Goal: Task Accomplishment & Management: Complete application form

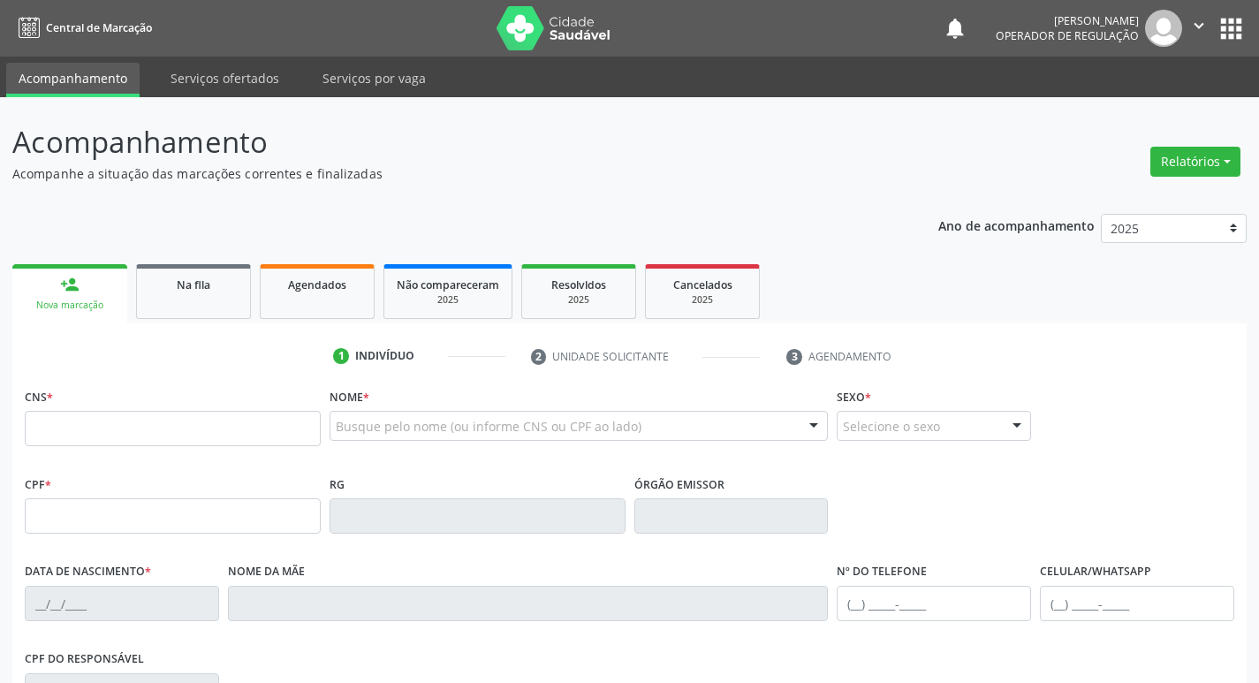
click at [138, 413] on input "text" at bounding box center [173, 428] width 296 height 35
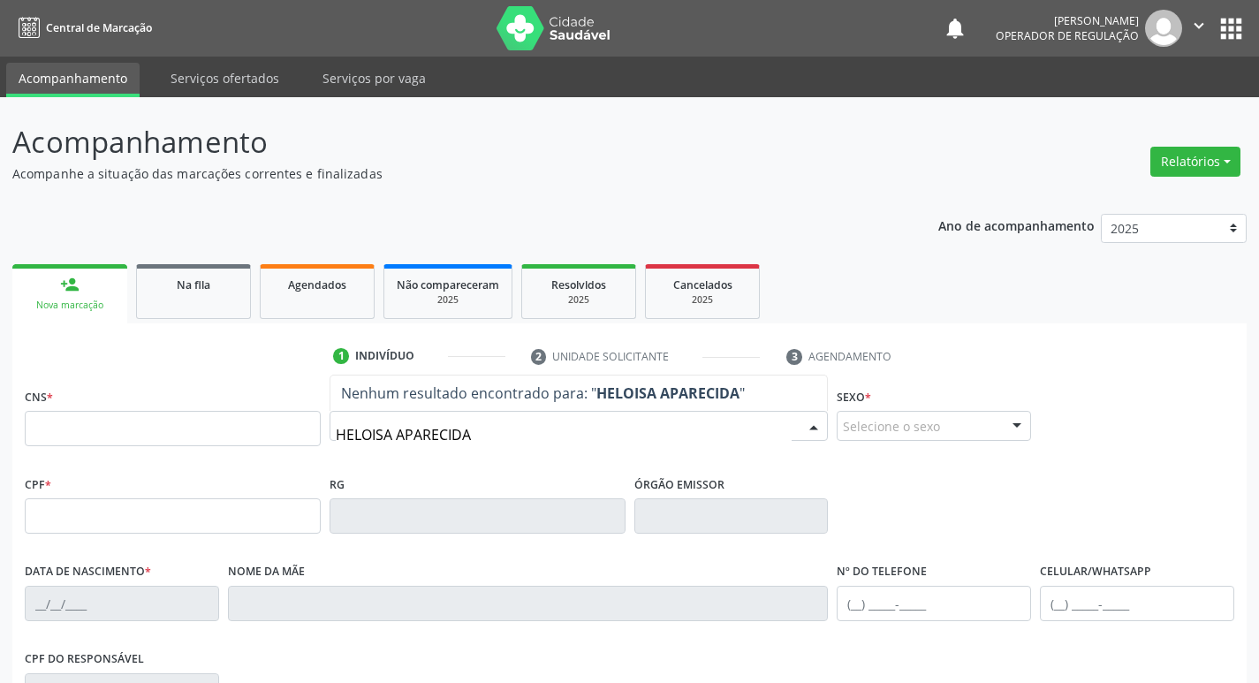
type input "HELOISA APARECIDA"
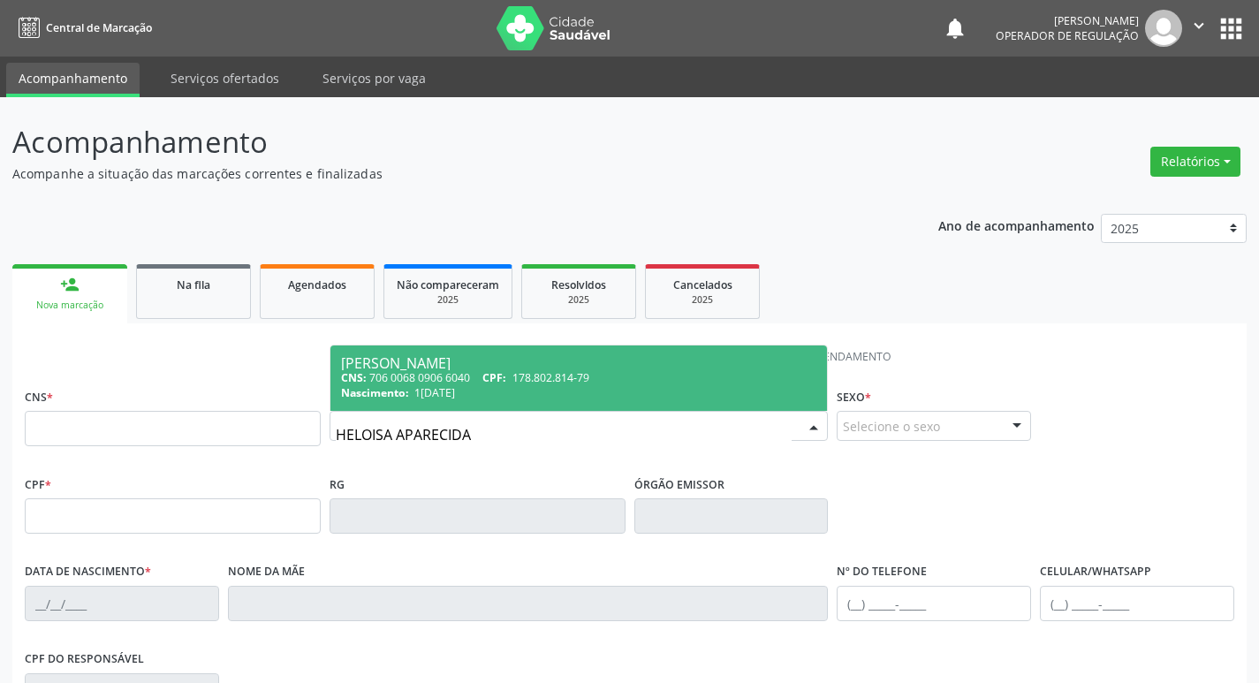
click at [435, 376] on div "CNS: 706 0068 0906 6040 CPF: 178.802.814-79" at bounding box center [579, 377] width 476 height 15
type input "706 0068 0906 6040"
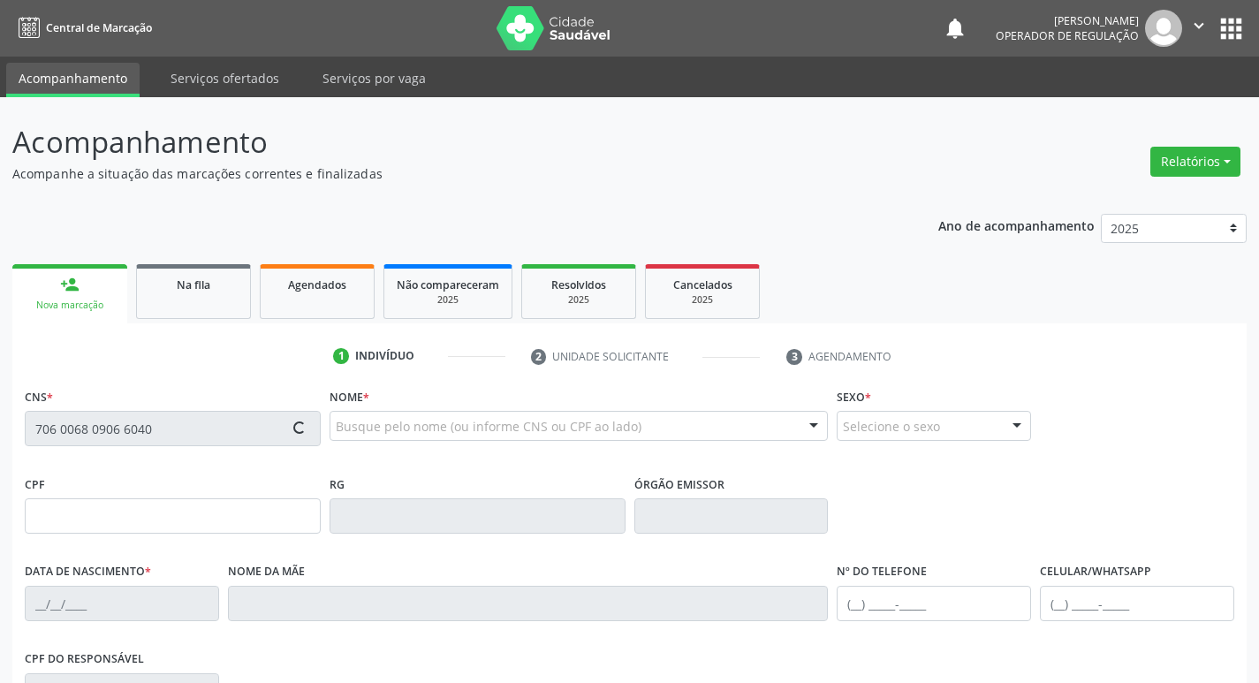
type input "178.802.814-79"
type input "14/04/2016"
type input "Jakielly Cavalcante Ramos"
type input "(83) 99108-4717"
type input "978.455.404-63"
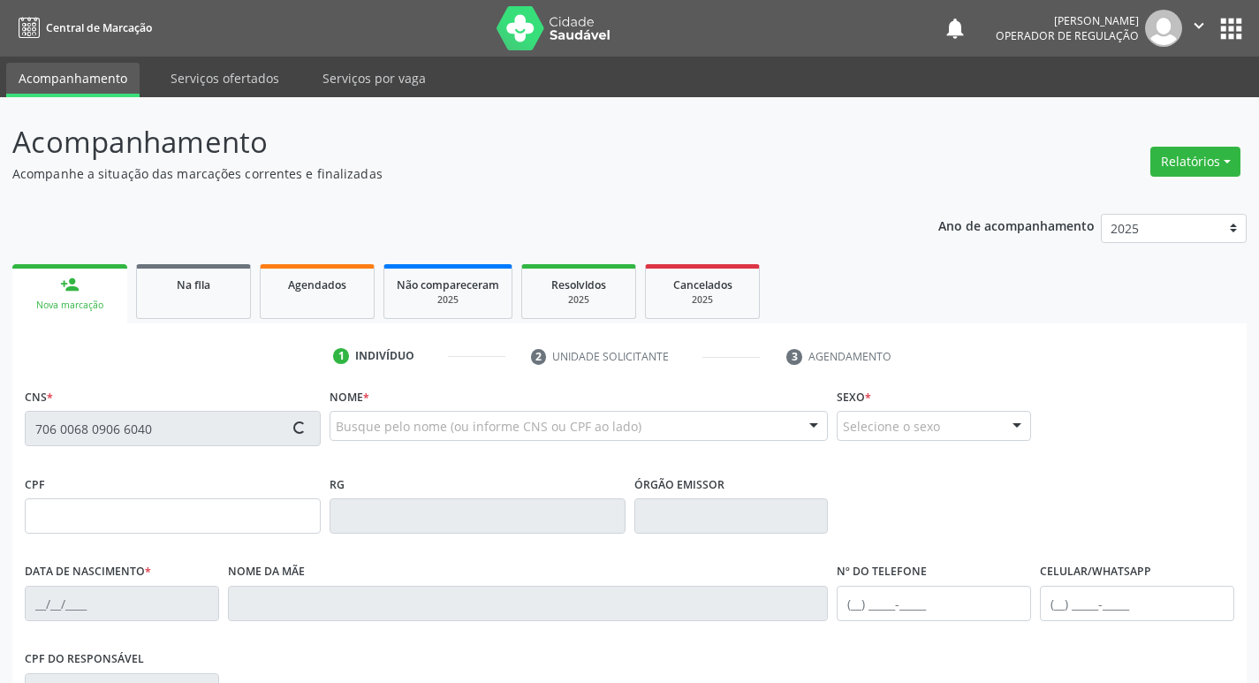
type input "45"
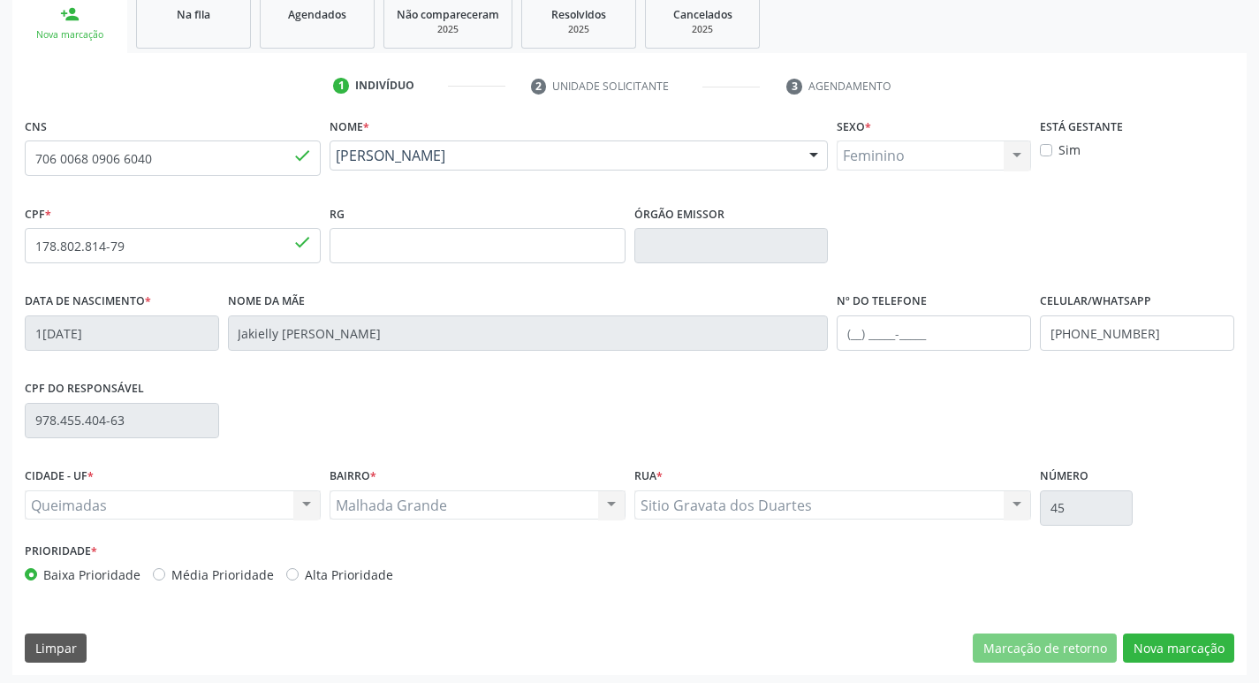
scroll to position [275, 0]
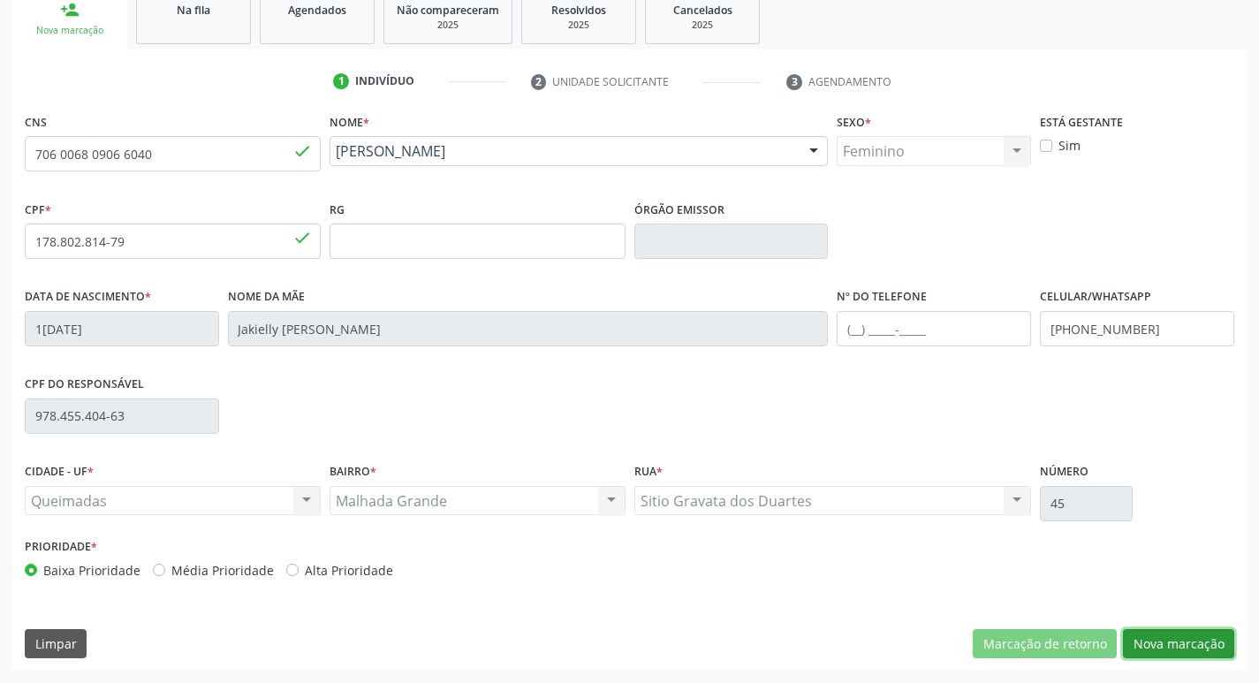
click at [1177, 636] on button "Nova marcação" at bounding box center [1178, 644] width 111 height 30
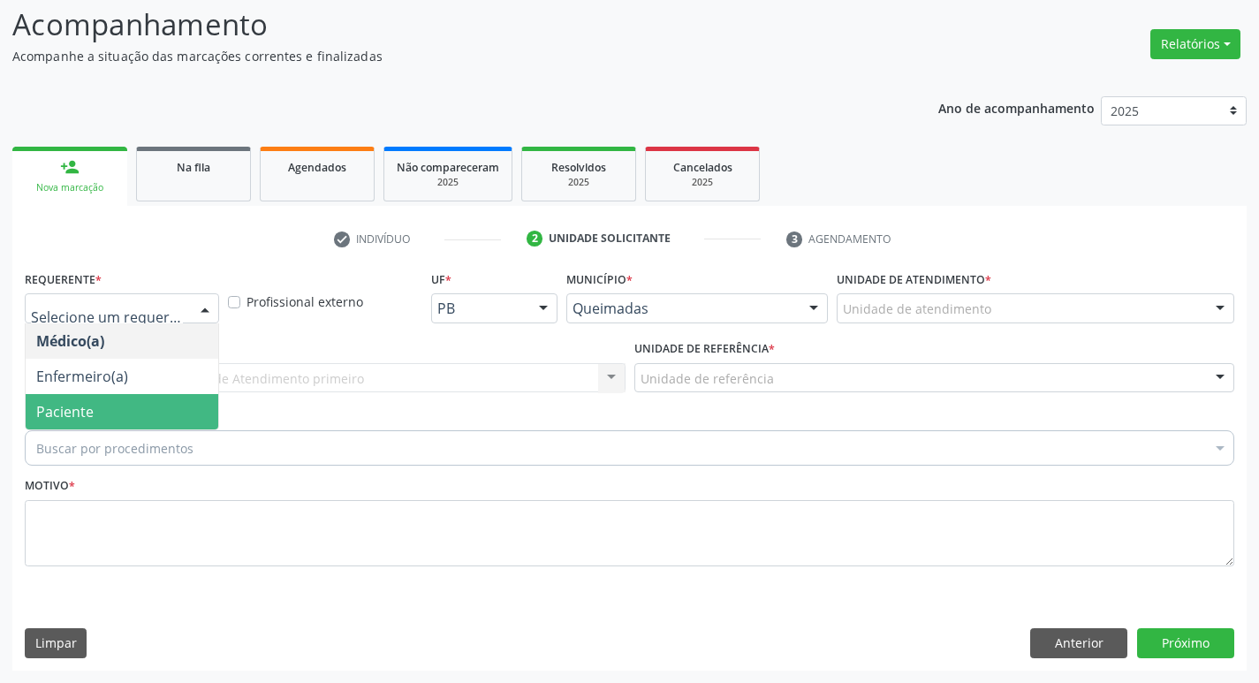
click at [122, 403] on span "Paciente" at bounding box center [122, 411] width 193 height 35
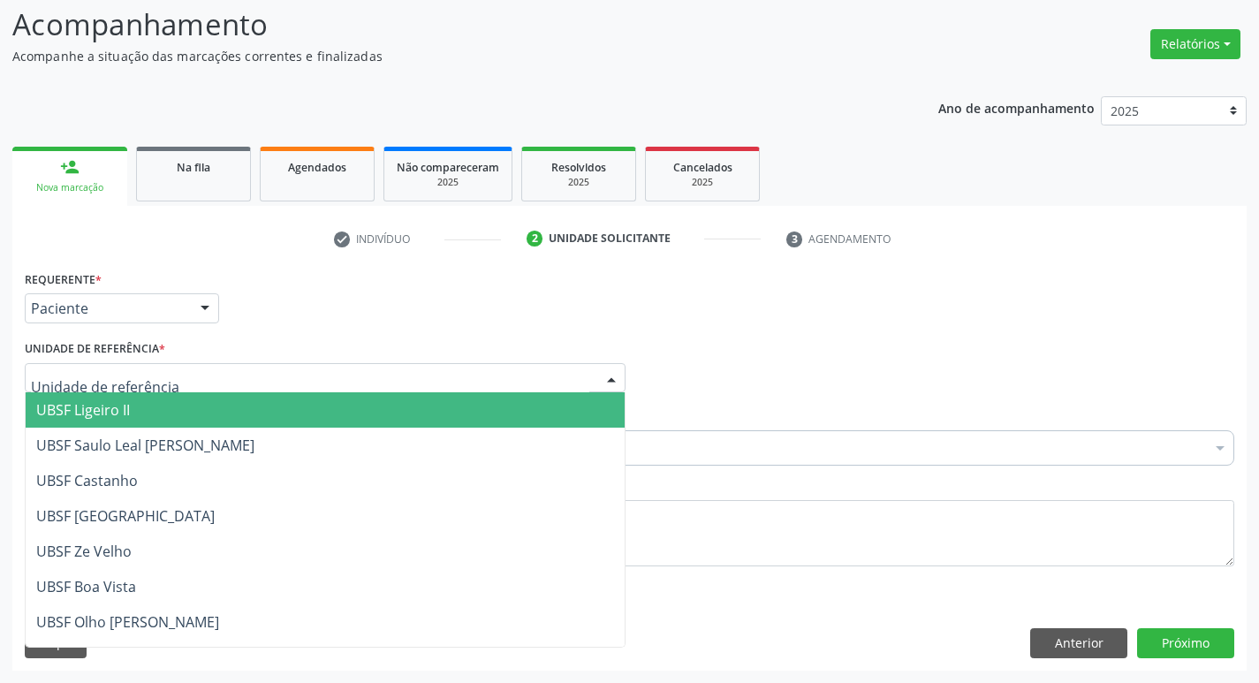
type input "M"
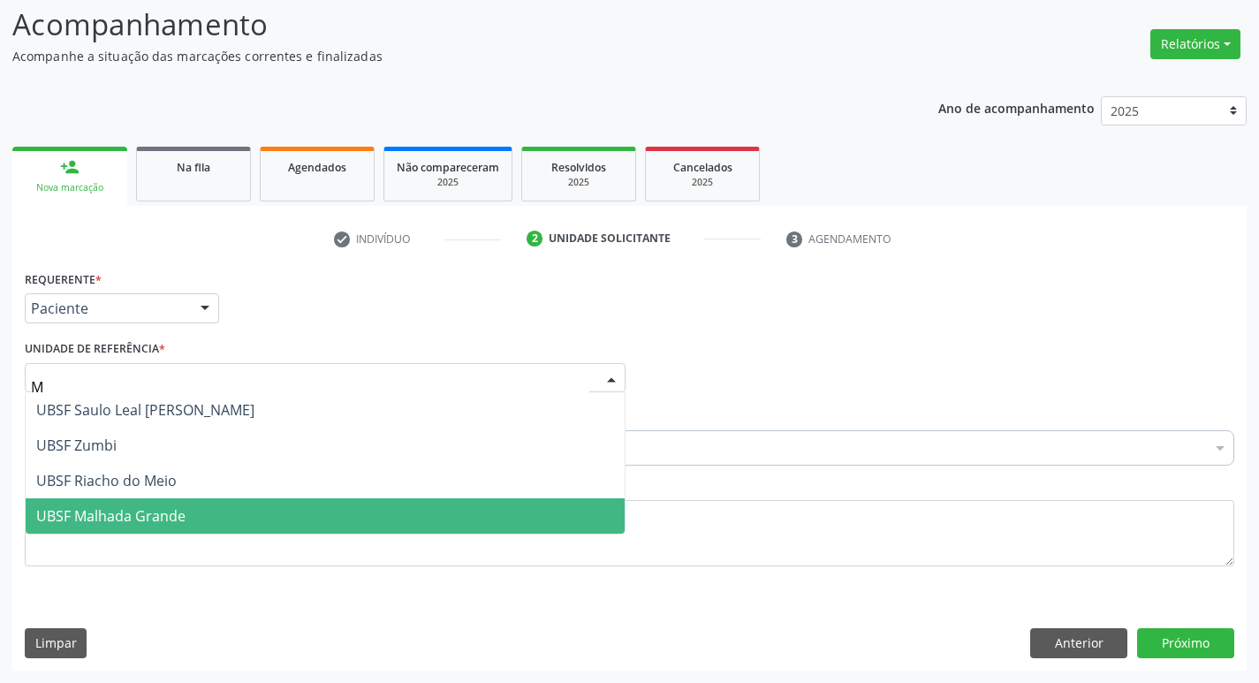
click at [179, 511] on span "UBSF Malhada Grande" at bounding box center [110, 515] width 149 height 19
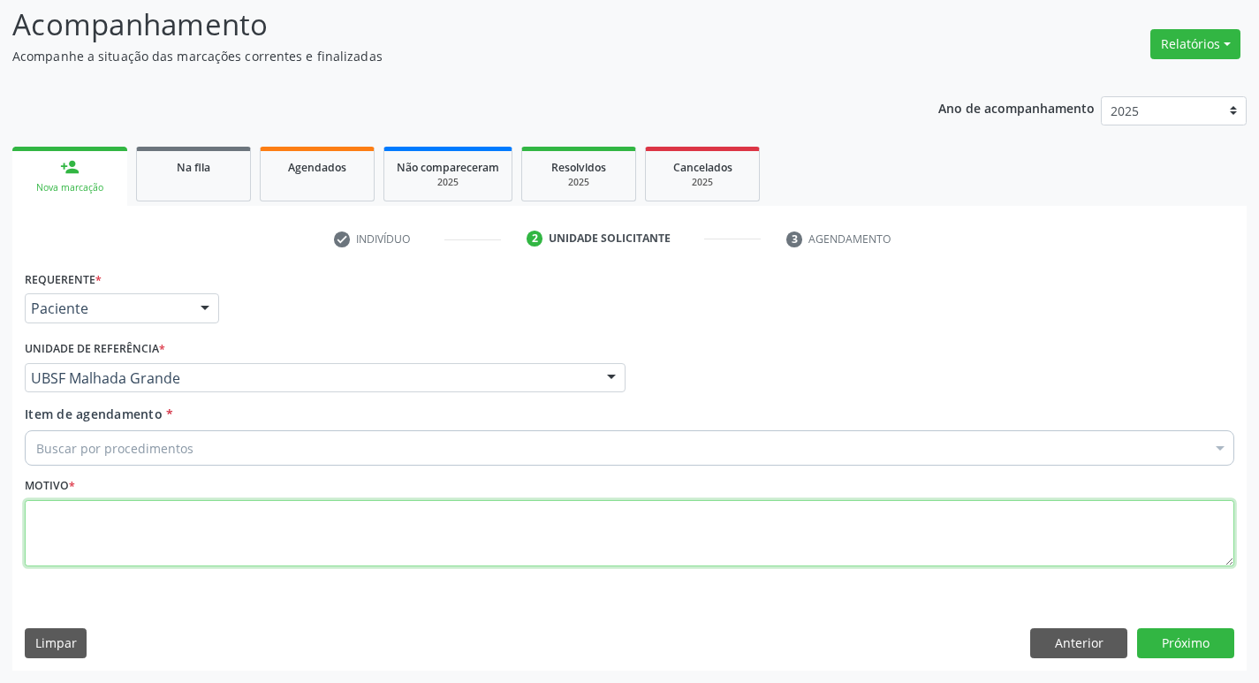
click at [151, 523] on textarea at bounding box center [630, 533] width 1210 height 67
type textarea "AVALIACAO"
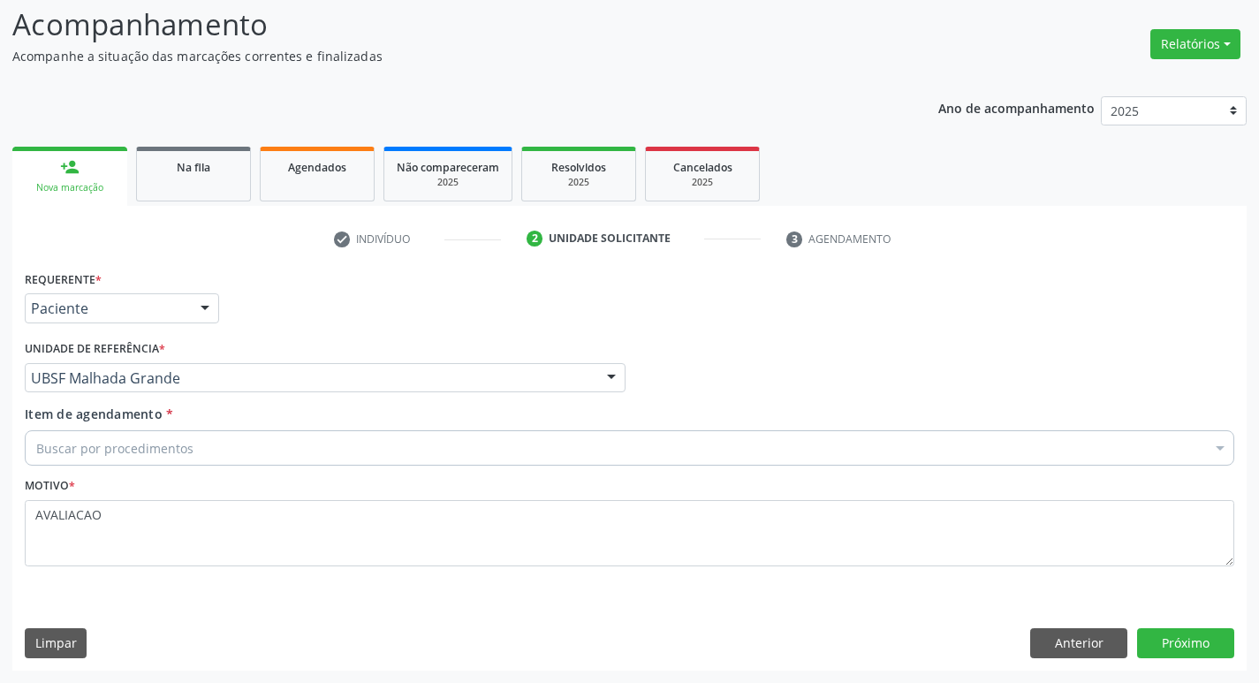
click at [214, 450] on div "Buscar por procedimentos" at bounding box center [630, 447] width 1210 height 35
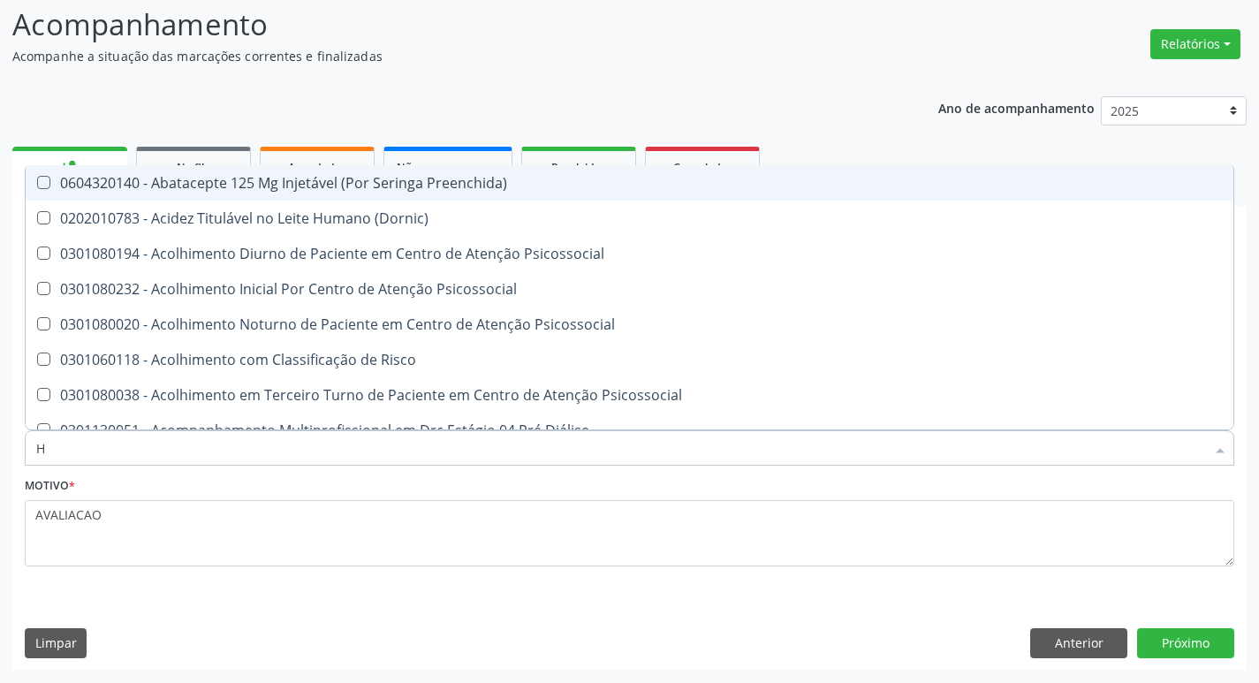
type input "HEMOGR"
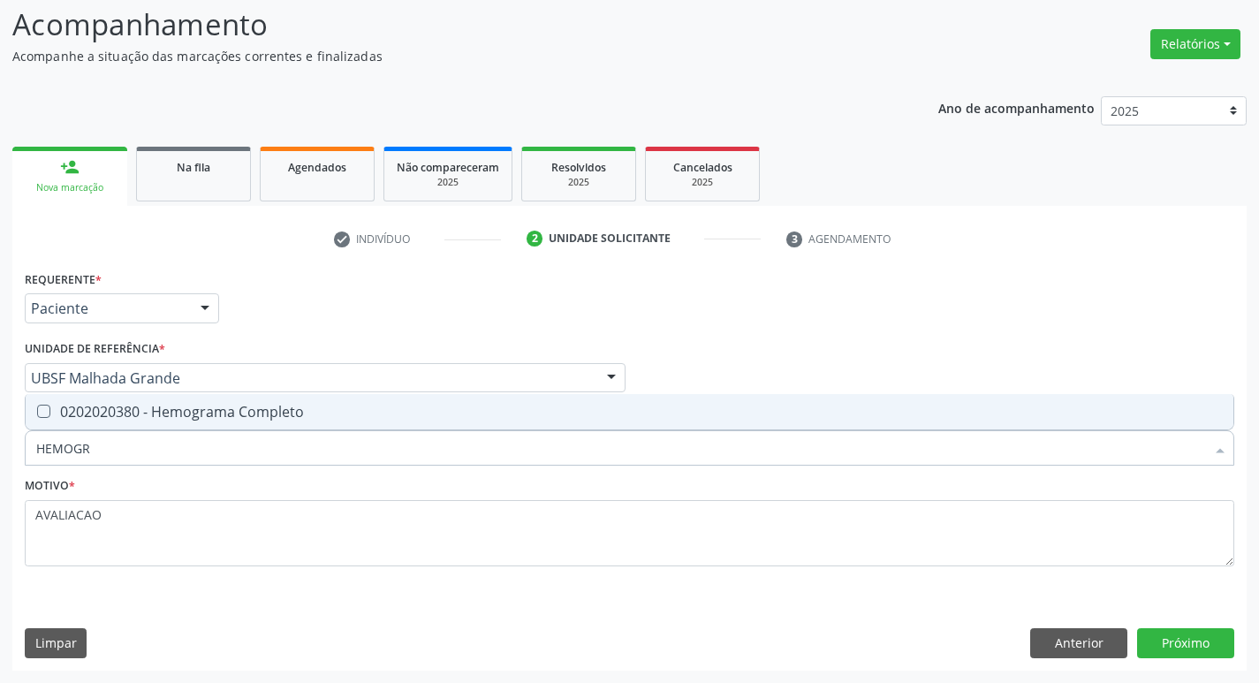
click at [215, 416] on div "0202020380 - Hemograma Completo" at bounding box center [629, 412] width 1187 height 14
checkbox Completo "true"
type input "HEMOG"
checkbox Completo "false"
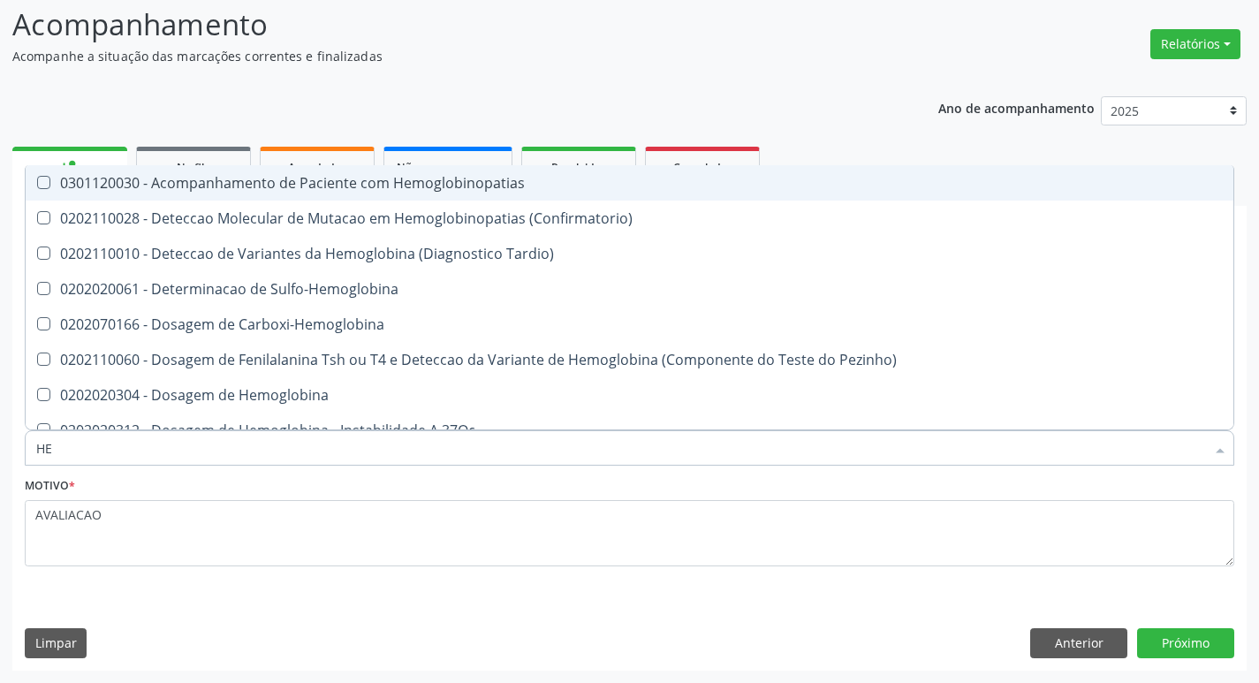
type input "H"
checkbox Completo "false"
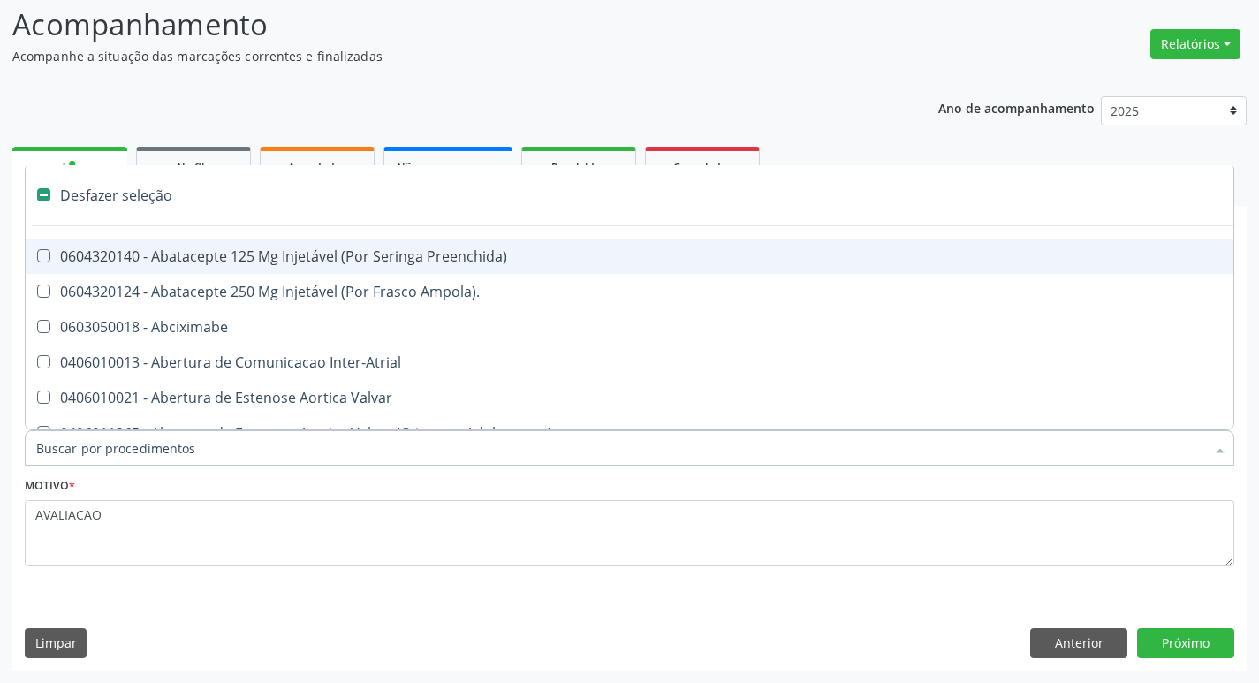
type input "G"
checkbox Persistente "true"
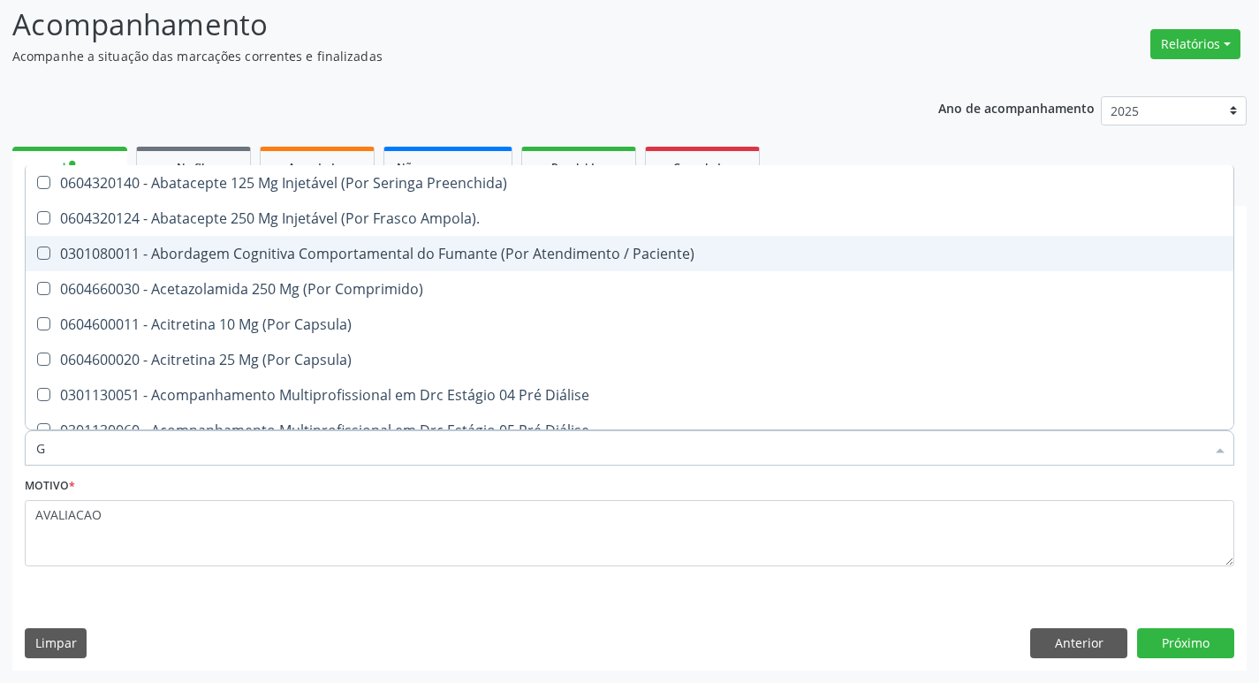
type input "GLICOSE"
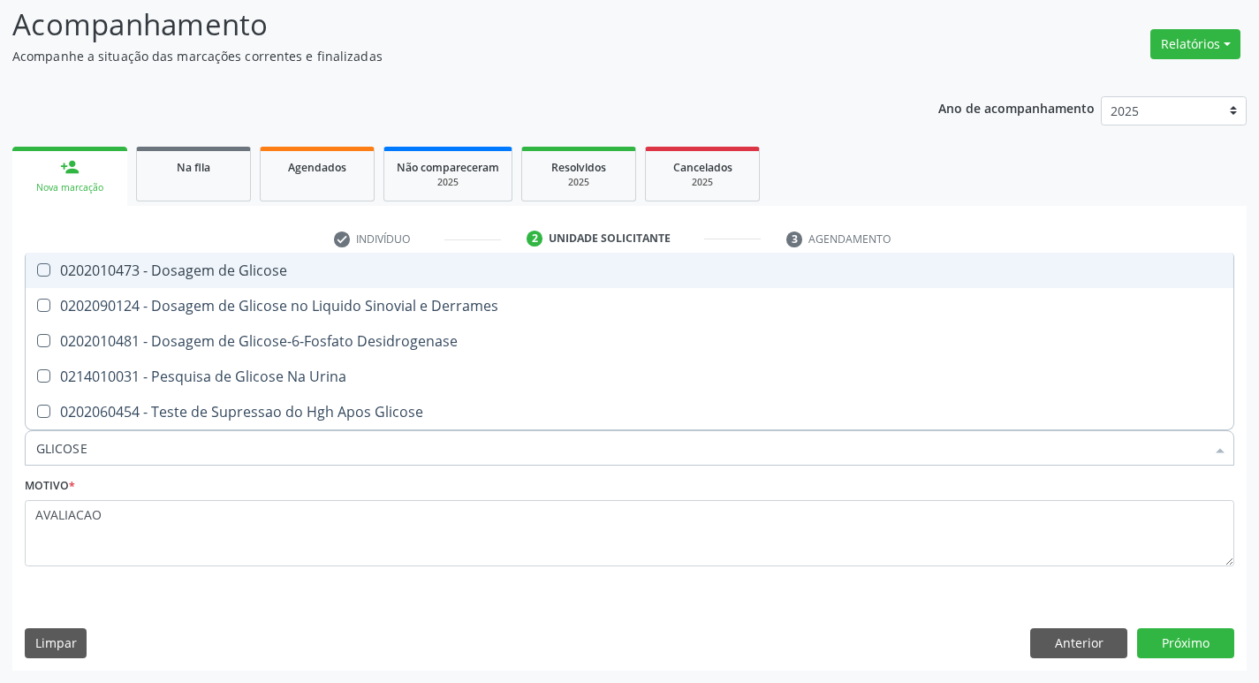
click at [140, 265] on div "0202010473 - Dosagem de Glicose" at bounding box center [629, 270] width 1187 height 14
checkbox Glicose "true"
type input "GLICOS"
checkbox Glicose "false"
checkbox Derrames "true"
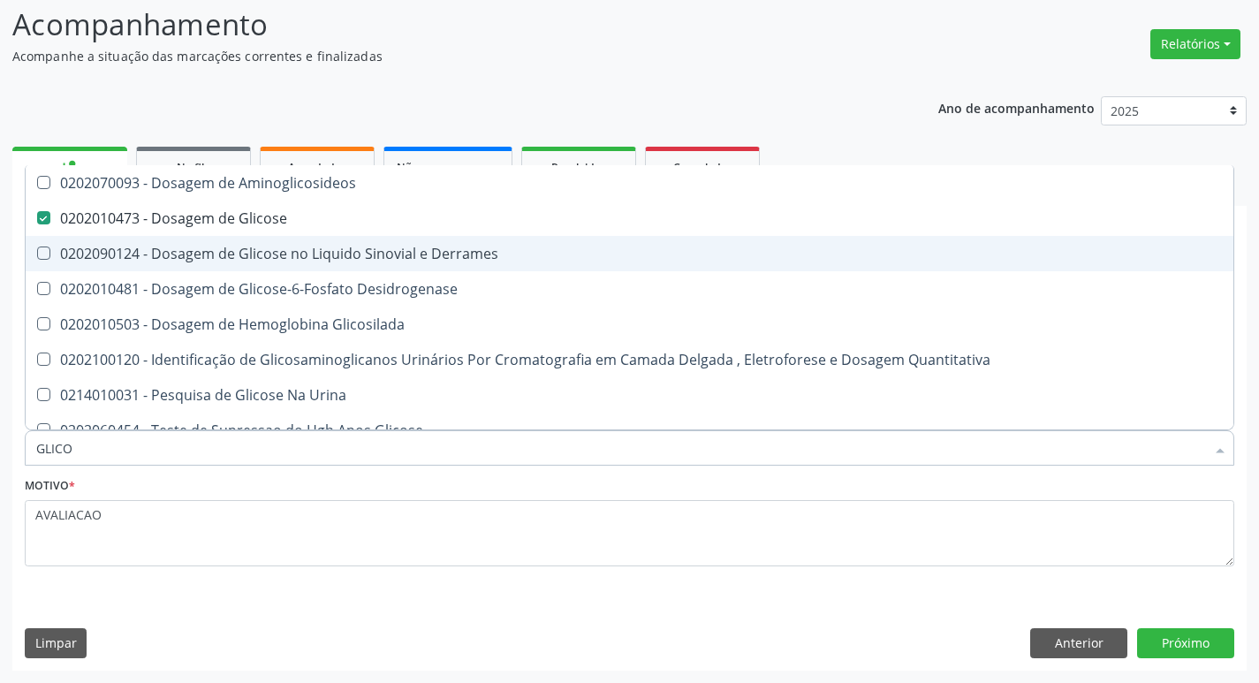
type input "GLIC"
checkbox Glicose "false"
checkbox Derrames "false"
type input "G"
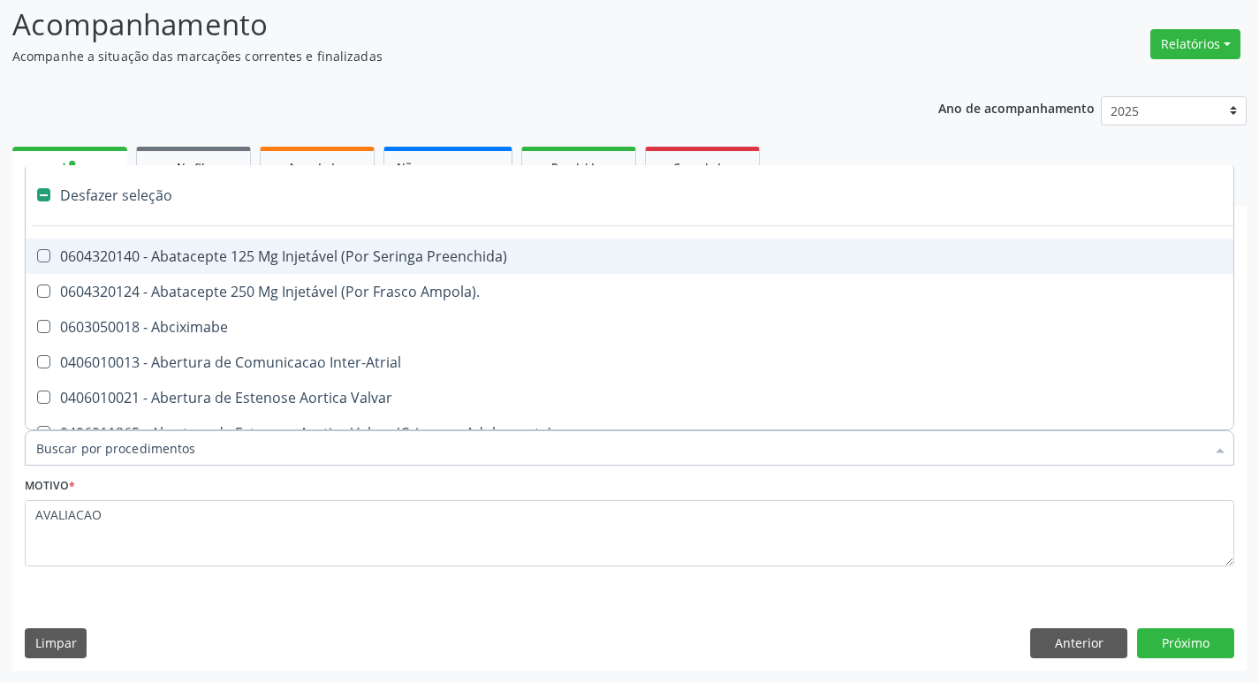
type input "2"
checkbox Vagina "true"
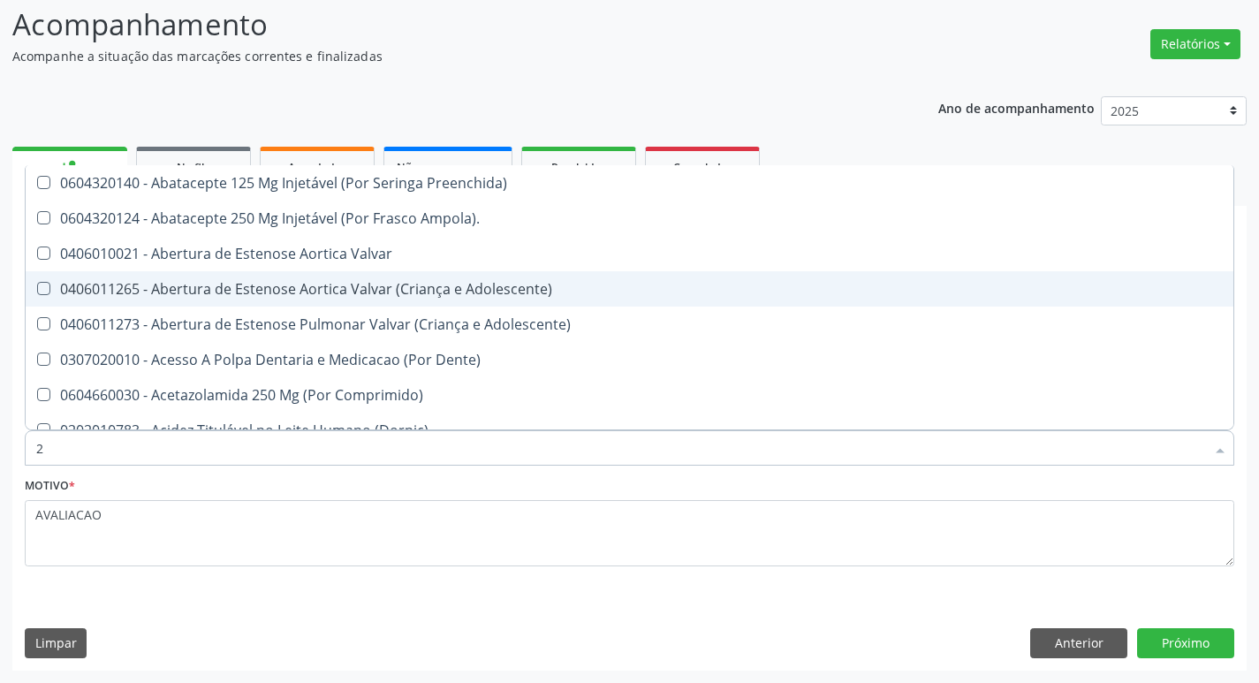
type input "20205001"
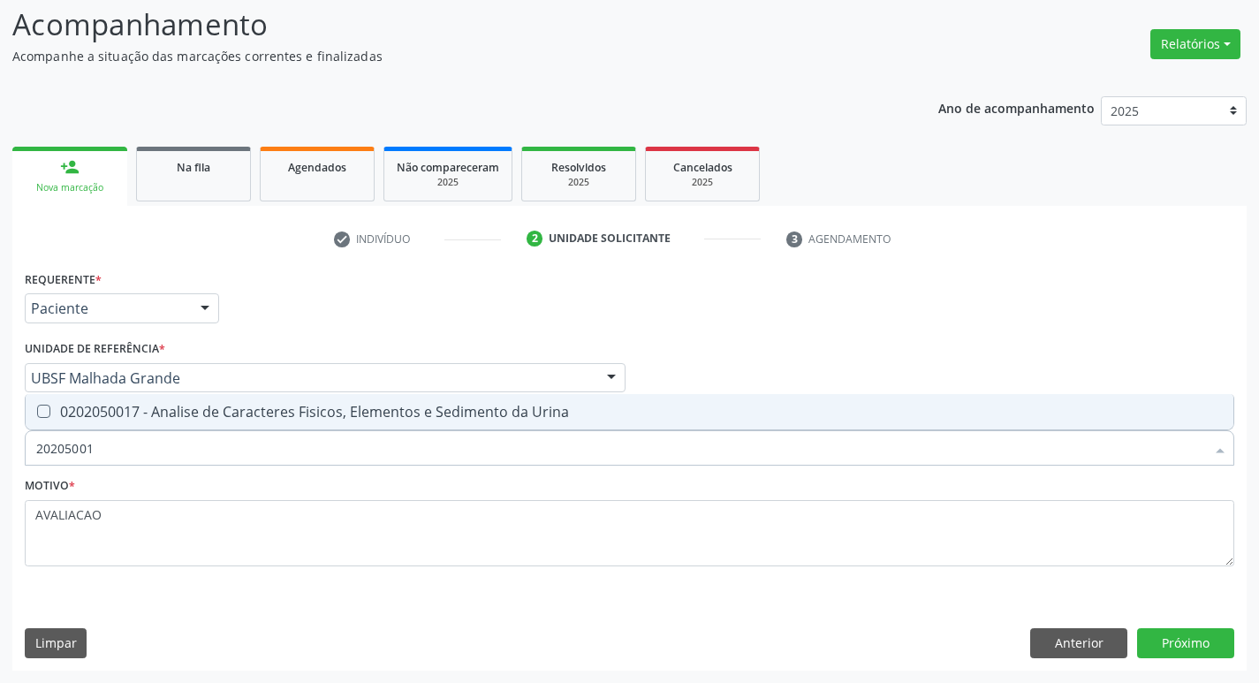
click at [148, 401] on span "0202050017 - Analise de Caracteres Fisicos, Elementos e Sedimento da Urina" at bounding box center [630, 411] width 1208 height 35
checkbox Urina "true"
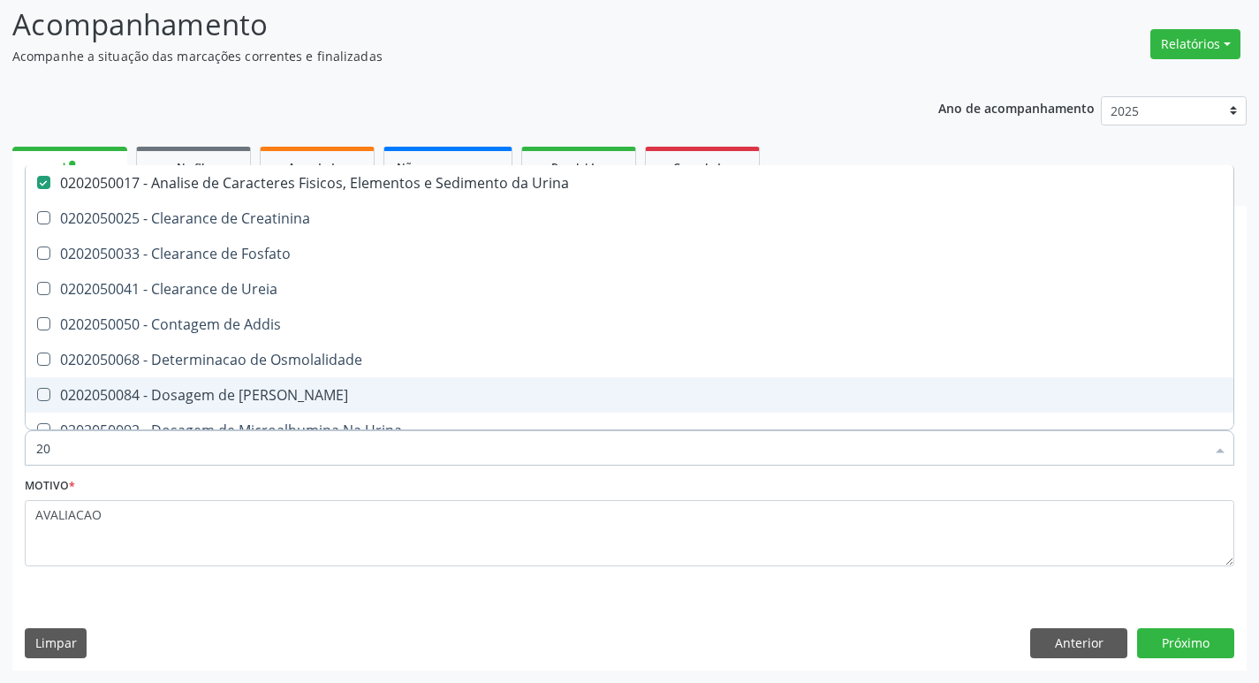
type input "2"
checkbox Urina "false"
checkbox Ureia "false"
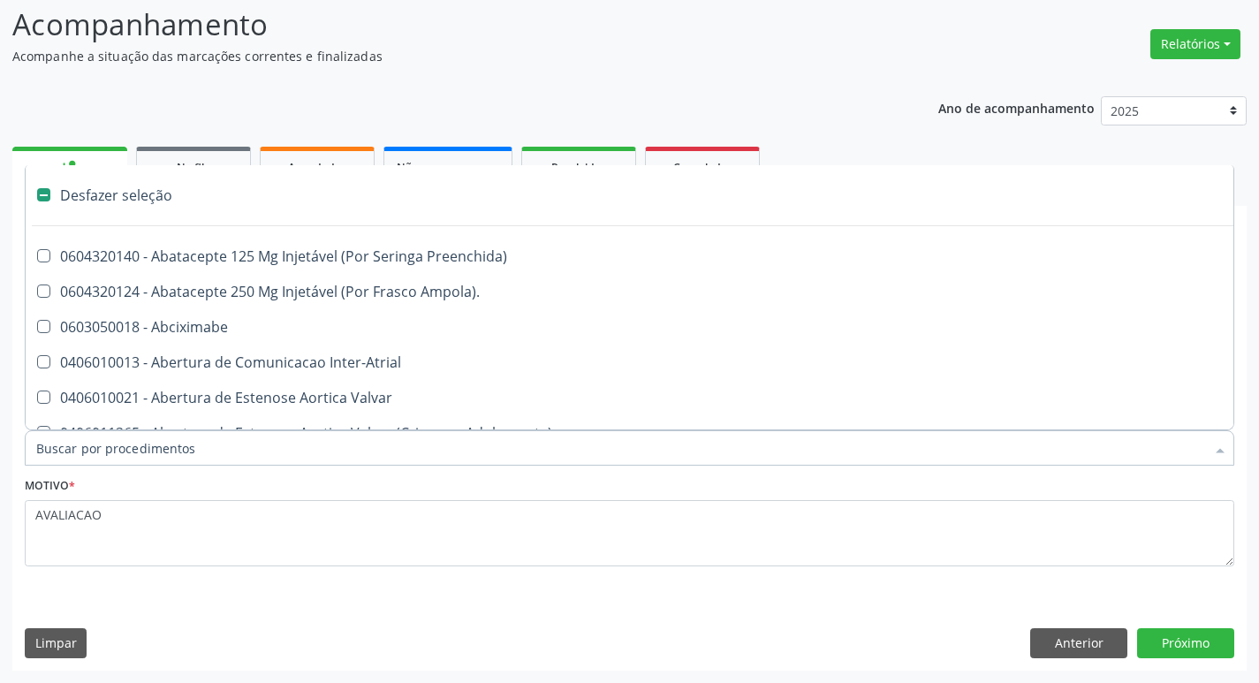
type input "2"
checkbox Hepático "true"
checkbox Urina "false"
checkbox Vagina "true"
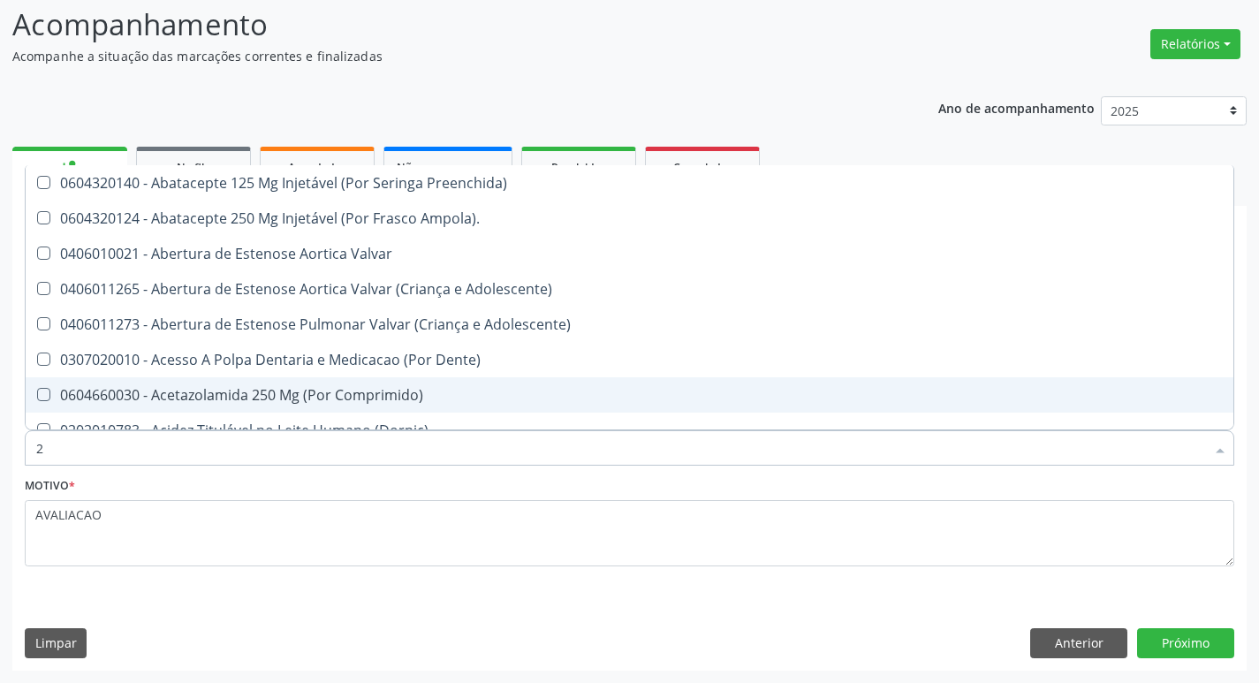
type input "20204003"
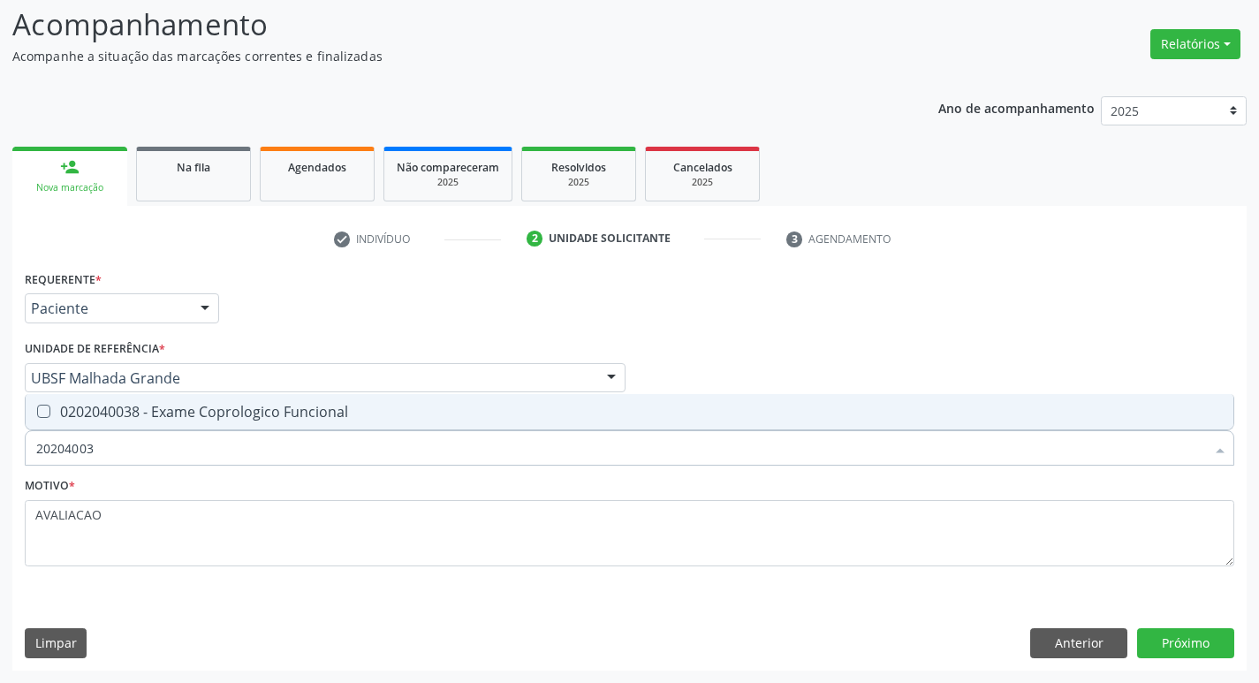
click at [330, 400] on span "0202040038 - Exame Coprologico Funcional" at bounding box center [630, 411] width 1208 height 35
checkbox Funcional "true"
click at [1185, 649] on button "Próximo" at bounding box center [1185, 643] width 97 height 30
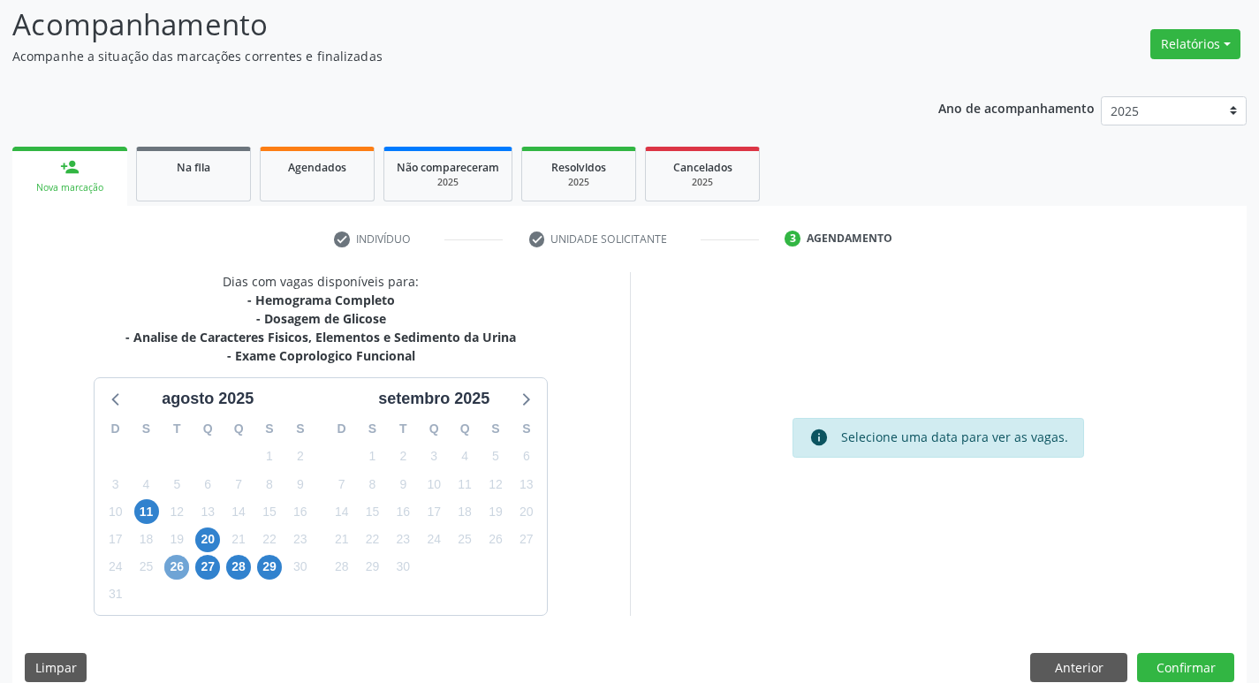
click at [174, 566] on span "26" at bounding box center [176, 567] width 25 height 25
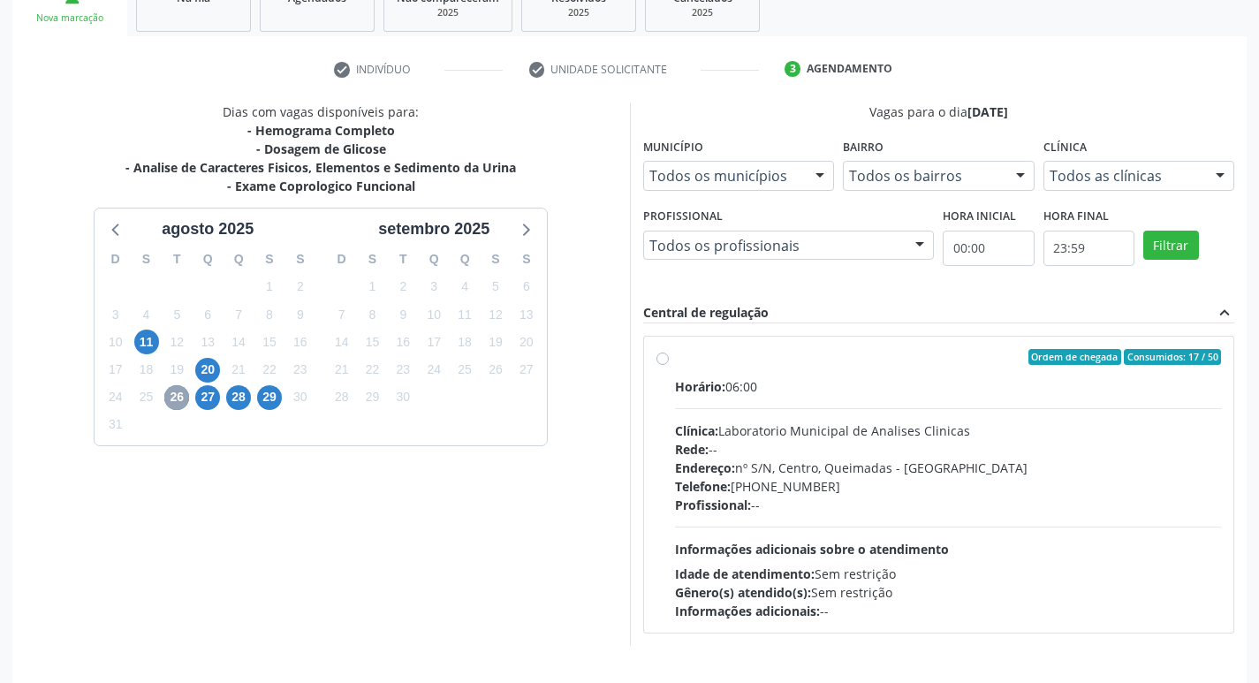
scroll to position [341, 0]
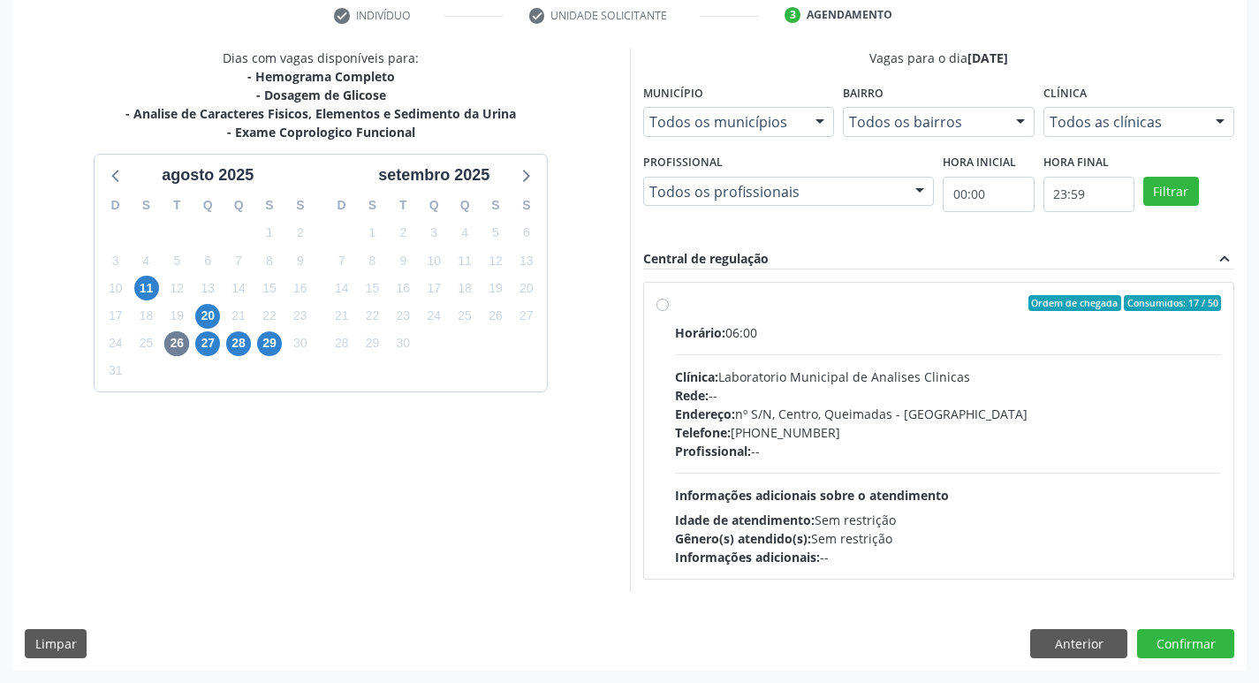
click at [791, 448] on div "Profissional: --" at bounding box center [948, 451] width 547 height 19
click at [669, 311] on input "Ordem de chegada Consumidos: 17 / 50 Horário: 06:00 Clínica: Laboratorio Munici…" at bounding box center [662, 303] width 12 height 16
radio input "true"
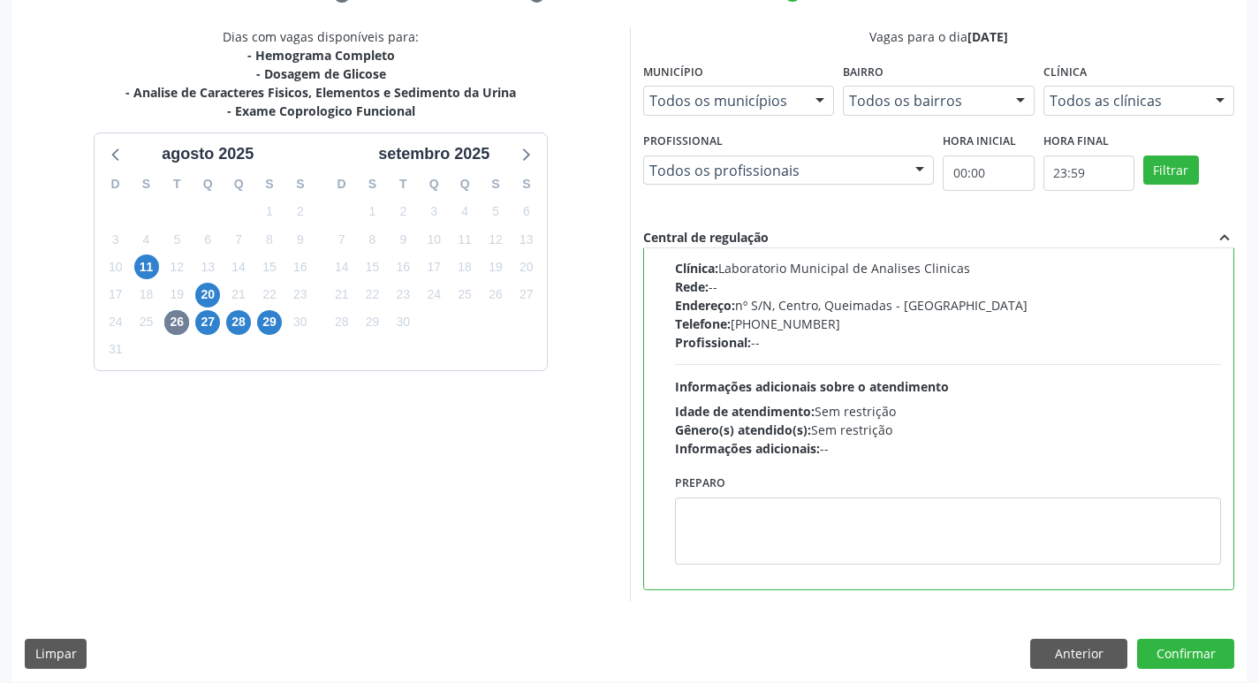
scroll to position [373, 0]
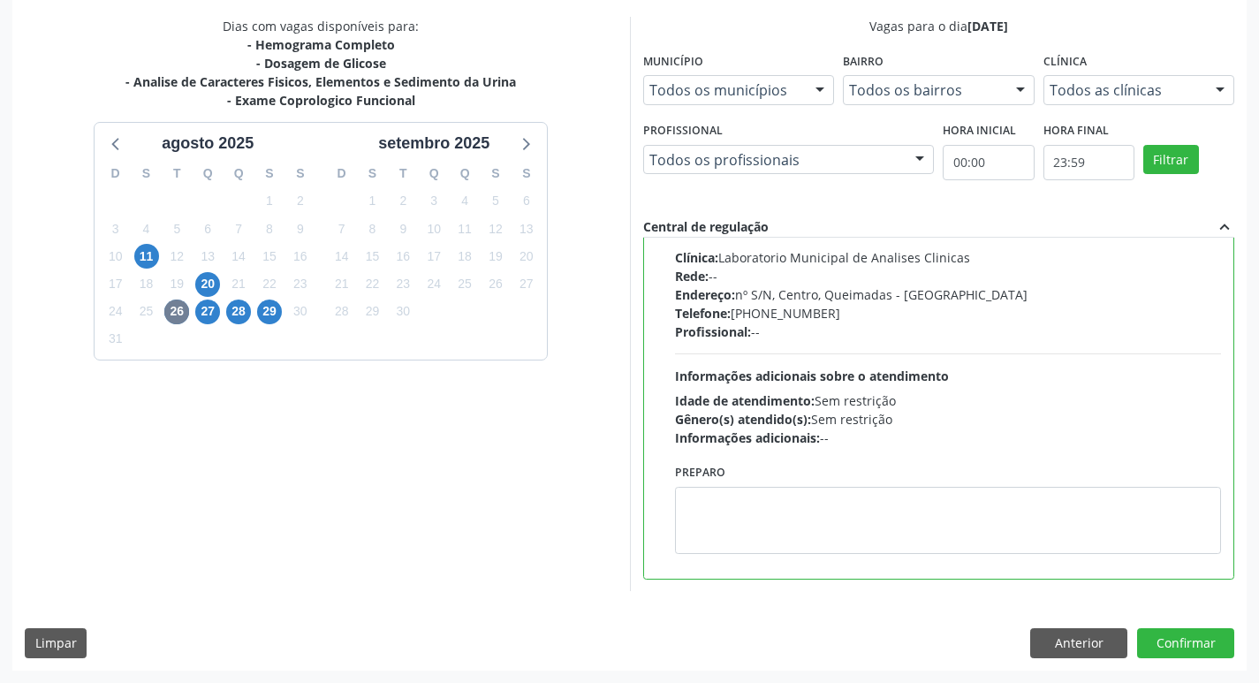
click at [745, 558] on div "Preparo" at bounding box center [949, 512] width 556 height 107
click at [747, 535] on textarea at bounding box center [948, 520] width 547 height 67
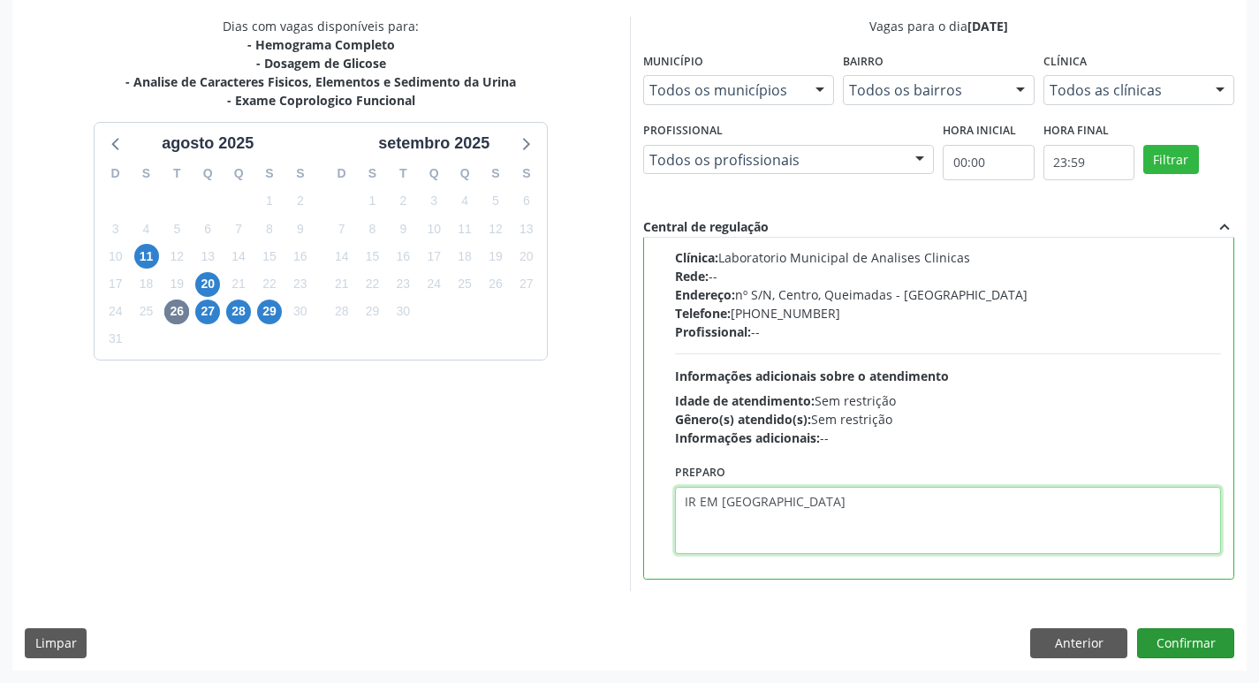
type textarea "IR EM [GEOGRAPHIC_DATA]"
click at [1179, 642] on button "Confirmar" at bounding box center [1185, 643] width 97 height 30
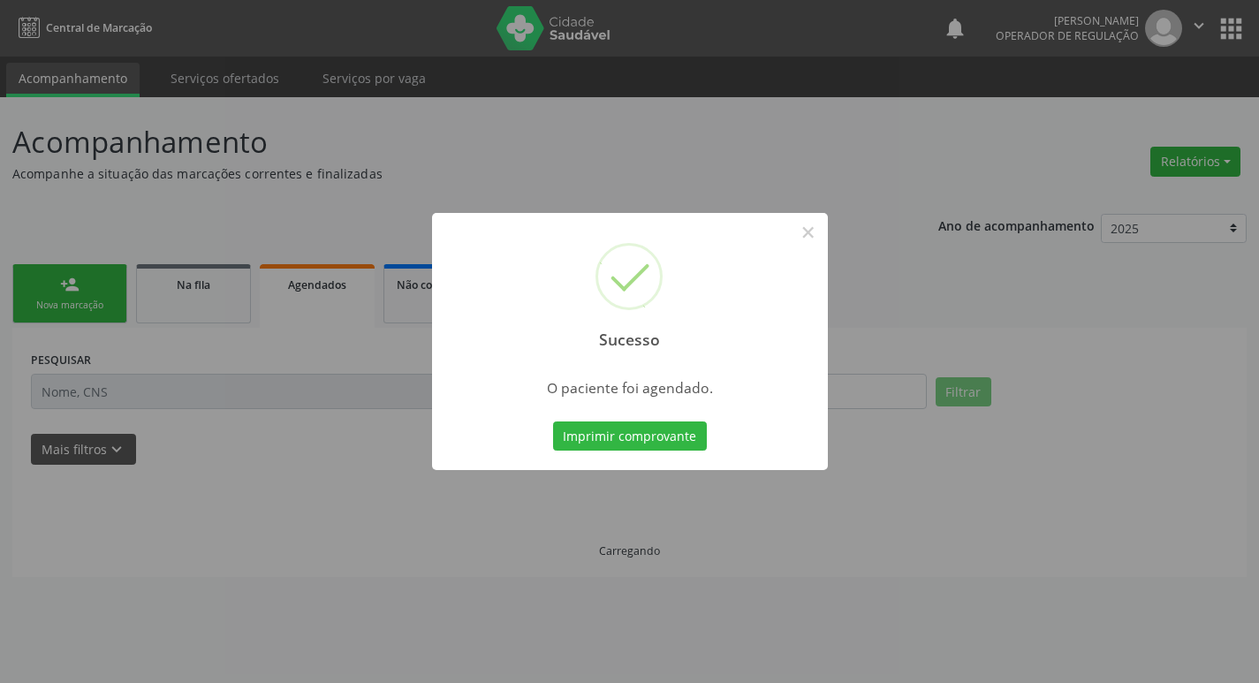
scroll to position [0, 0]
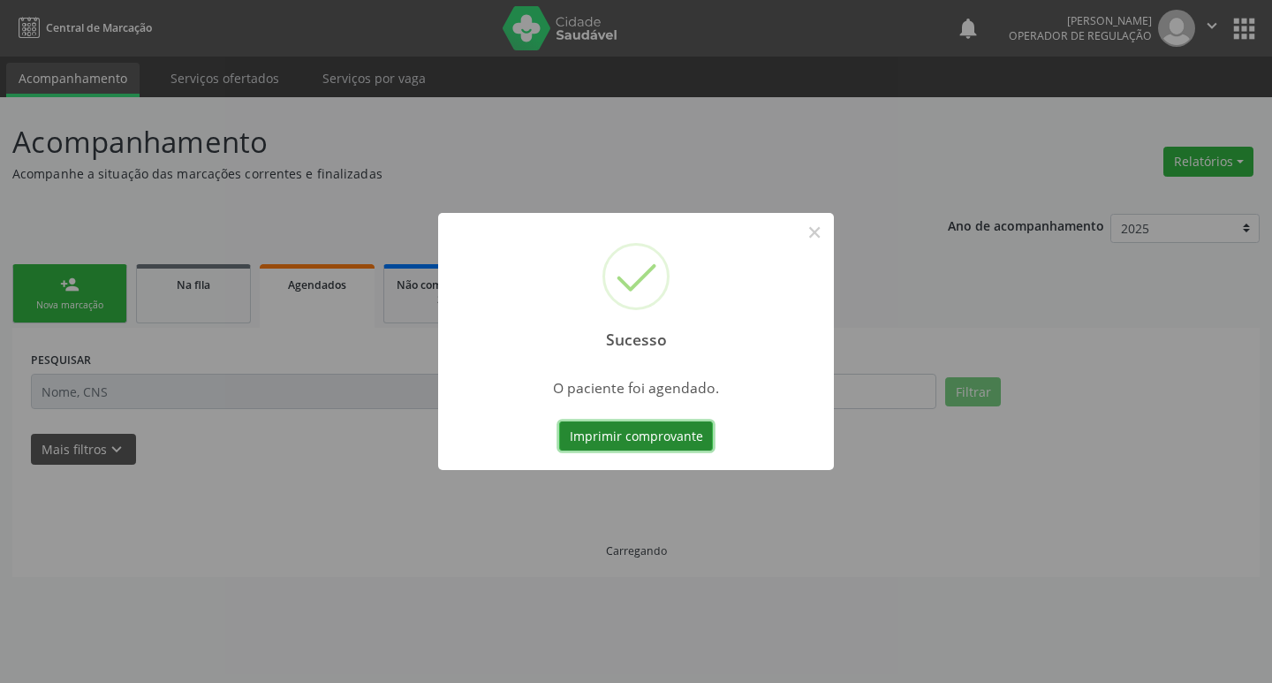
click at [635, 438] on button "Imprimir comprovante" at bounding box center [636, 436] width 154 height 30
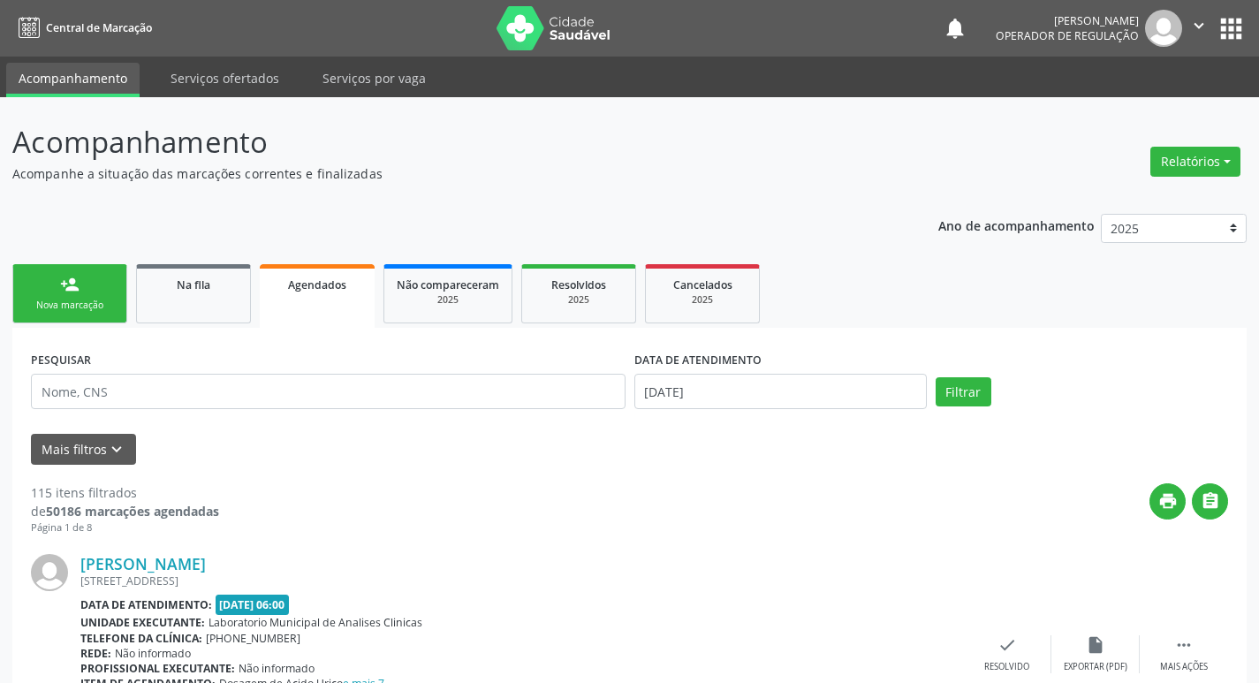
click at [90, 292] on link "person_add Nova marcação" at bounding box center [69, 293] width 115 height 59
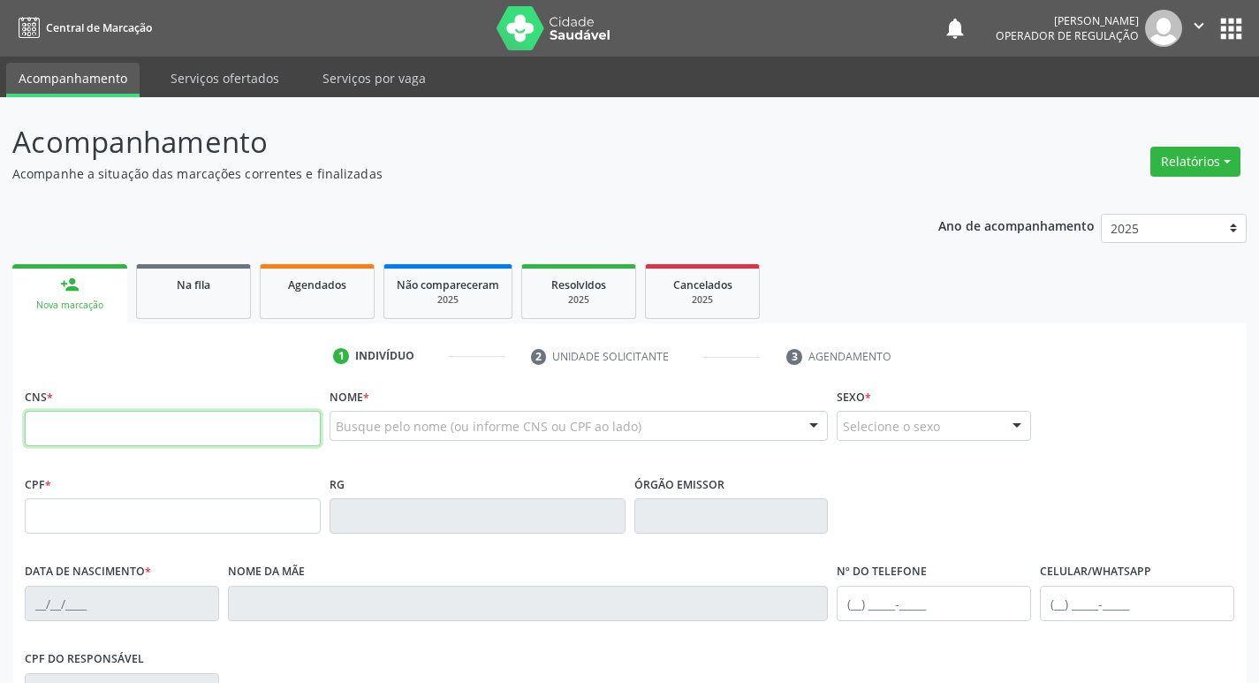
click at [128, 422] on input "text" at bounding box center [173, 428] width 296 height 35
type input "704 6001 7499 9722"
type input "992.404.084-87"
type input "[DATE]"
type input "[PERSON_NAME]"
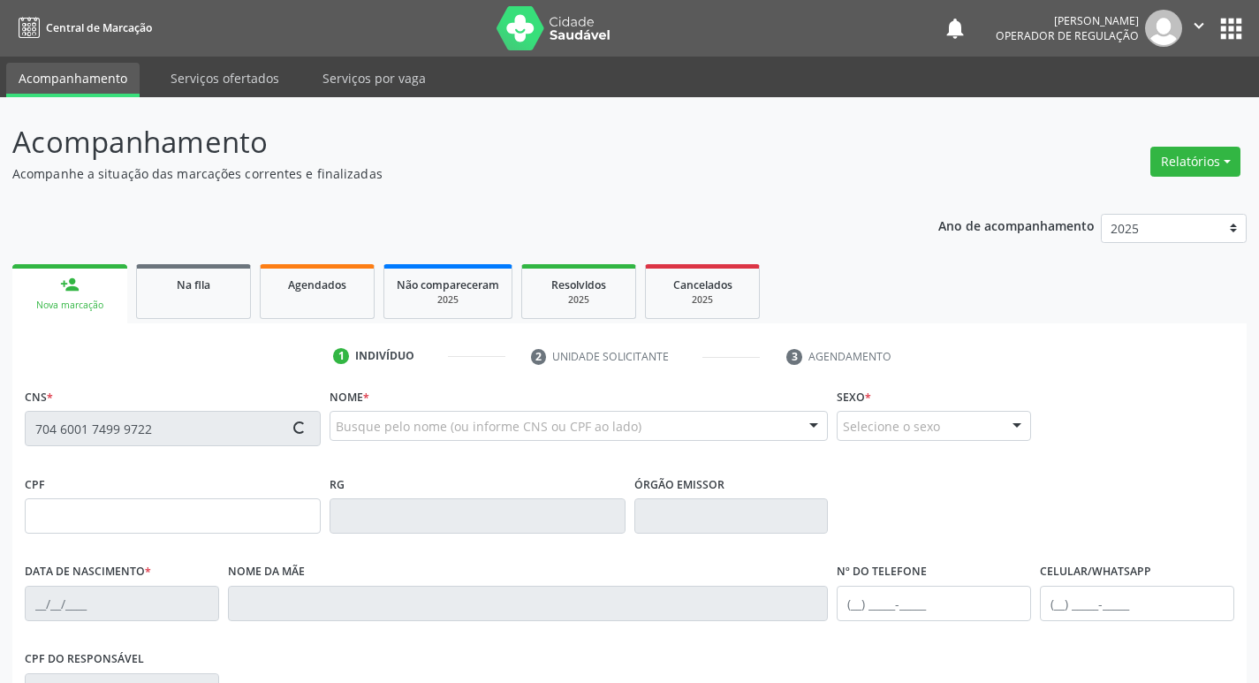
type input "[PHONE_NUMBER]"
type input "423"
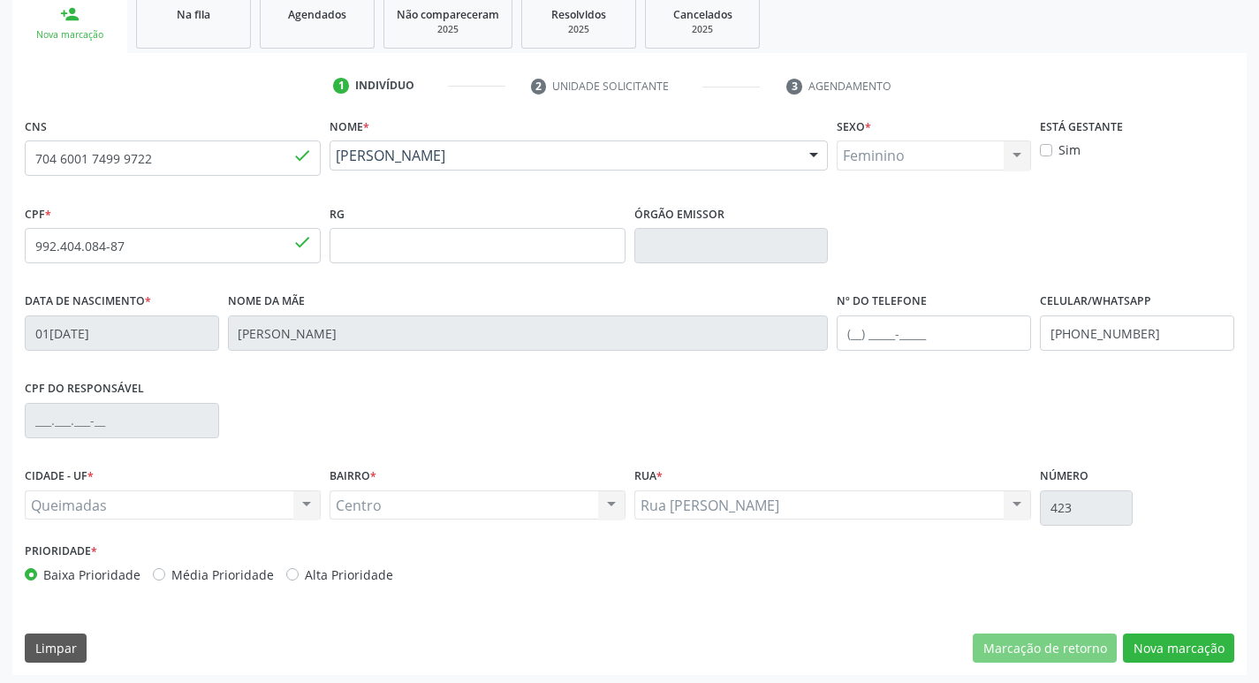
scroll to position [275, 0]
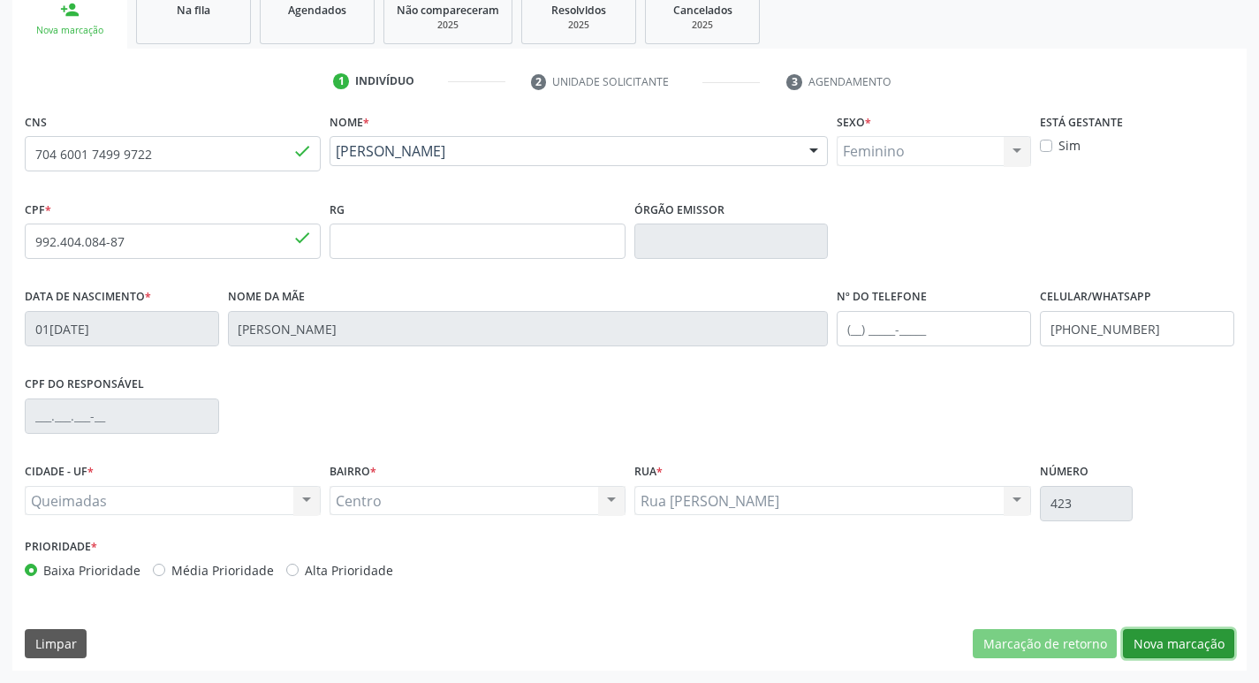
click at [1208, 638] on button "Nova marcação" at bounding box center [1178, 644] width 111 height 30
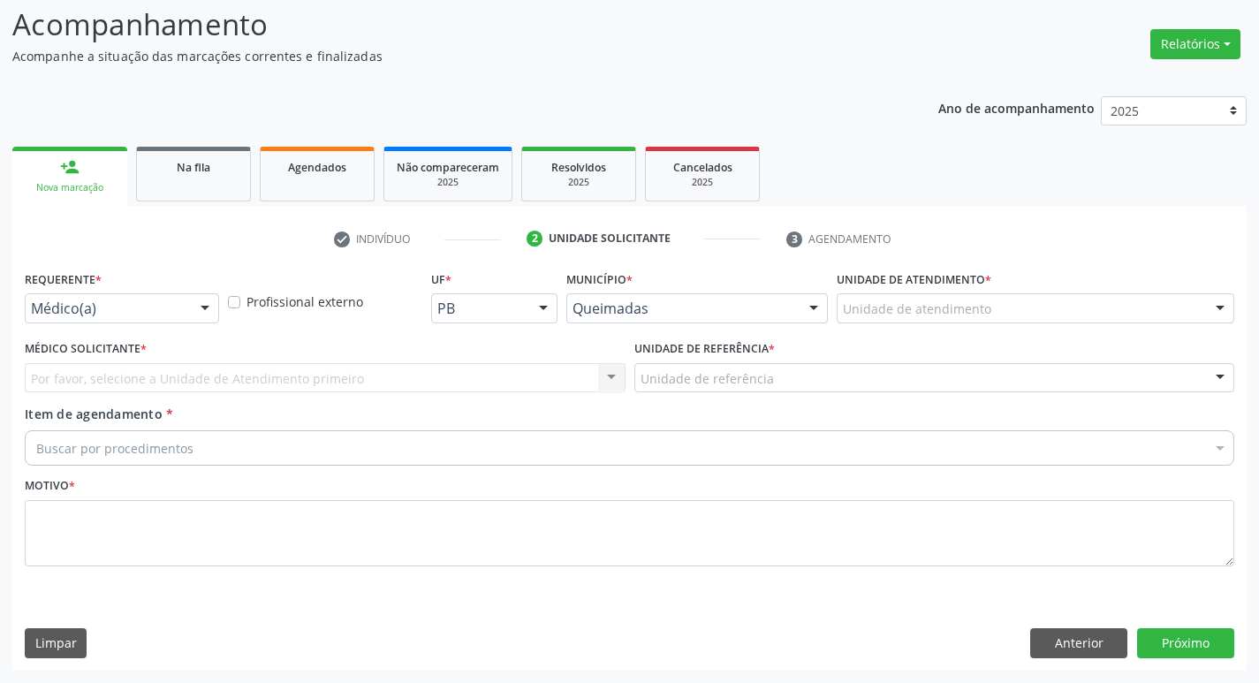
scroll to position [118, 0]
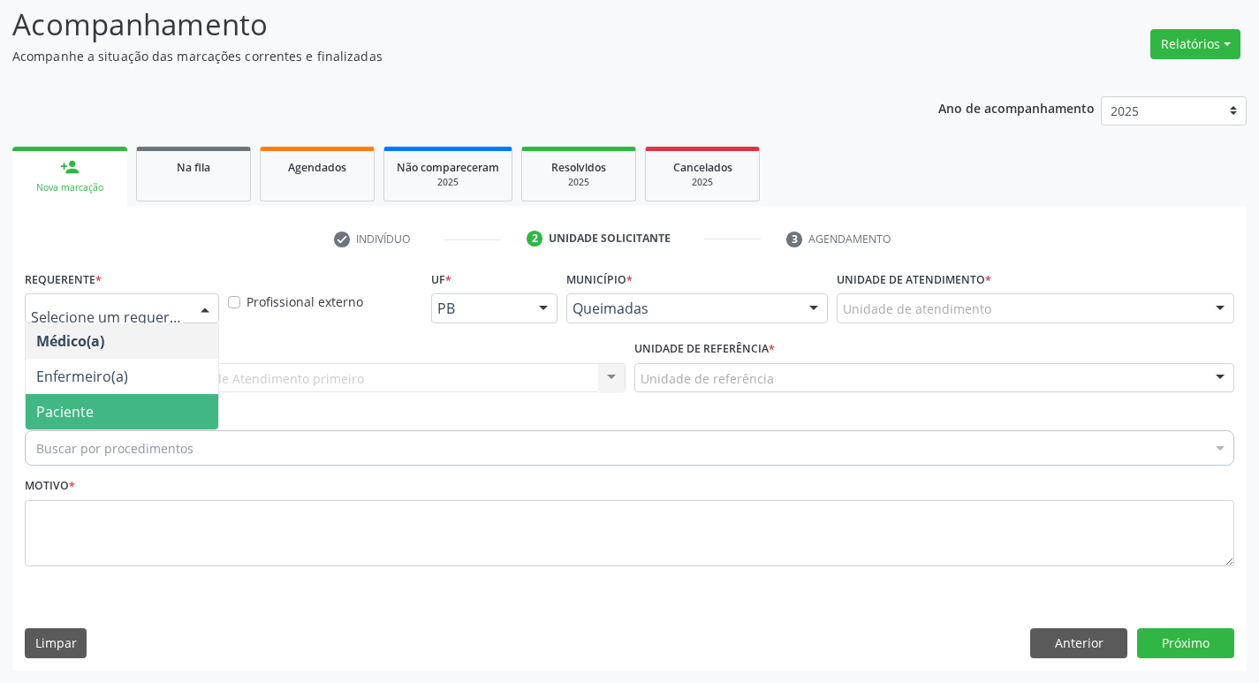
click at [144, 406] on span "Paciente" at bounding box center [122, 411] width 193 height 35
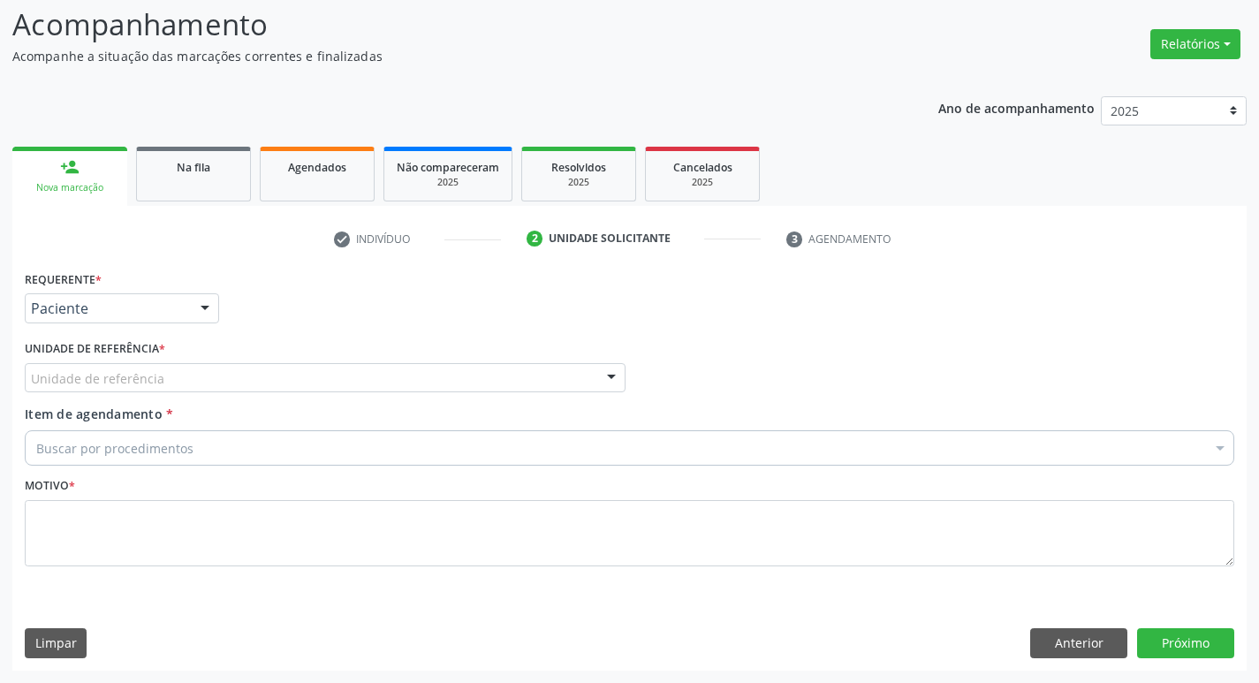
click at [144, 394] on div "Unidade de referência * Unidade de referência UBSF Ligeiro II UBSF Saulo Leal […" at bounding box center [325, 370] width 610 height 69
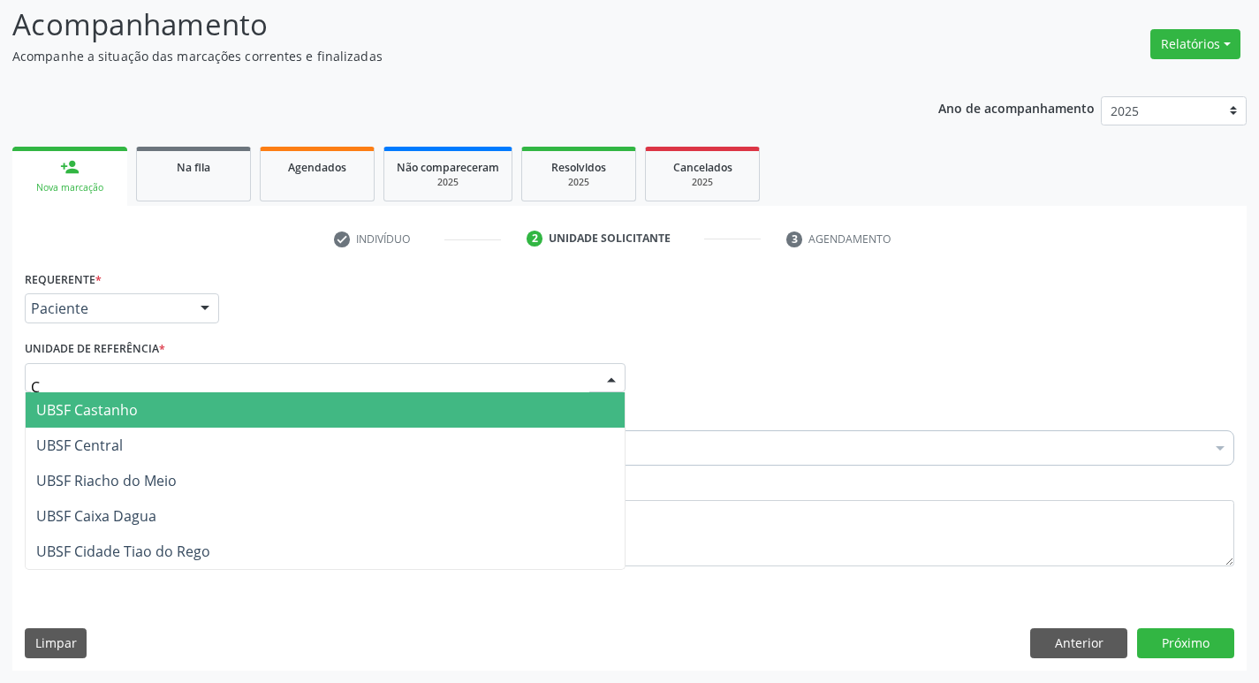
type input "CE"
click at [127, 407] on span "UBSF Central" at bounding box center [325, 409] width 599 height 35
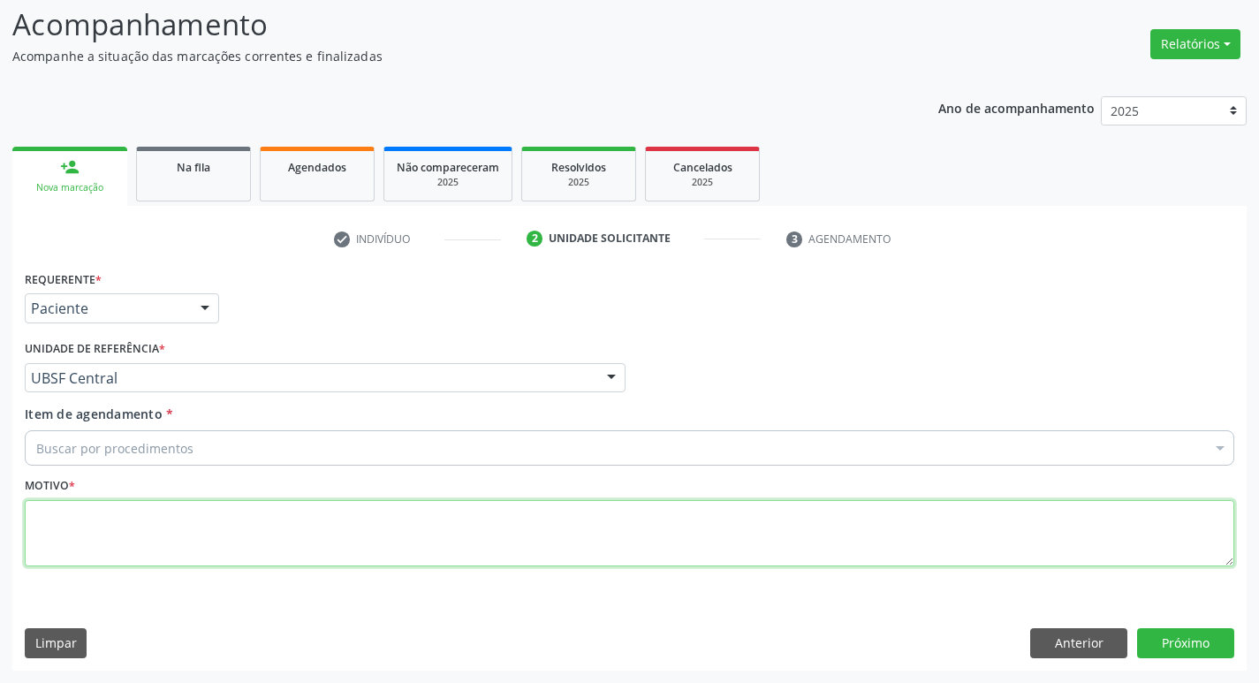
click at [87, 529] on textarea at bounding box center [630, 533] width 1210 height 67
type textarea "AVALIACAO"
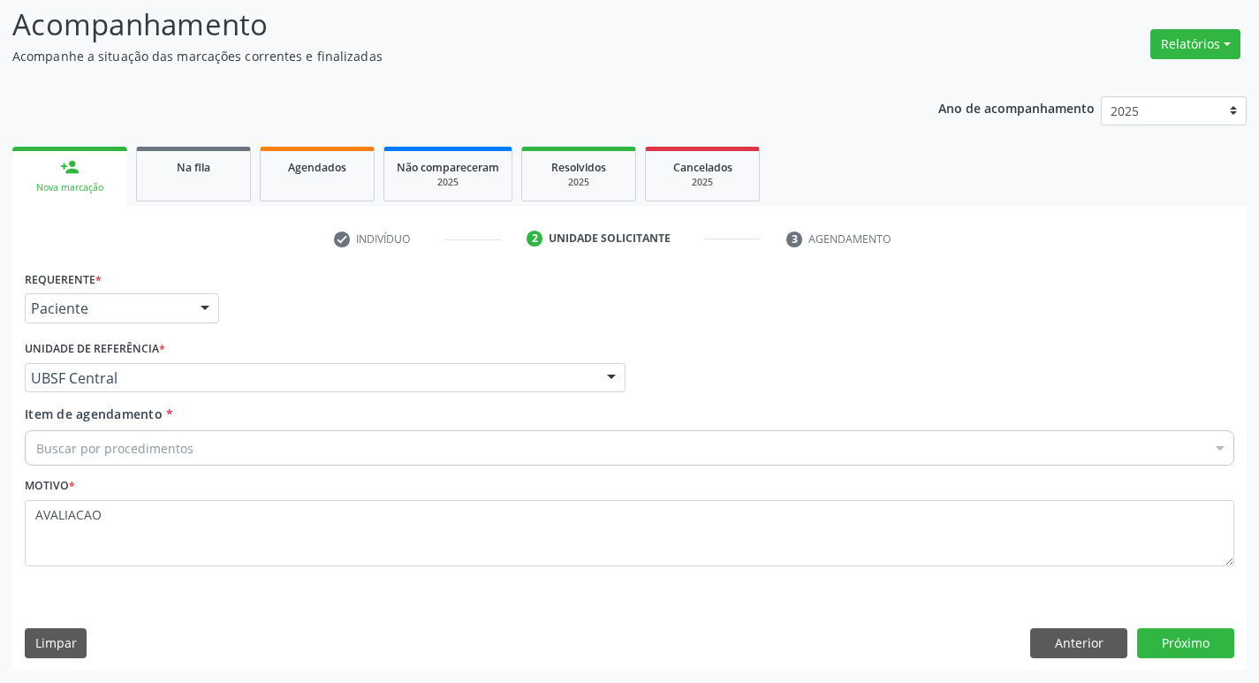
click at [121, 459] on div "Buscar por procedimentos" at bounding box center [630, 447] width 1210 height 35
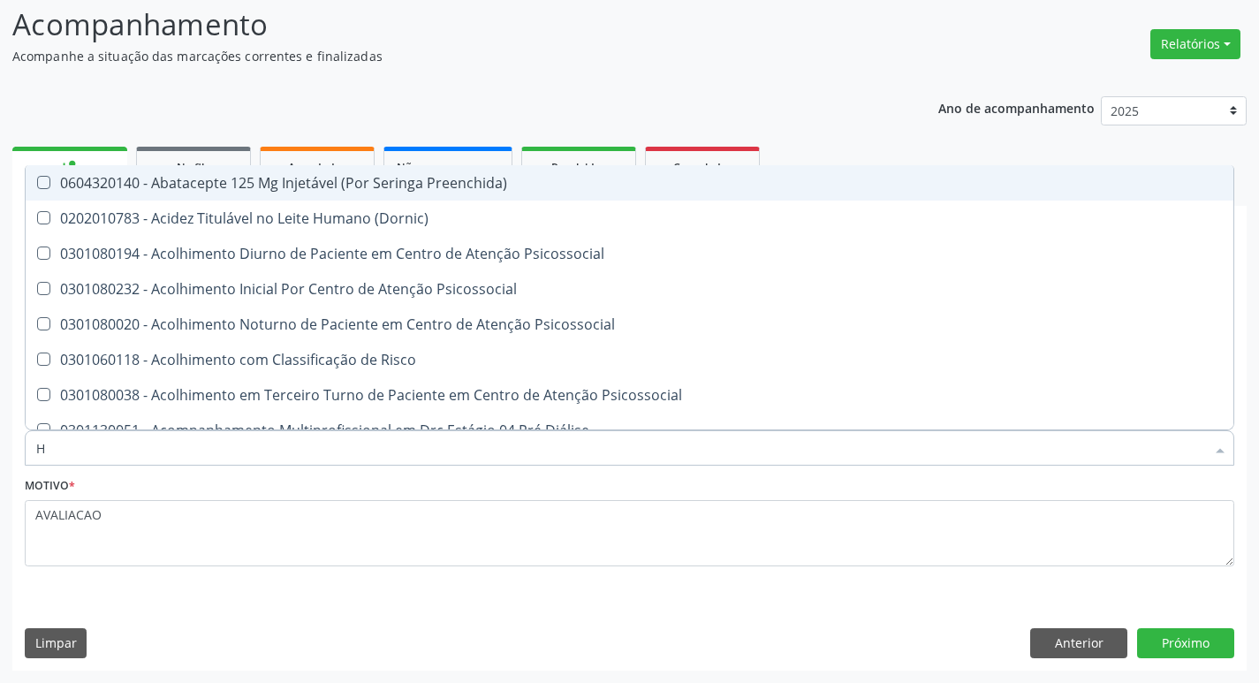
type input "HEMOGR"
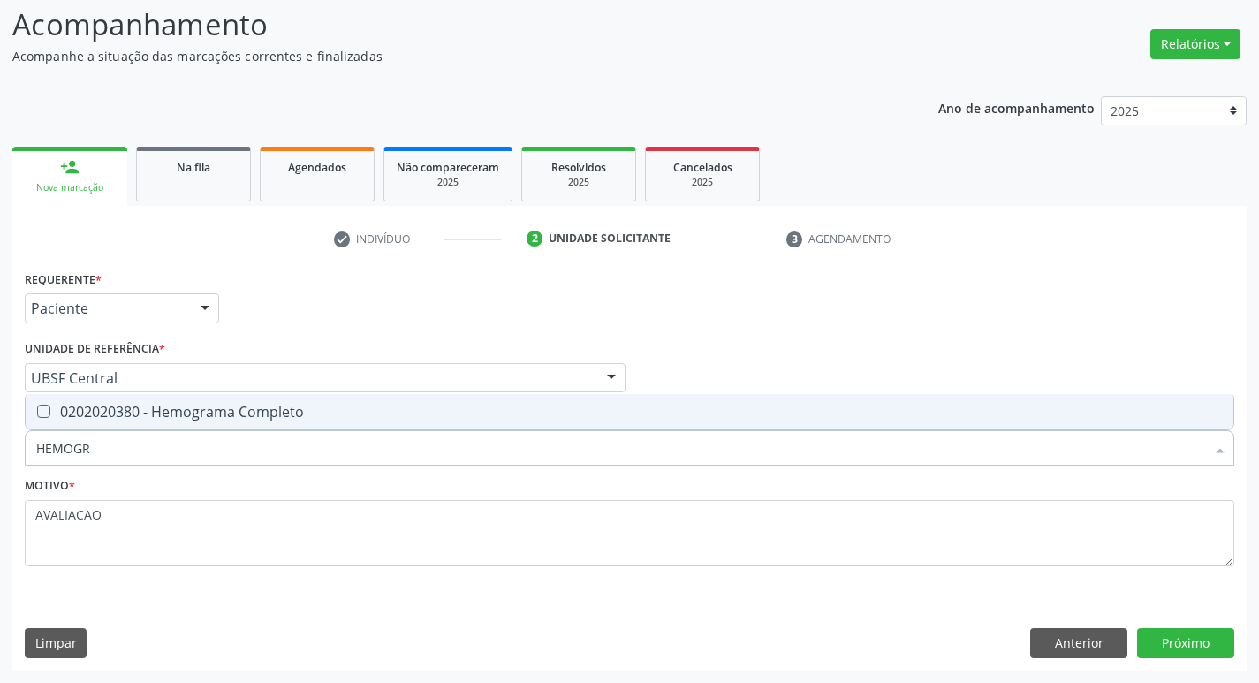
click at [192, 419] on div "0202020380 - Hemograma Completo" at bounding box center [629, 412] width 1187 height 14
checkbox Completo "true"
type input "HEMOG"
checkbox Completo "false"
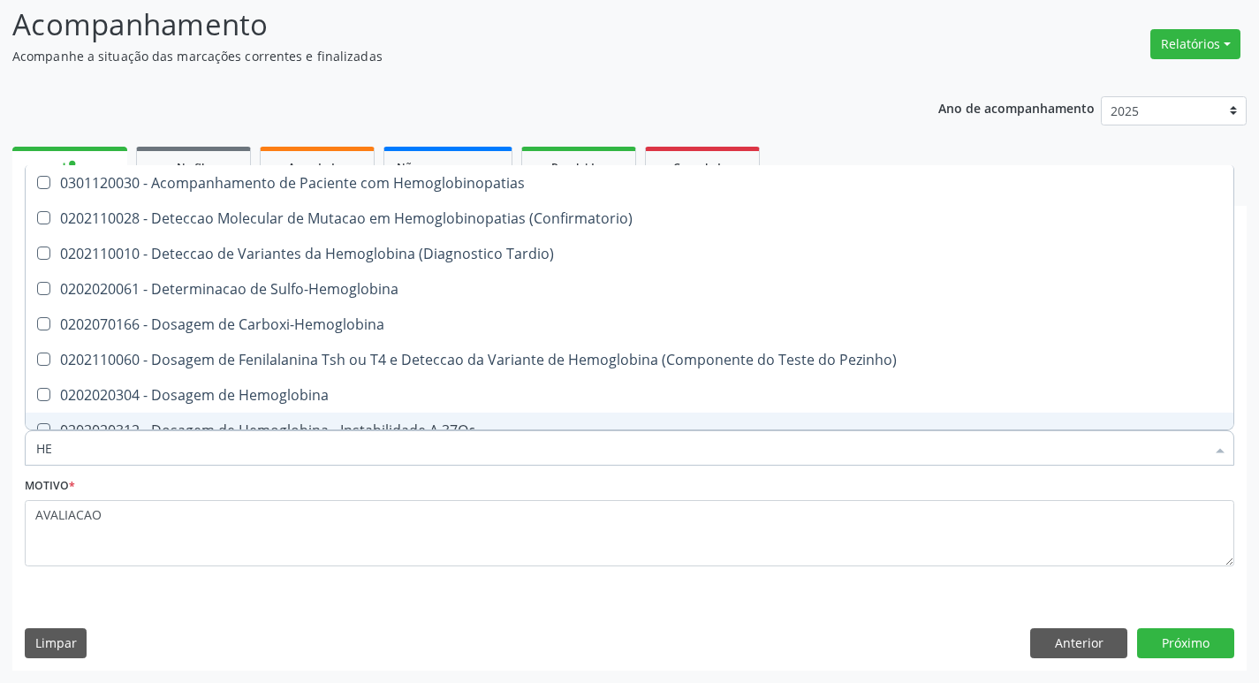
type input "H"
checkbox Completo "false"
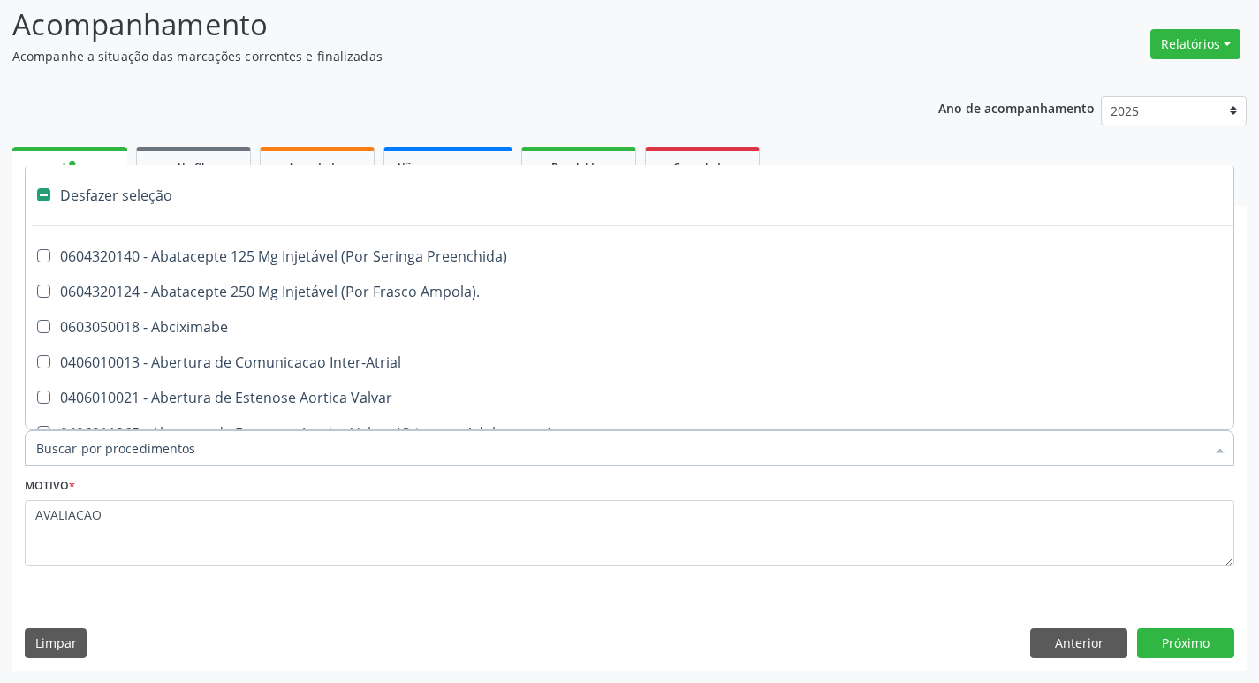
type input "G"
checkbox Persistente "true"
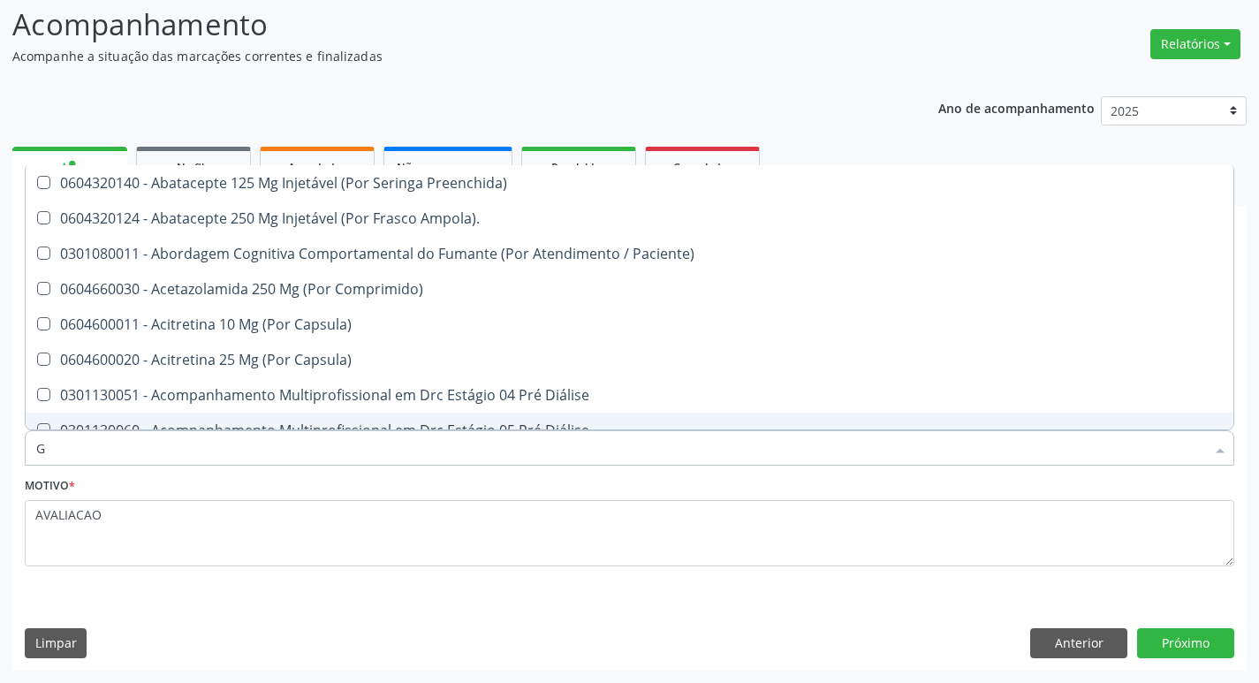
type input "GLICOSE"
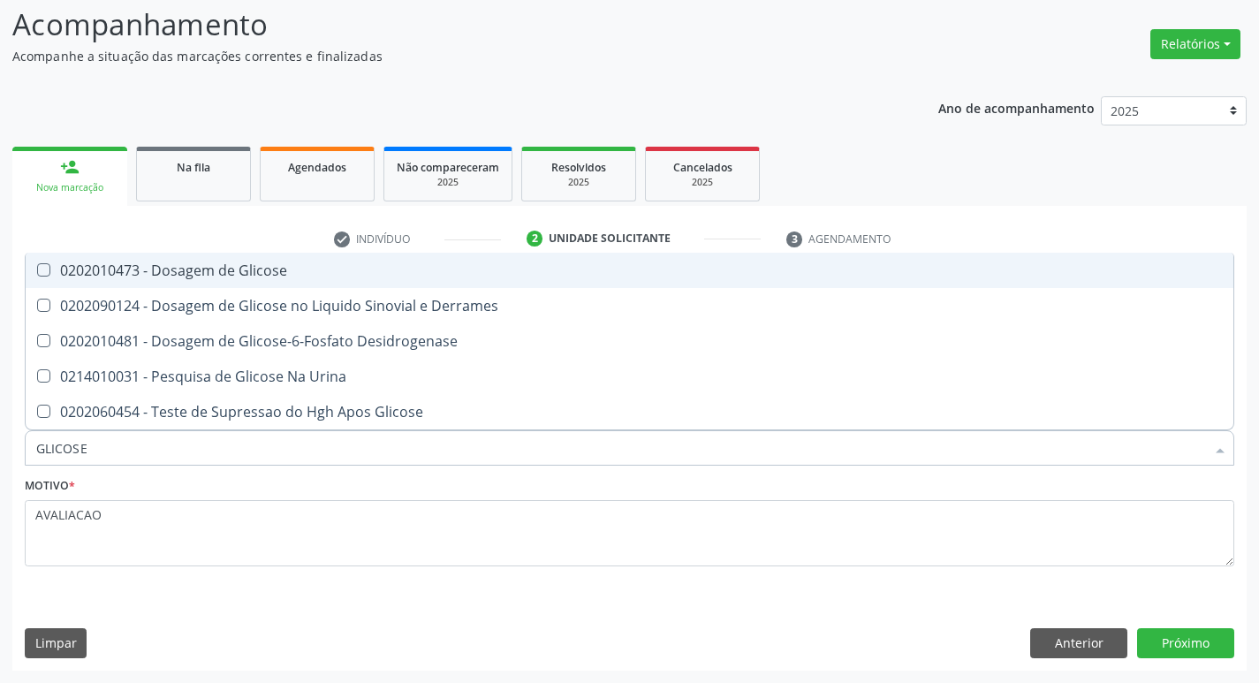
click at [228, 282] on span "0202010473 - Dosagem de Glicose" at bounding box center [630, 270] width 1208 height 35
checkbox Glicose "true"
type input "GLICOS"
checkbox Glicose "false"
checkbox Derrames "true"
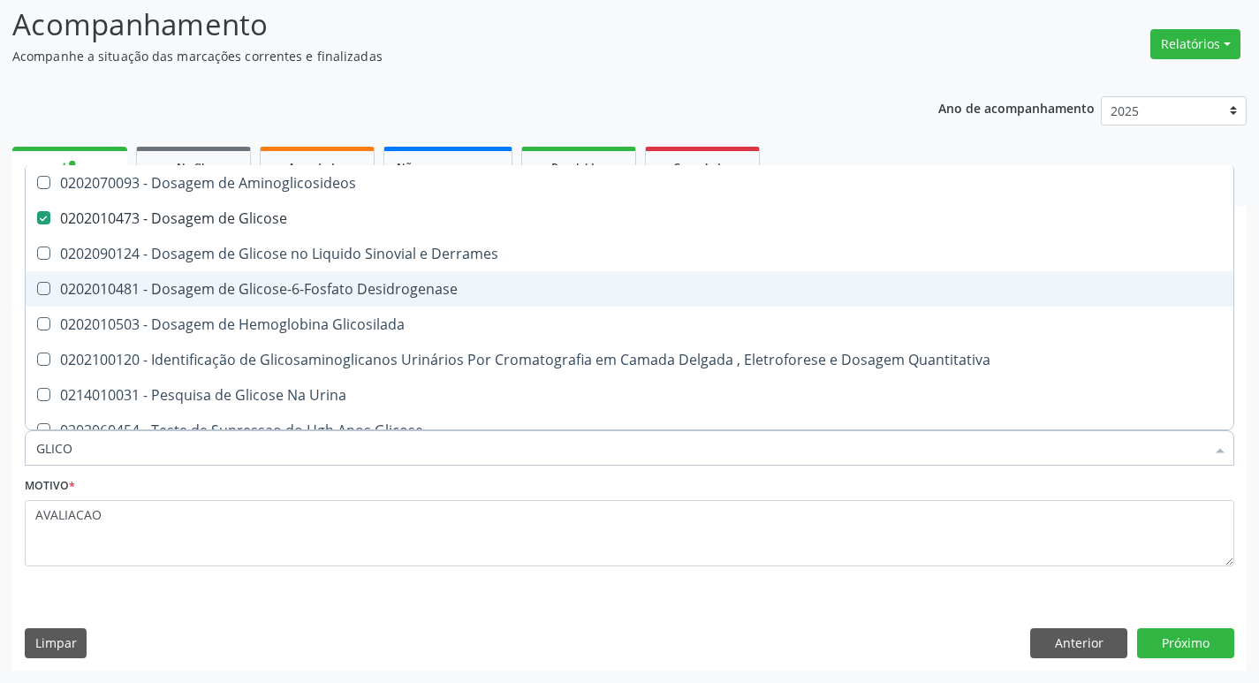
type input "GLIC"
checkbox Glicose "false"
checkbox Derrames "false"
type input "G"
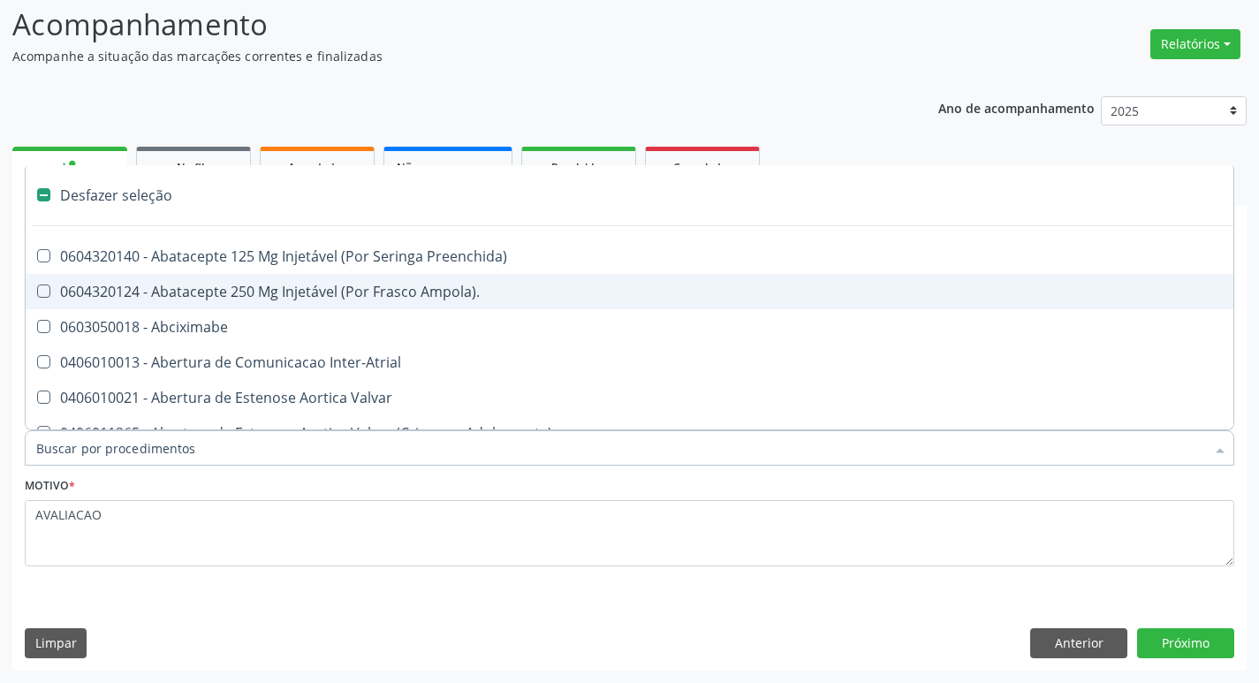
type input "H"
checkbox Convencional\) "true"
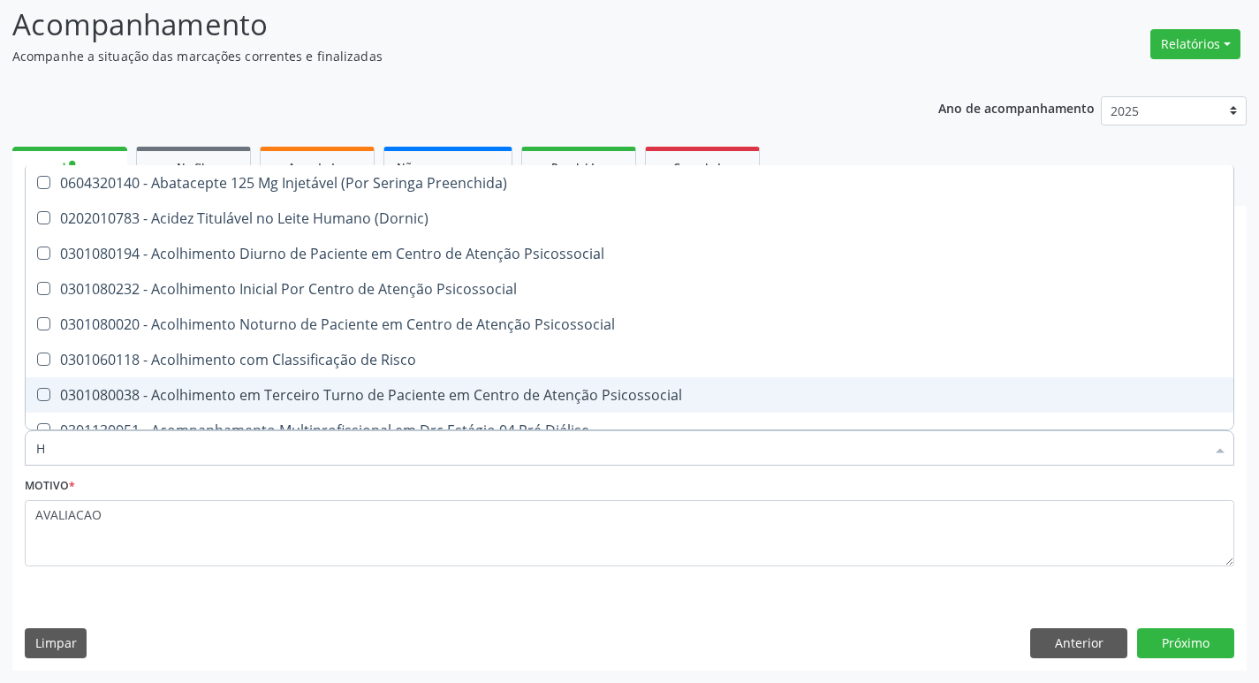
type input "HEMOGLOBINA G"
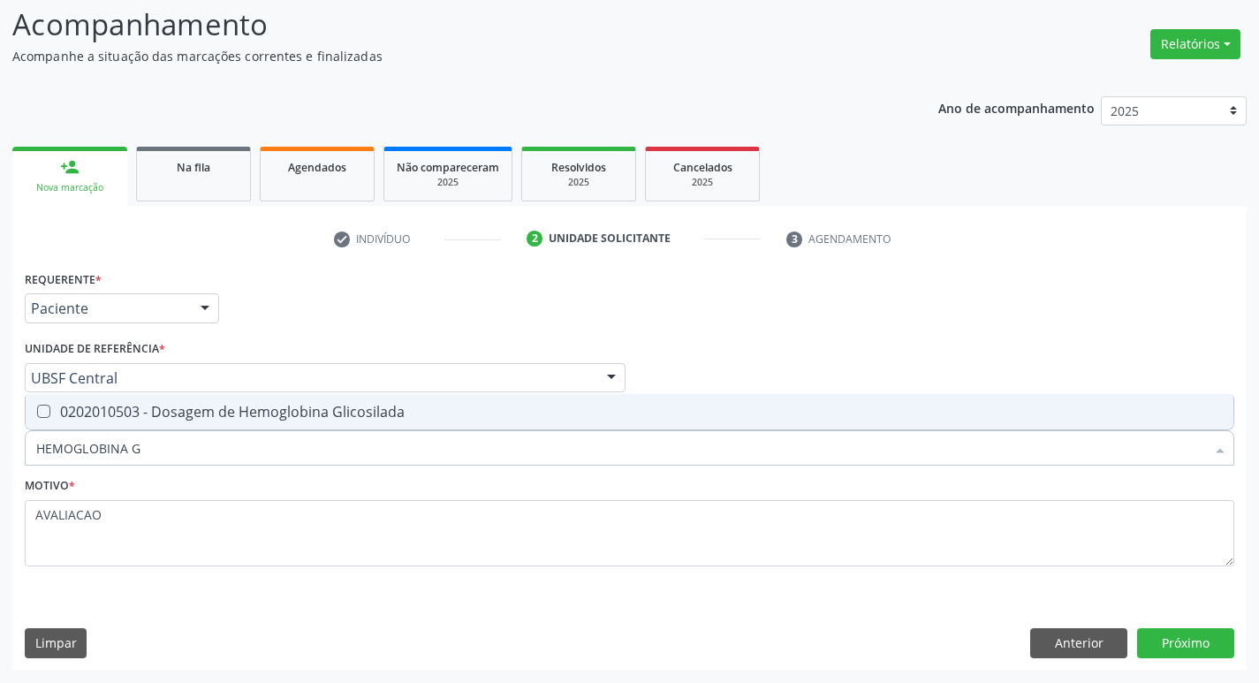
click at [261, 428] on span "0202010503 - Dosagem de Hemoglobina Glicosilada" at bounding box center [630, 411] width 1208 height 35
checkbox Glicosilada "true"
type input "HEMOGLOBINA"
checkbox Glicosilada "false"
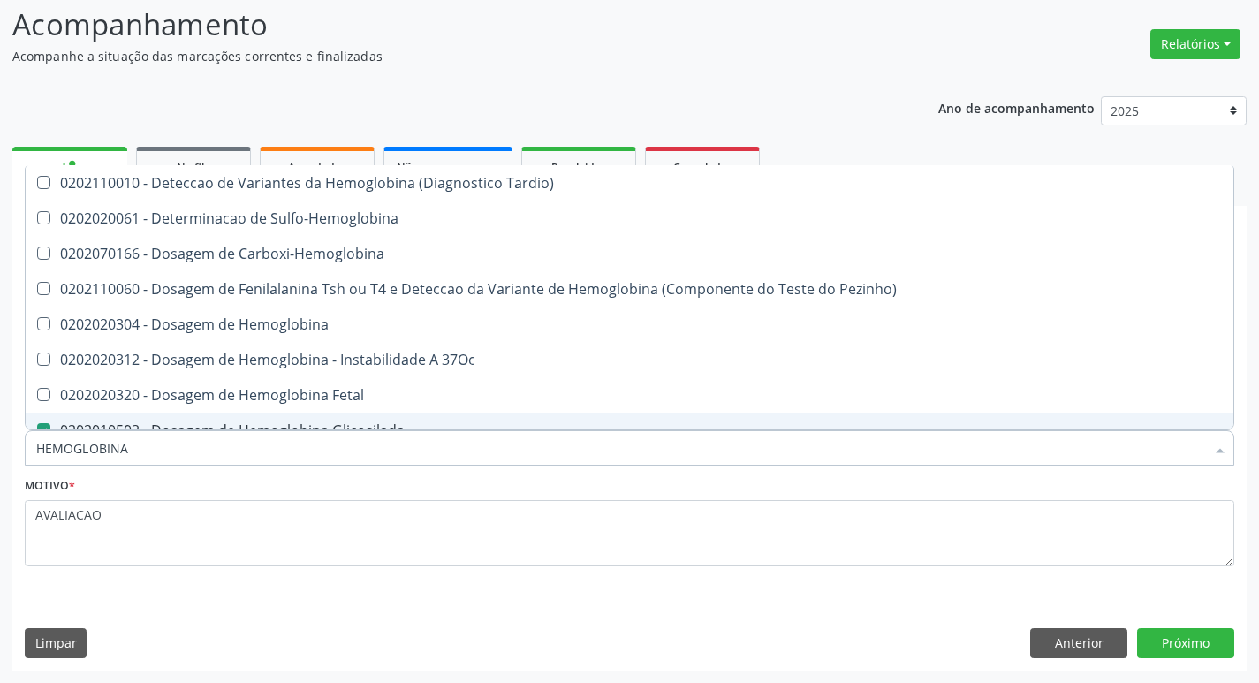
type input "HEMOGLOBIN"
checkbox Glicosilada "false"
checkbox Hemoglobina "true"
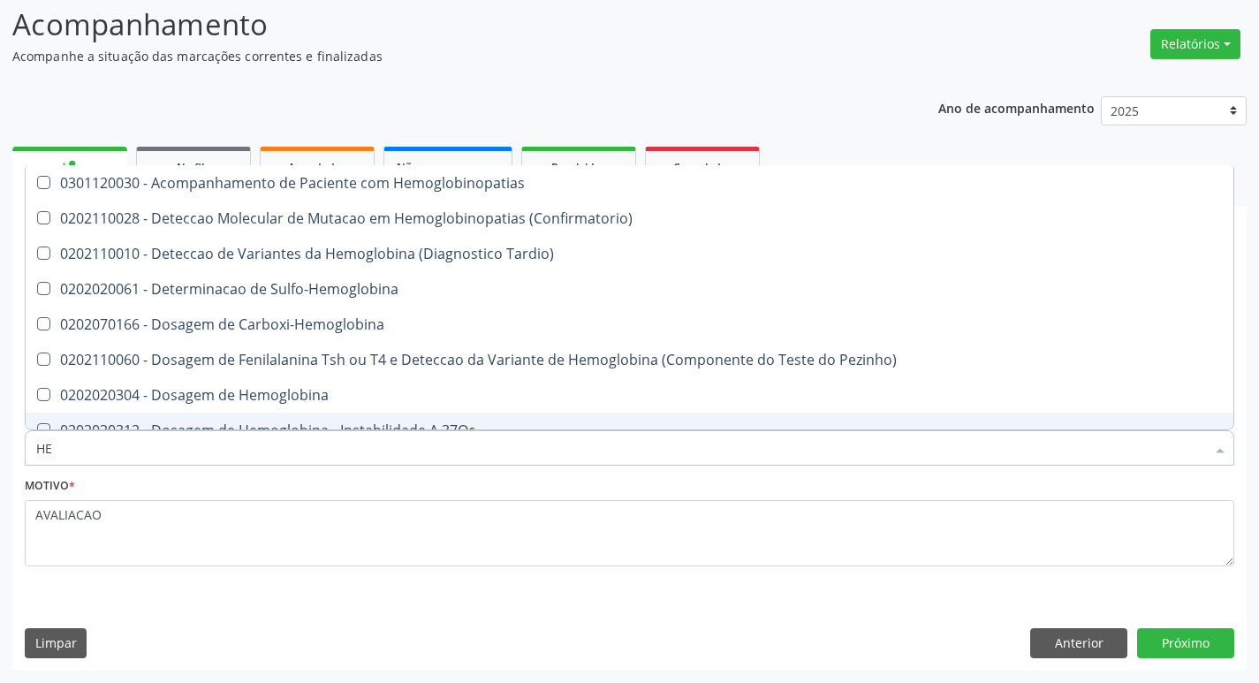
type input "H"
checkbox Glicosilada "false"
checkbox S "false"
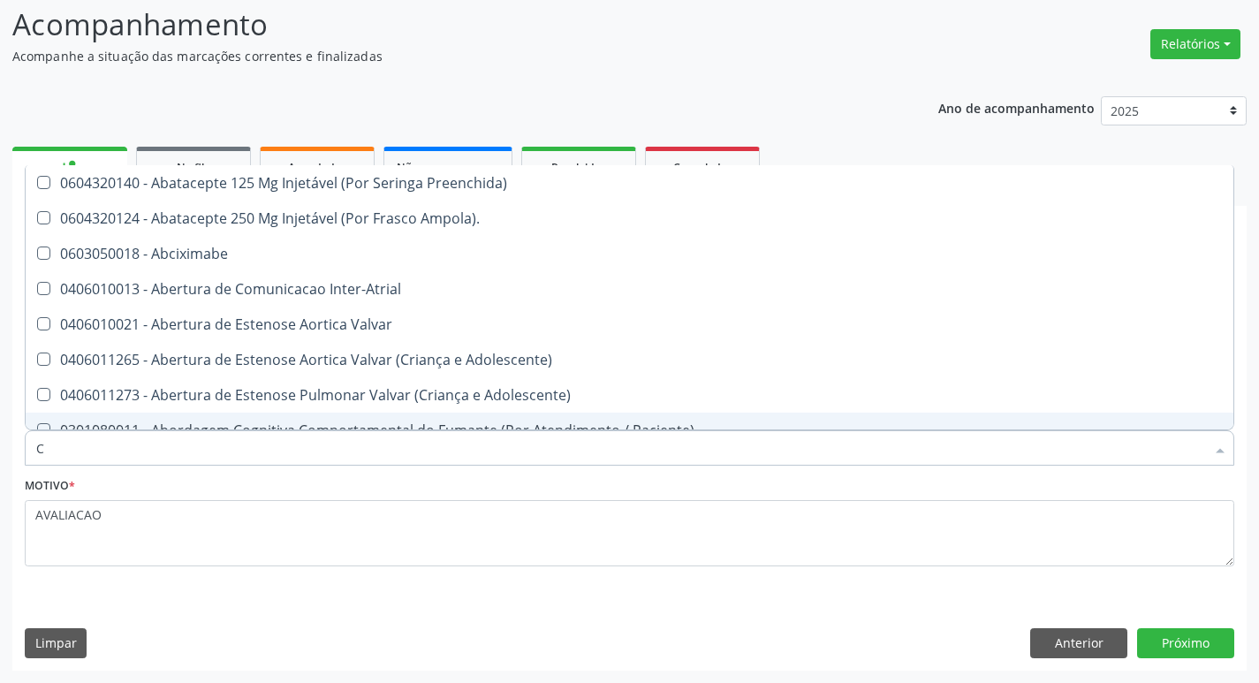
type input "CO"
checkbox Comprimido\) "true"
checkbox Transcutanea "true"
checkbox Osseo "true"
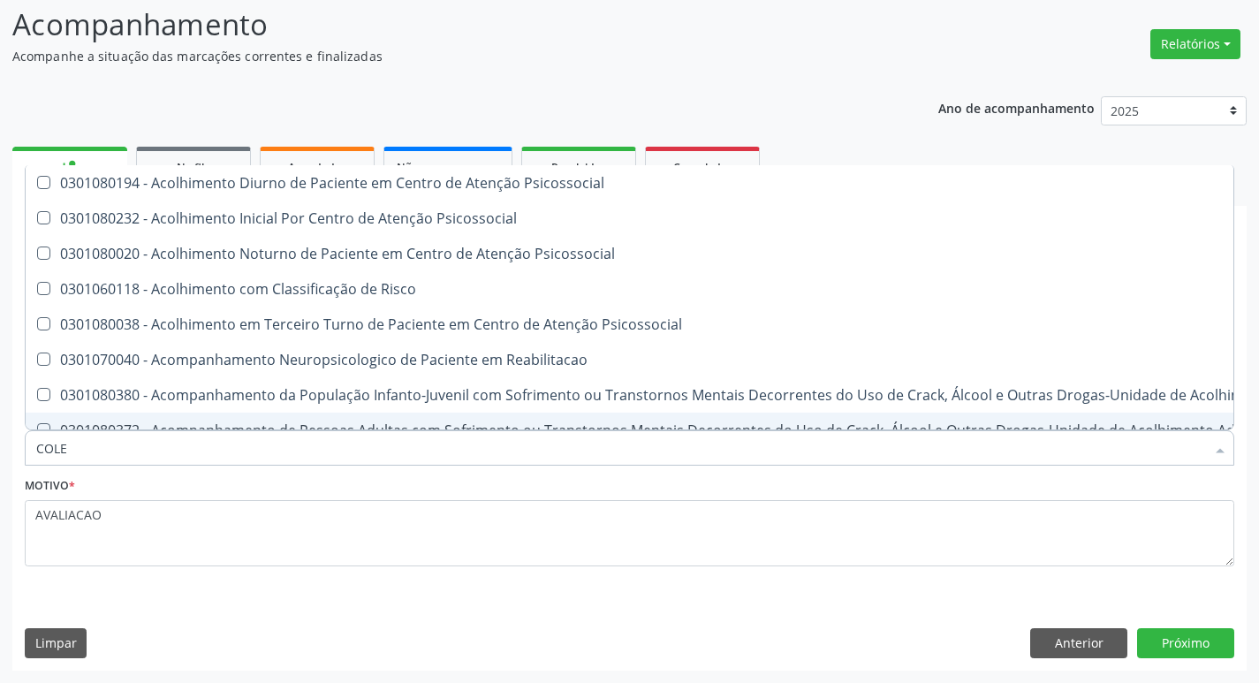
type input "COLES"
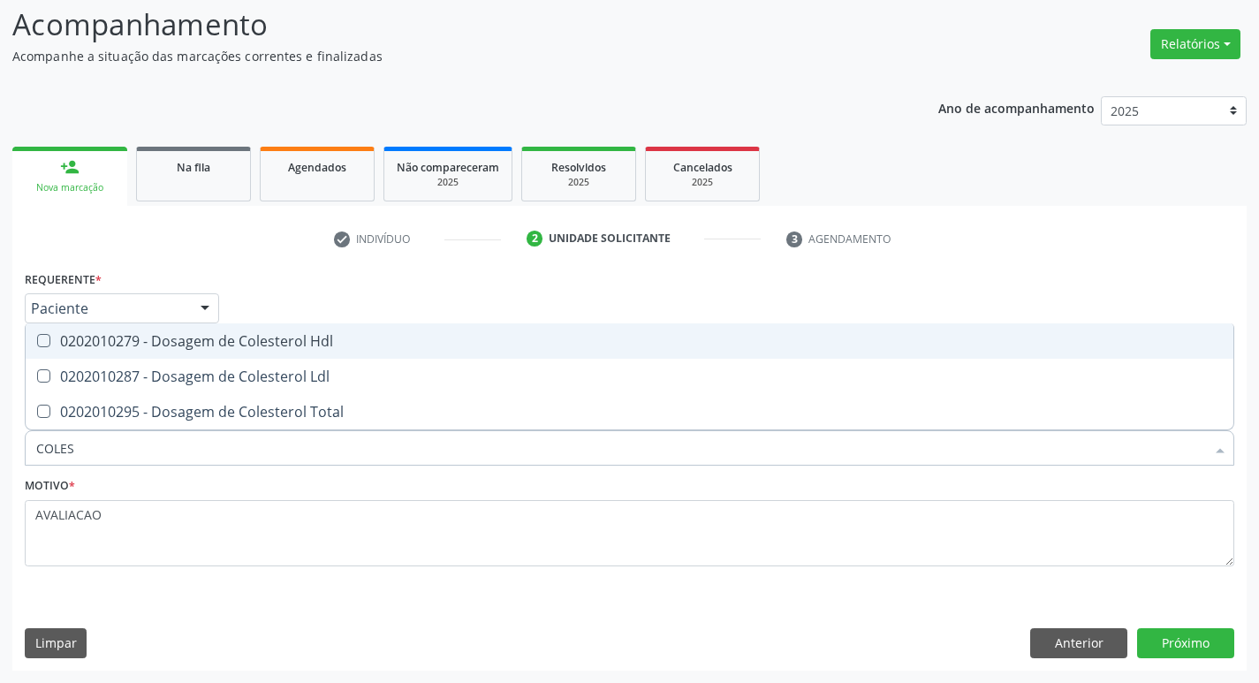
click at [116, 348] on div "0202010279 - Dosagem de Colesterol Hdl" at bounding box center [629, 341] width 1187 height 14
checkbox Hdl "true"
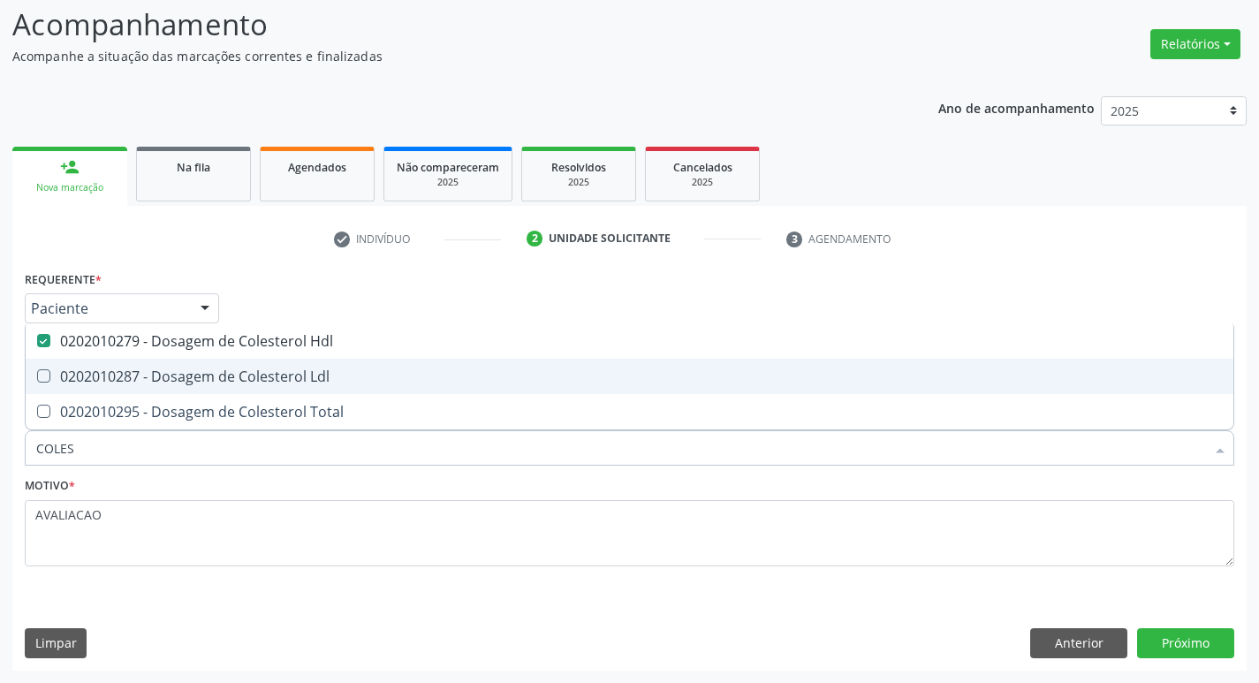
click at [119, 375] on div "0202010287 - Dosagem de Colesterol Ldl" at bounding box center [629, 376] width 1187 height 14
checkbox Ldl "true"
type input "COLE"
checkbox Hdl "false"
checkbox Ldl "false"
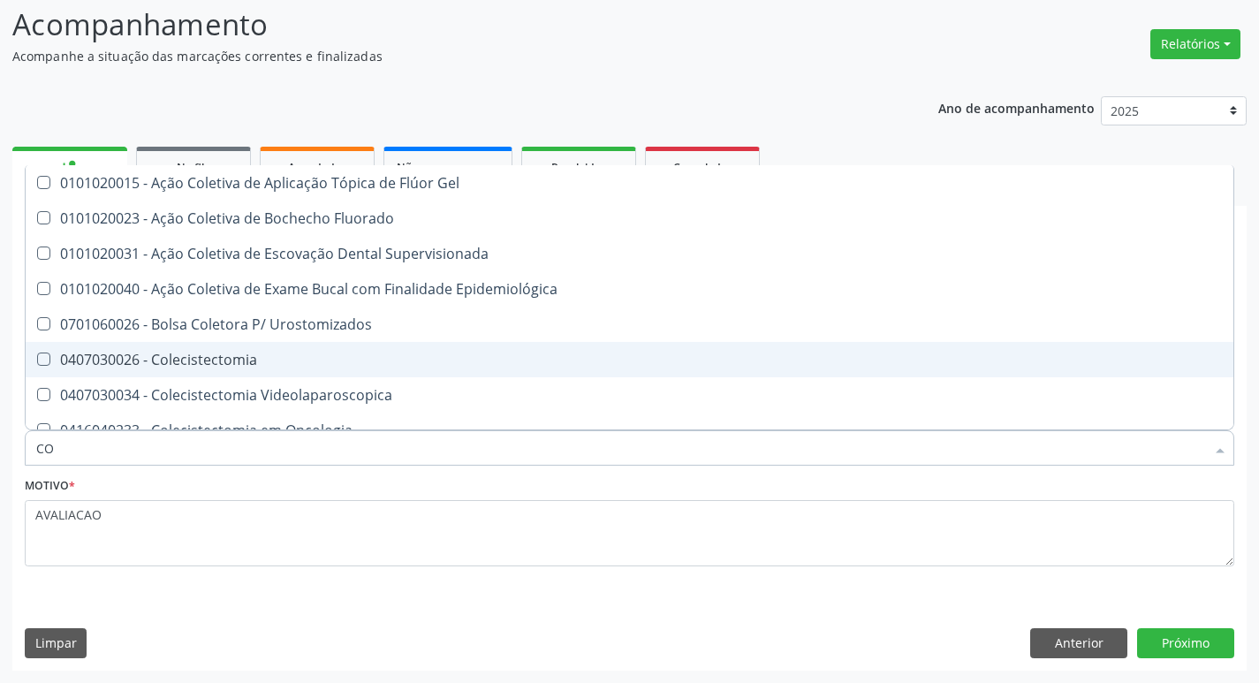
type input "C"
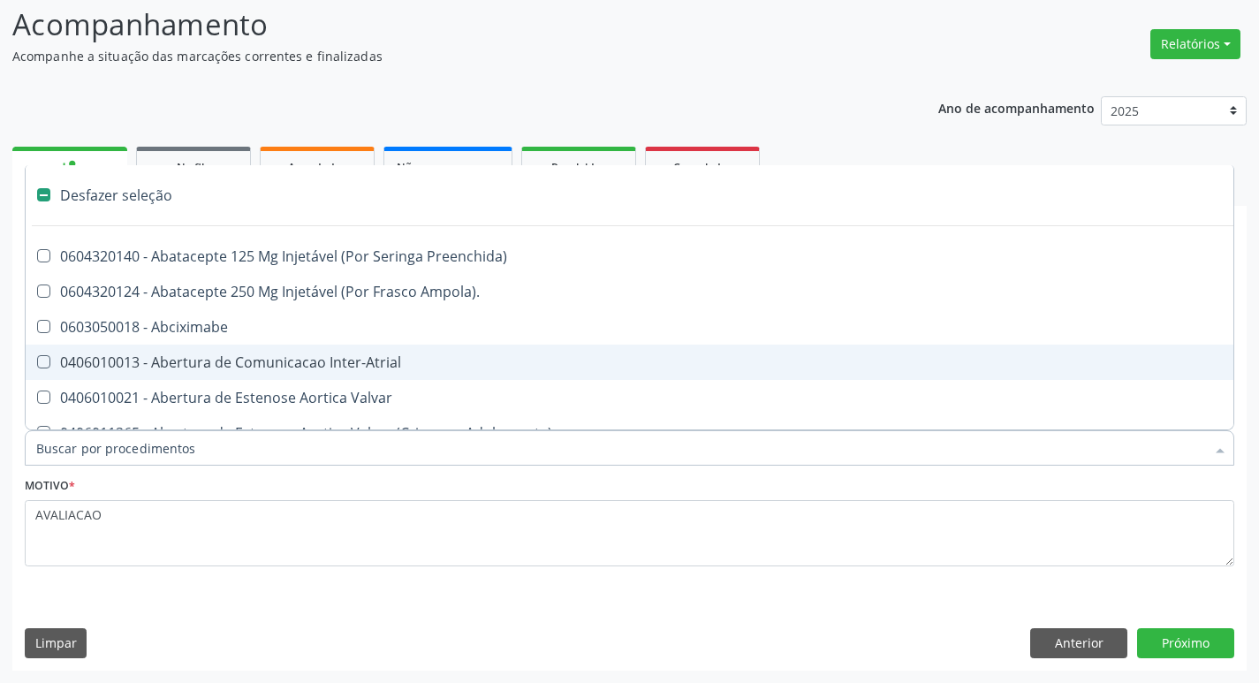
checkbox Trabalho "false"
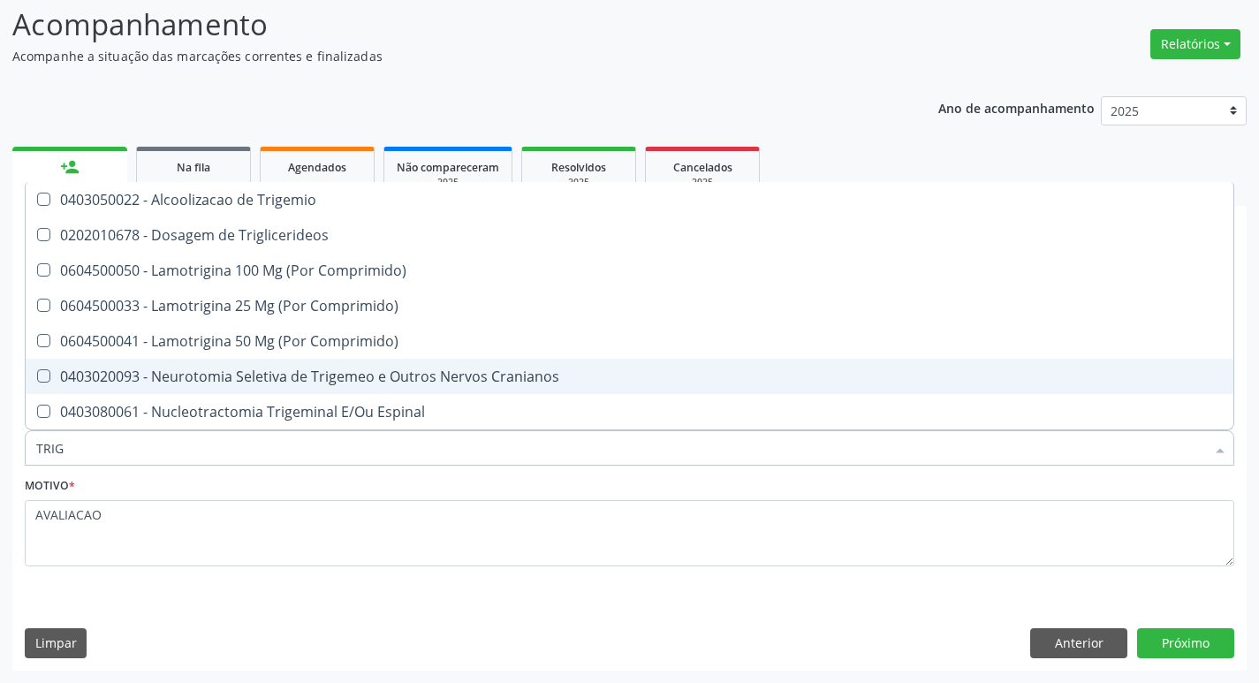
type input "TRIGL"
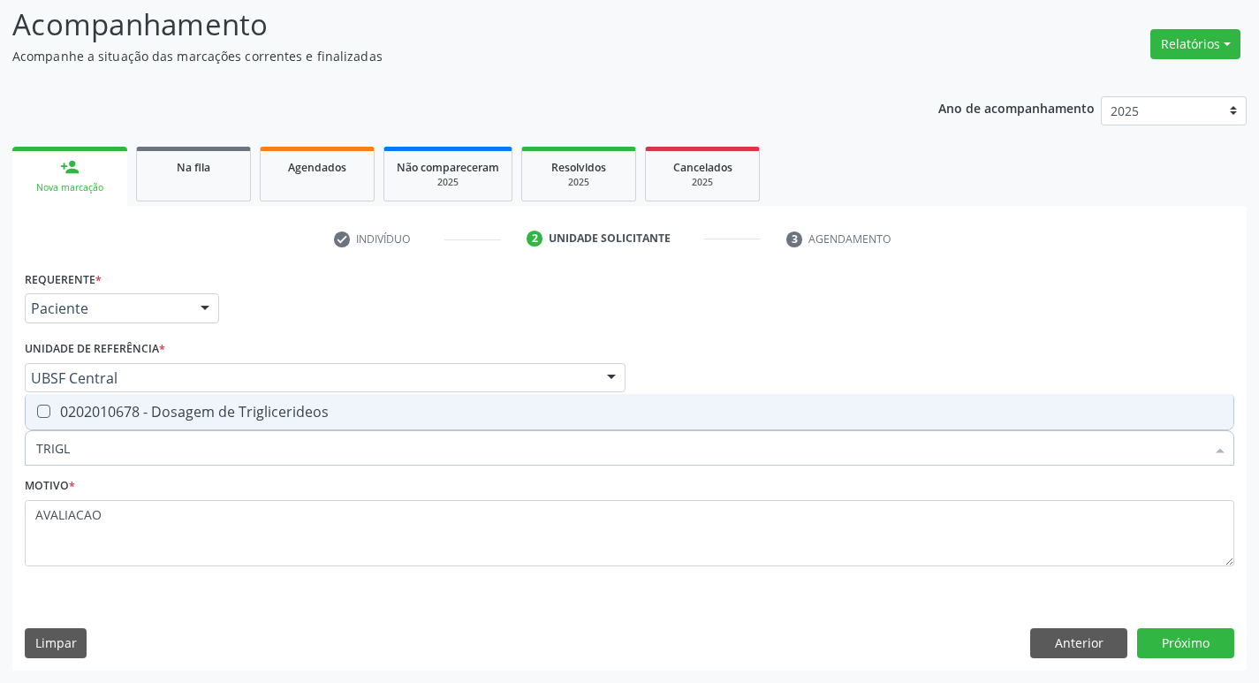
click at [140, 424] on span "0202010678 - Dosagem de Triglicerideos" at bounding box center [630, 411] width 1208 height 35
checkbox Triglicerideos "true"
type input "TRIG"
checkbox Triglicerideos "false"
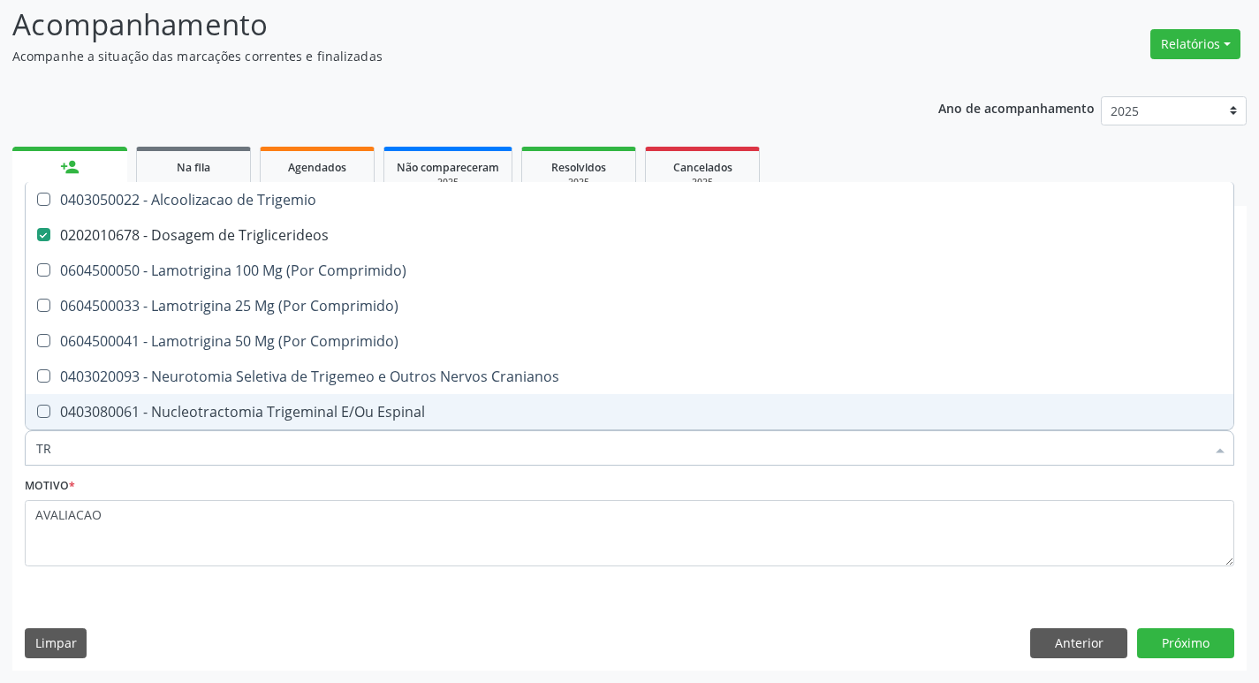
type input "T"
checkbox Triglicerideos "false"
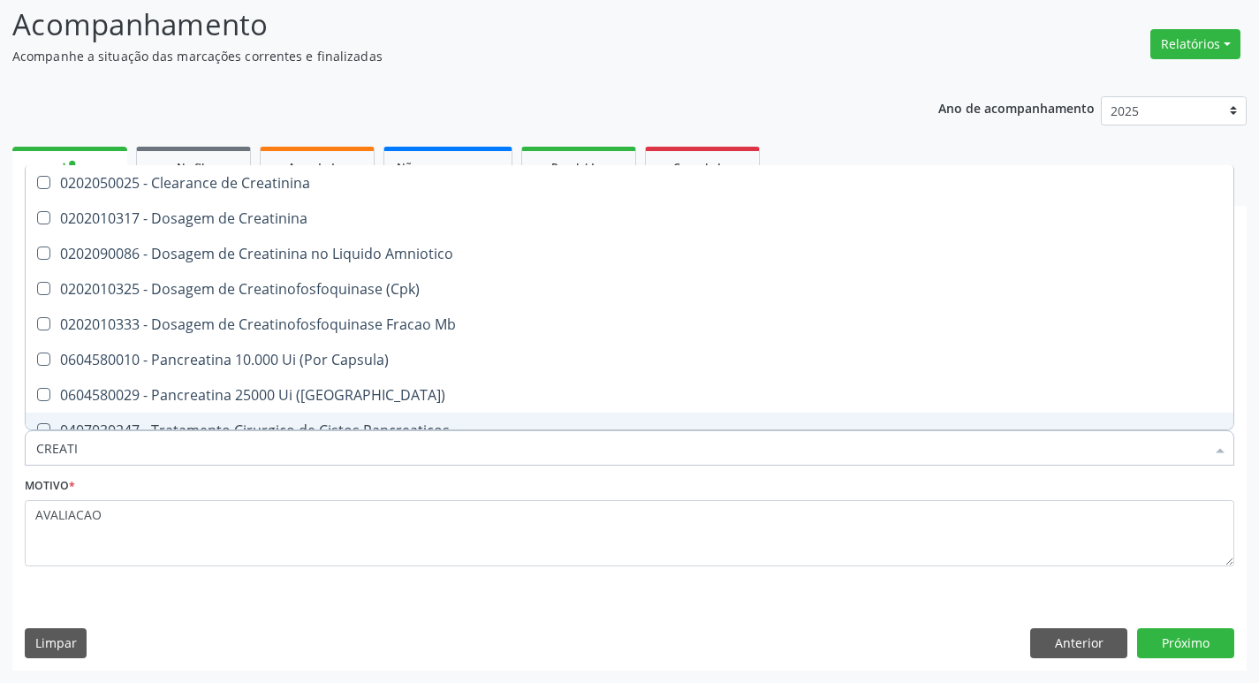
type input "CREATIN"
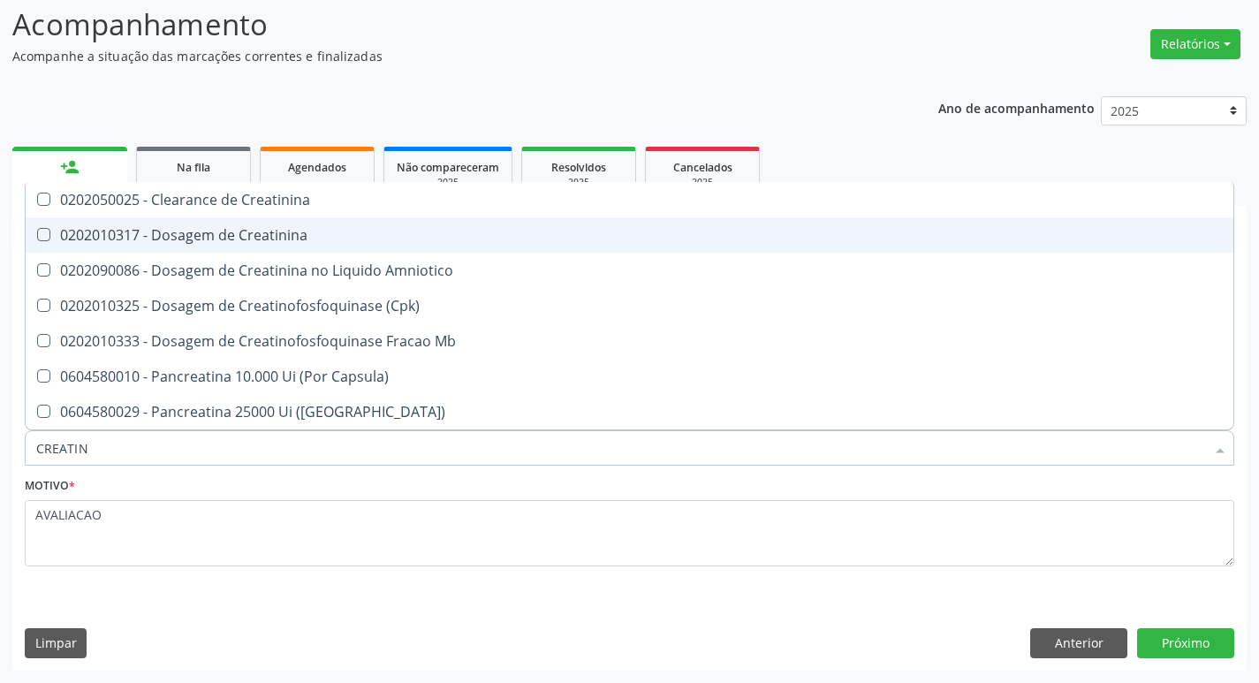
click at [389, 248] on span "0202010317 - Dosagem de Creatinina" at bounding box center [630, 234] width 1208 height 35
checkbox Creatinina "true"
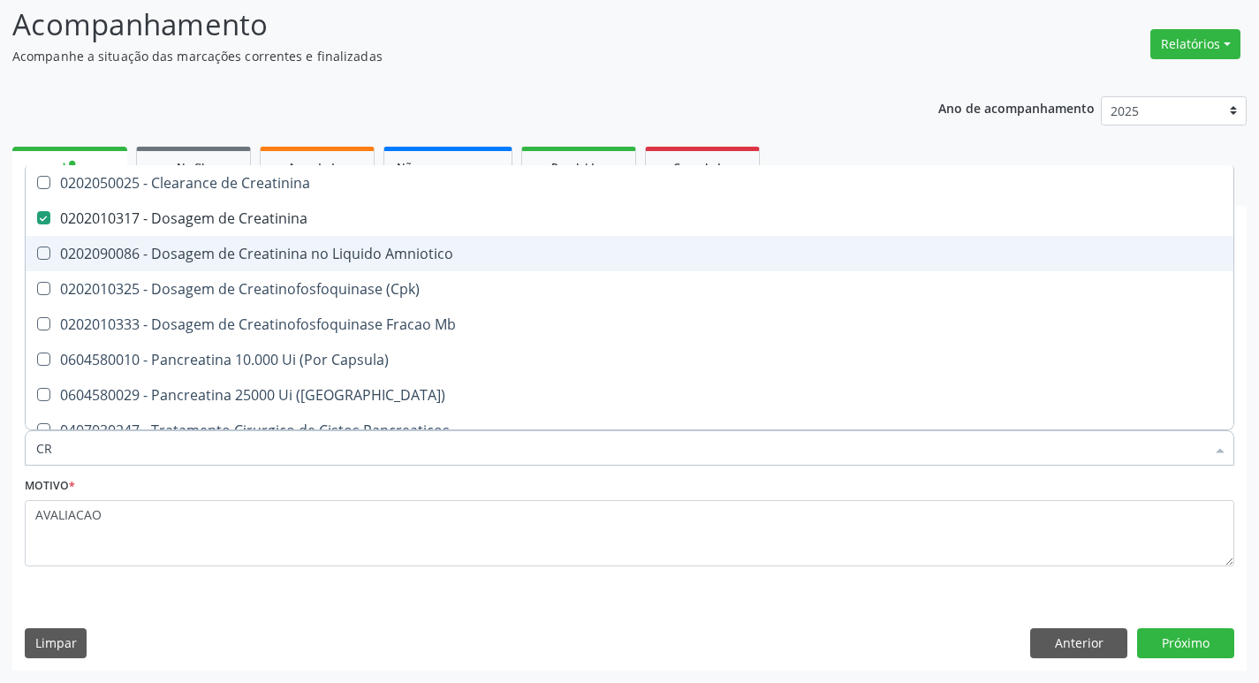
type input "C"
checkbox Creatinina "false"
checkbox Amniotico "false"
checkbox Mb "false"
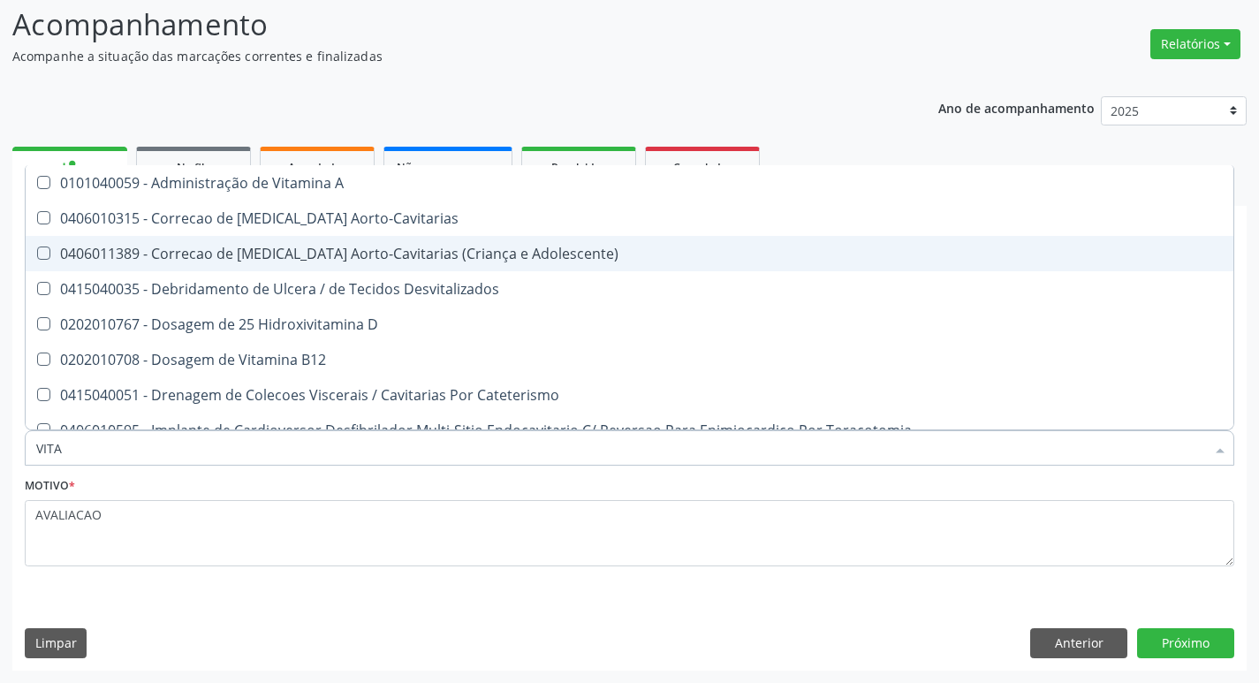
type input "VITAM"
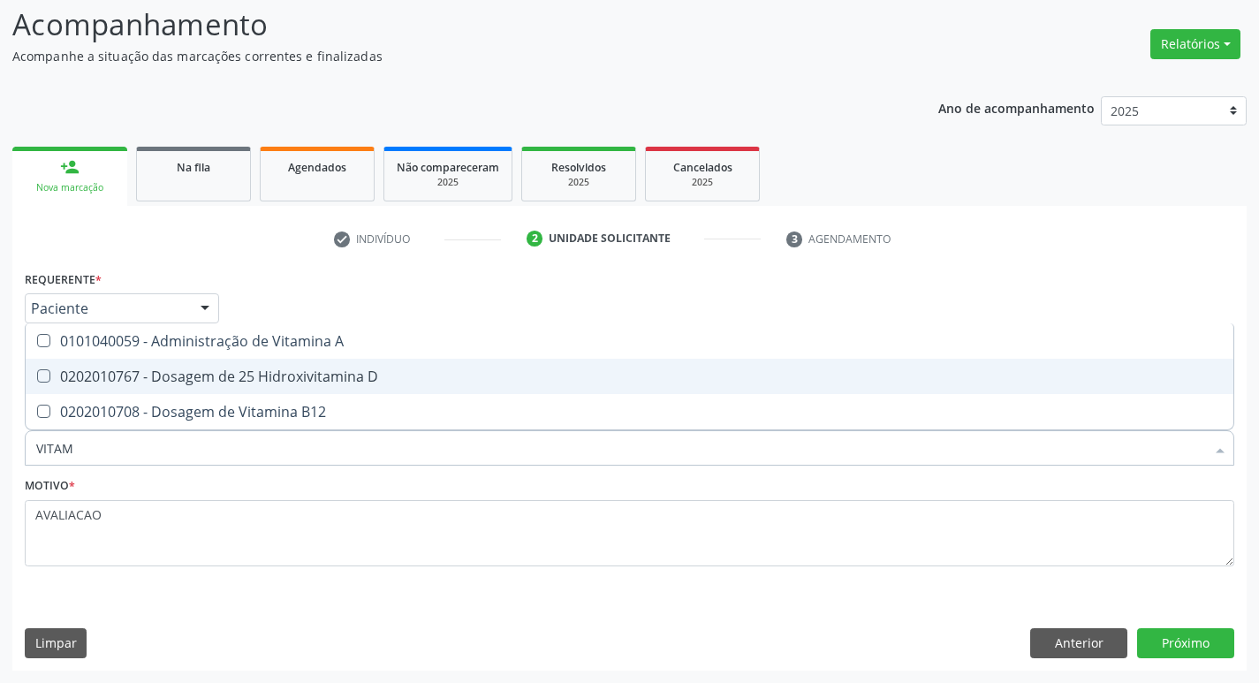
click at [384, 377] on div "0202010767 - Dosagem de 25 Hidroxivitamina D" at bounding box center [629, 376] width 1187 height 14
checkbox D "true"
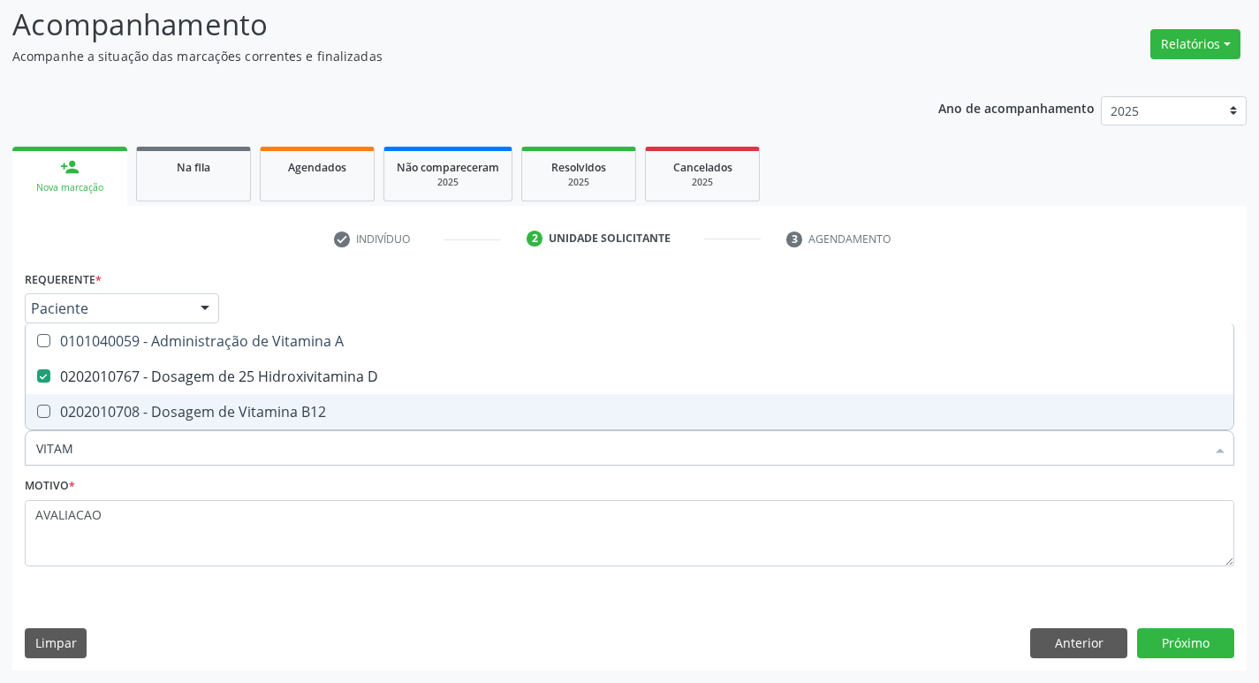
click at [370, 405] on div "0202010708 - Dosagem de Vitamina B12" at bounding box center [629, 412] width 1187 height 14
checkbox B12 "true"
type input "VITA"
checkbox D "false"
checkbox B12 "false"
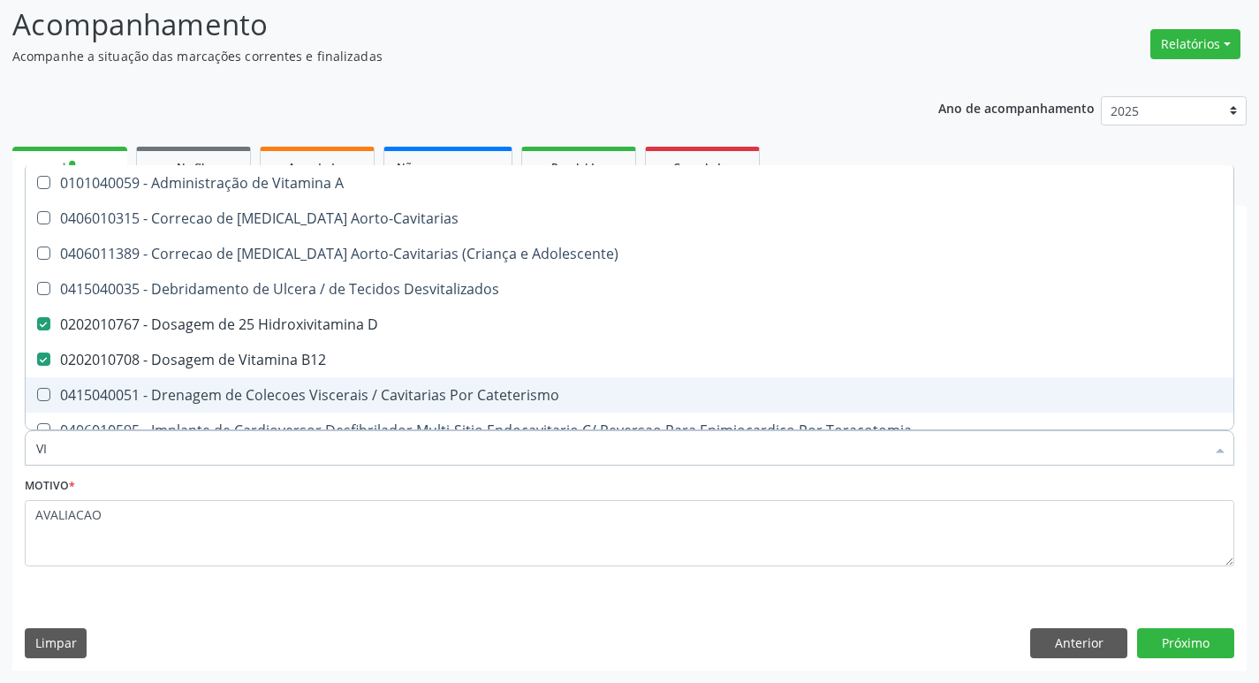
type input "V"
checkbox D "false"
checkbox B12 "false"
checkbox Cateterismo "false"
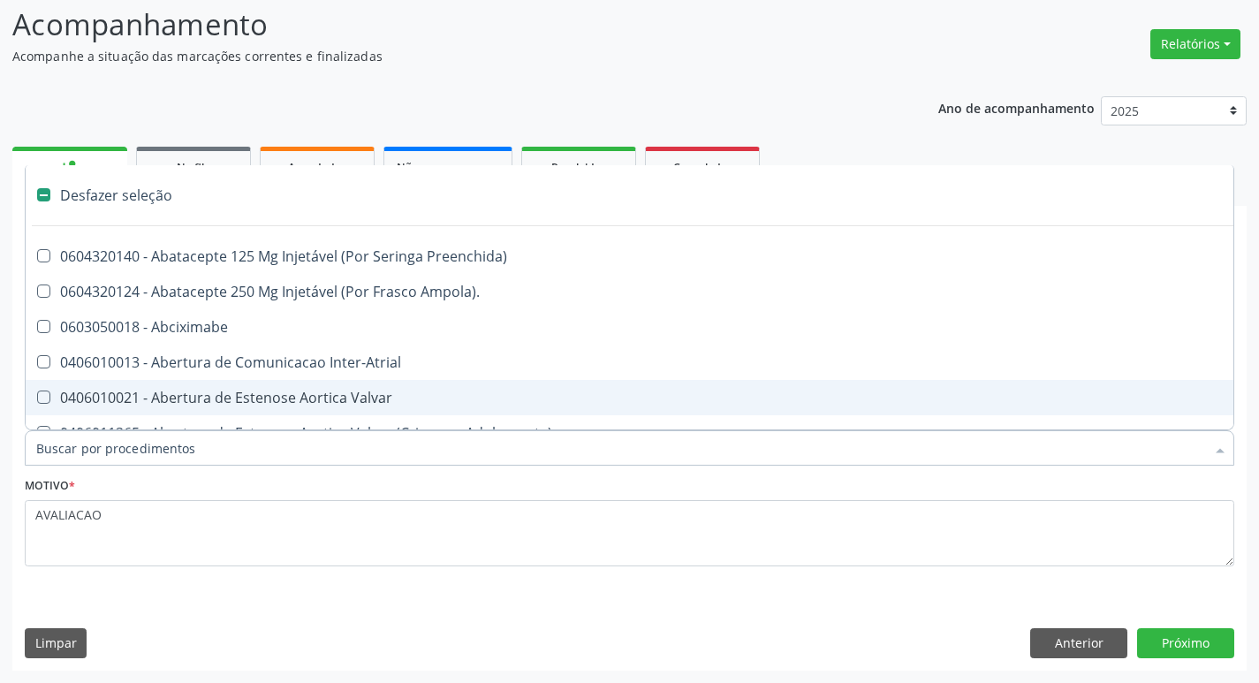
type input "T"
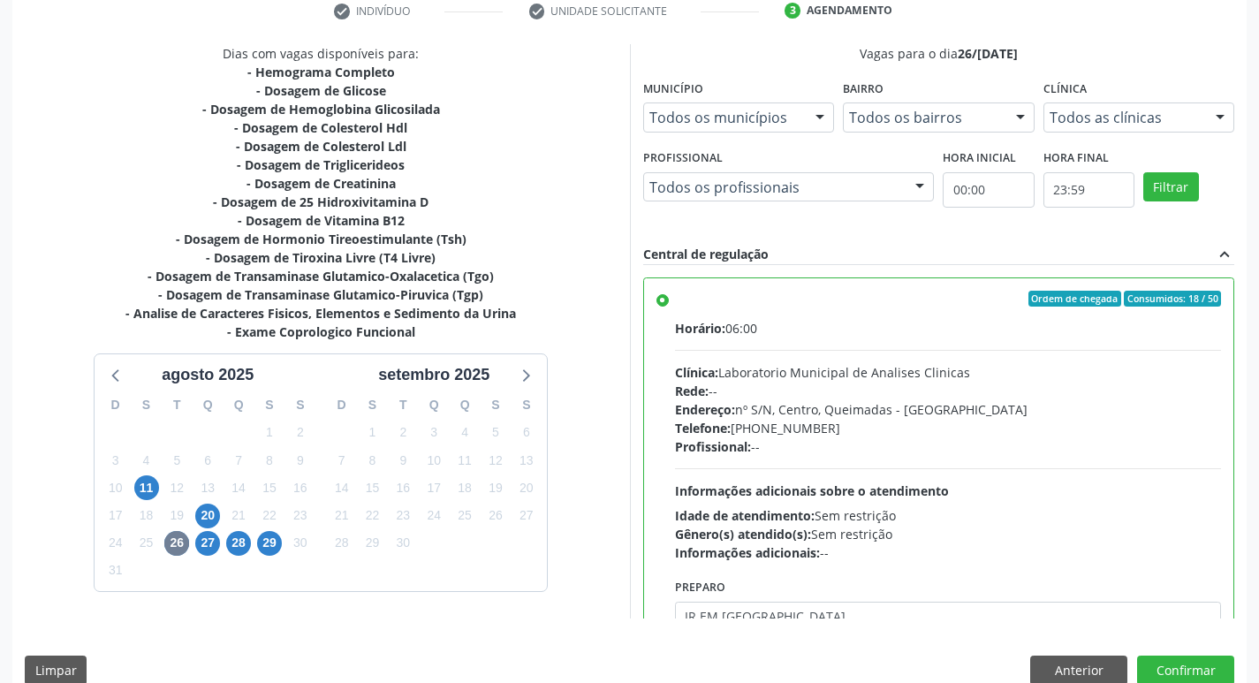
scroll to position [87, 0]
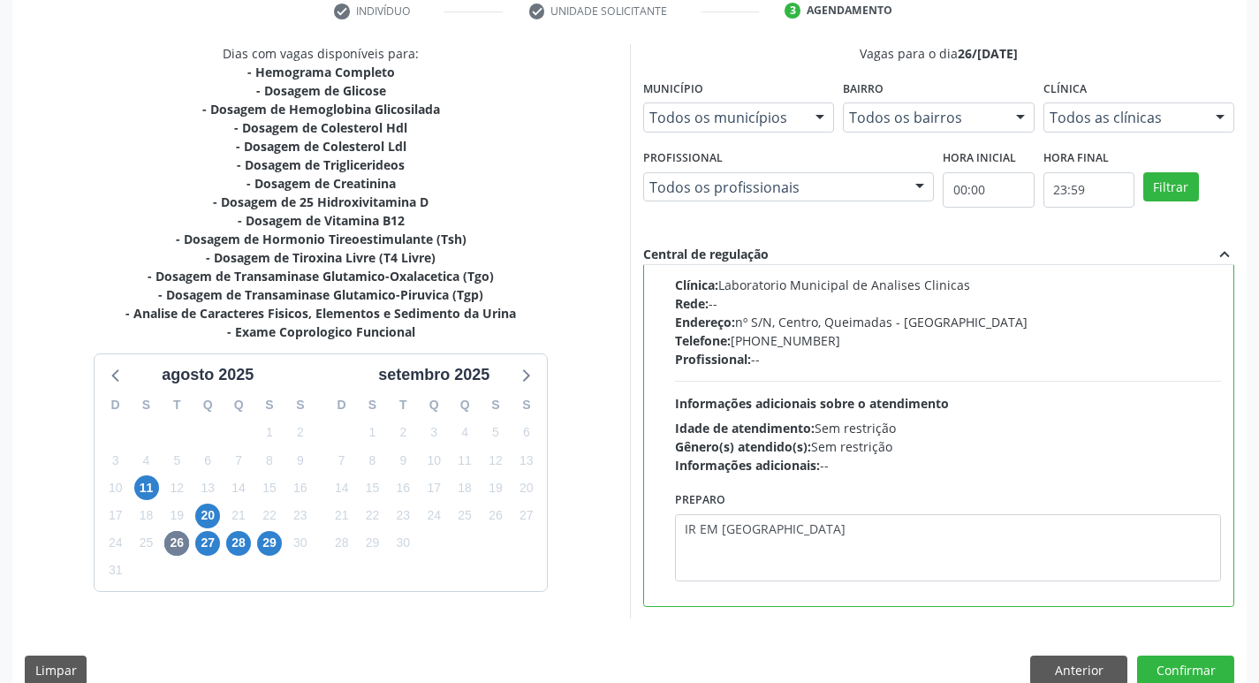
click at [761, 527] on textarea "IR EM [GEOGRAPHIC_DATA]" at bounding box center [948, 547] width 547 height 67
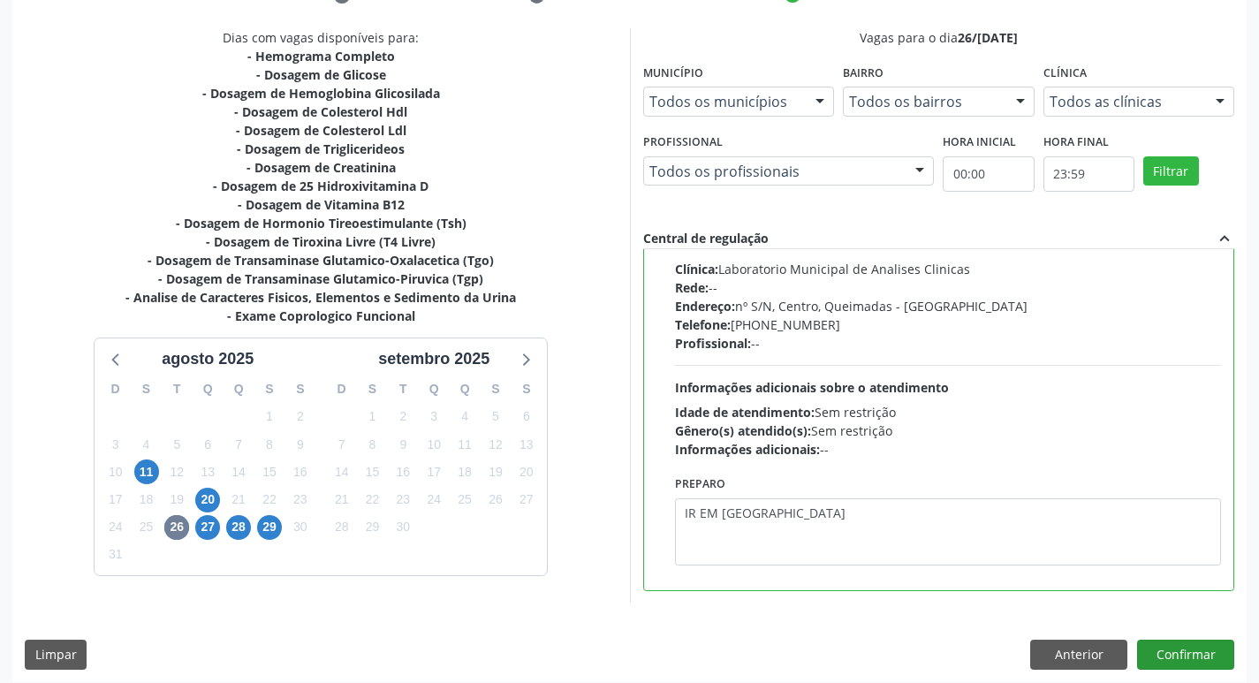
scroll to position [373, 0]
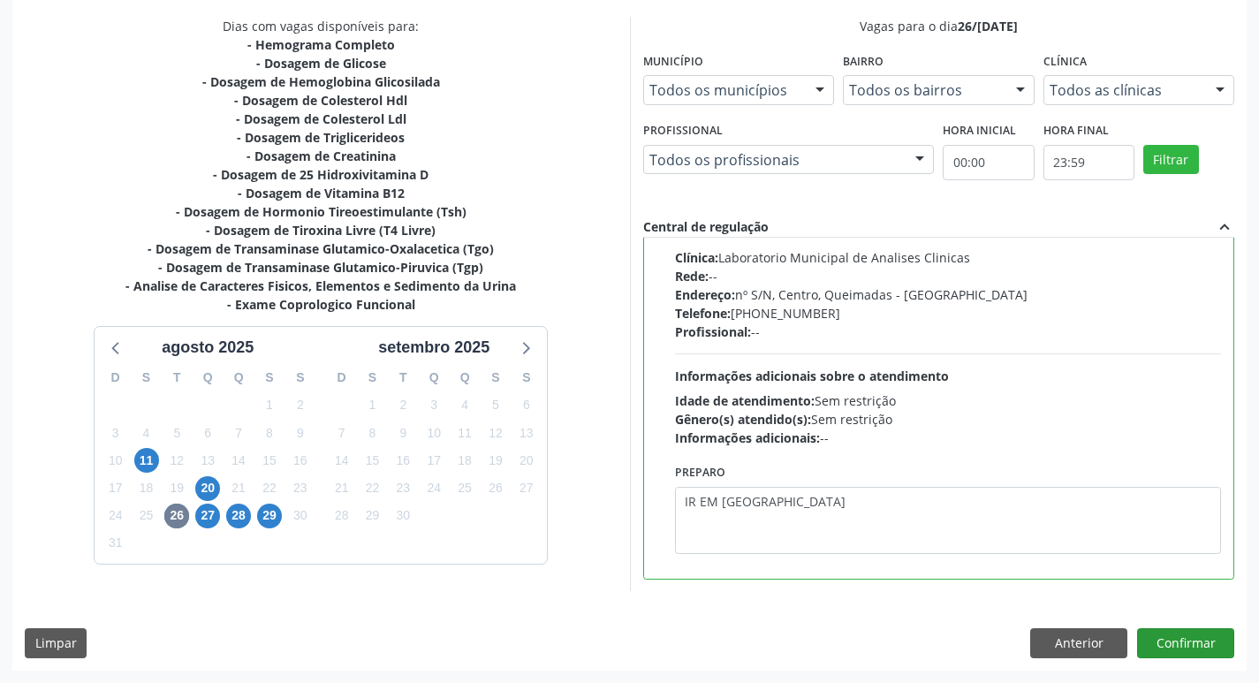
type textarea "IR EM [GEOGRAPHIC_DATA]"
click at [1214, 640] on button "Confirmar" at bounding box center [1185, 643] width 97 height 30
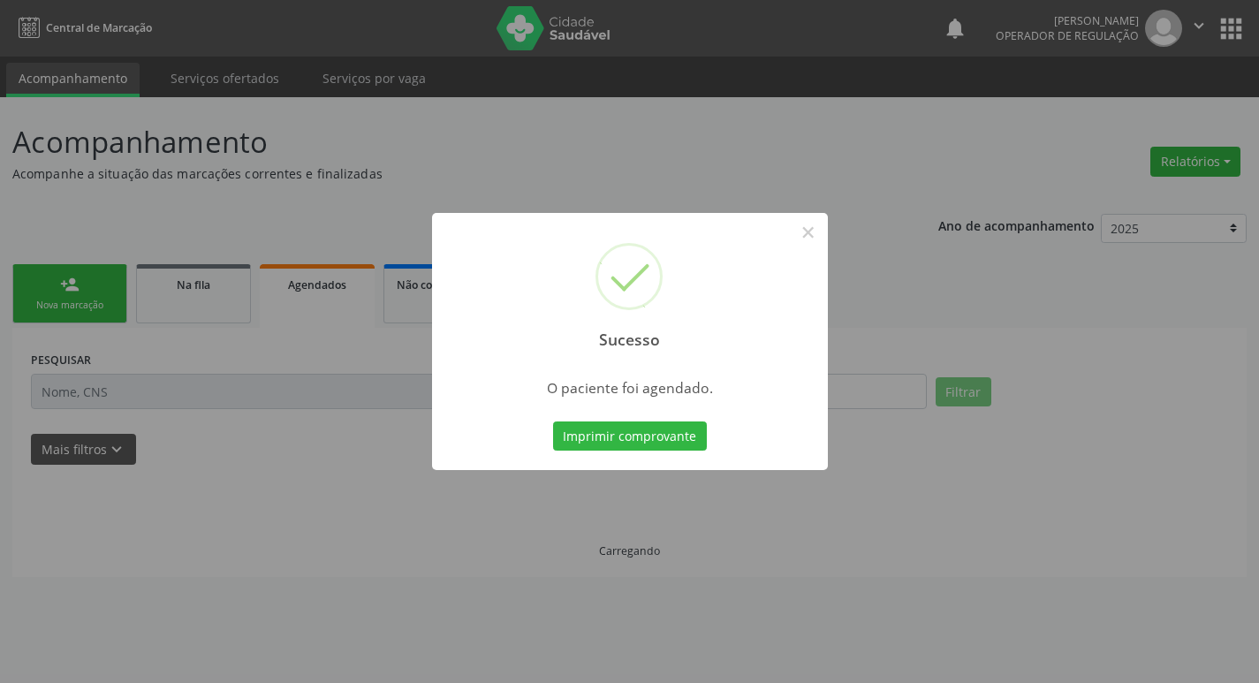
scroll to position [0, 0]
click at [660, 438] on button "Imprimir comprovante" at bounding box center [636, 436] width 154 height 30
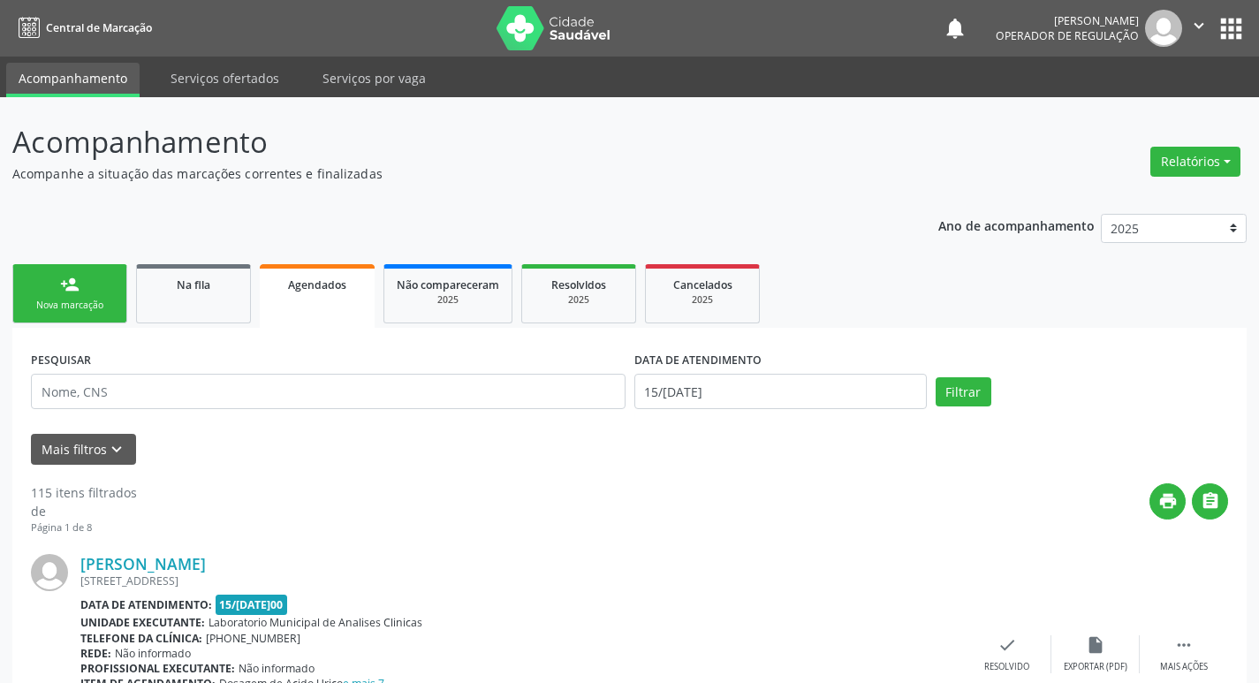
click at [83, 296] on link "person_add Nova marcação" at bounding box center [69, 293] width 115 height 59
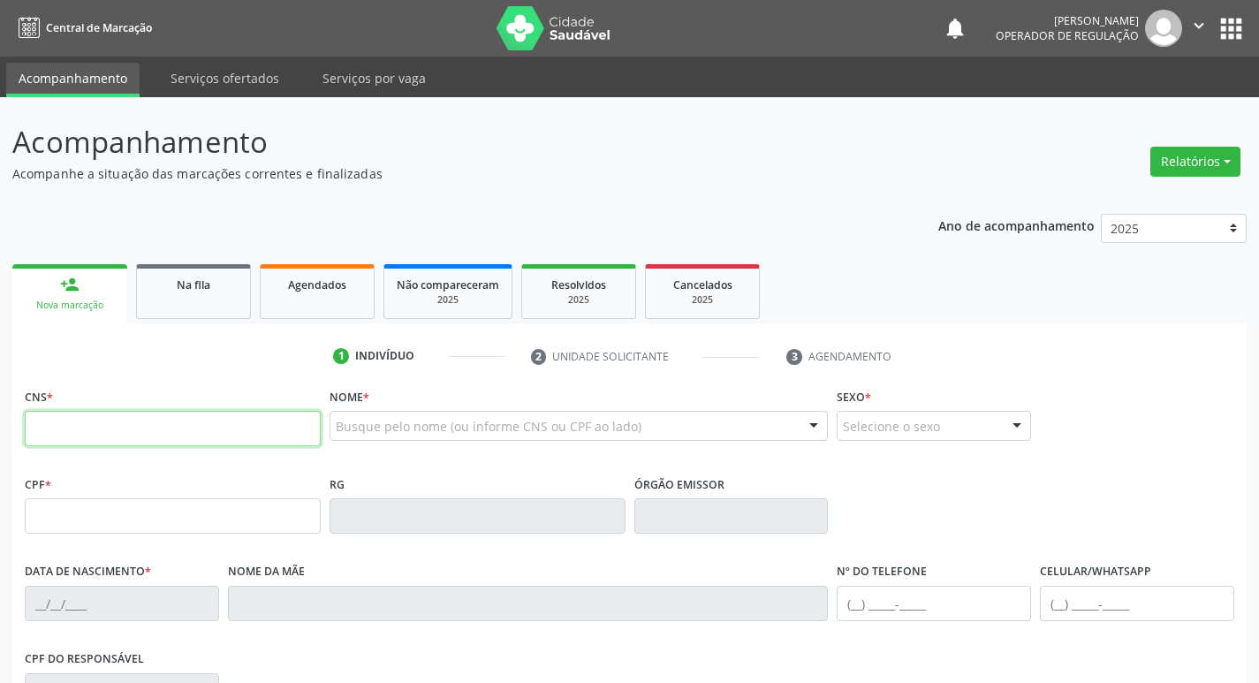
click at [252, 419] on input "text" at bounding box center [173, 428] width 296 height 35
type input "707 6092 9411 9196"
type input "436.706.794-72"
type input "[DATE]"
type input "[PERSON_NAME]"
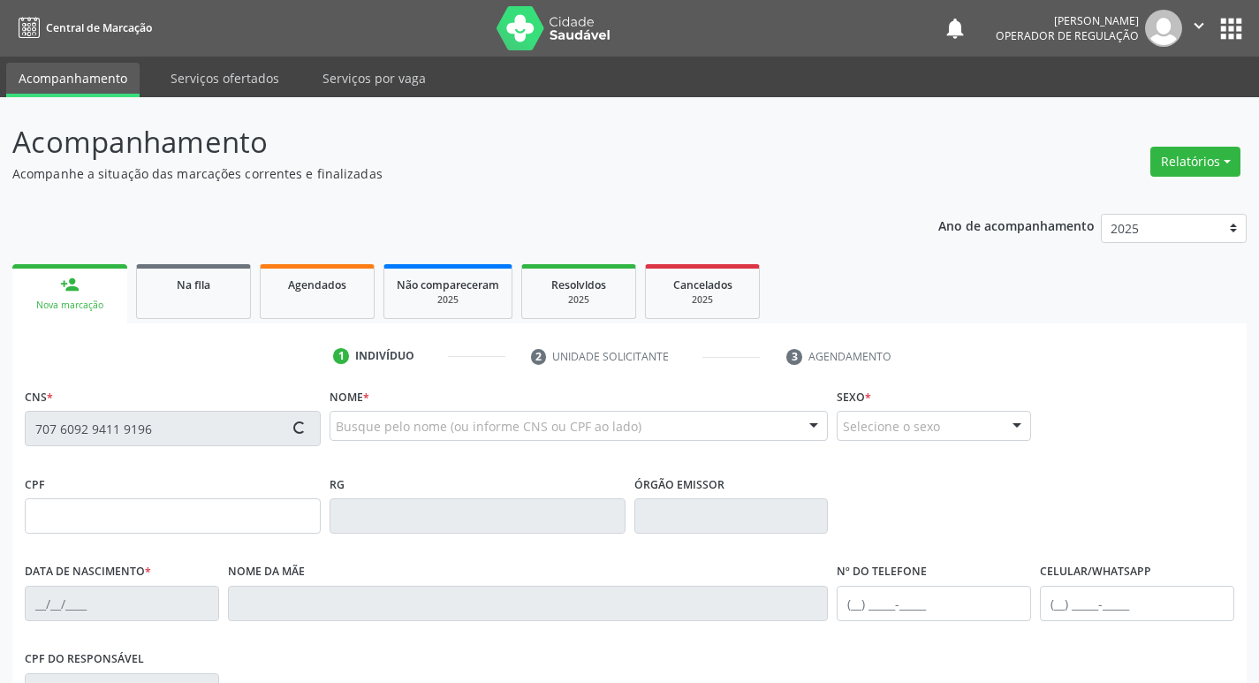
type input "[PHONE_NUMBER]"
type input "S/N"
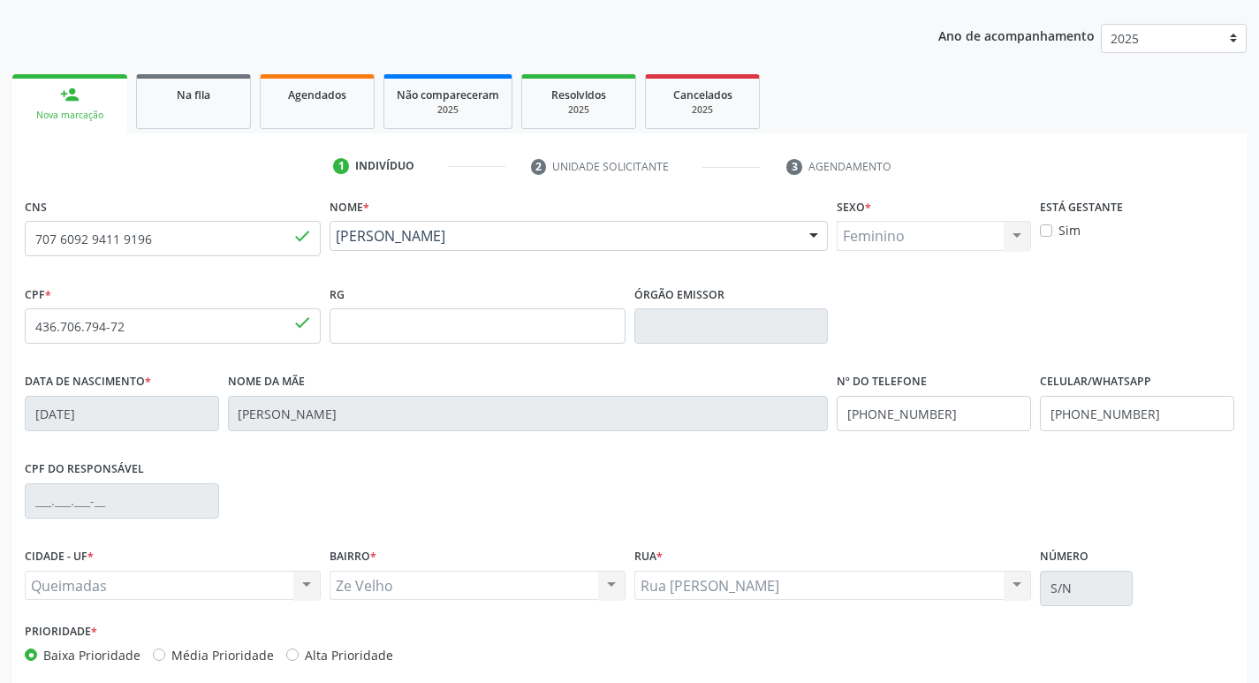
scroll to position [275, 0]
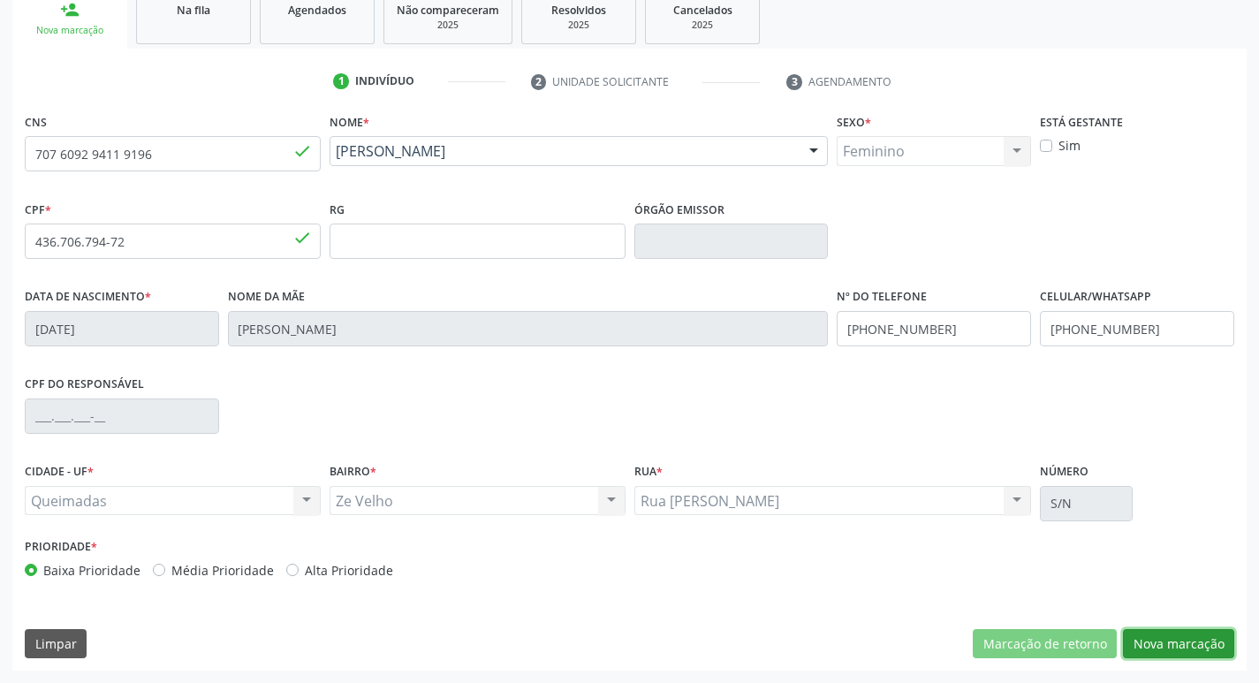
click at [1168, 643] on button "Nova marcação" at bounding box center [1178, 644] width 111 height 30
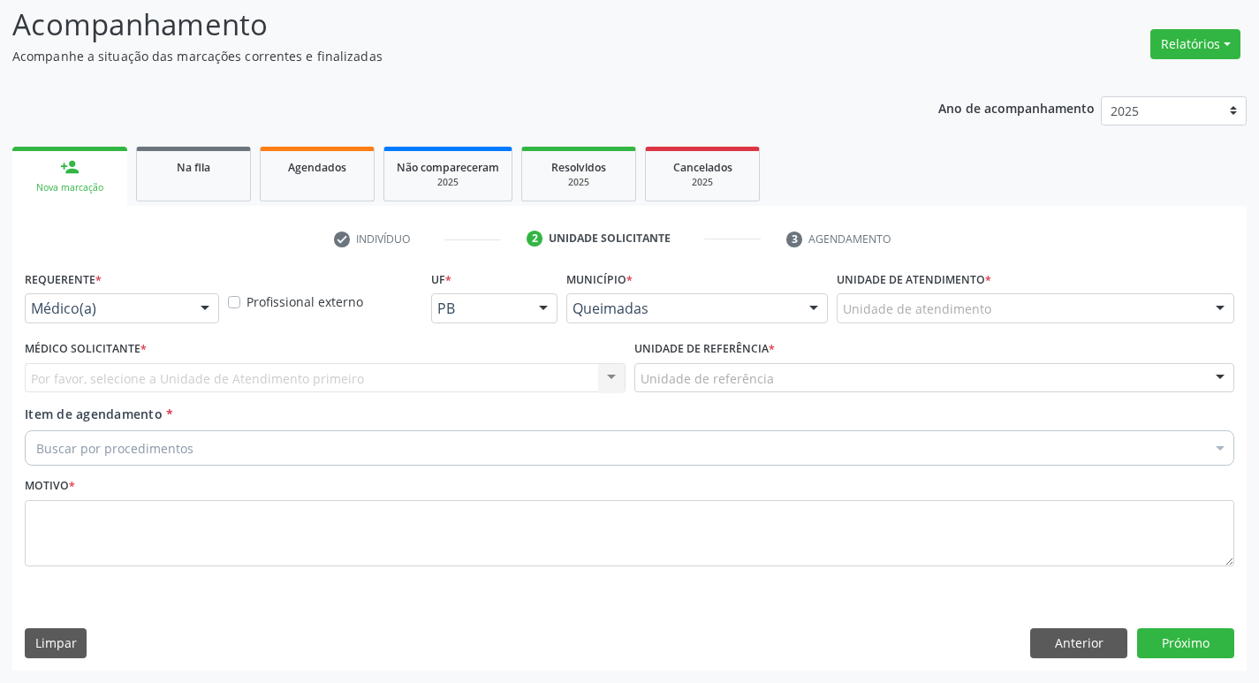
scroll to position [118, 0]
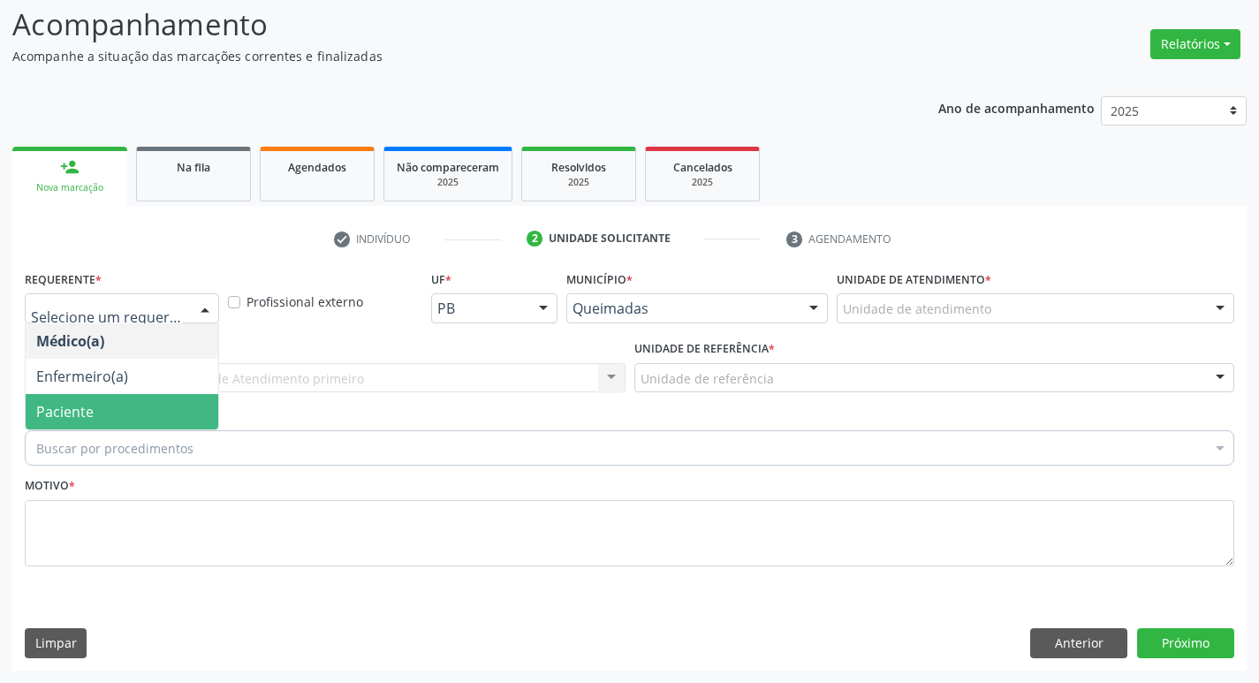
click at [108, 415] on span "Paciente" at bounding box center [122, 411] width 193 height 35
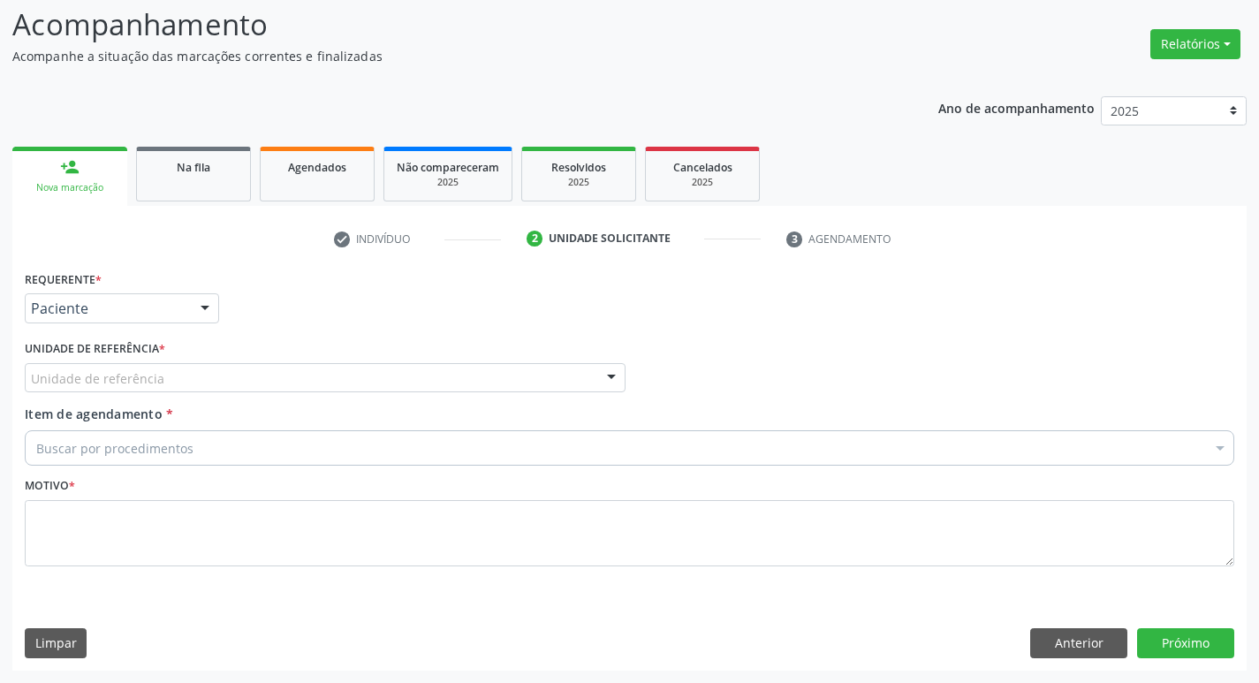
click at [124, 392] on div "Unidade de referência * Unidade de referência UBSF Ligeiro II UBSF Saulo Leal […" at bounding box center [325, 370] width 610 height 69
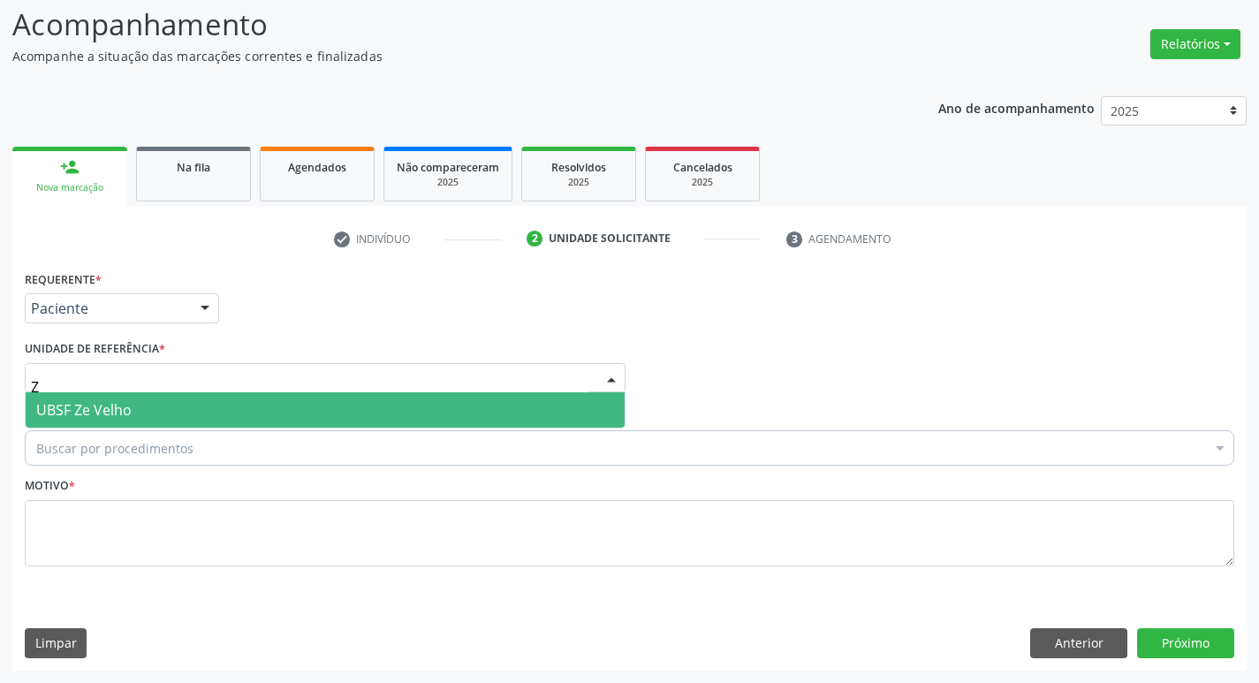
type input "ZE"
click at [129, 418] on span "UBSF Ze Velho" at bounding box center [83, 409] width 95 height 19
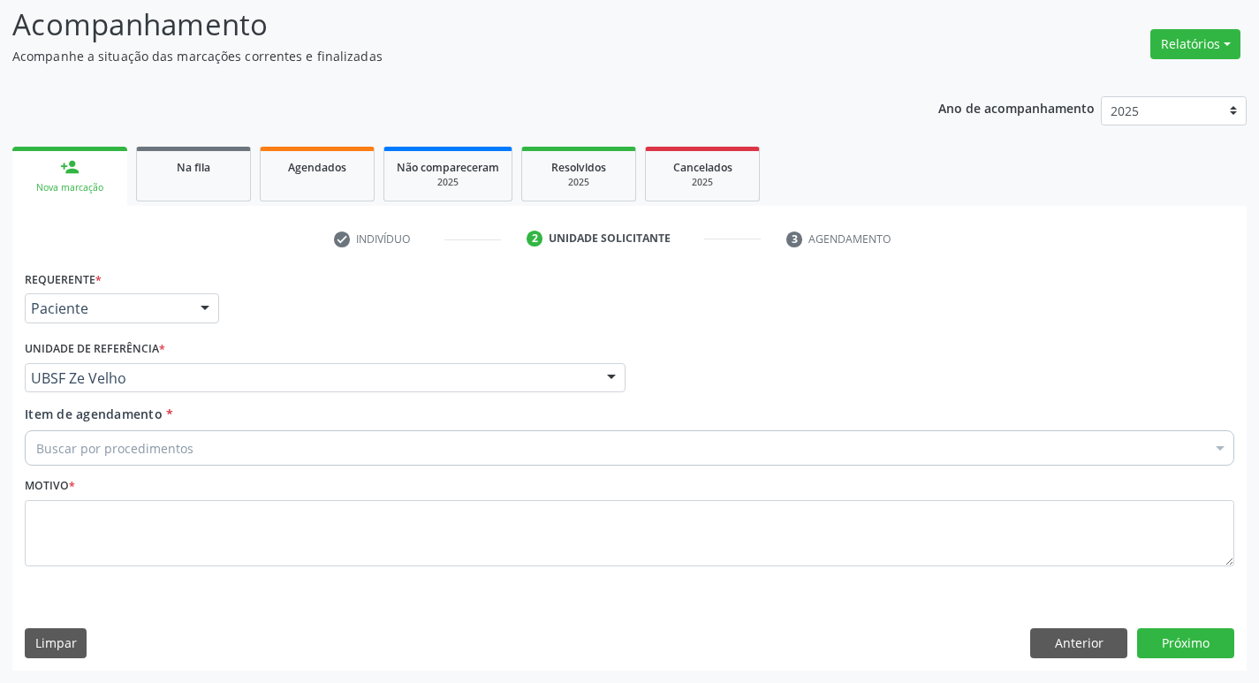
click at [196, 450] on div "Buscar por procedimentos" at bounding box center [630, 447] width 1210 height 35
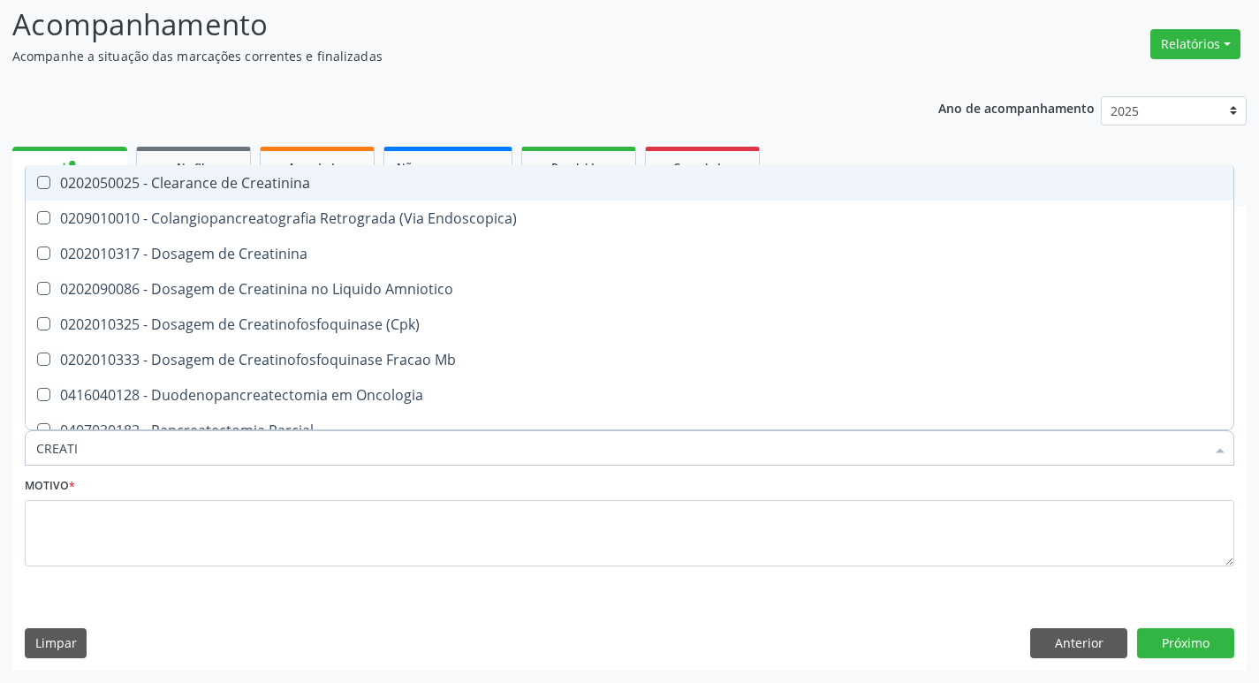
type input "CREATIN"
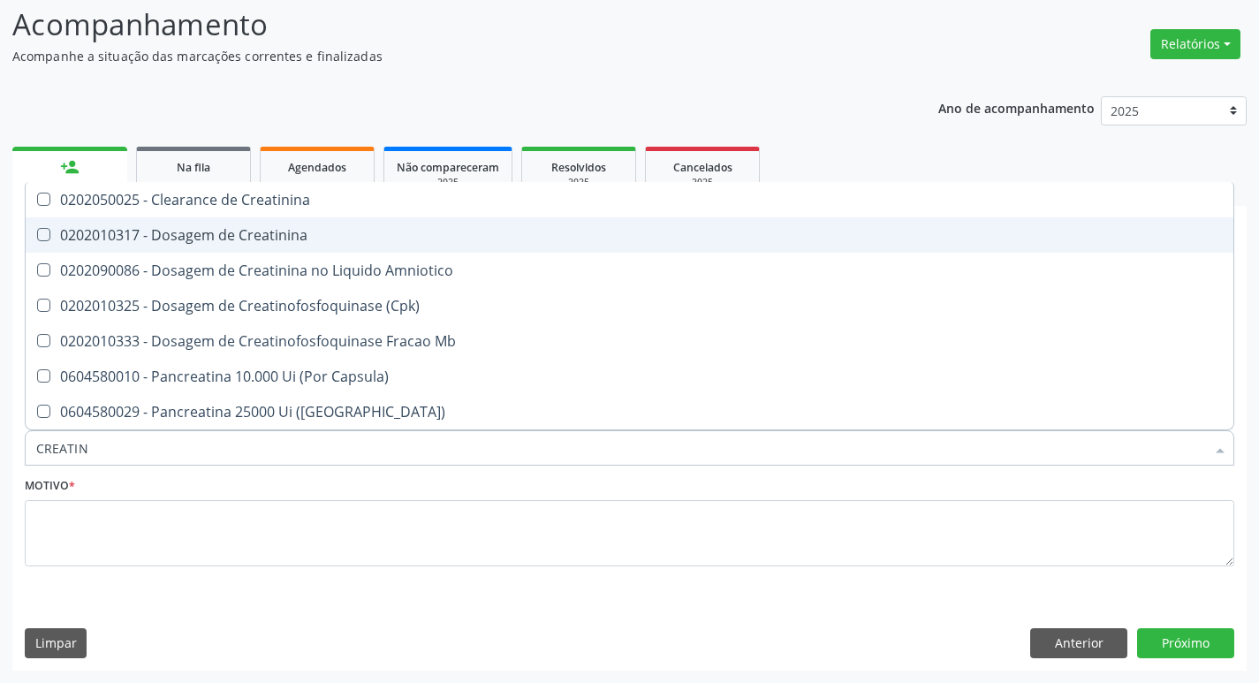
click at [309, 239] on div "0202010317 - Dosagem de Creatinina" at bounding box center [629, 235] width 1187 height 14
checkbox Creatinina "true"
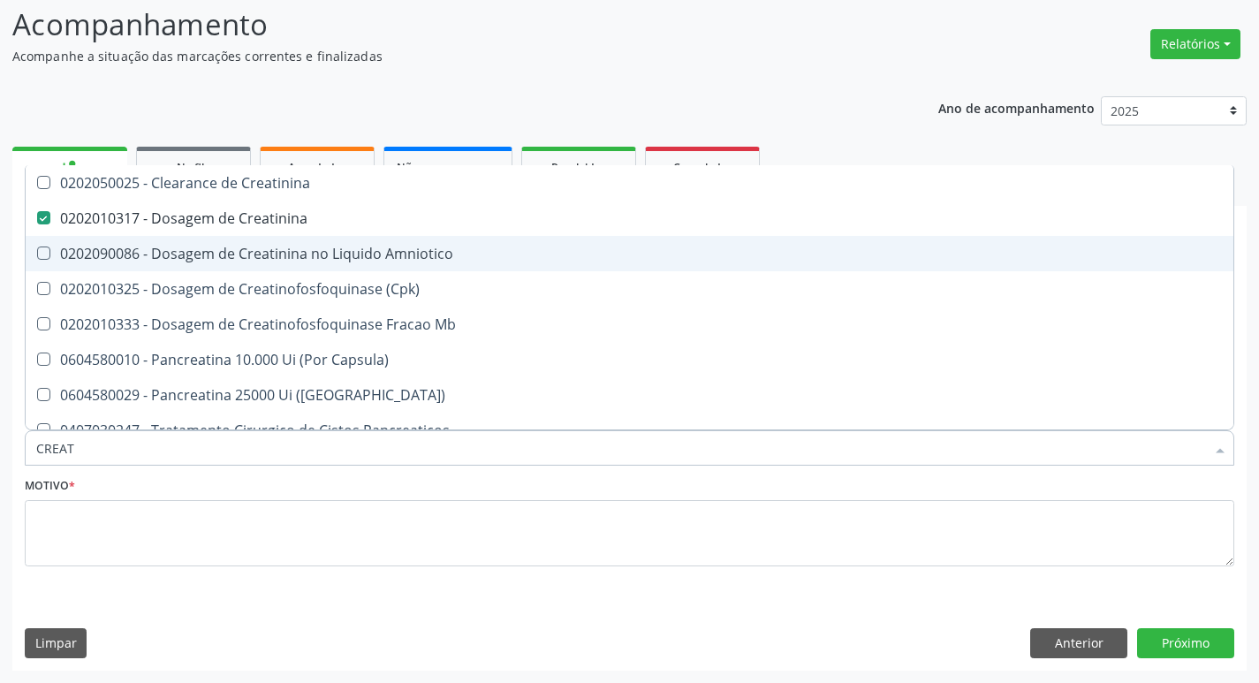
type input "CREA"
checkbox Creatinina "false"
checkbox Amniotico "false"
checkbox Mb "true"
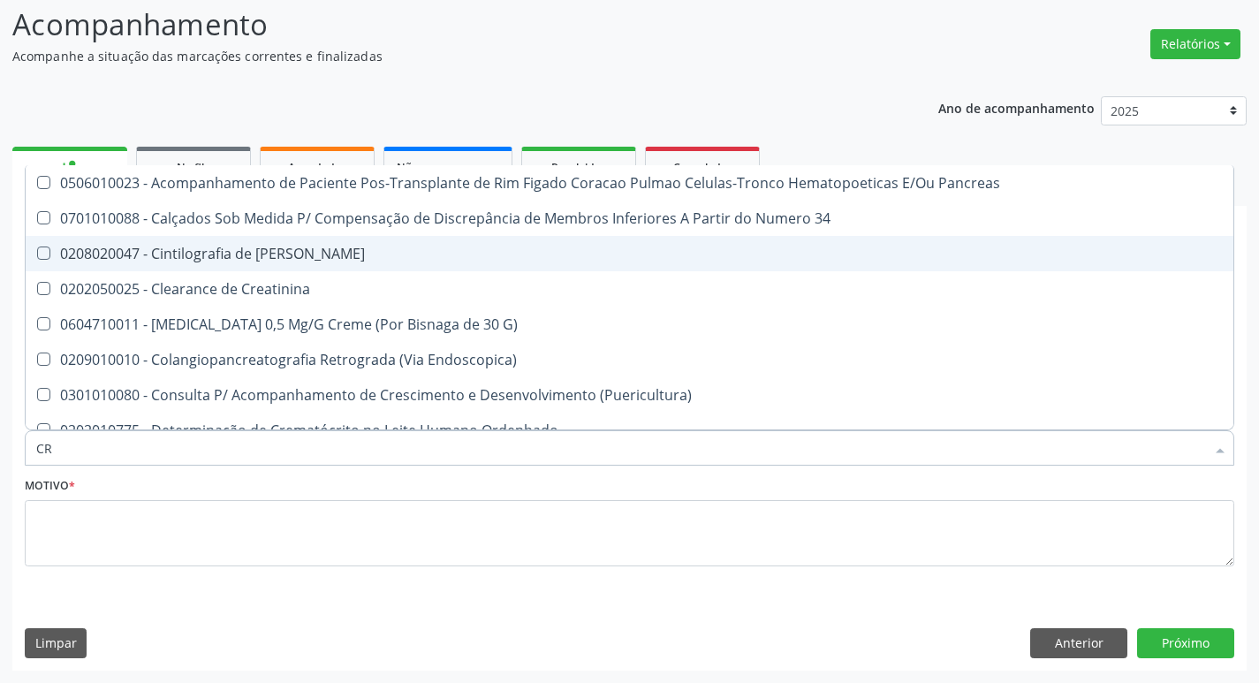
type input "C"
checkbox G\) "false"
checkbox Creatinina "false"
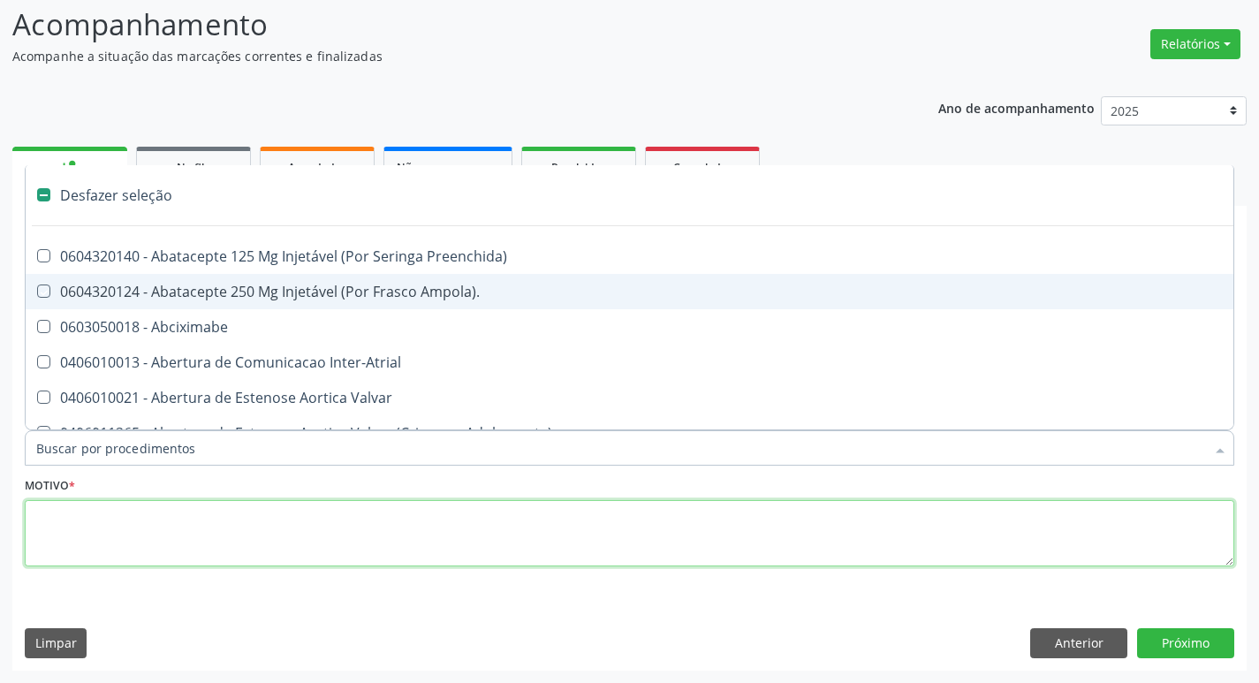
click at [36, 519] on textarea at bounding box center [630, 533] width 1210 height 67
checkbox Ampola\)\ "true"
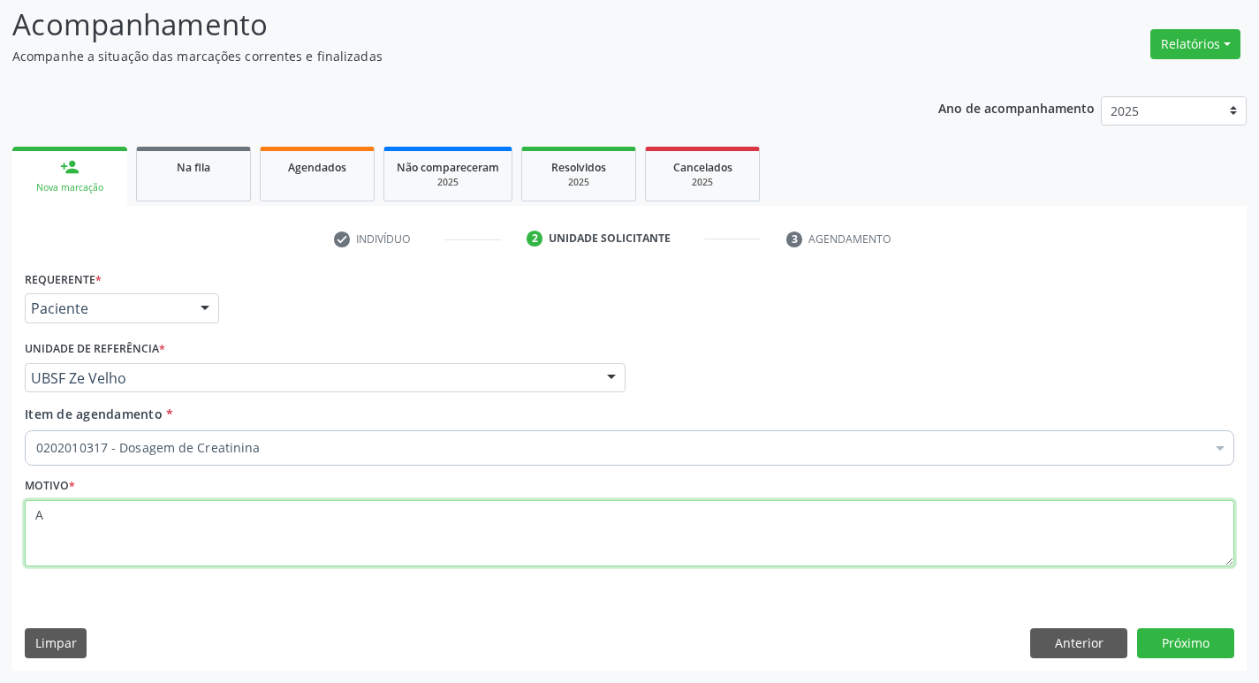
type textarea "A"
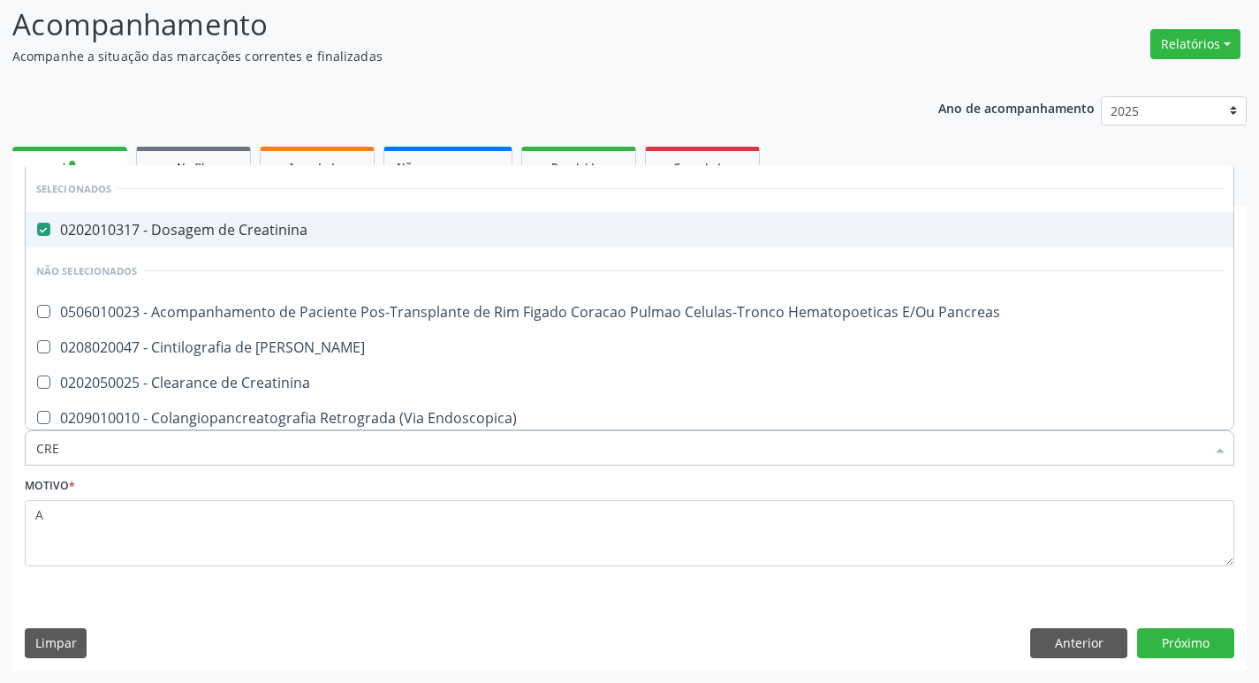
type input "CREA"
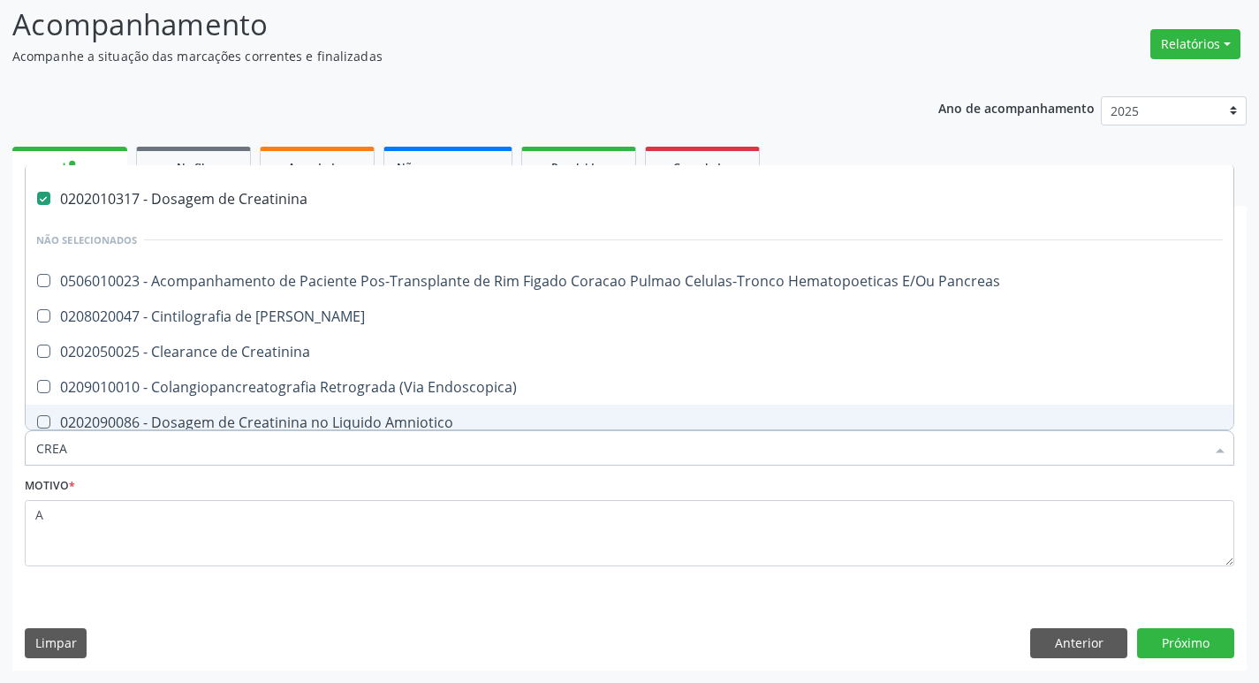
scroll to position [0, 0]
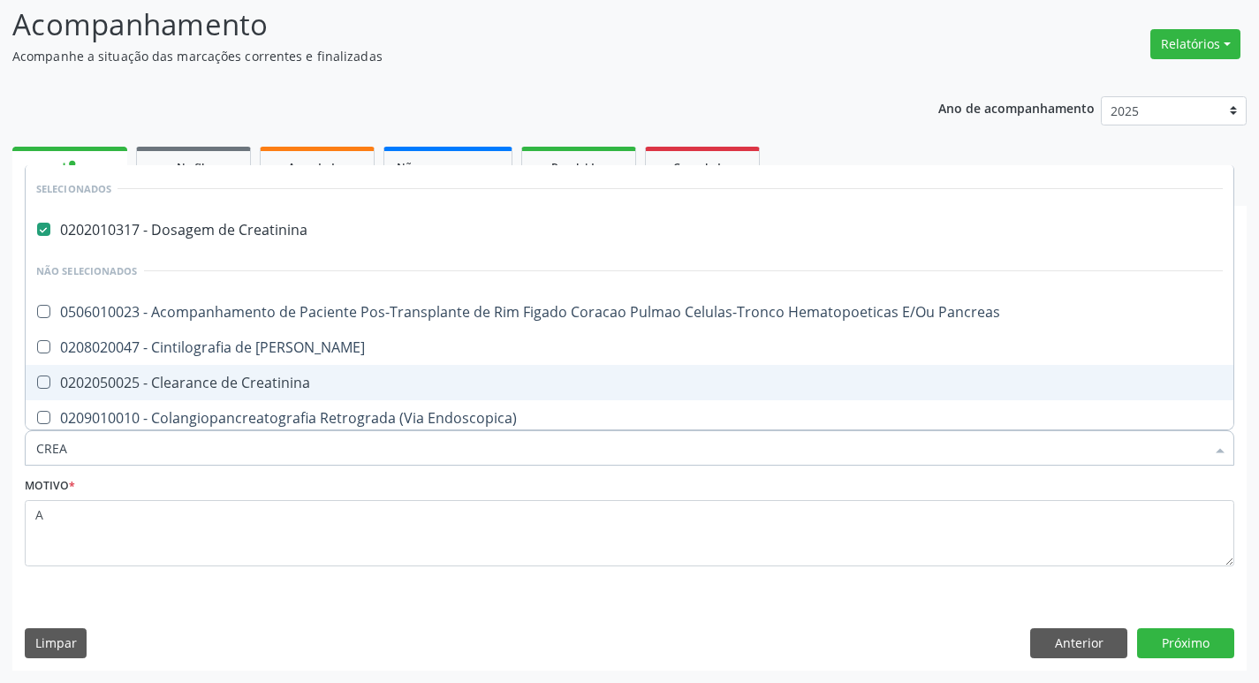
click at [221, 379] on div "0202050025 - Clearance de Creatinina" at bounding box center [629, 383] width 1187 height 14
checkbox Creatinina "true"
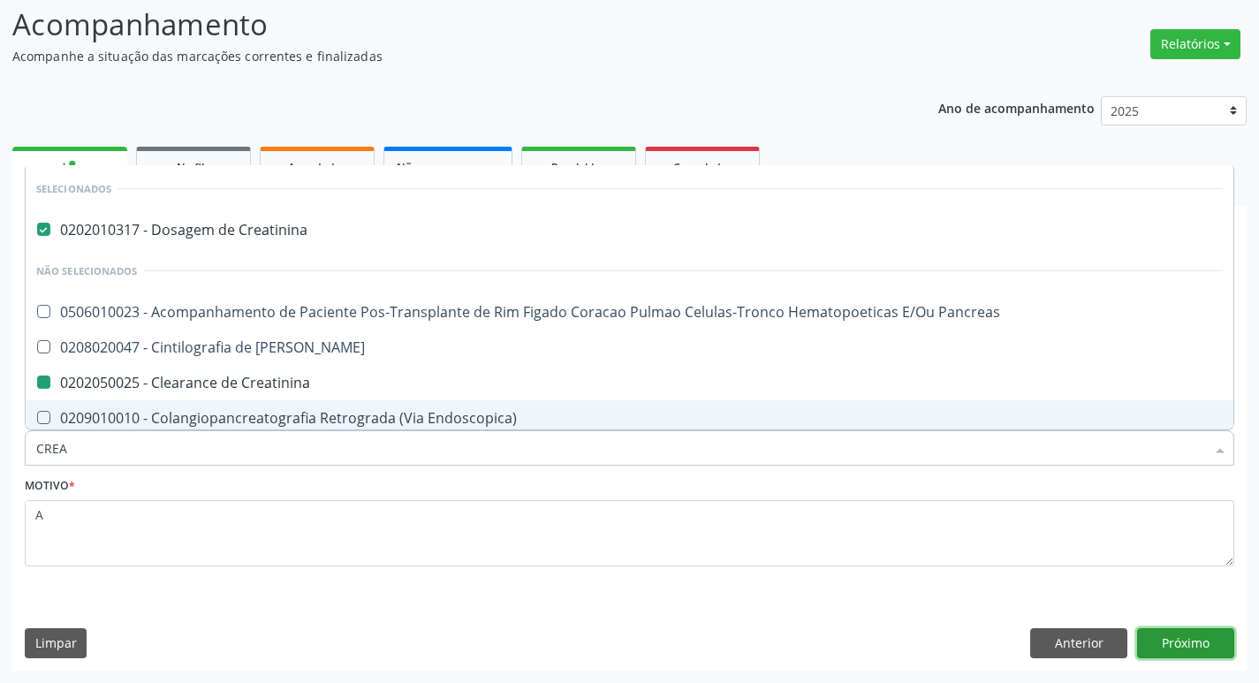
click at [1207, 645] on button "Próximo" at bounding box center [1185, 643] width 97 height 30
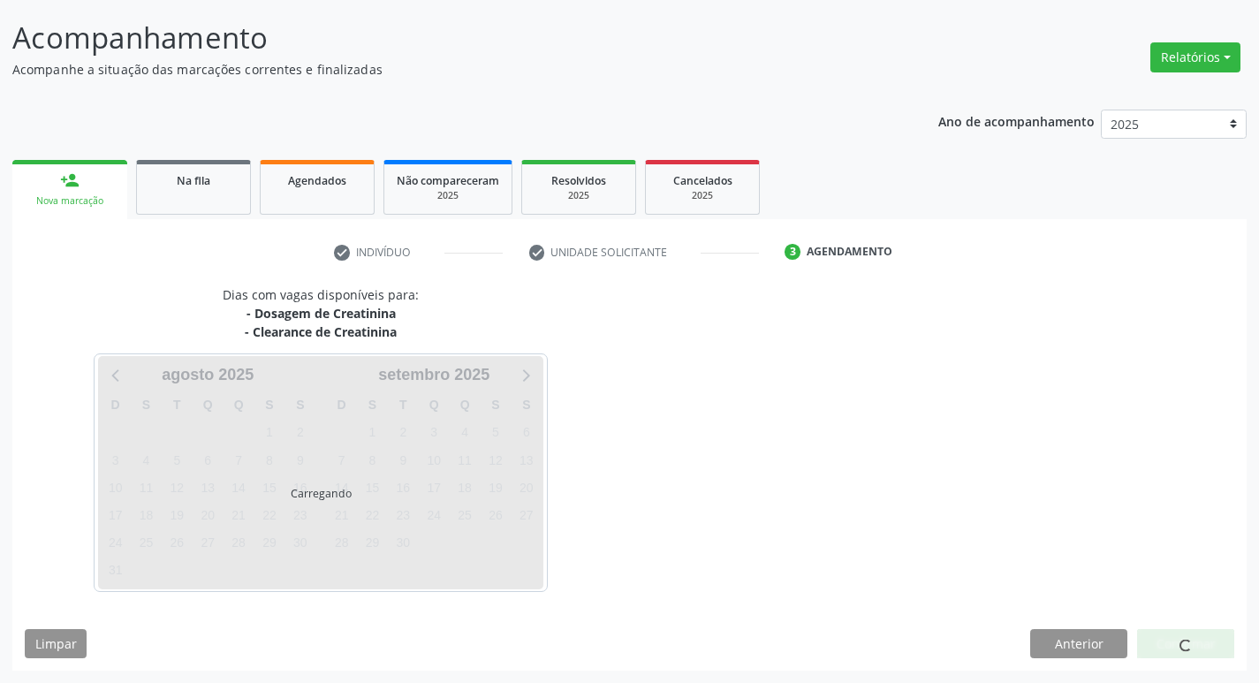
scroll to position [104, 0]
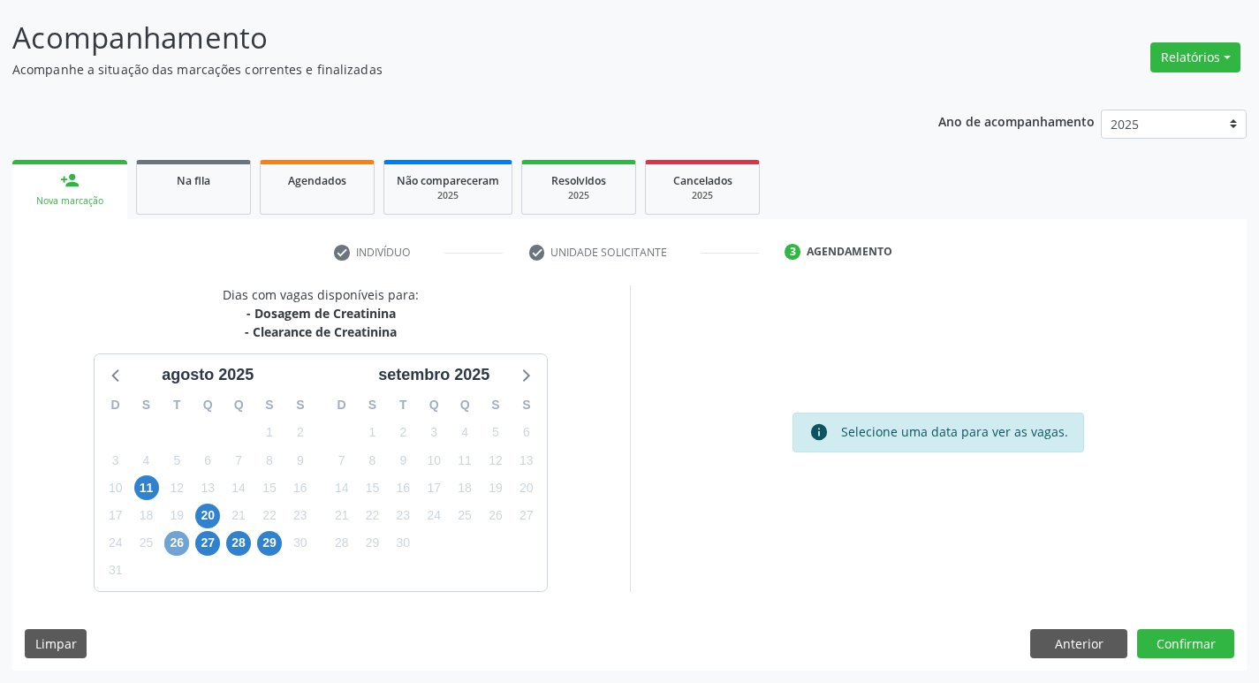
click at [167, 543] on span "26" at bounding box center [176, 543] width 25 height 25
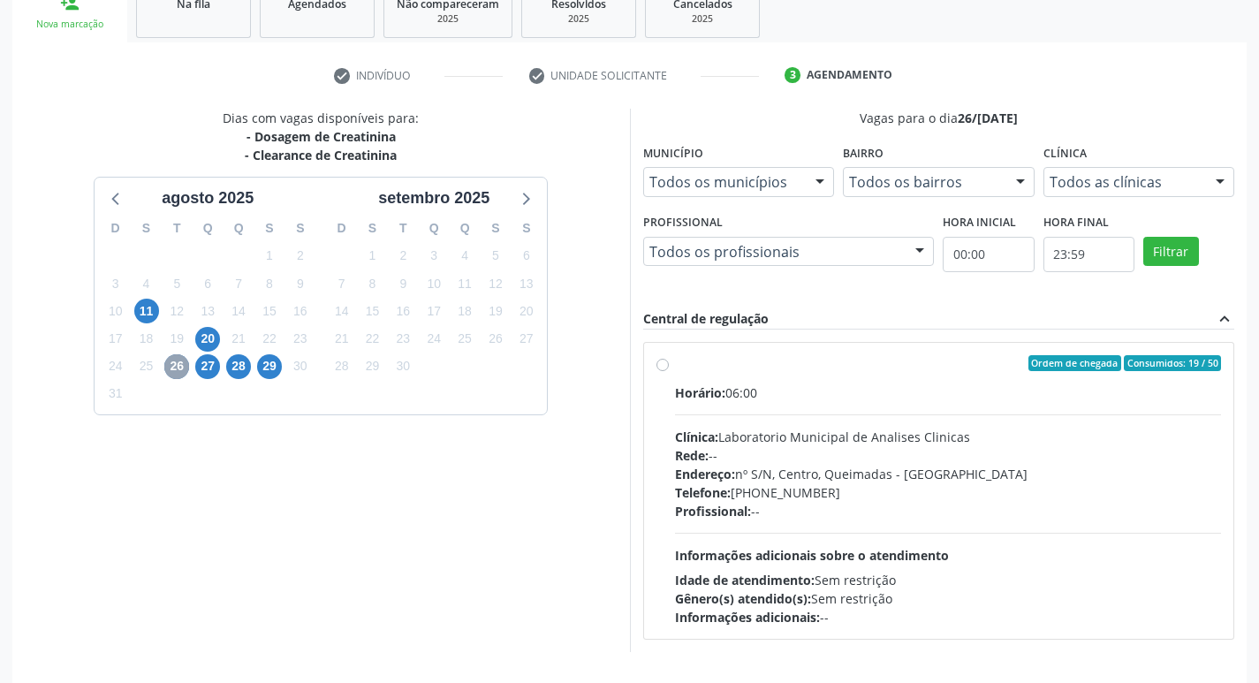
scroll to position [341, 0]
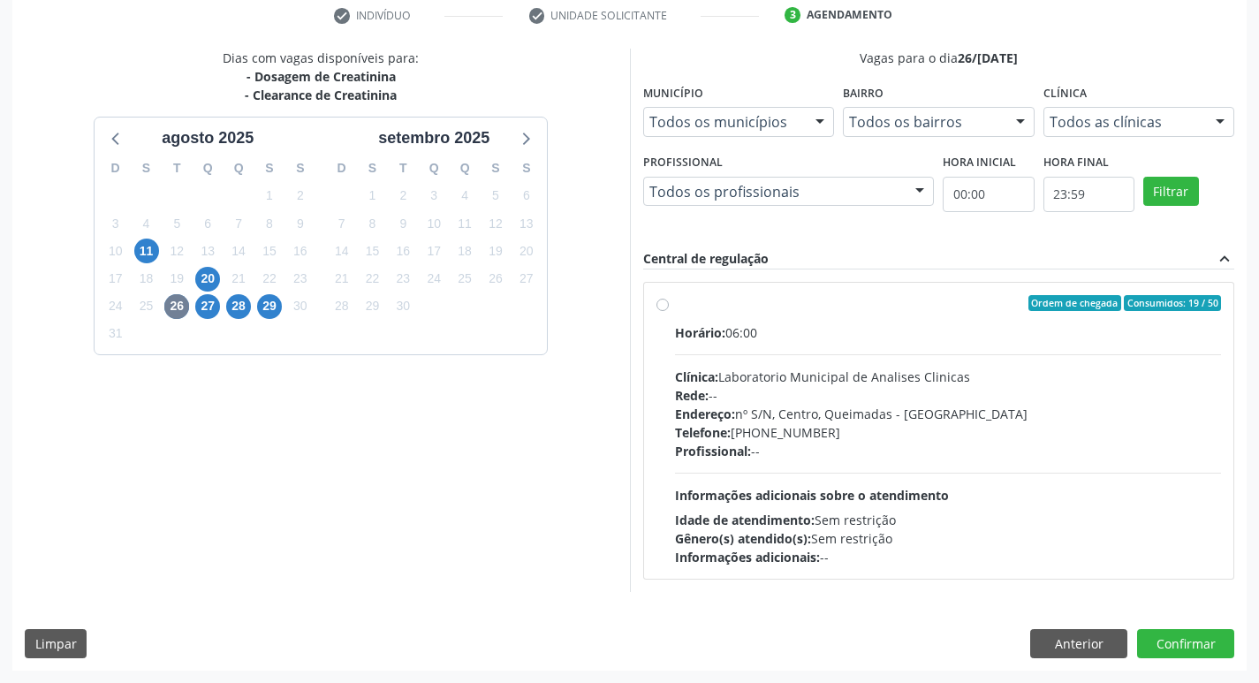
click at [813, 434] on div "Telefone: [PHONE_NUMBER]" at bounding box center [948, 432] width 547 height 19
click at [669, 311] on input "Ordem de chegada Consumidos: 19 / 50 Horário: 06:00 Clínica: Laboratorio Munici…" at bounding box center [662, 303] width 12 height 16
radio input "true"
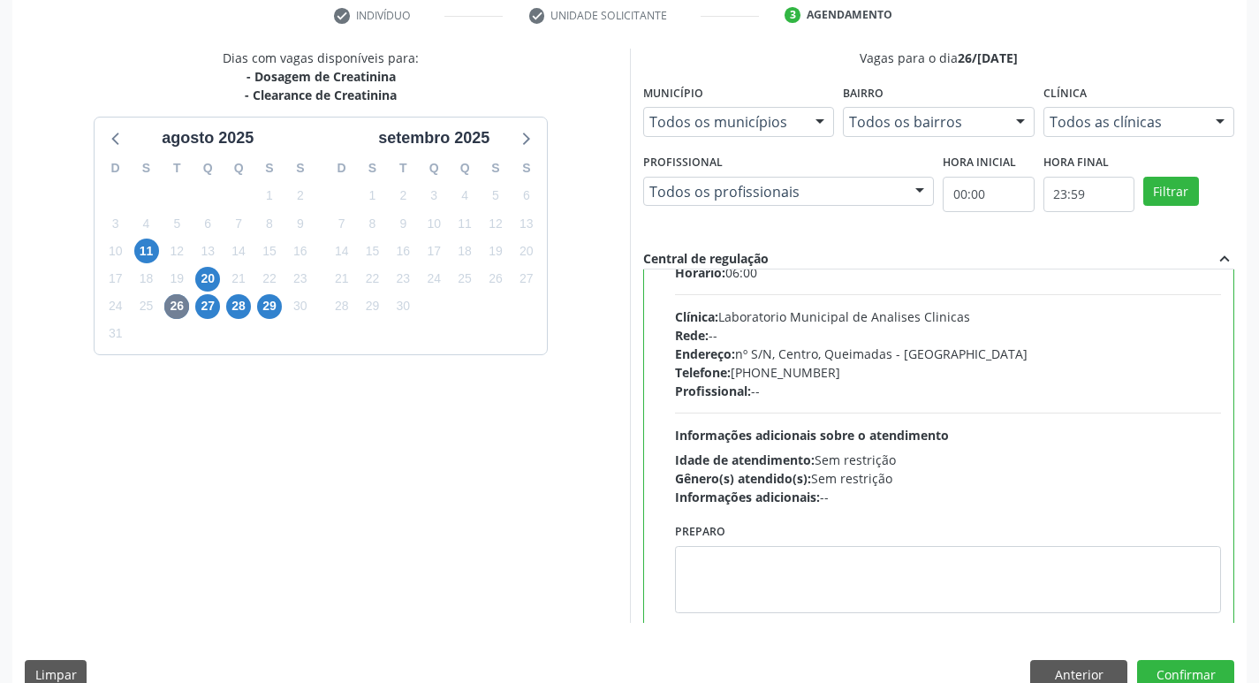
scroll to position [87, 0]
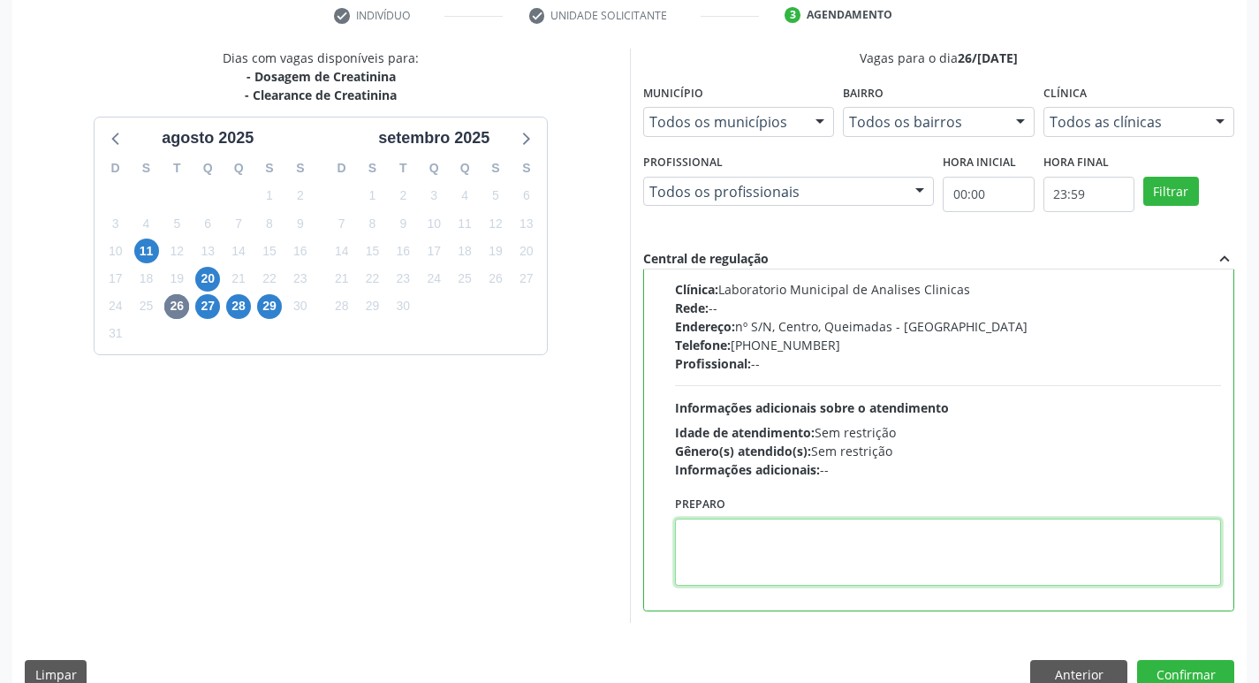
click at [793, 559] on textarea at bounding box center [948, 552] width 547 height 67
paste textarea "IR EM [GEOGRAPHIC_DATA]"
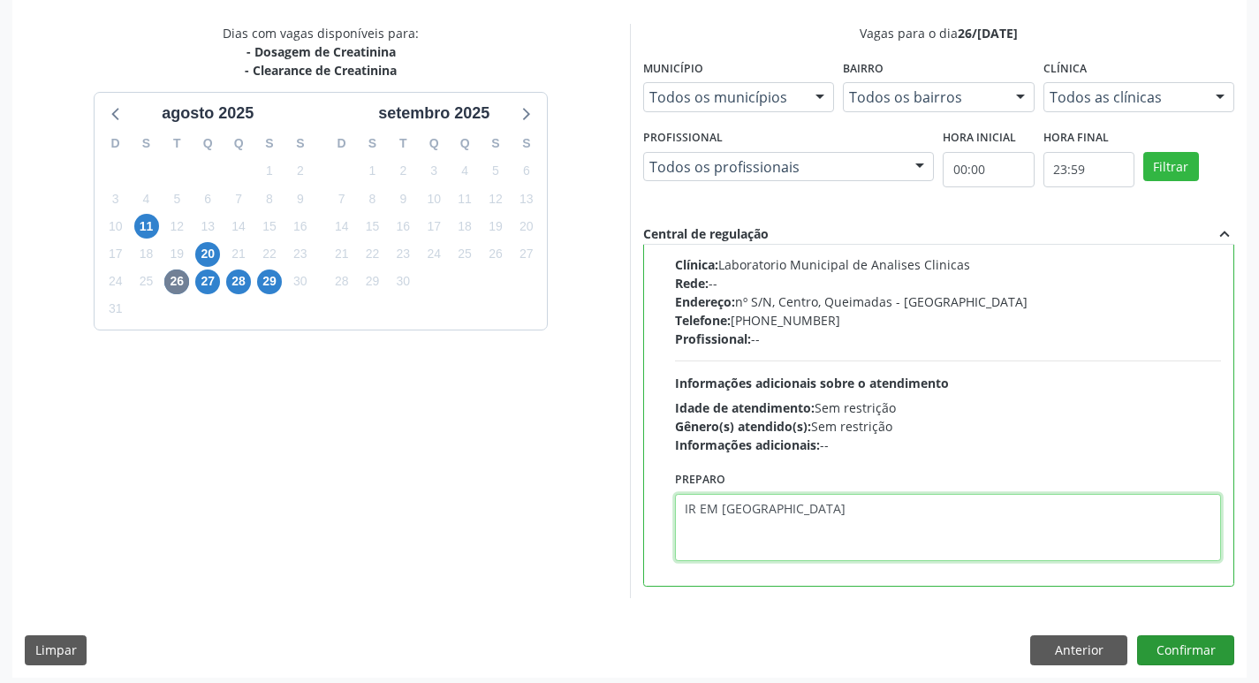
scroll to position [373, 0]
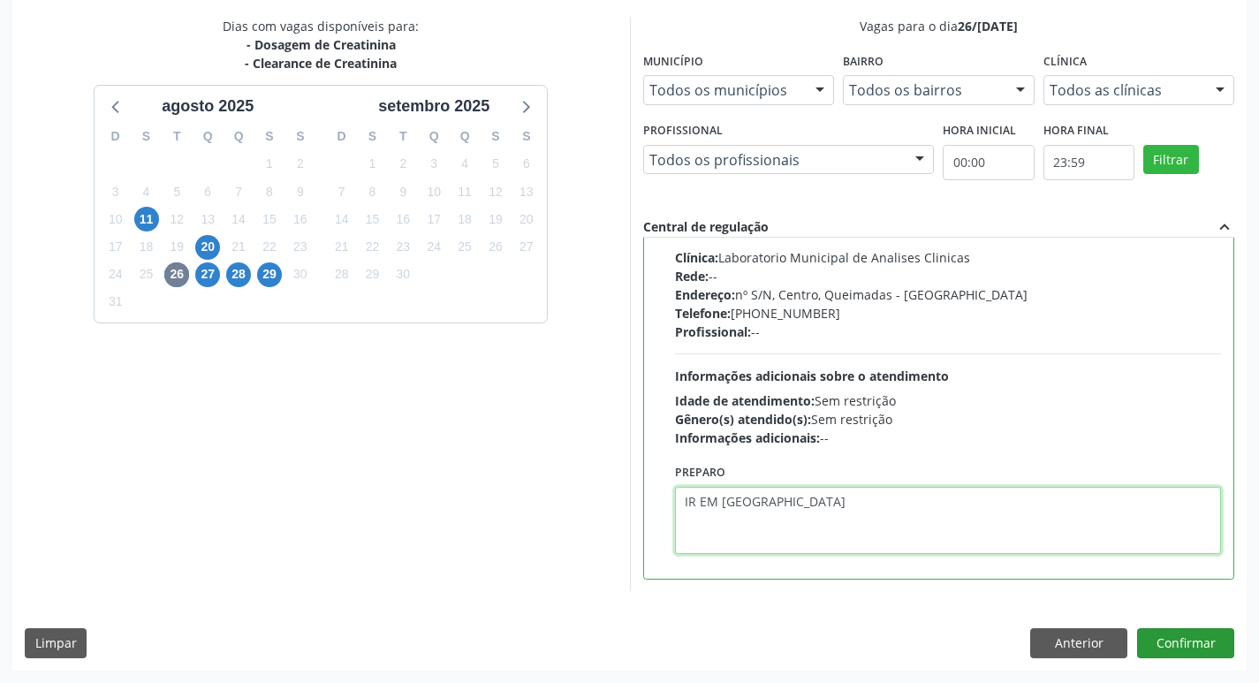
type textarea "IR EM [GEOGRAPHIC_DATA]"
click at [1181, 634] on button "Confirmar" at bounding box center [1185, 643] width 97 height 30
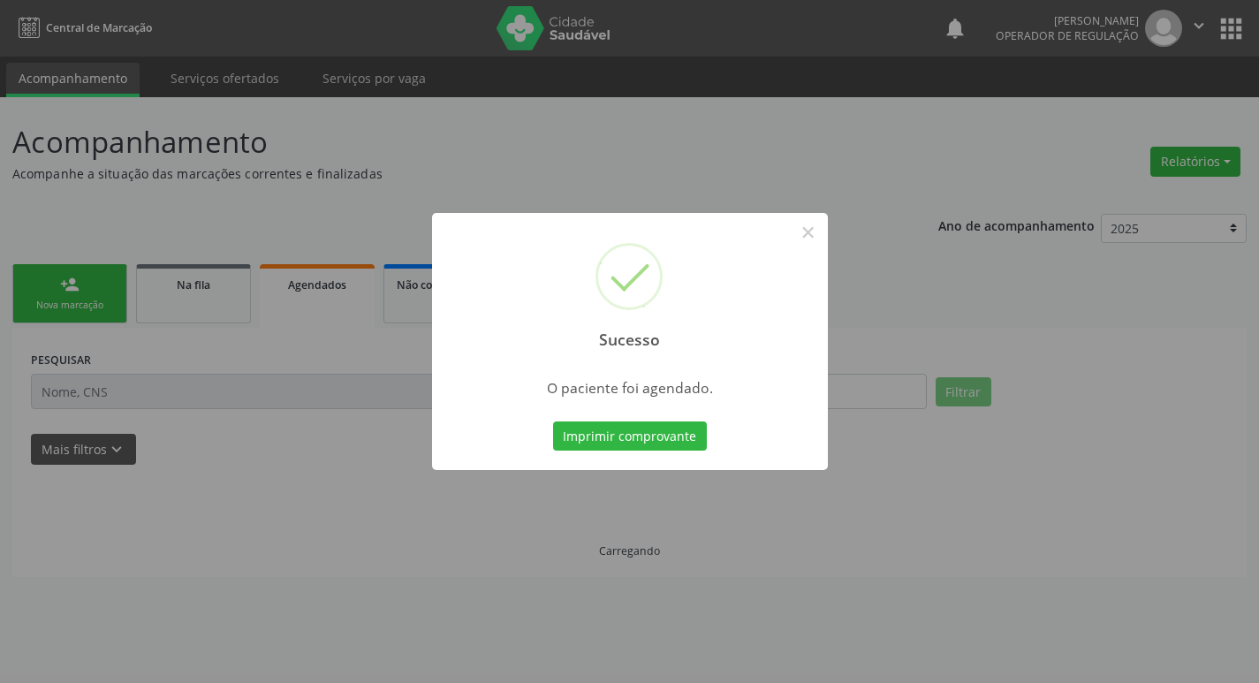
scroll to position [0, 0]
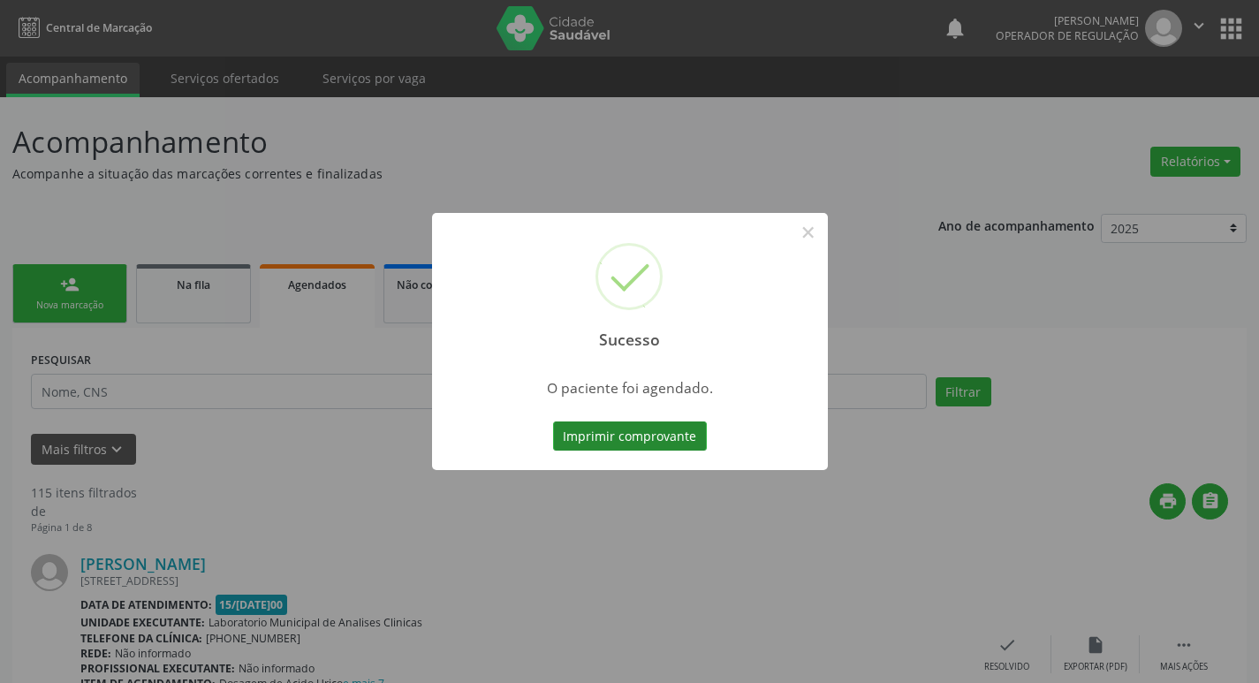
click at [644, 432] on button "Imprimir comprovante" at bounding box center [630, 436] width 154 height 30
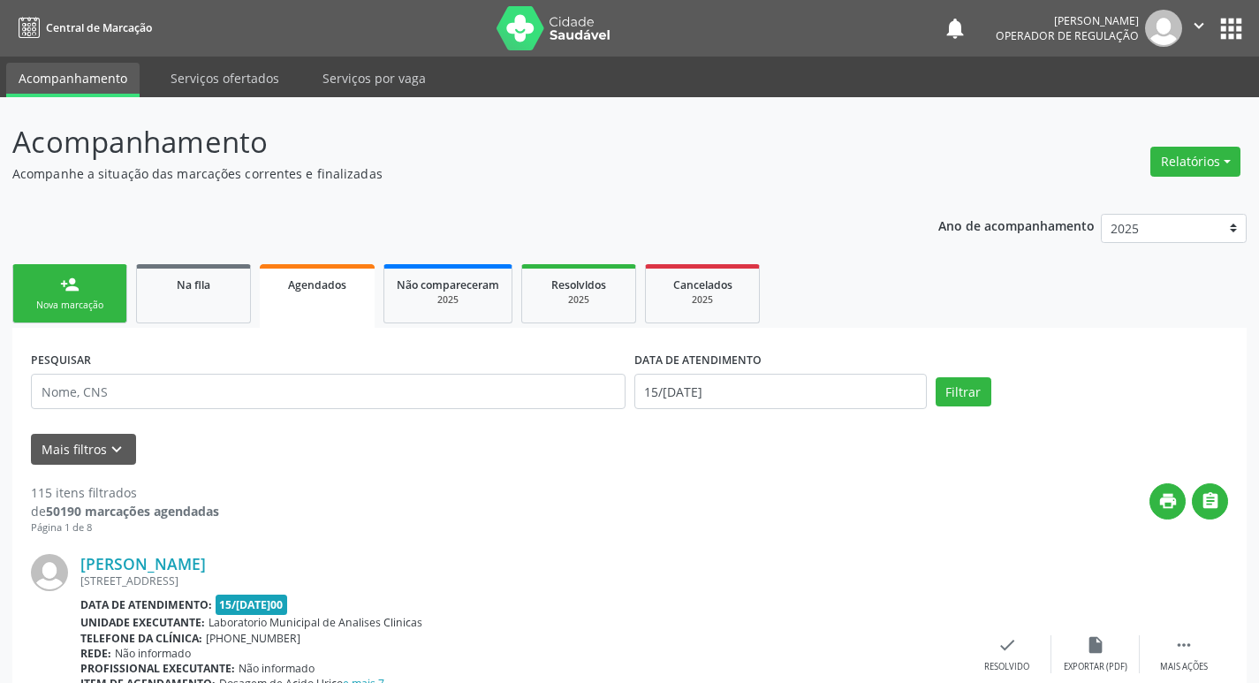
click at [76, 294] on link "person_add Nova marcação" at bounding box center [69, 293] width 115 height 59
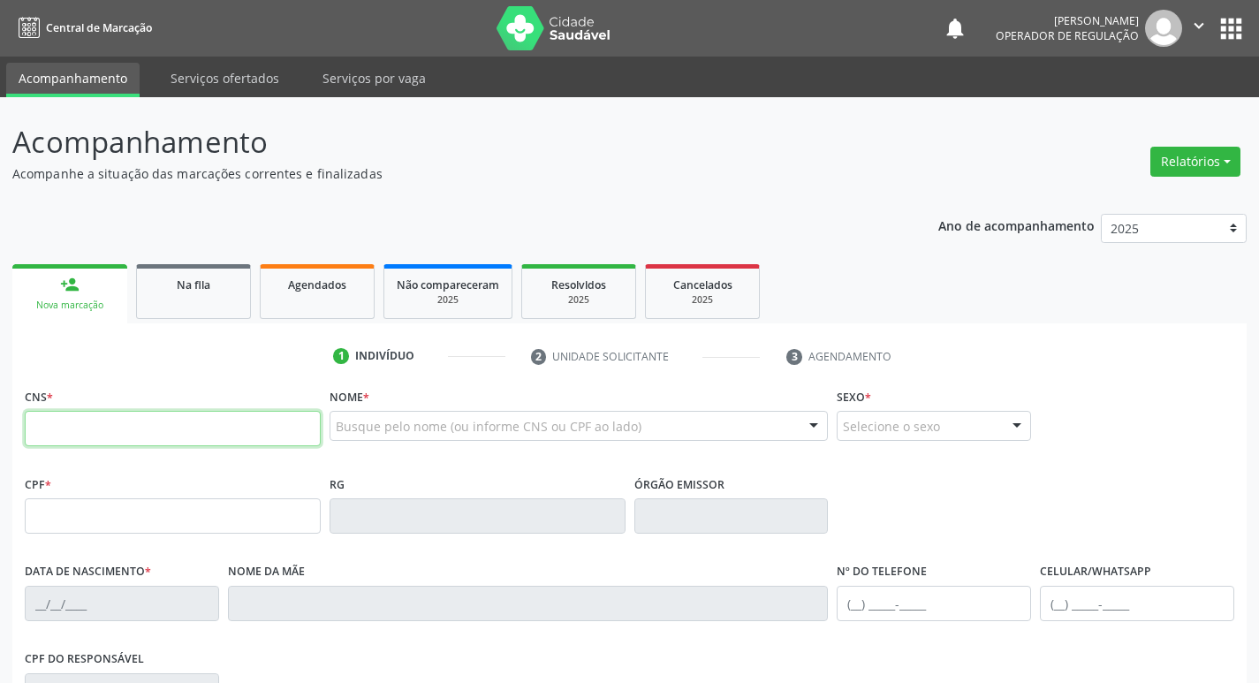
click at [144, 418] on input "text" at bounding box center [173, 428] width 296 height 35
click at [165, 430] on input "text" at bounding box center [173, 428] width 296 height 35
type input "700 3039 4861 3240"
type input "893.922.304-78"
type input "02/[DATE]"
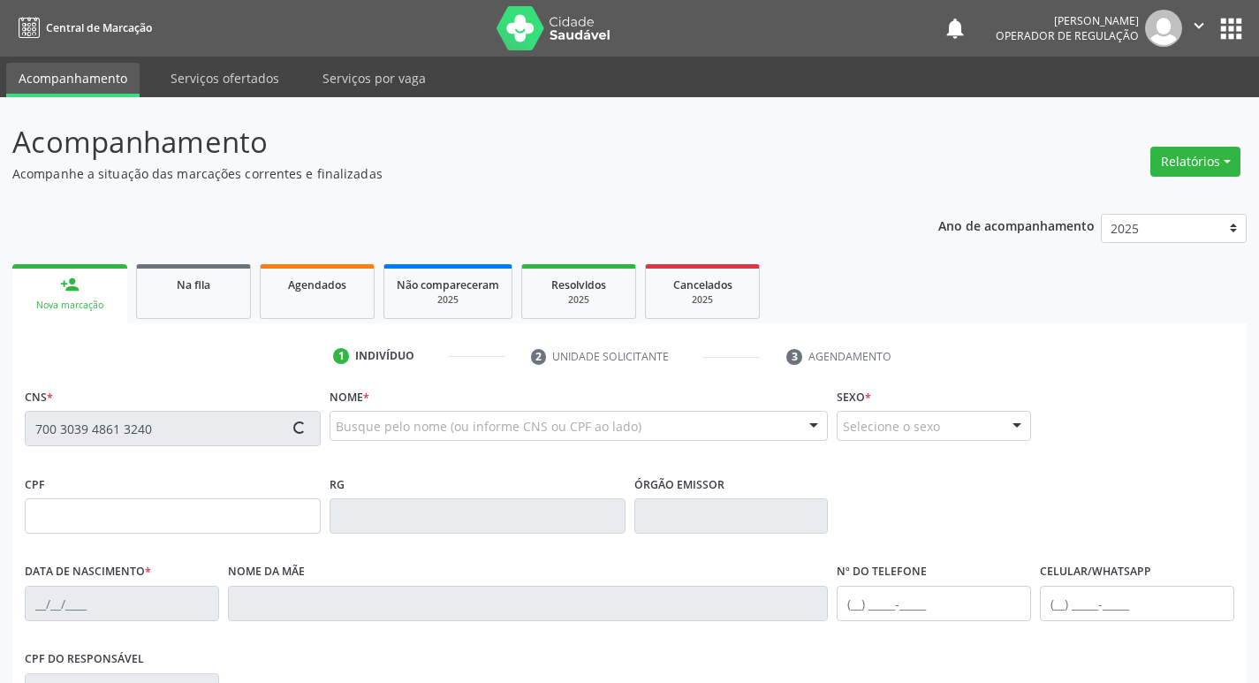
type input "[PERSON_NAME]"
type input "[PHONE_NUMBER]"
type input "60"
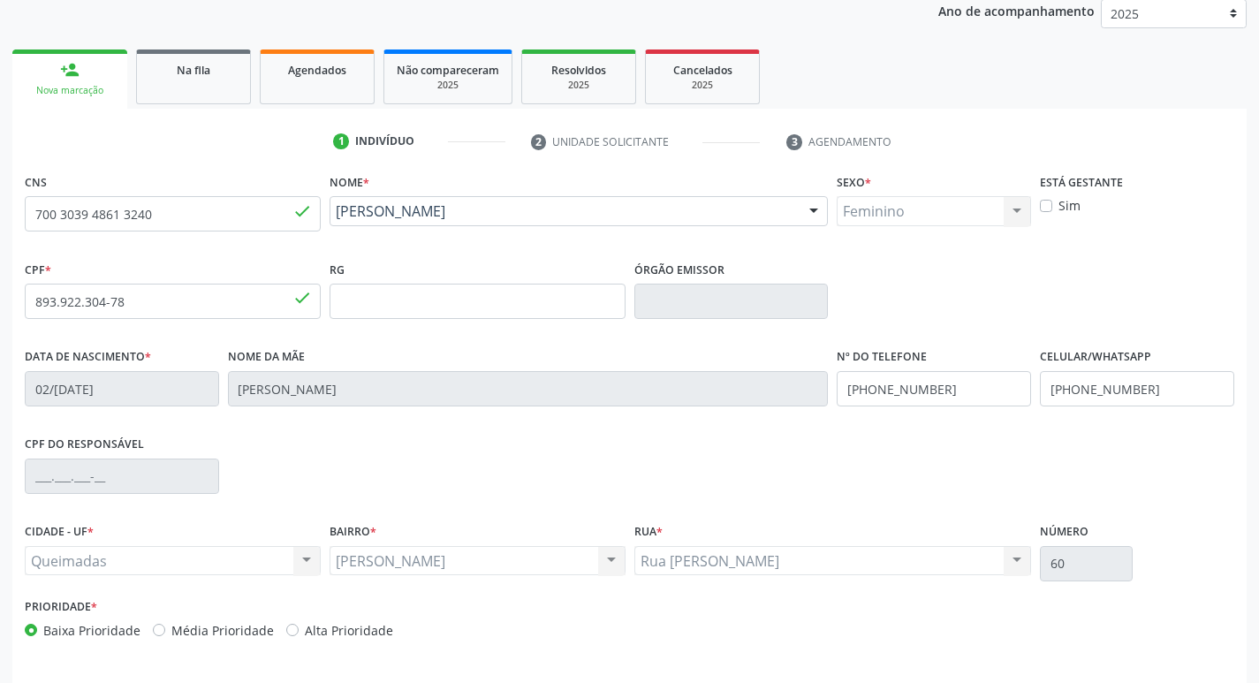
scroll to position [275, 0]
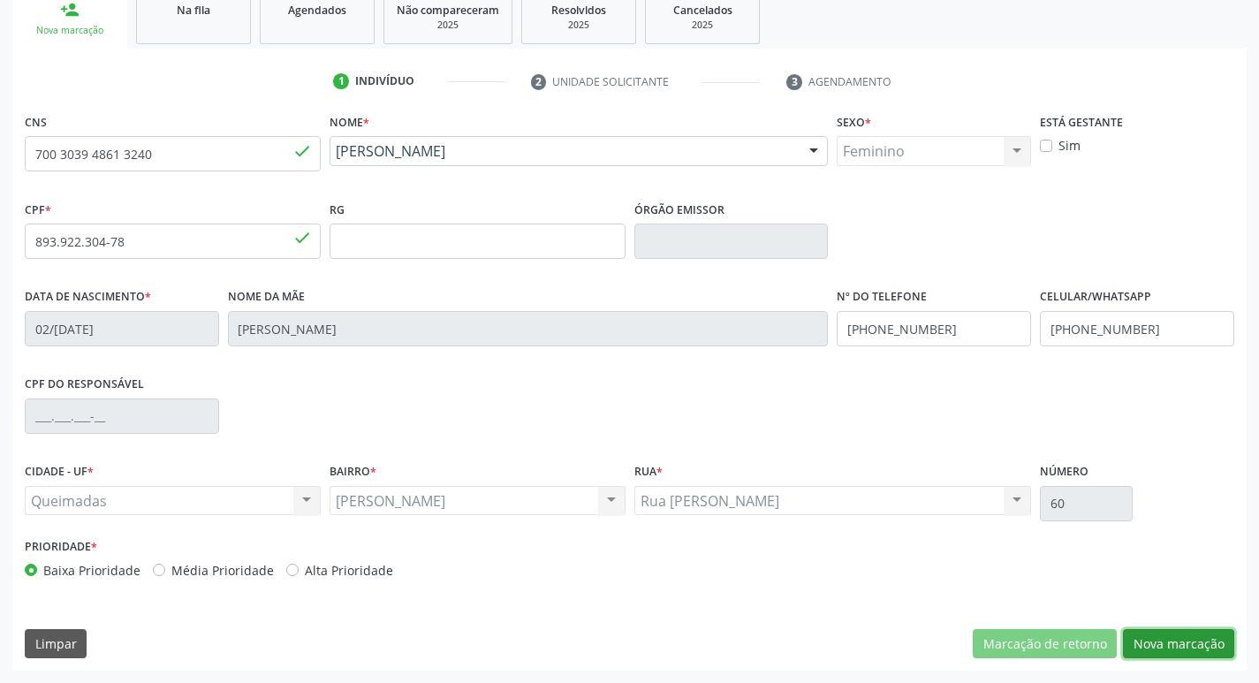
click at [1199, 632] on button "Nova marcação" at bounding box center [1178, 644] width 111 height 30
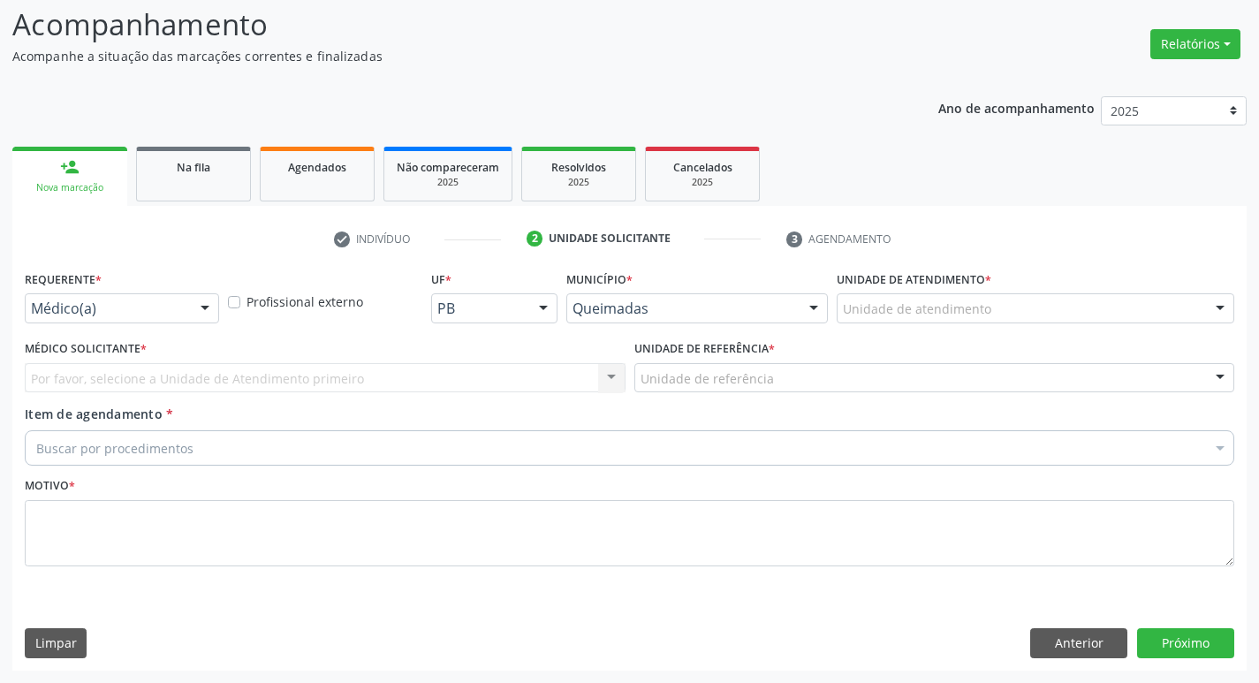
scroll to position [118, 0]
click at [135, 321] on div "Médico(a)" at bounding box center [122, 308] width 194 height 30
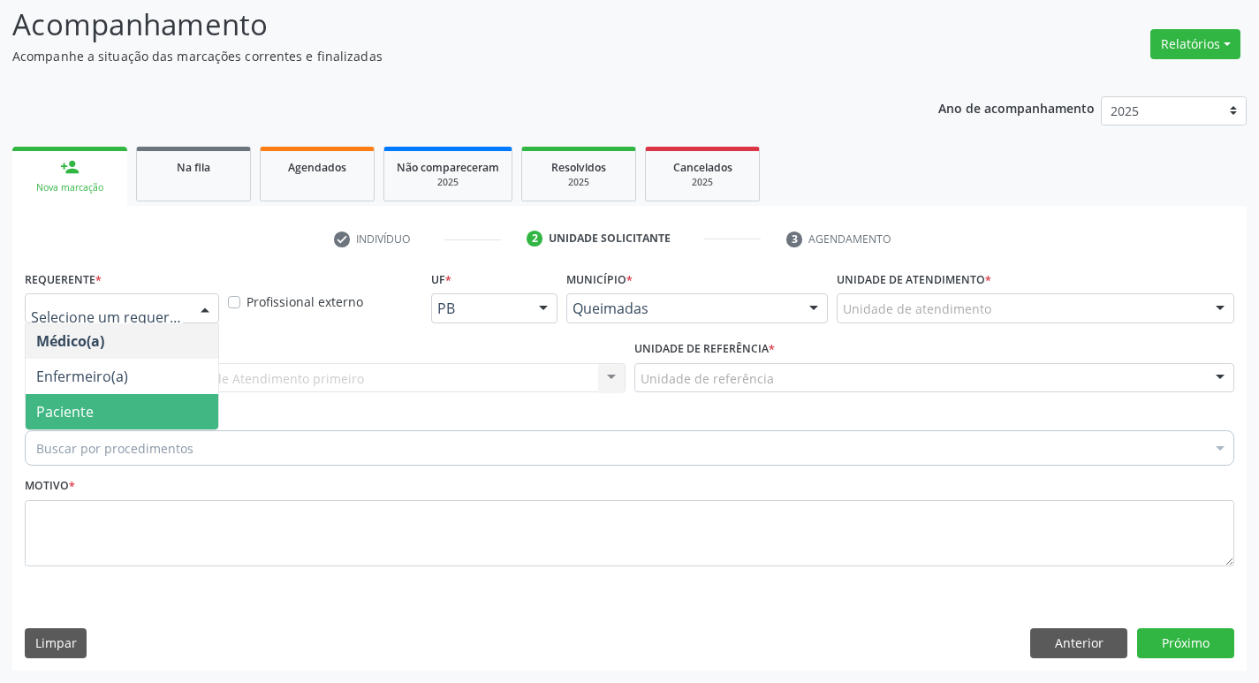
click at [87, 404] on span "Paciente" at bounding box center [64, 411] width 57 height 19
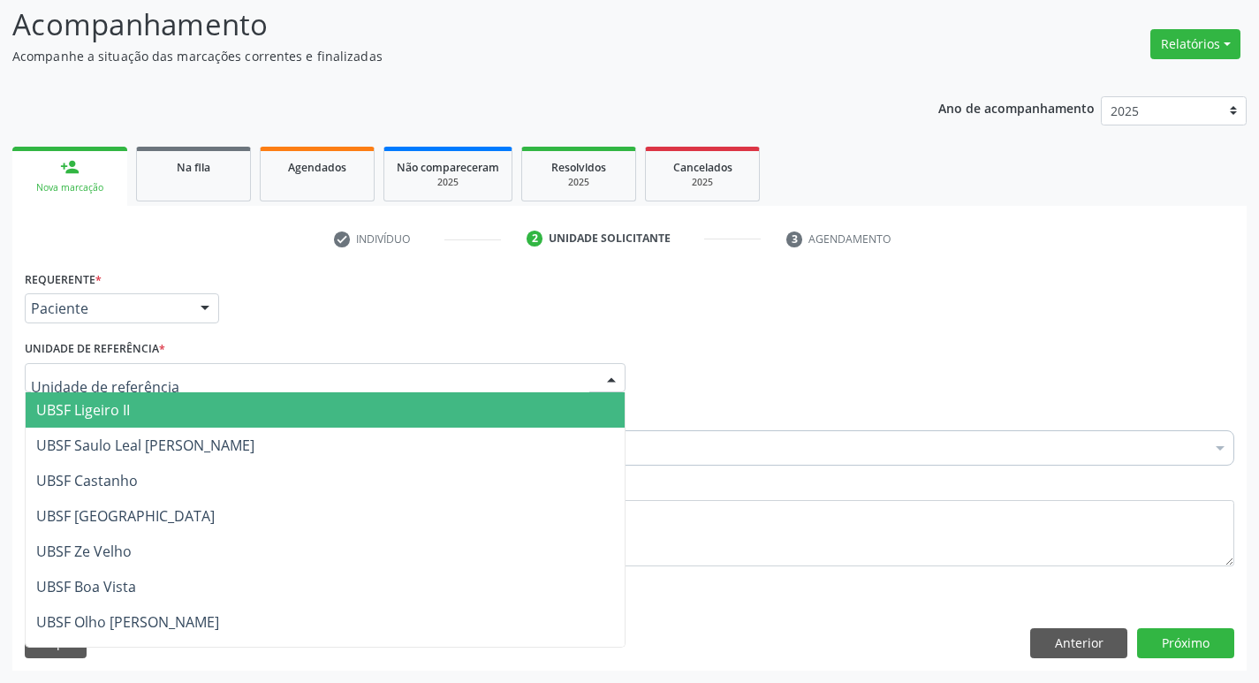
click at [169, 370] on div at bounding box center [325, 378] width 601 height 30
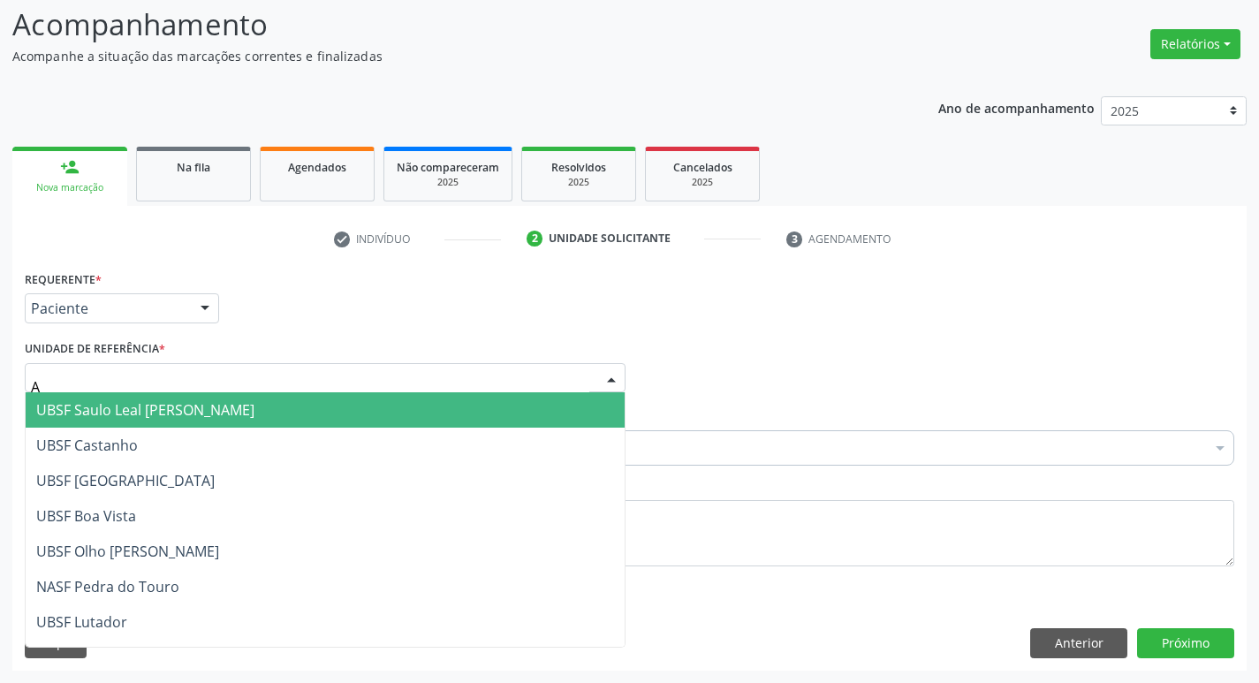
type input "AN"
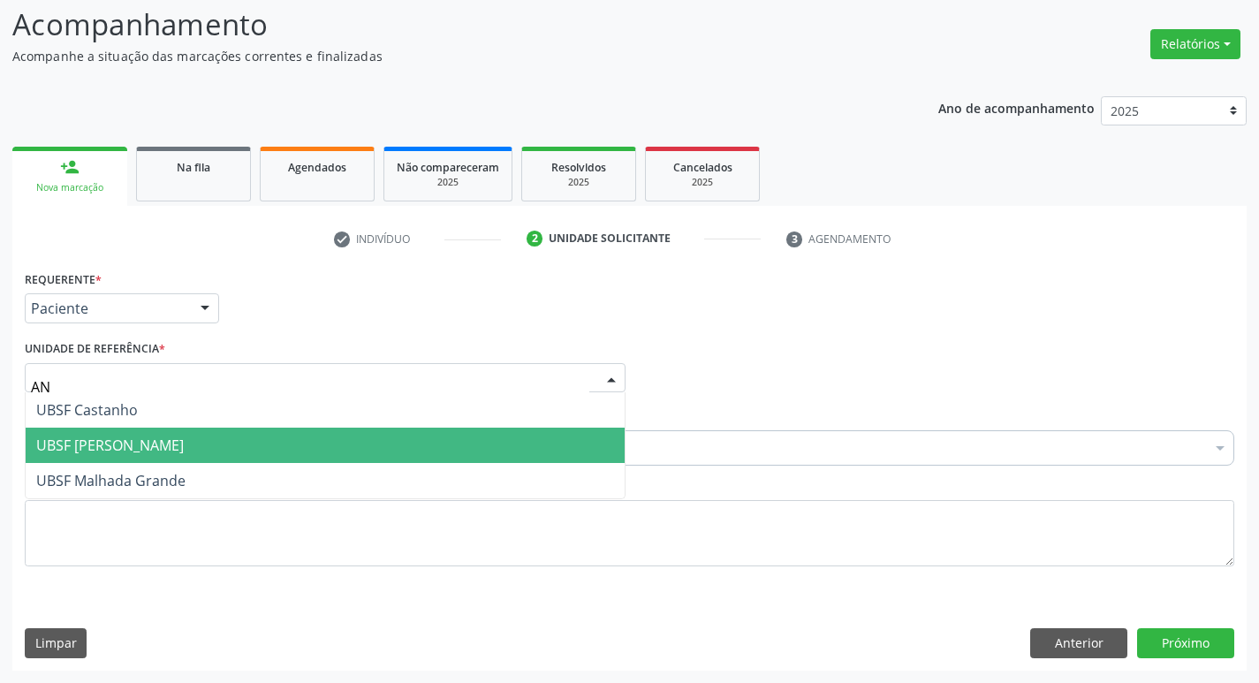
click at [118, 444] on span "UBSF [PERSON_NAME]" at bounding box center [110, 445] width 148 height 19
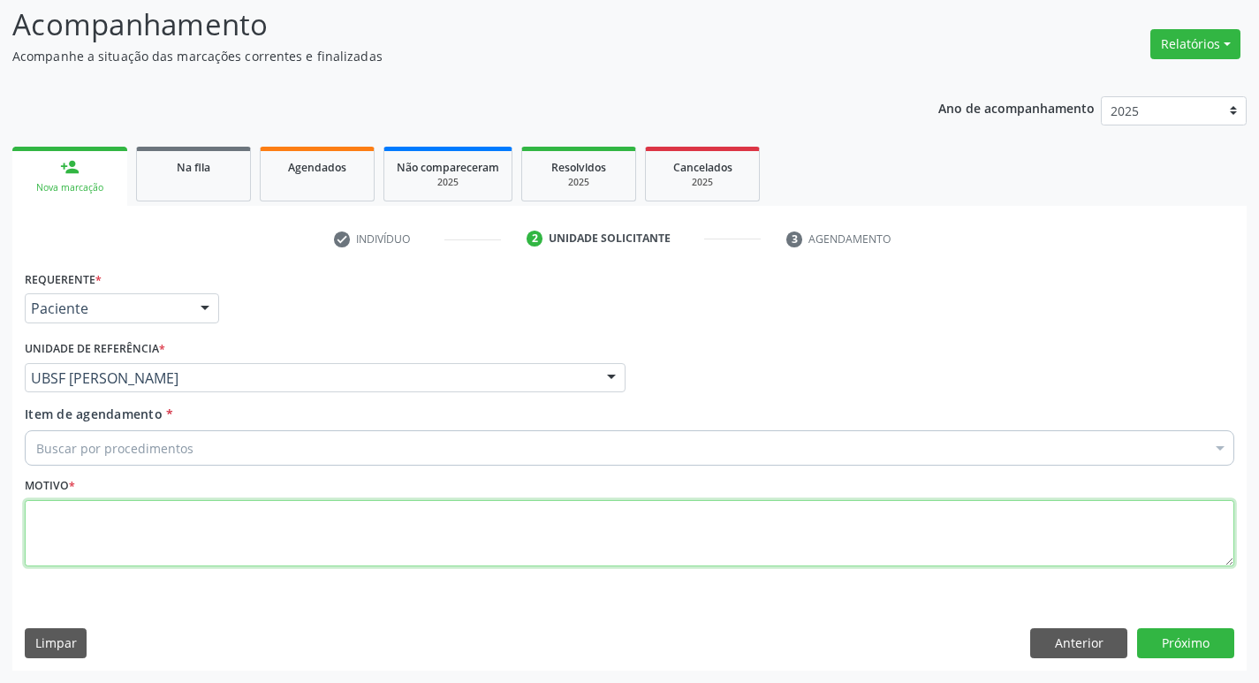
click at [160, 504] on textarea at bounding box center [630, 533] width 1210 height 67
type textarea "AVALIACAO"
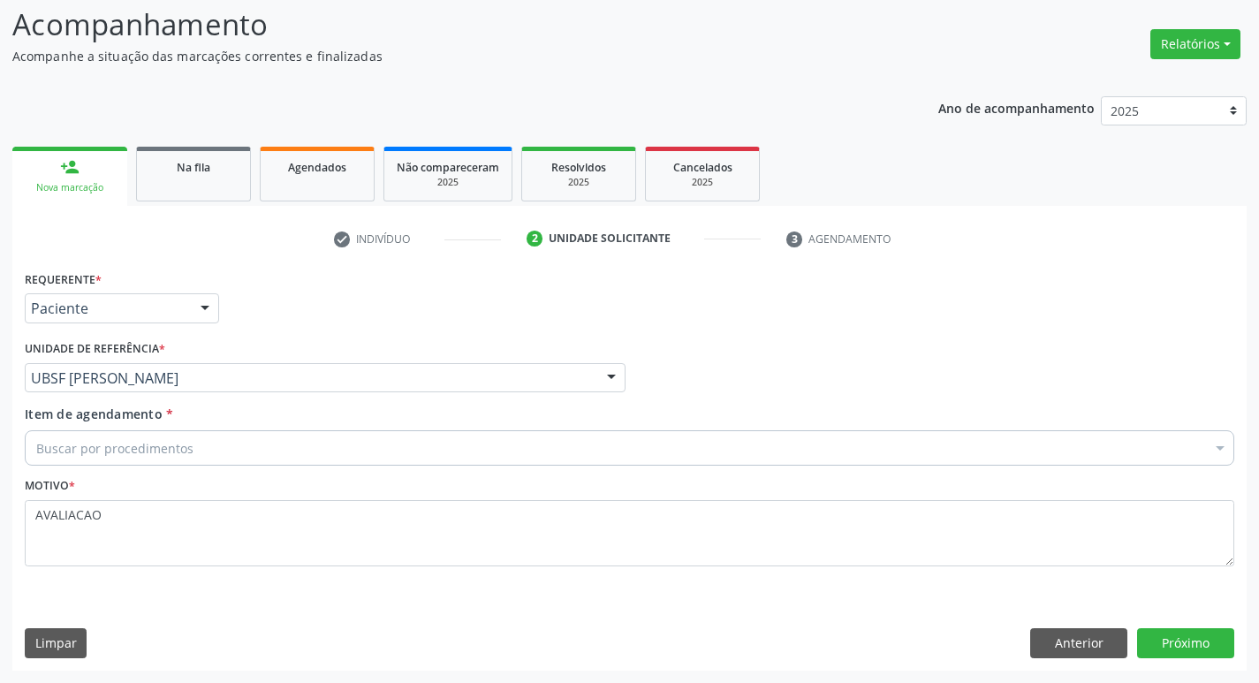
click at [193, 446] on div "Buscar por procedimentos" at bounding box center [630, 447] width 1210 height 35
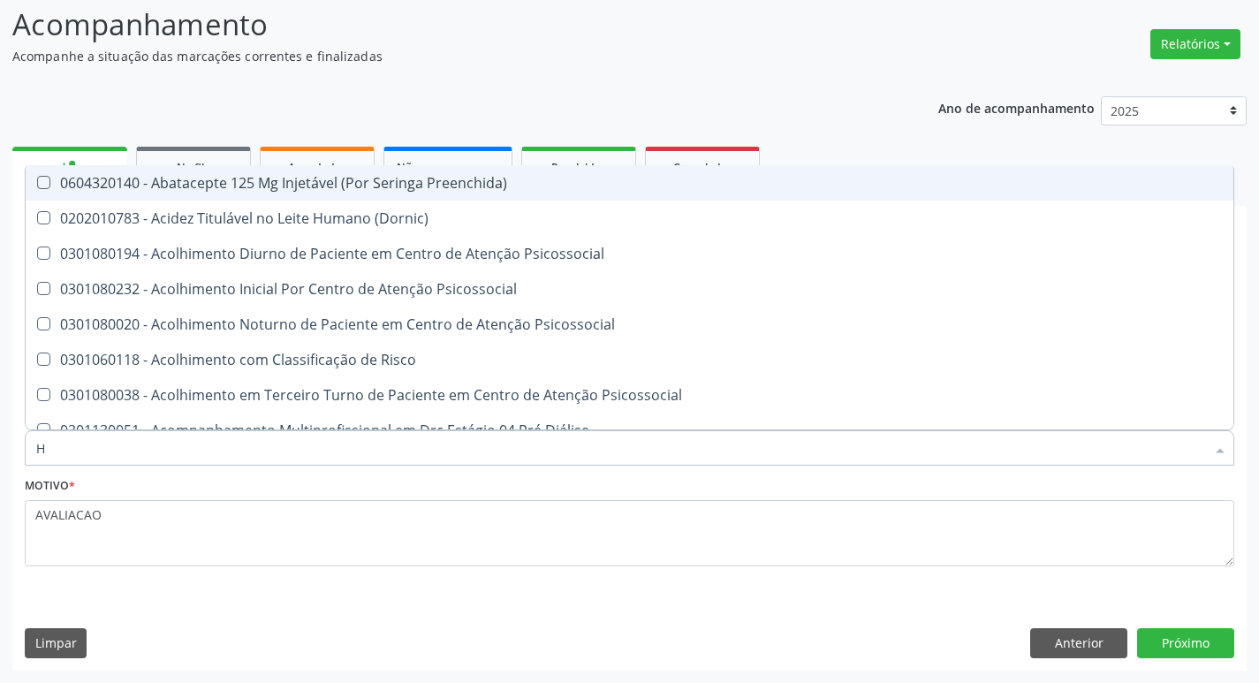
type input "HEMOGR"
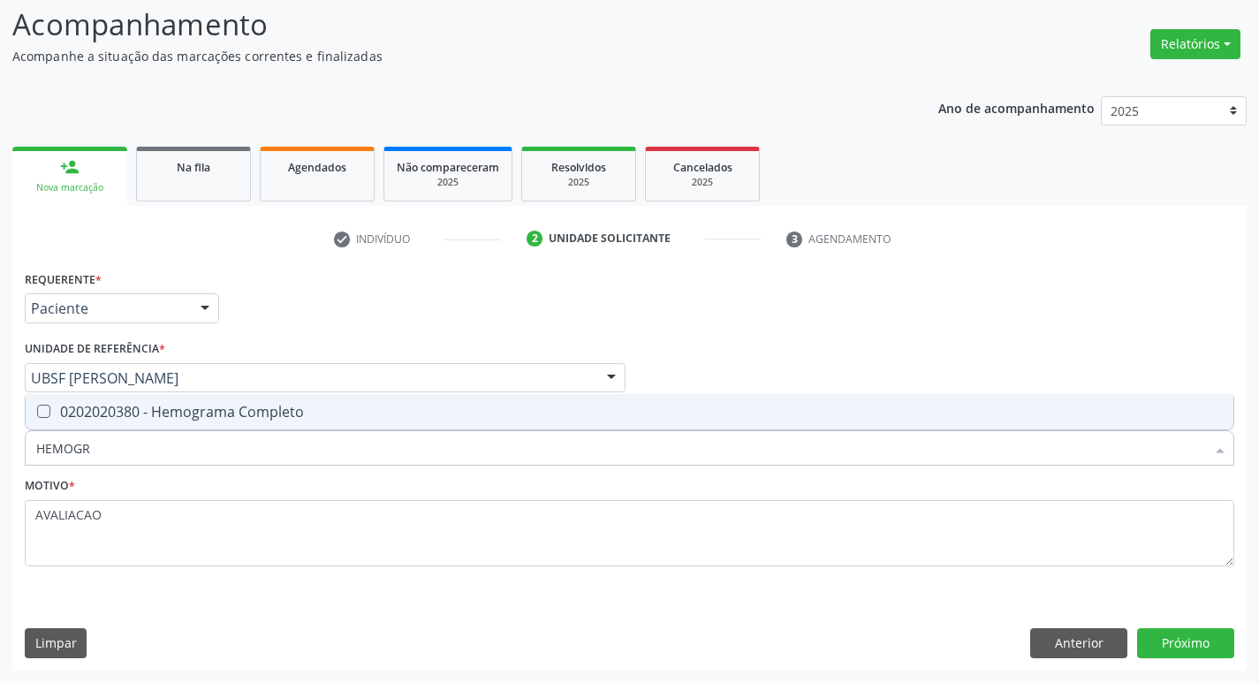
click at [219, 399] on span "0202020380 - Hemograma Completo" at bounding box center [630, 411] width 1208 height 35
checkbox Completo "true"
type input "HEMOG"
checkbox Completo "false"
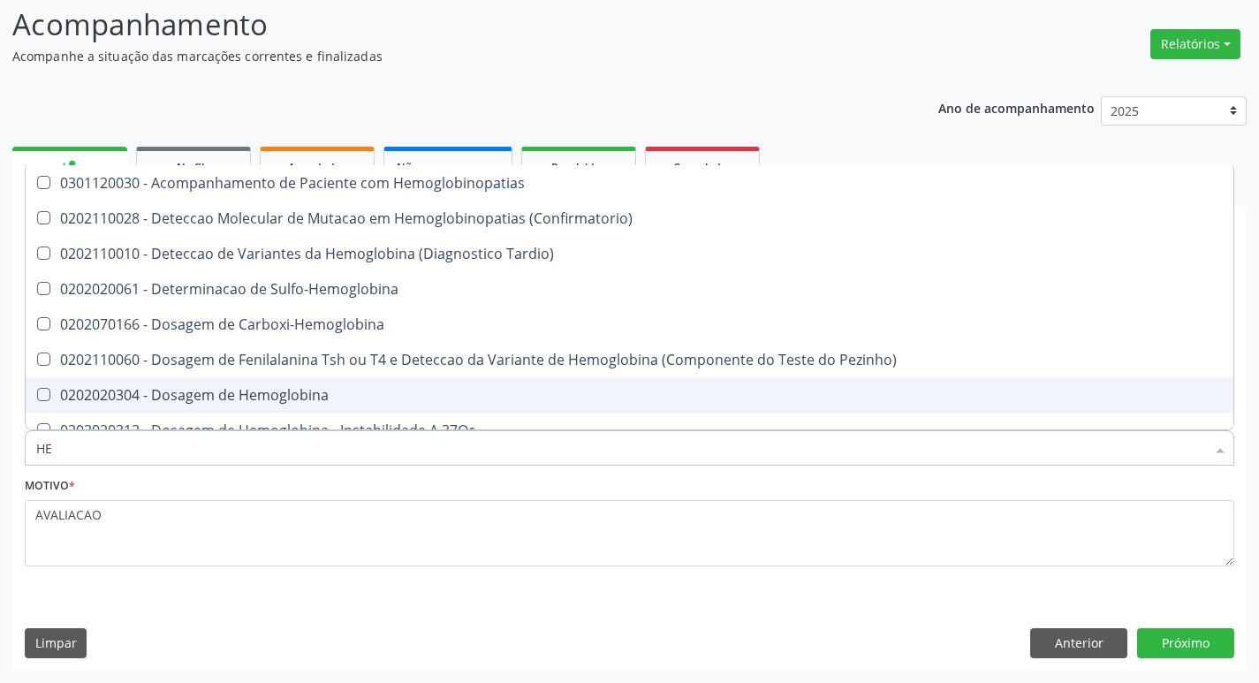
type input "H"
checkbox Completo "false"
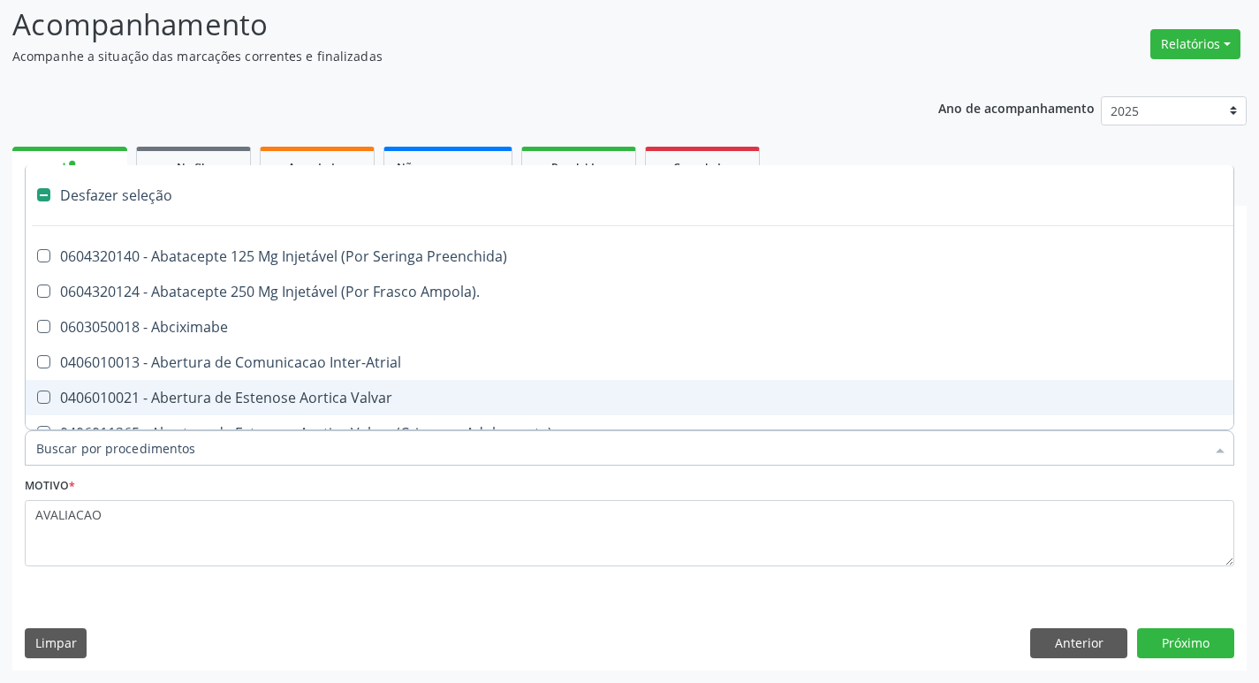
type input "G"
checkbox Persistente "true"
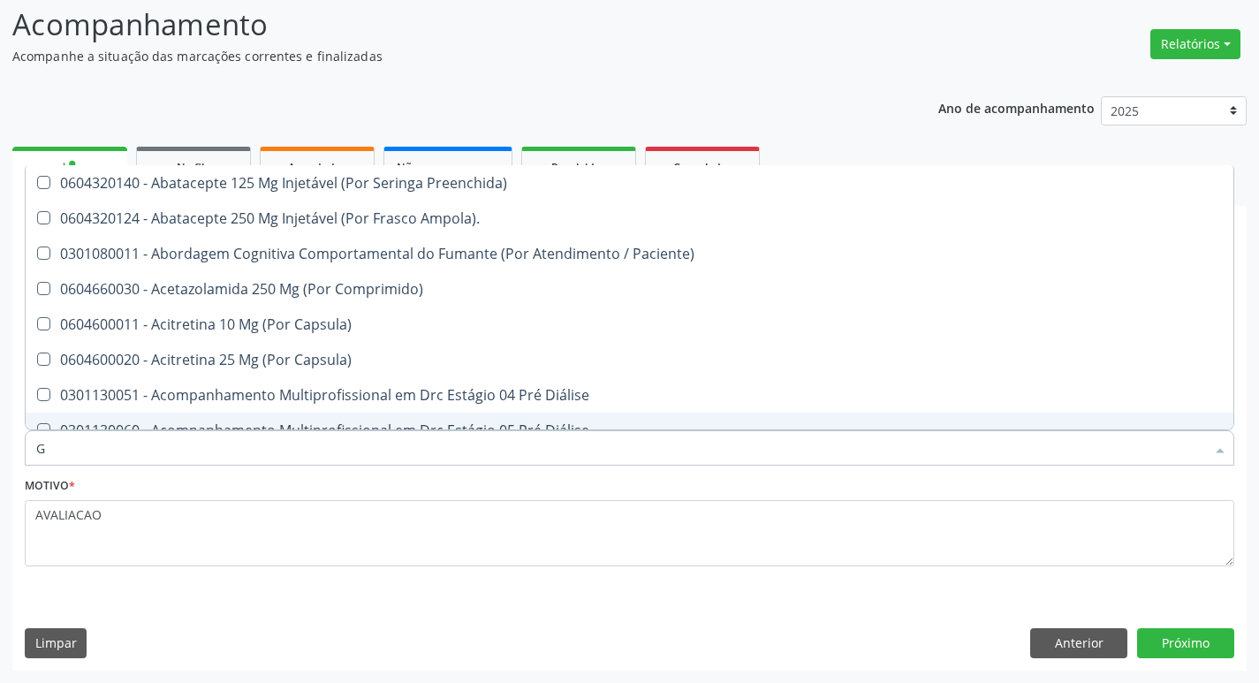
type input "GLICOSE"
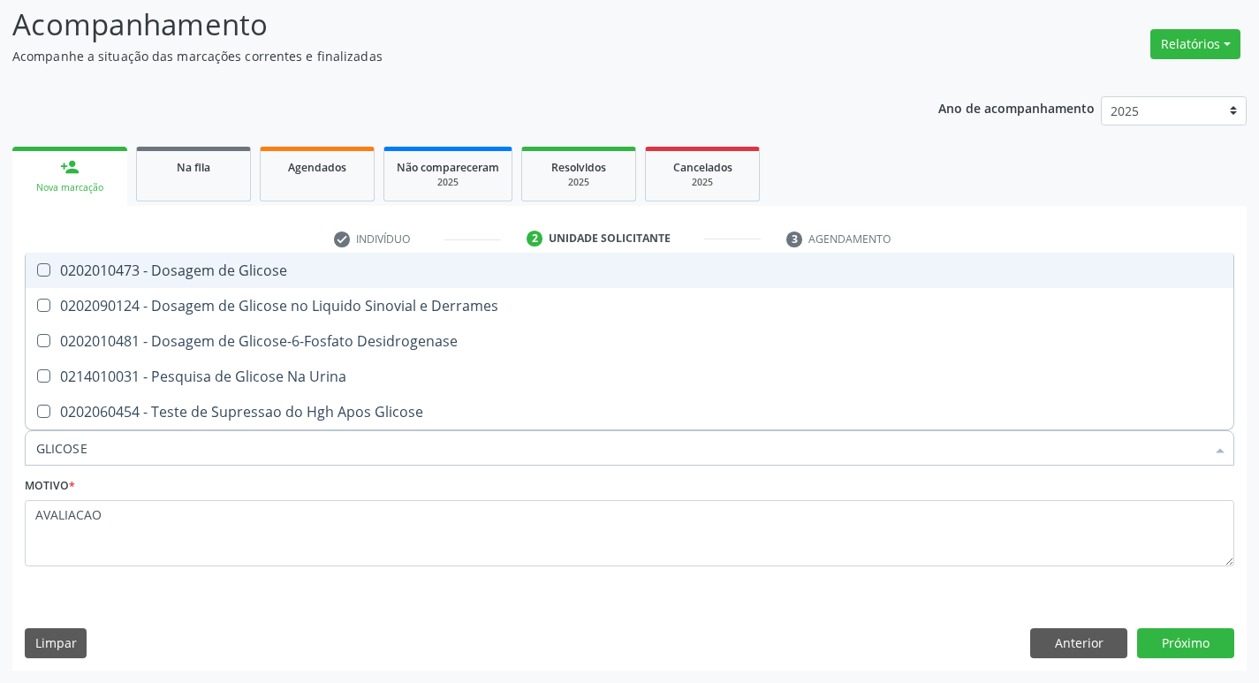
click at [262, 265] on div "0202010473 - Dosagem de Glicose" at bounding box center [629, 270] width 1187 height 14
checkbox Glicose "true"
type input "GLICOS"
checkbox Glicose "false"
checkbox Derrames "true"
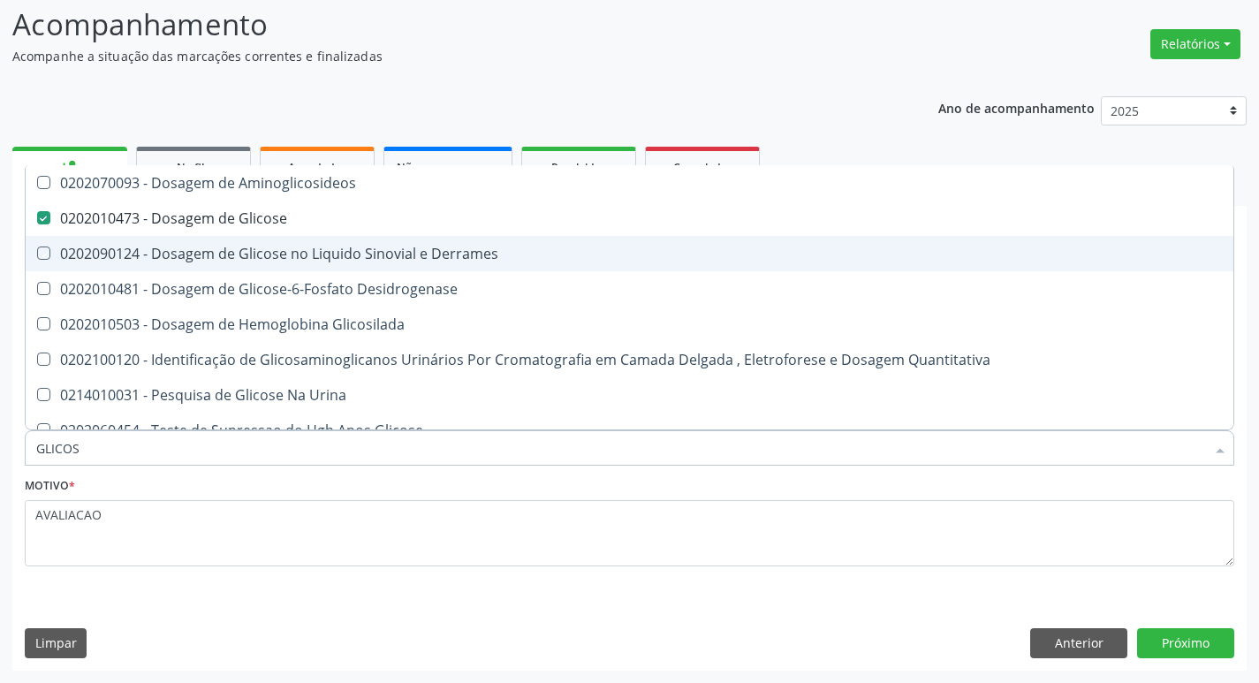
type input "GLICO"
checkbox Glicose "false"
checkbox Derrames "true"
type input "GLI"
checkbox Derrames "false"
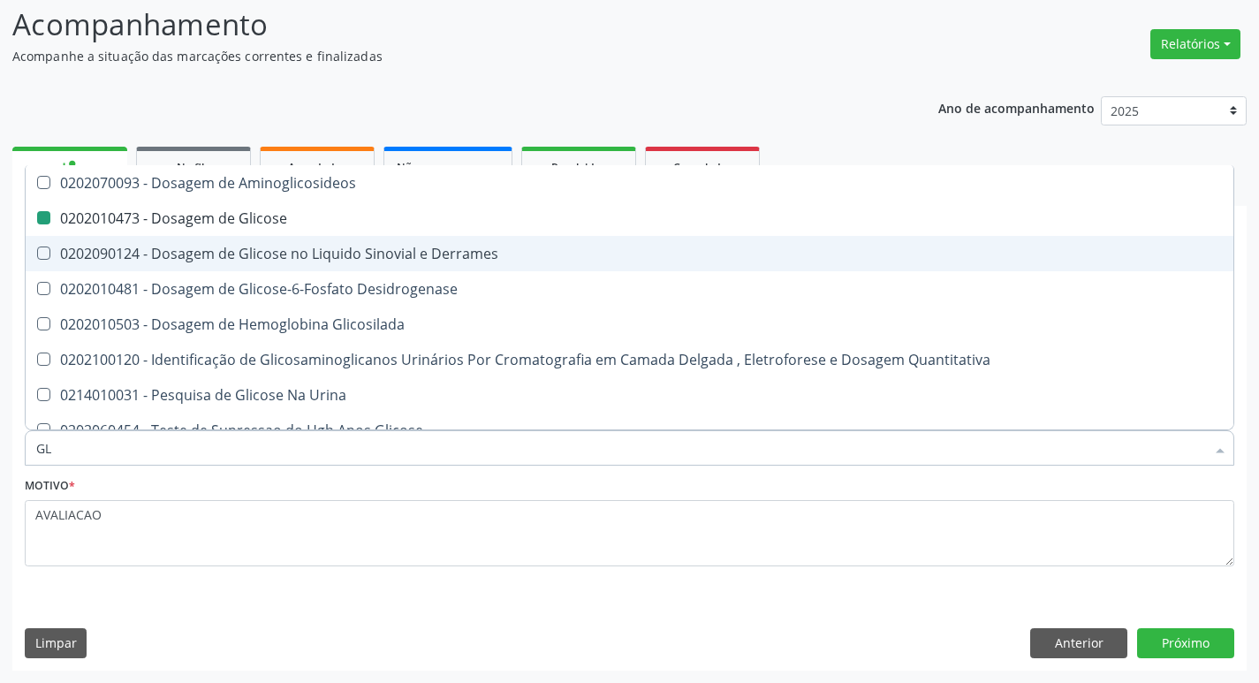
type input "G"
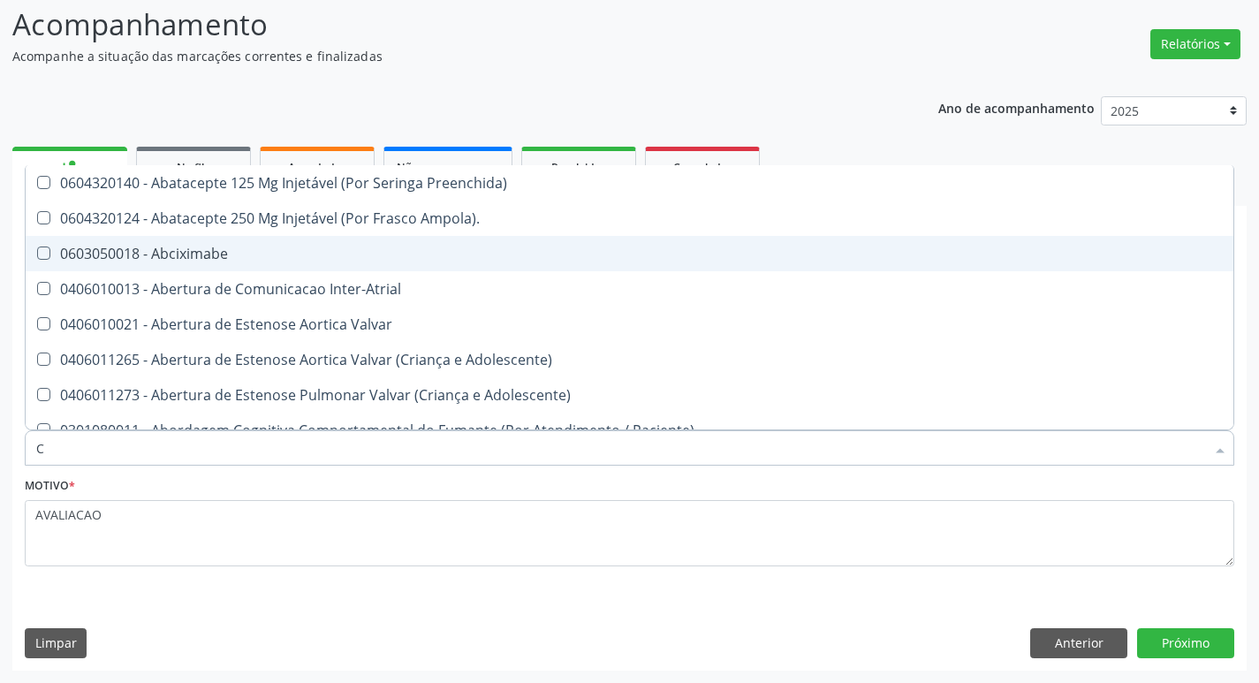
type input "CO"
checkbox Comprimido\) "true"
checkbox Osseo "true"
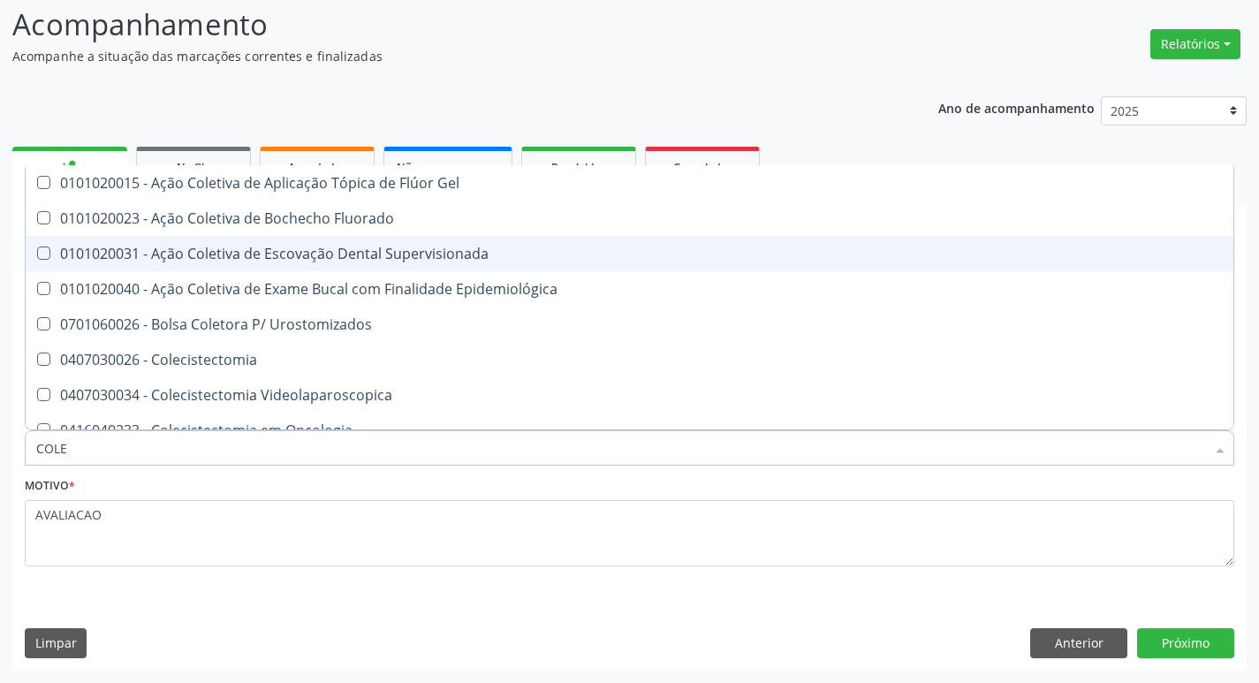
type input "COLES"
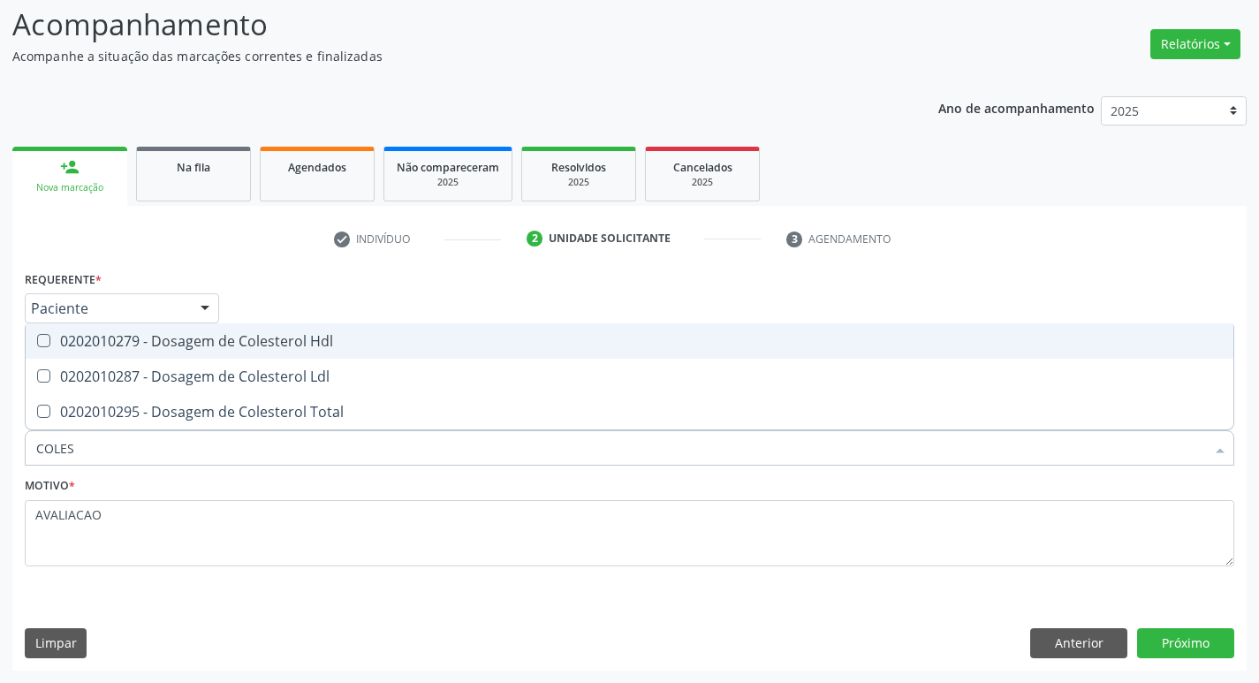
click at [307, 338] on div "0202010279 - Dosagem de Colesterol Hdl" at bounding box center [629, 341] width 1187 height 14
checkbox Hdl "true"
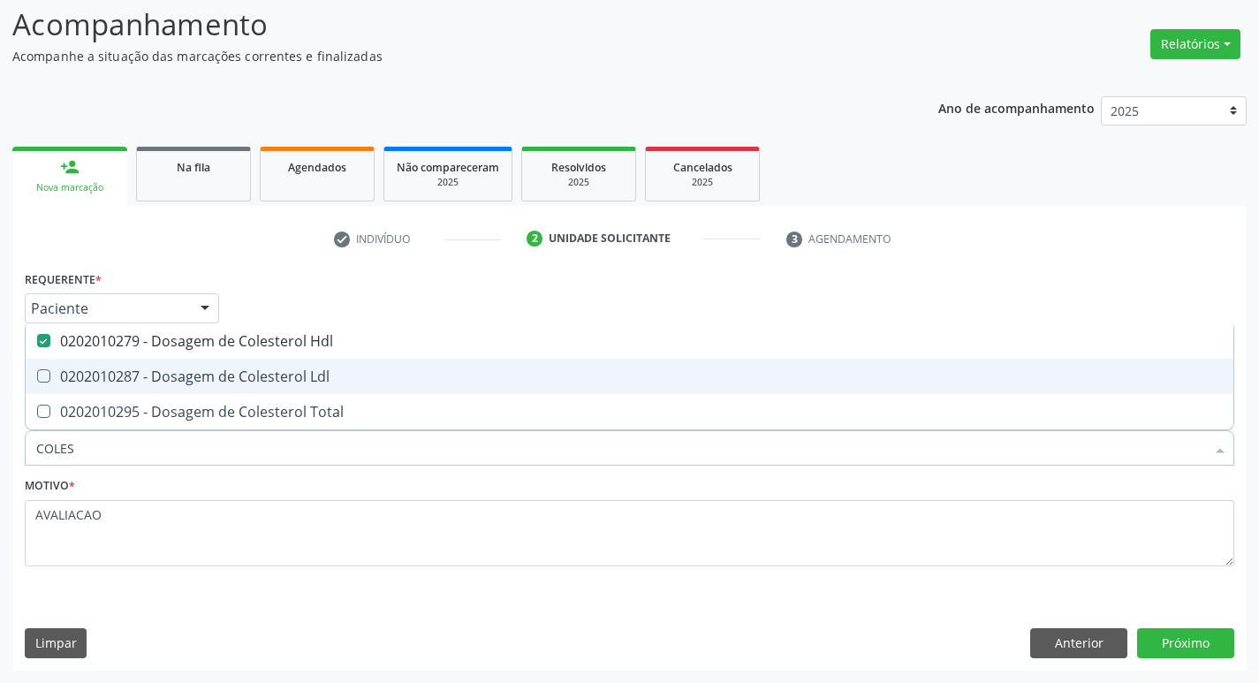
click at [307, 360] on span "0202010287 - Dosagem de Colesterol Ldl" at bounding box center [630, 376] width 1208 height 35
checkbox Ldl "true"
type input "COLE"
checkbox Hdl "false"
checkbox Ldl "false"
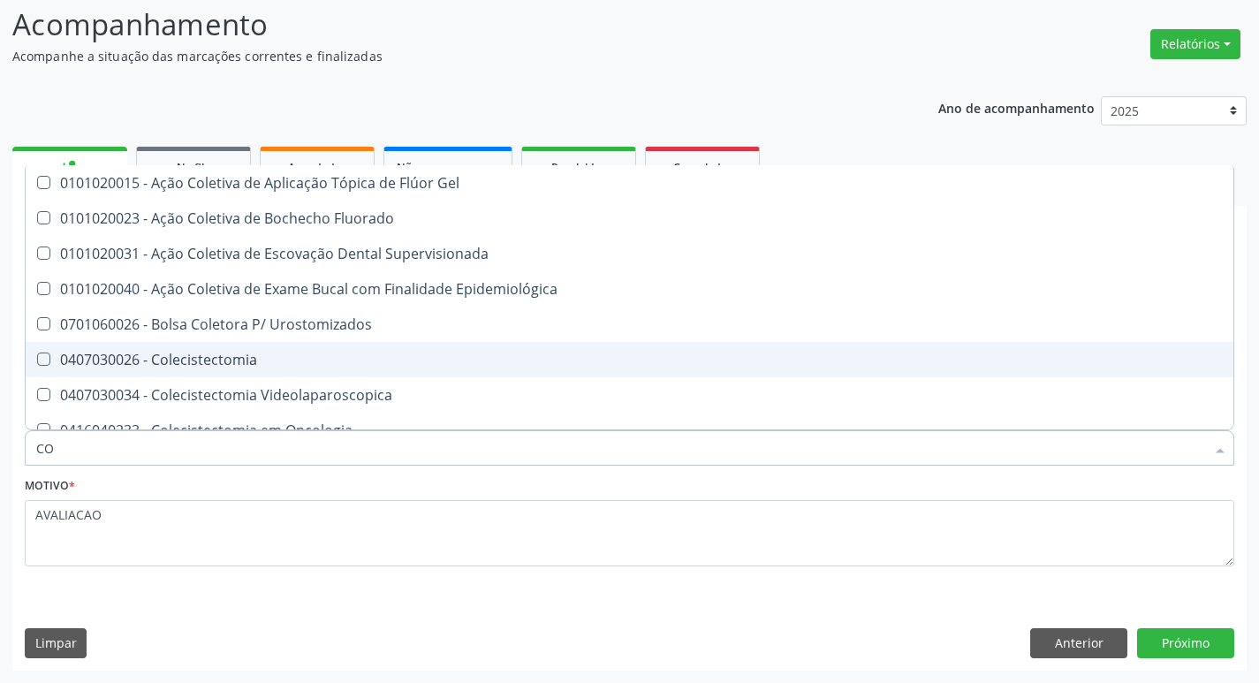
type input "C"
checkbox Hdl "false"
checkbox Ldl "false"
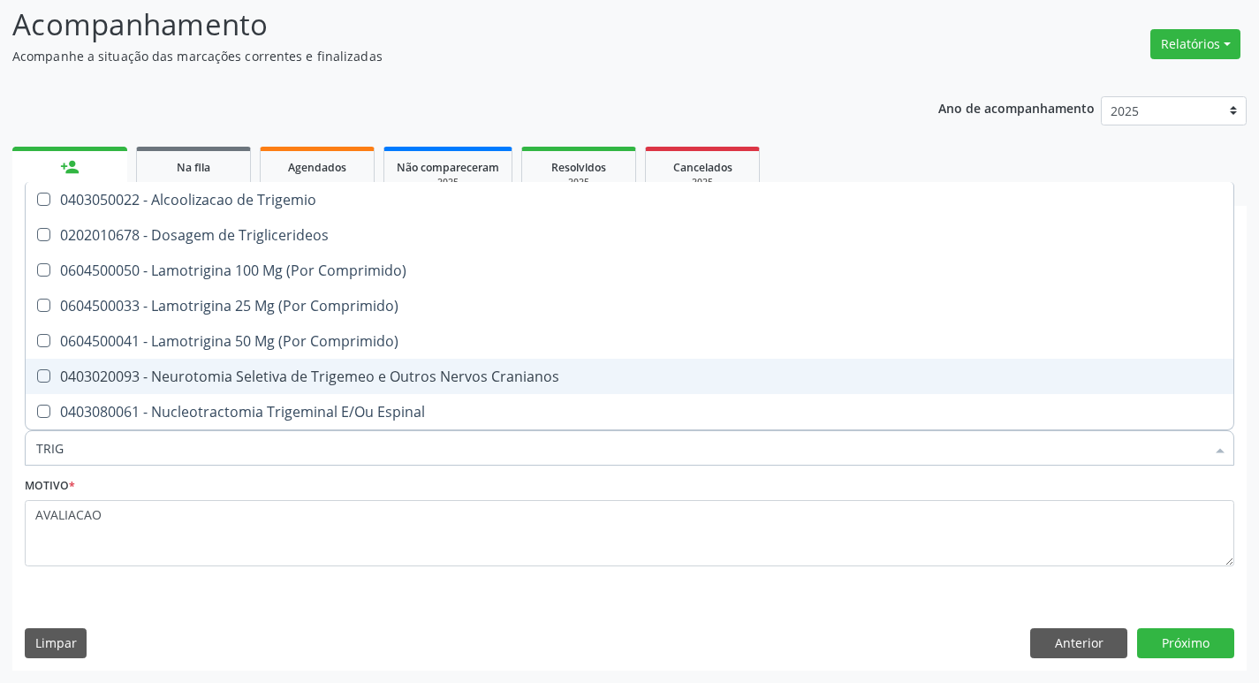
type input "TRIGL"
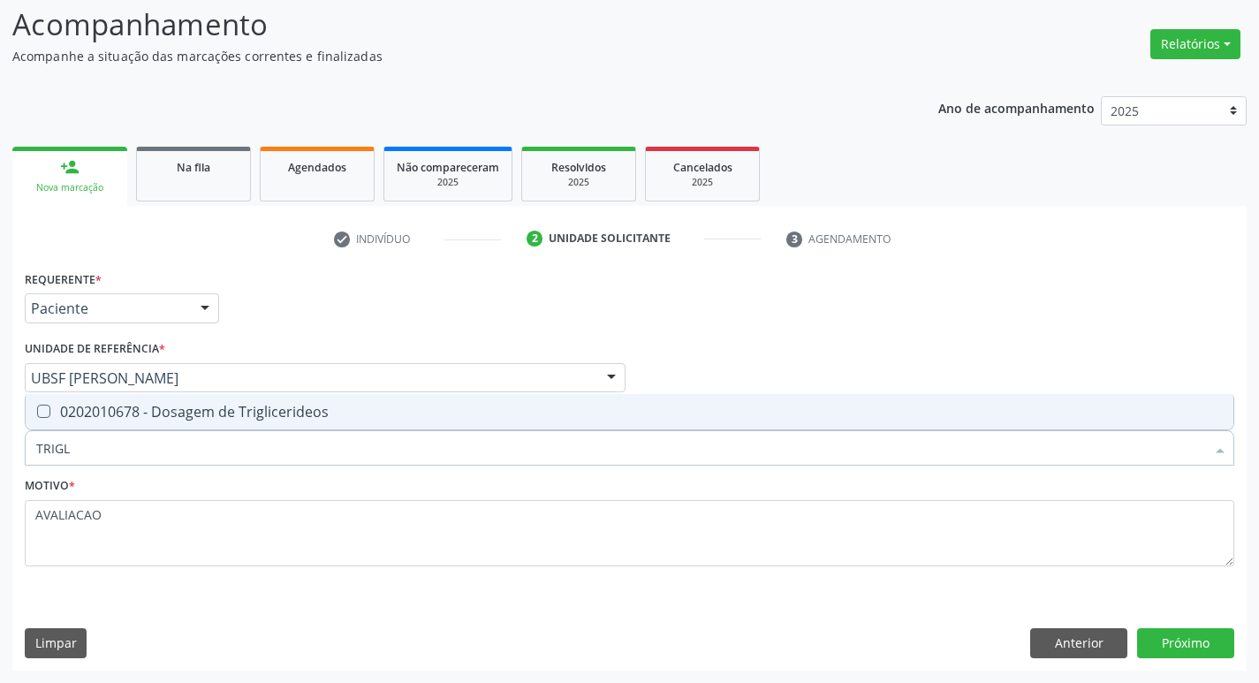
click at [328, 415] on div "0202010678 - Dosagem de Triglicerideos" at bounding box center [629, 412] width 1187 height 14
checkbox Triglicerideos "true"
type input "TRIG"
checkbox Triglicerideos "false"
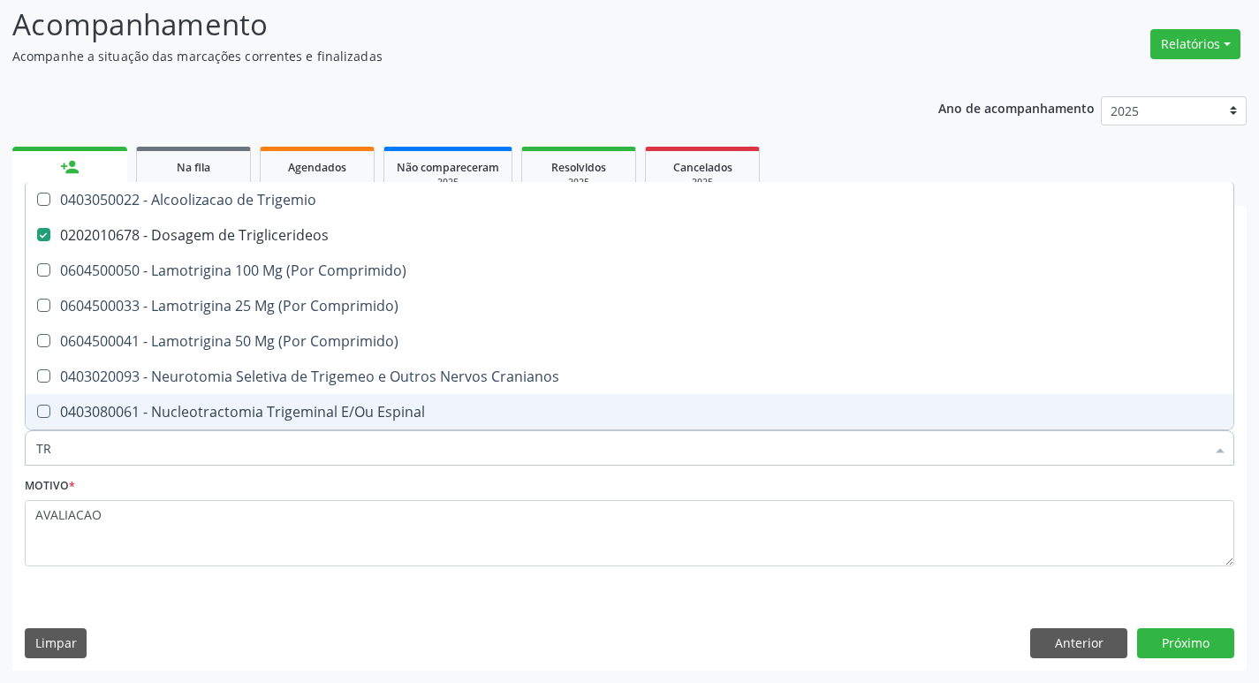
type input "T"
checkbox Triglicerideos "false"
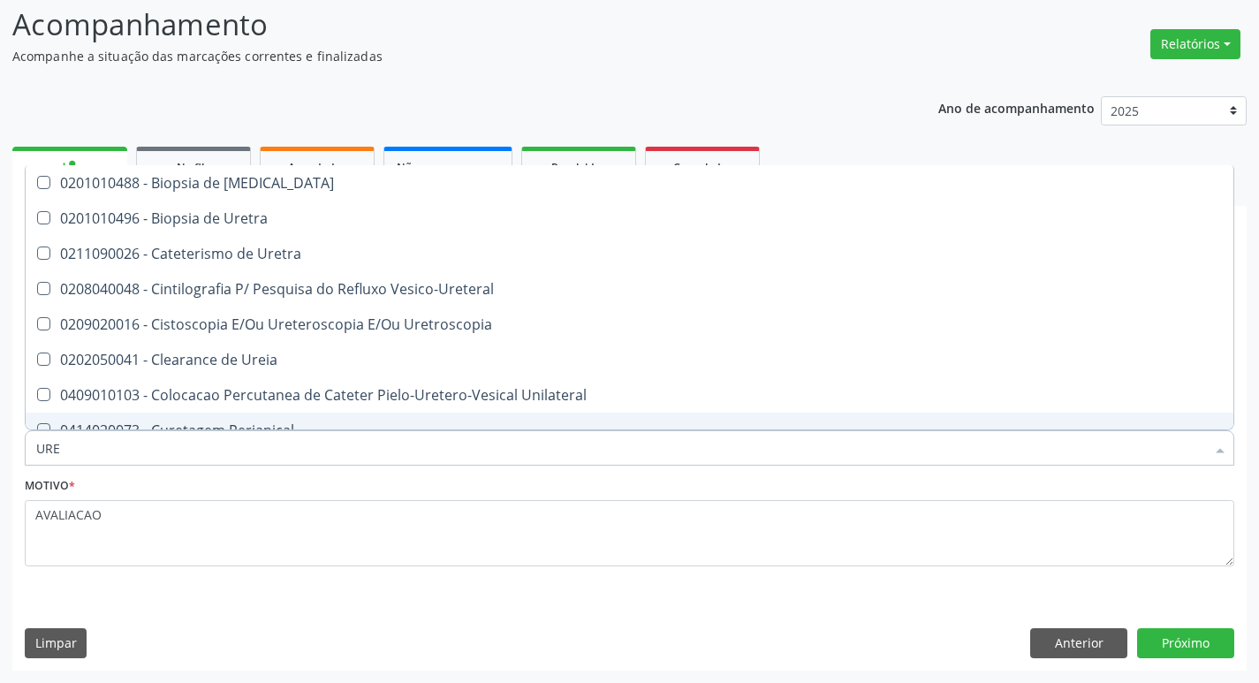
type input "UREI"
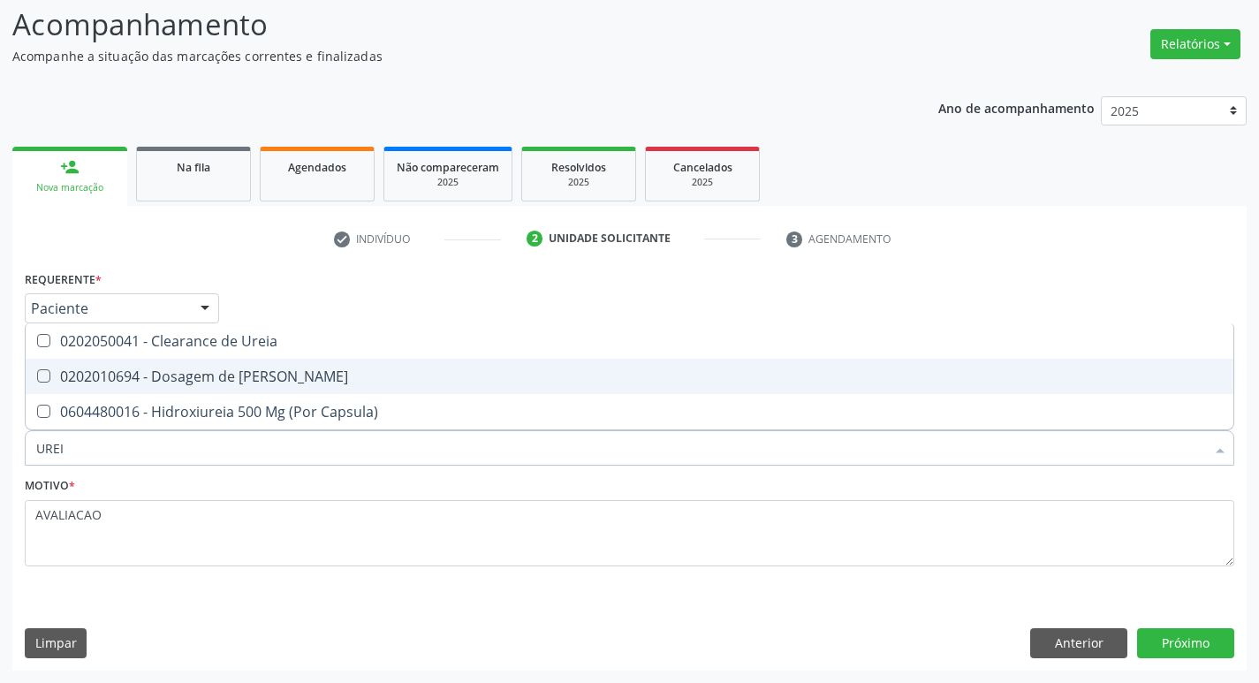
click at [318, 349] on span "0202050041 - Clearance de Ureia" at bounding box center [630, 340] width 1208 height 35
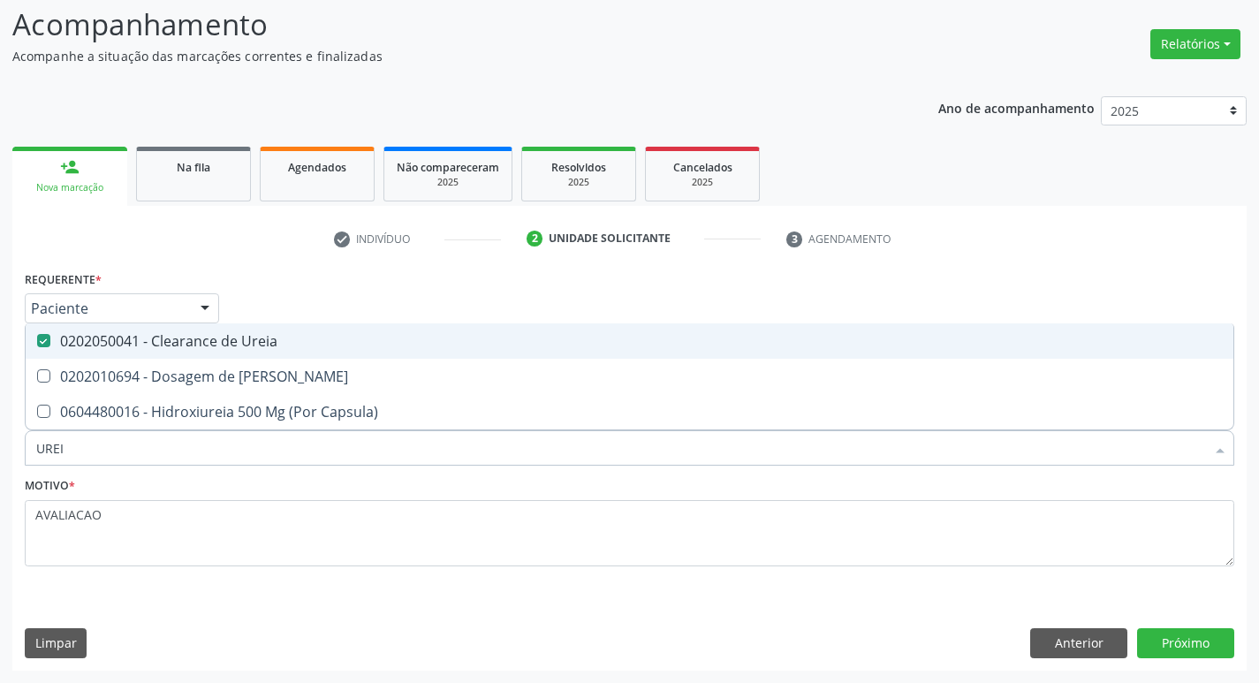
click at [318, 349] on span "0202050041 - Clearance de Ureia" at bounding box center [630, 340] width 1208 height 35
checkbox Ureia "false"
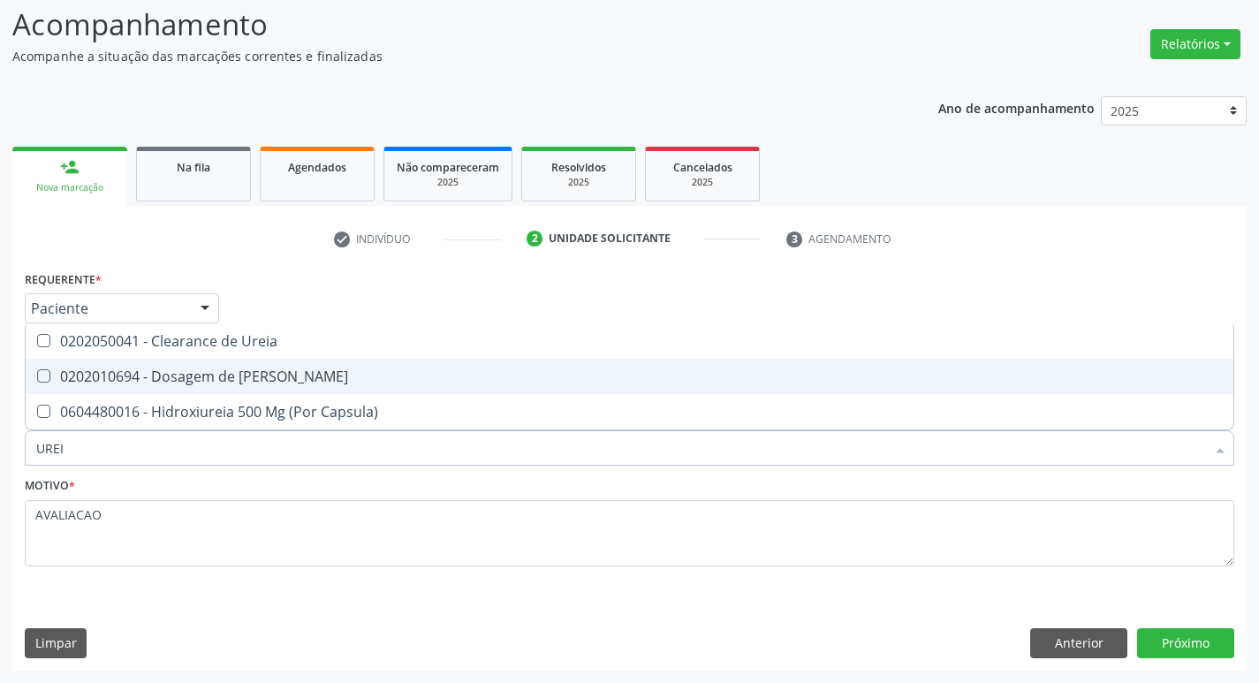
click at [319, 385] on span "0202010694 - Dosagem de [PERSON_NAME]" at bounding box center [630, 376] width 1208 height 35
checkbox Ureia "true"
type input "URE"
checkbox Ureia "false"
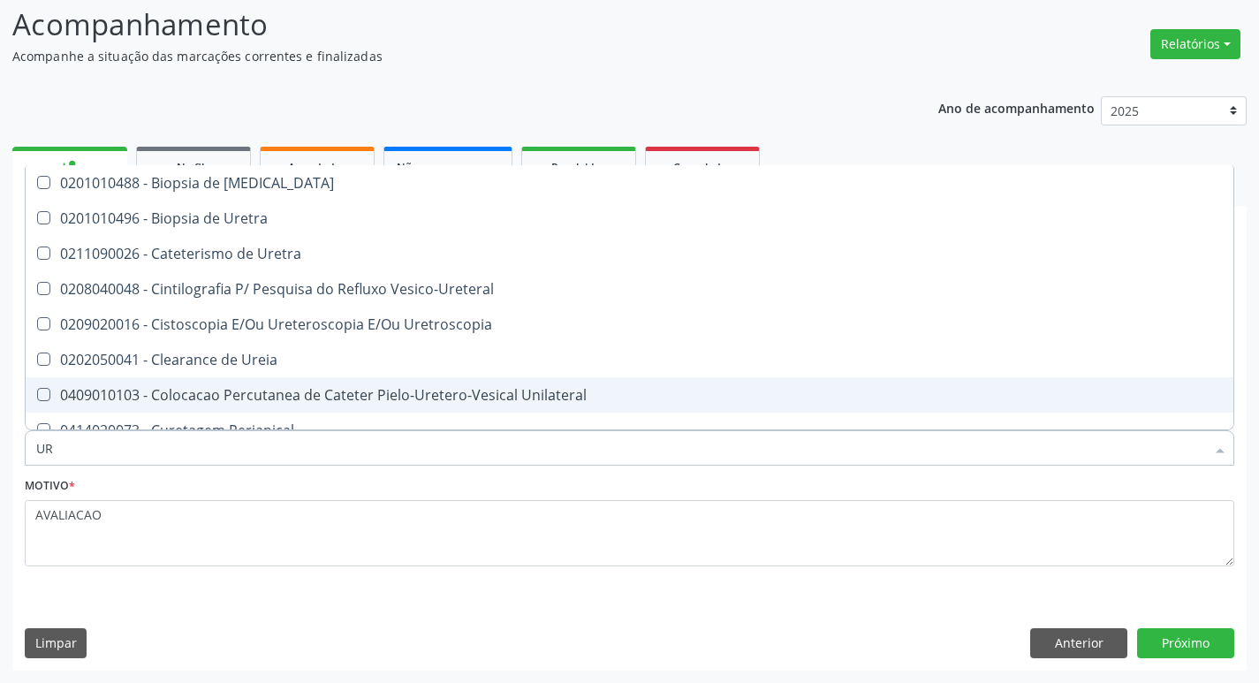
type input "U"
checkbox Ureia "false"
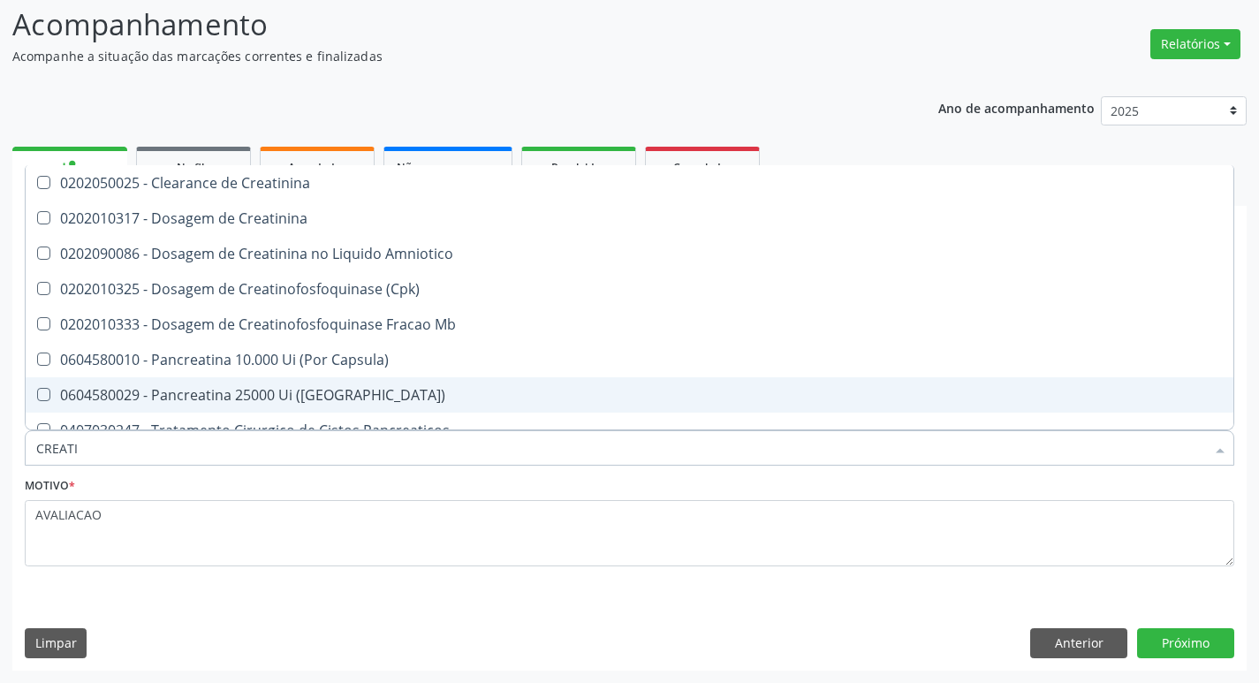
type input "CREATIN"
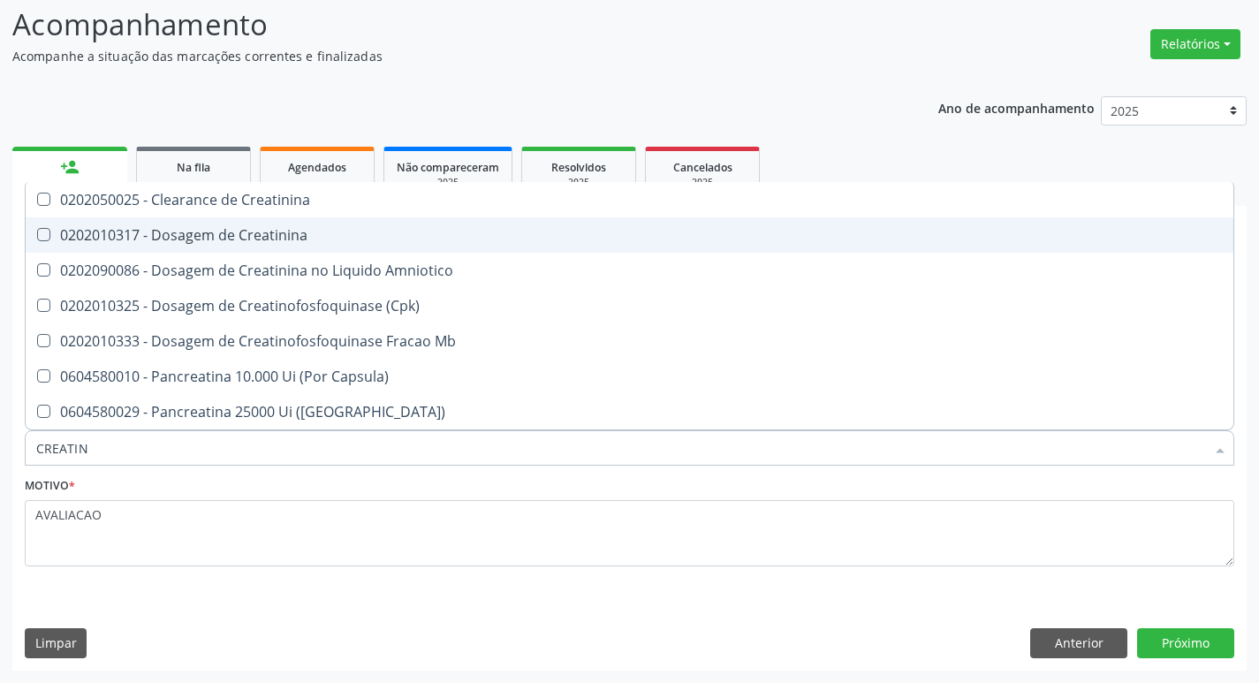
click at [314, 219] on span "0202010317 - Dosagem de Creatinina" at bounding box center [630, 234] width 1208 height 35
checkbox Creatinina "true"
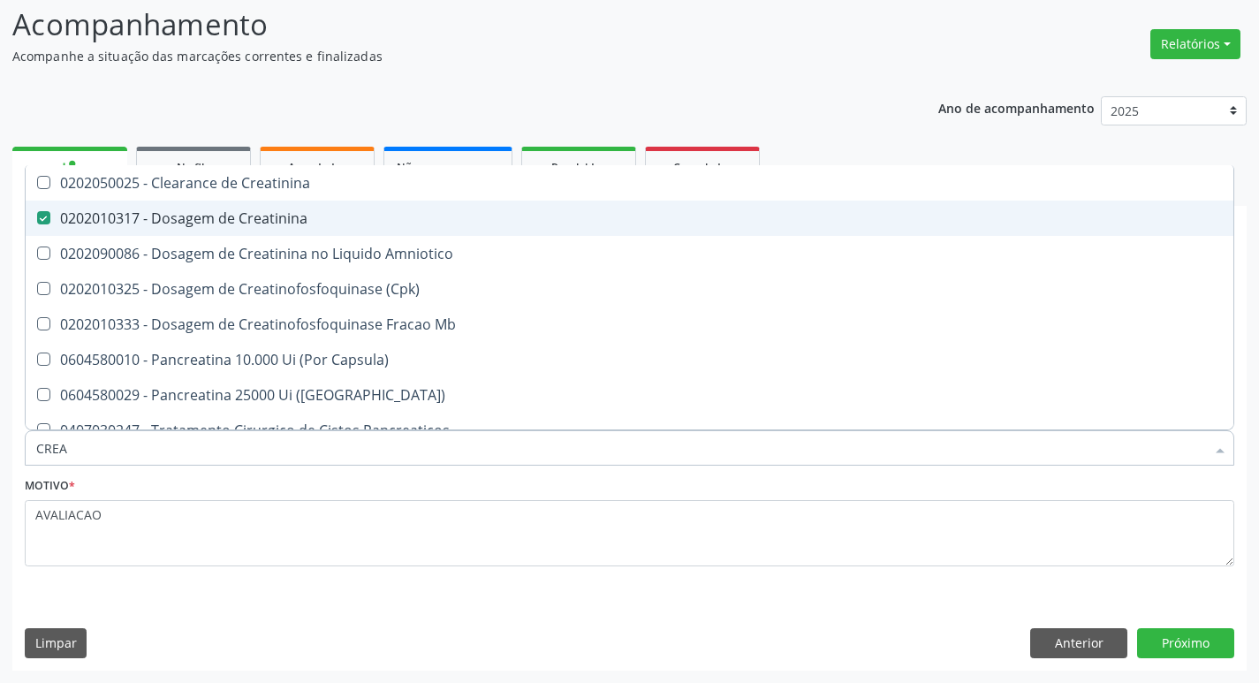
type input "CRE"
checkbox Creatinina "false"
checkbox Amniotico "false"
checkbox Mb "false"
type input "C"
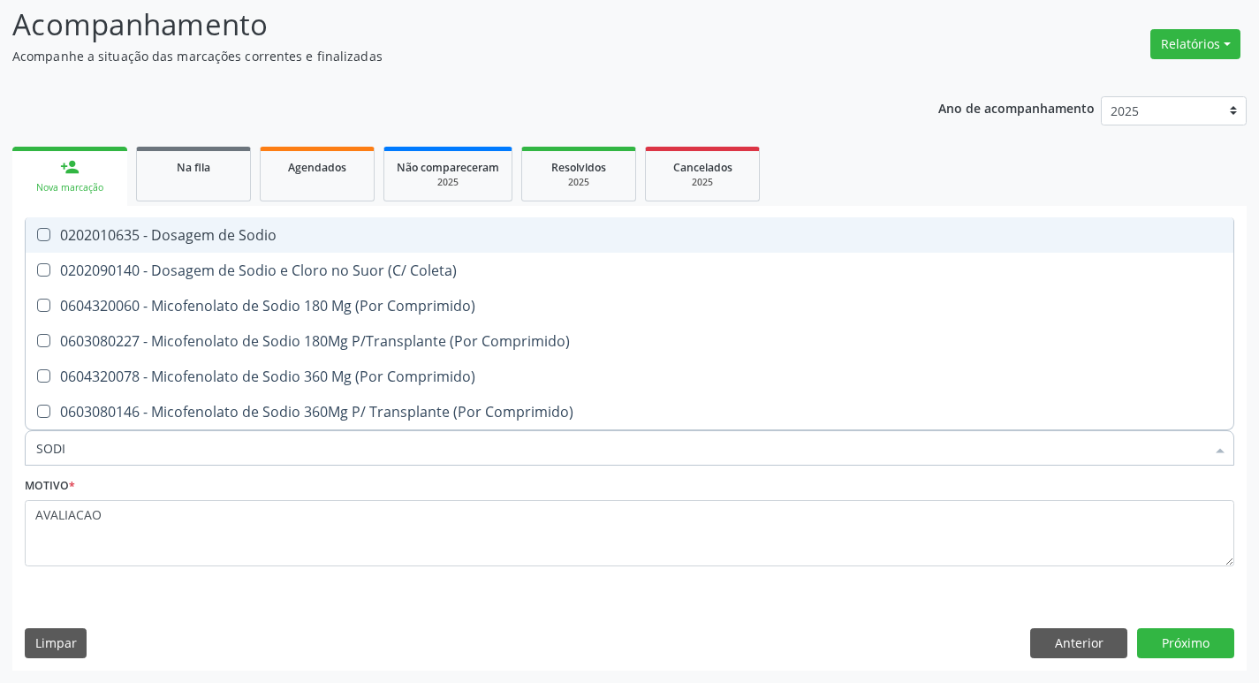
type input "SODIO"
click at [308, 245] on span "0202010635 - Dosagem de Sodio" at bounding box center [630, 234] width 1208 height 35
checkbox Sodio "true"
type input "S"
checkbox Sodio "false"
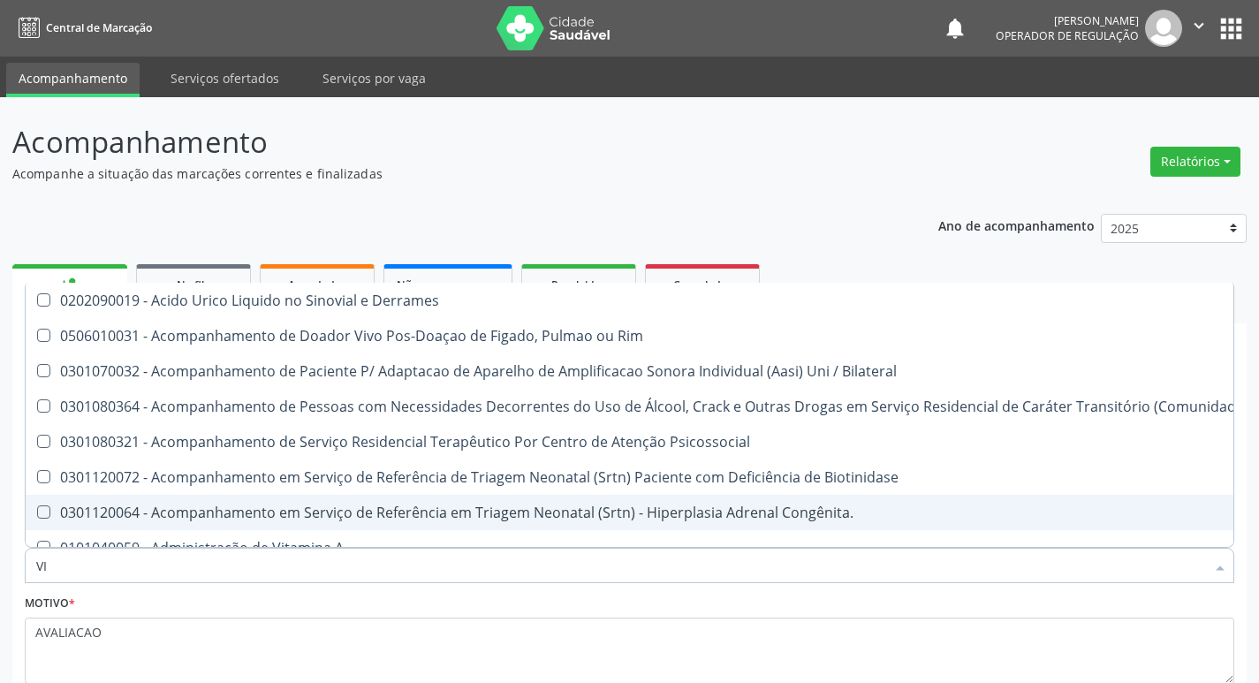
scroll to position [118, 0]
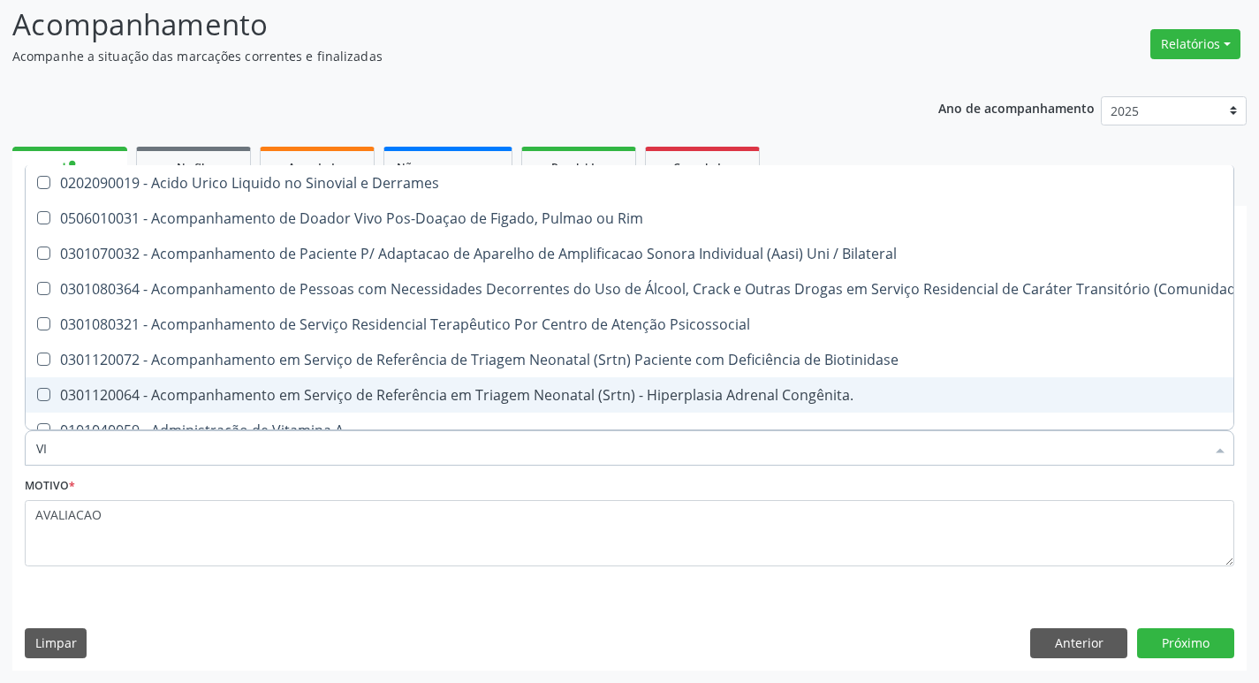
type input "VITAM"
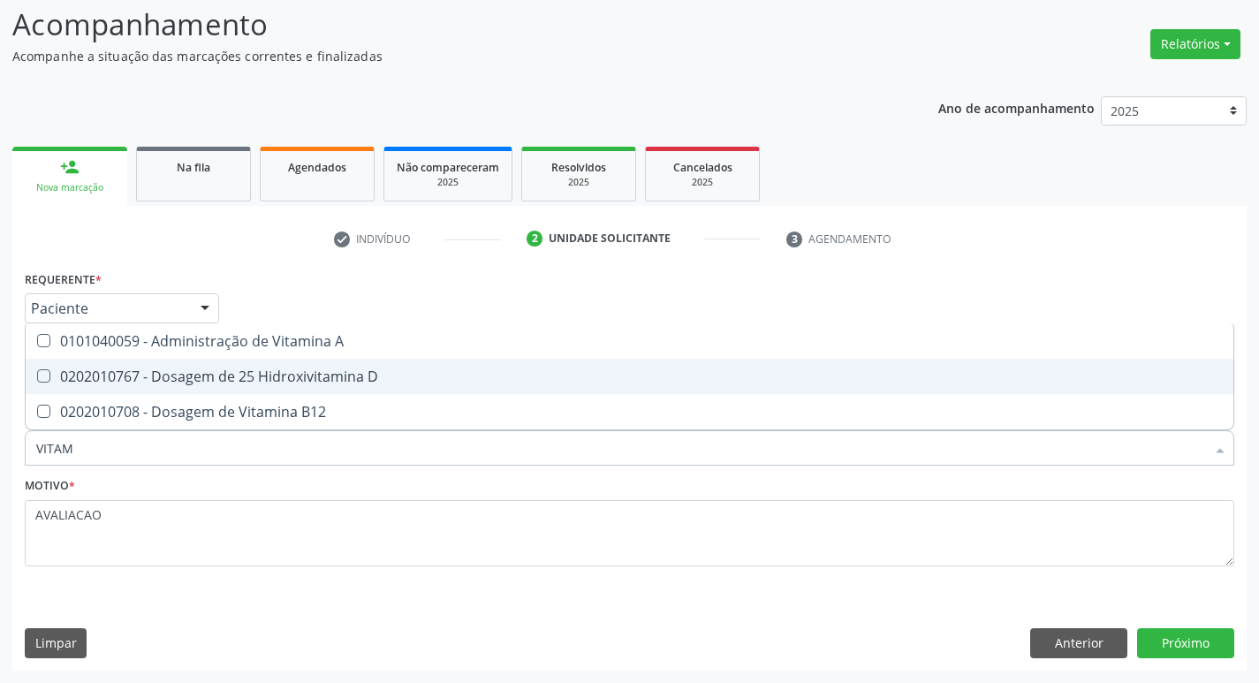
click at [261, 375] on div "0202010767 - Dosagem de 25 Hidroxivitamina D" at bounding box center [629, 376] width 1187 height 14
checkbox D "true"
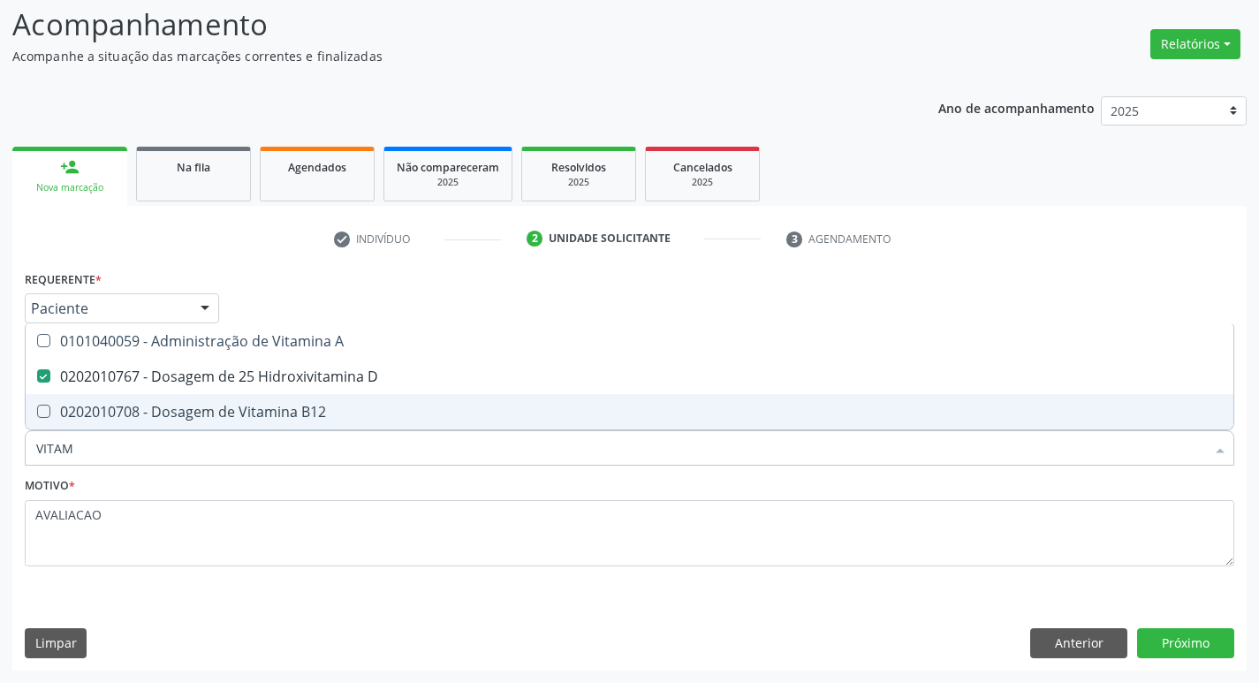
click at [282, 405] on div "0202010708 - Dosagem de Vitamina B12" at bounding box center [629, 412] width 1187 height 14
checkbox B12 "true"
type input "VITA"
checkbox D "false"
checkbox B12 "false"
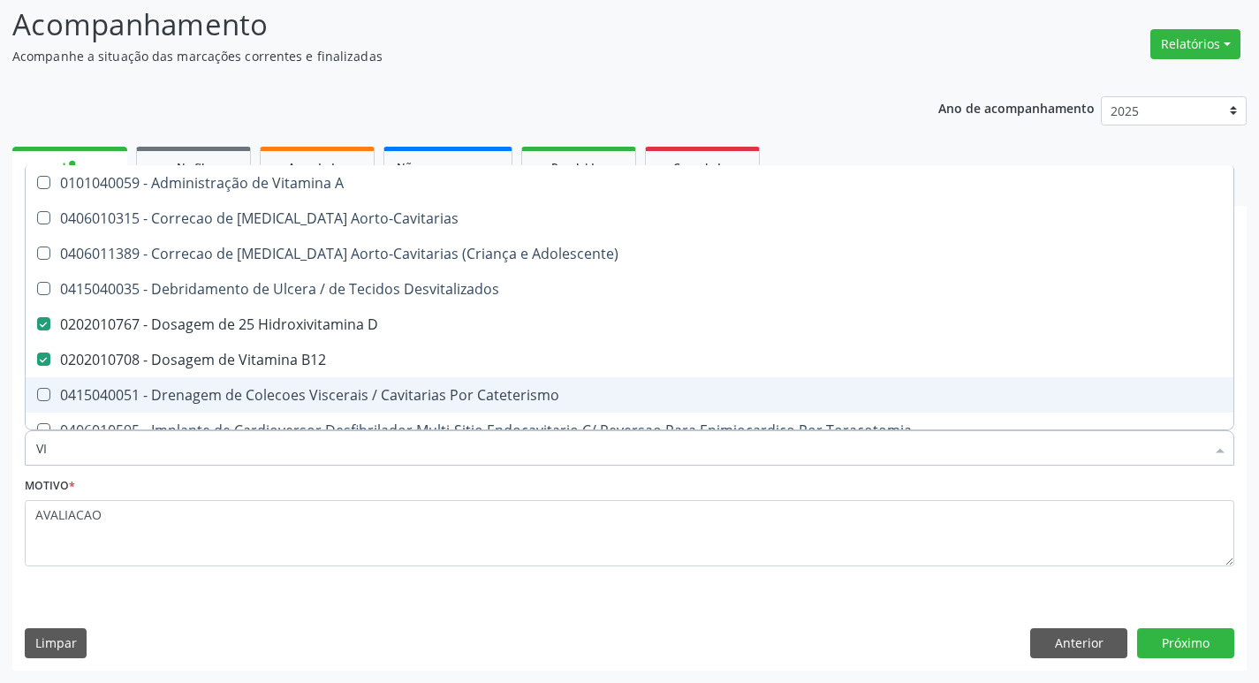
type input "V"
checkbox D "false"
checkbox B12 "false"
checkbox Cateterismo "false"
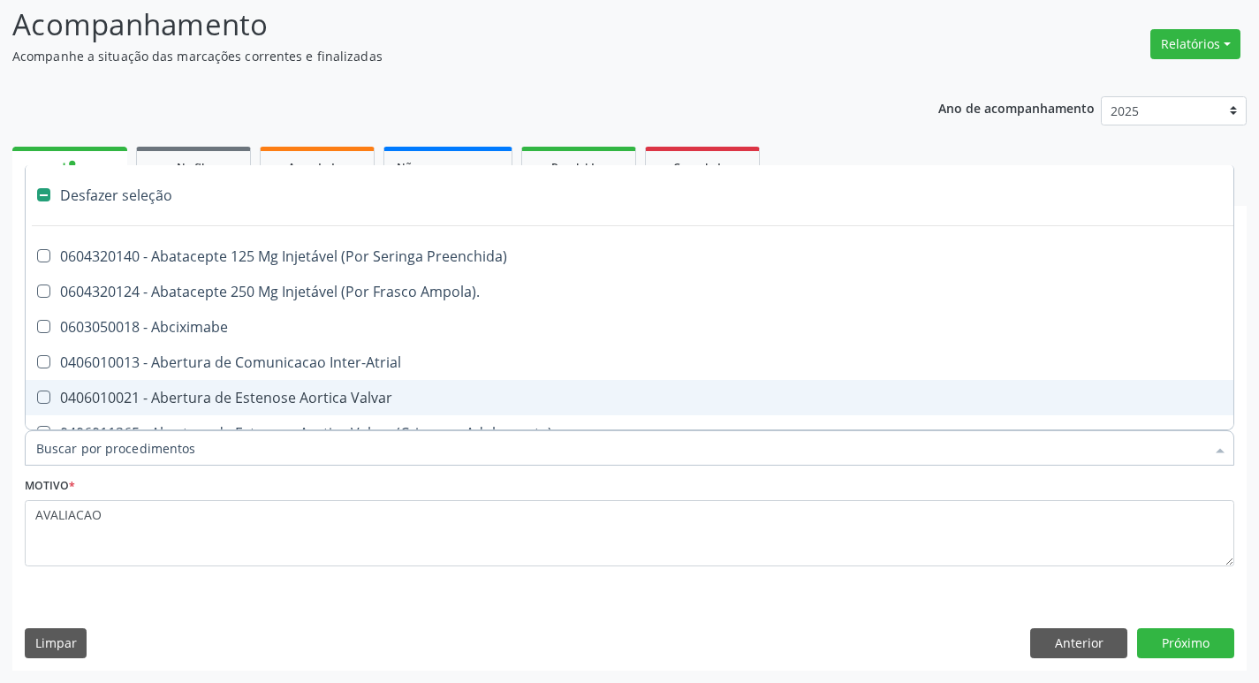
type input "2"
checkbox Total "true"
checkbox Posterior "true"
checkbox Monopolar "true"
checkbox Quadril "true"
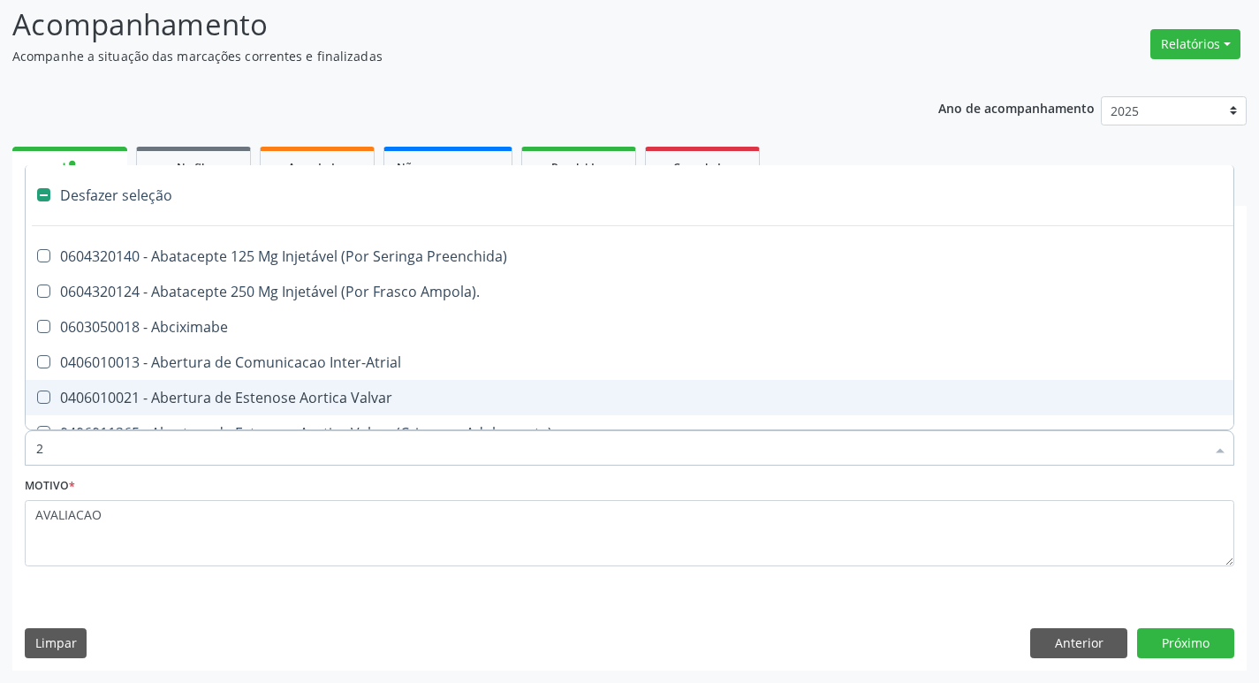
checkbox Biologica "true"
checkbox Vagina "true"
checkbox Internado "true"
checkbox Inter-Ventricular "true"
checkbox Anos\) "true"
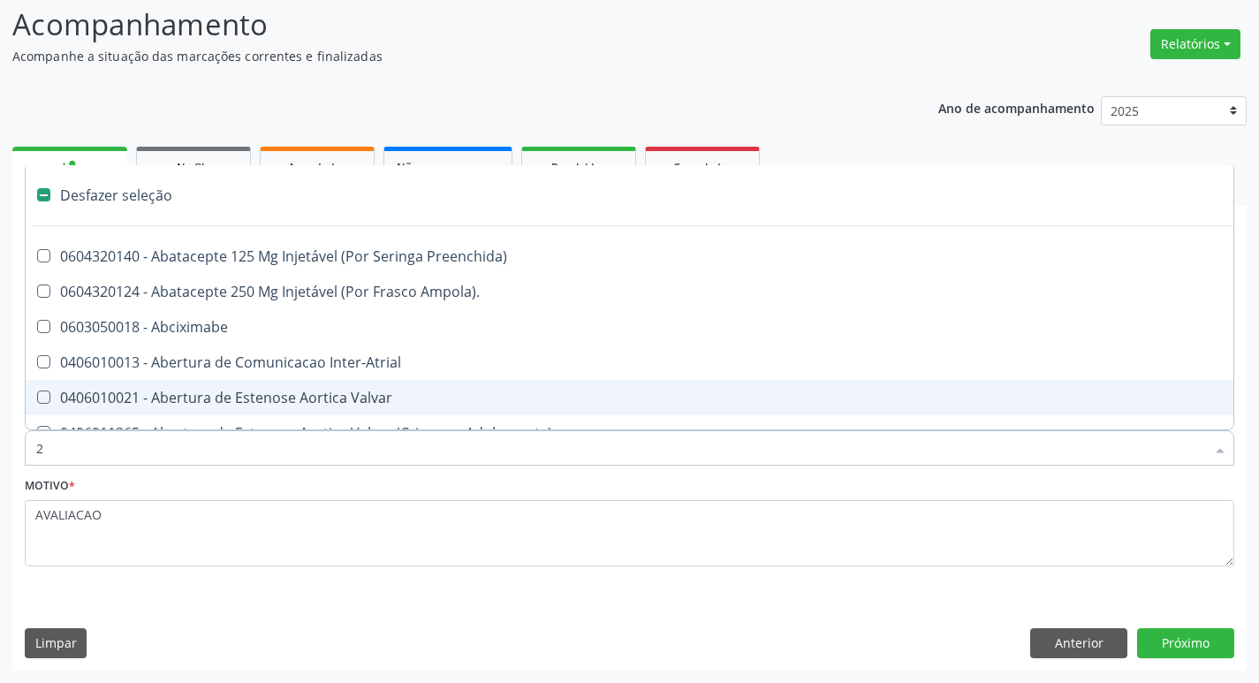
checkbox Aorto-Cavitarias "true"
checkbox Congenita "true"
checkbox Adolescente\) "true"
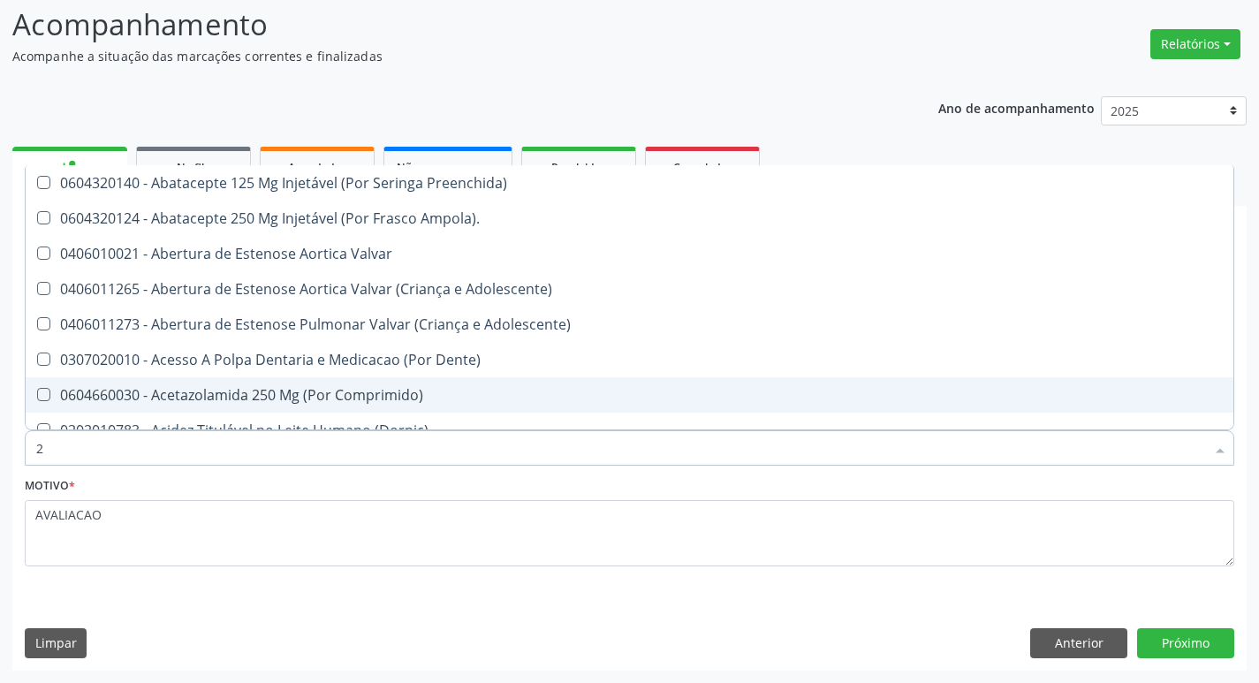
type input "20205001"
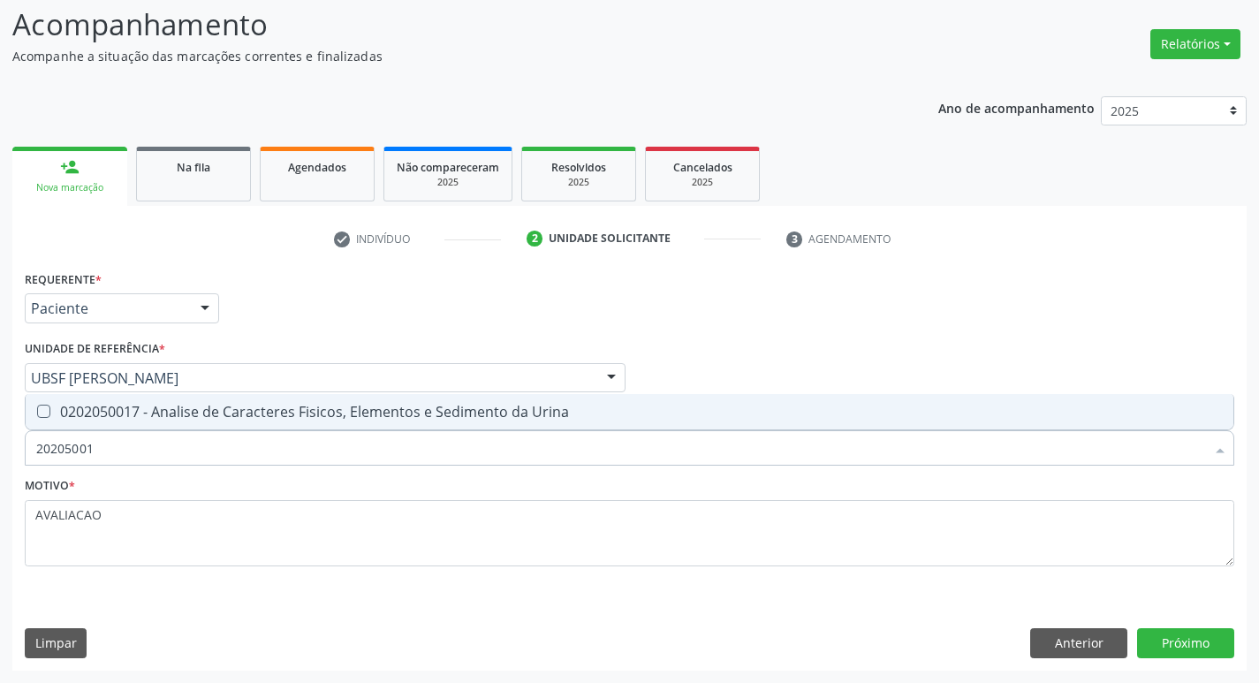
click at [199, 429] on span "0202050017 - Analise de Caracteres Fisicos, Elementos e Sedimento da Urina" at bounding box center [630, 411] width 1208 height 35
checkbox Urina "true"
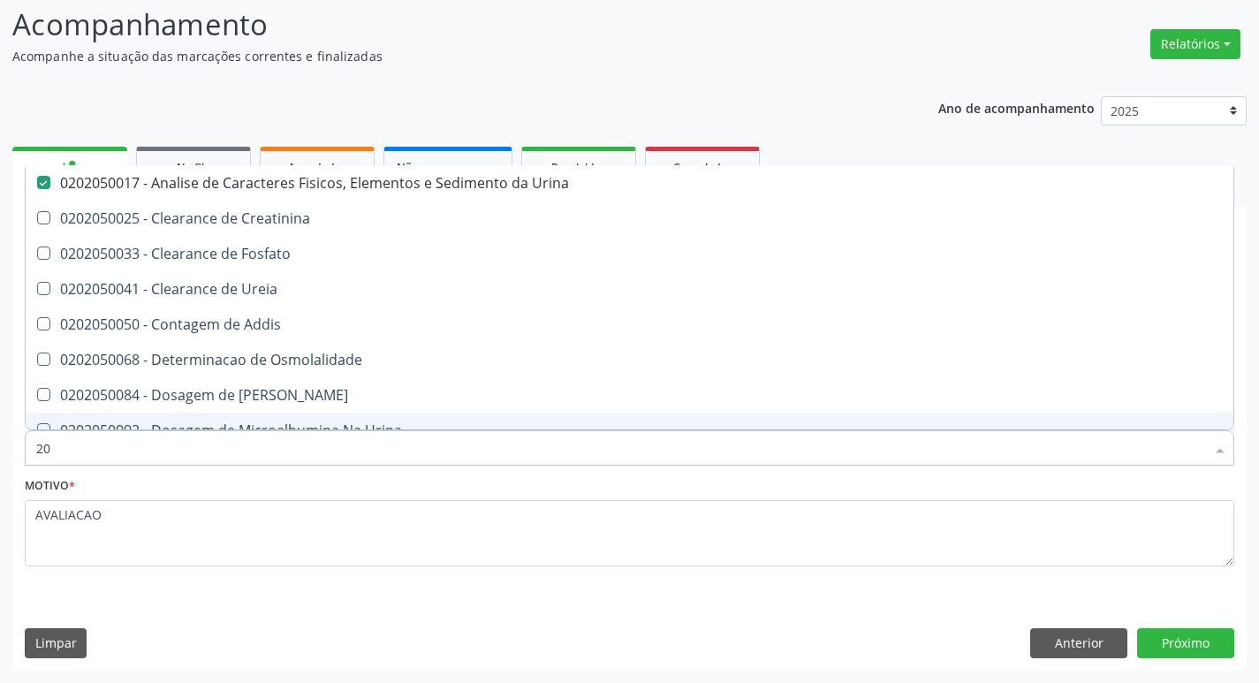
type input "2"
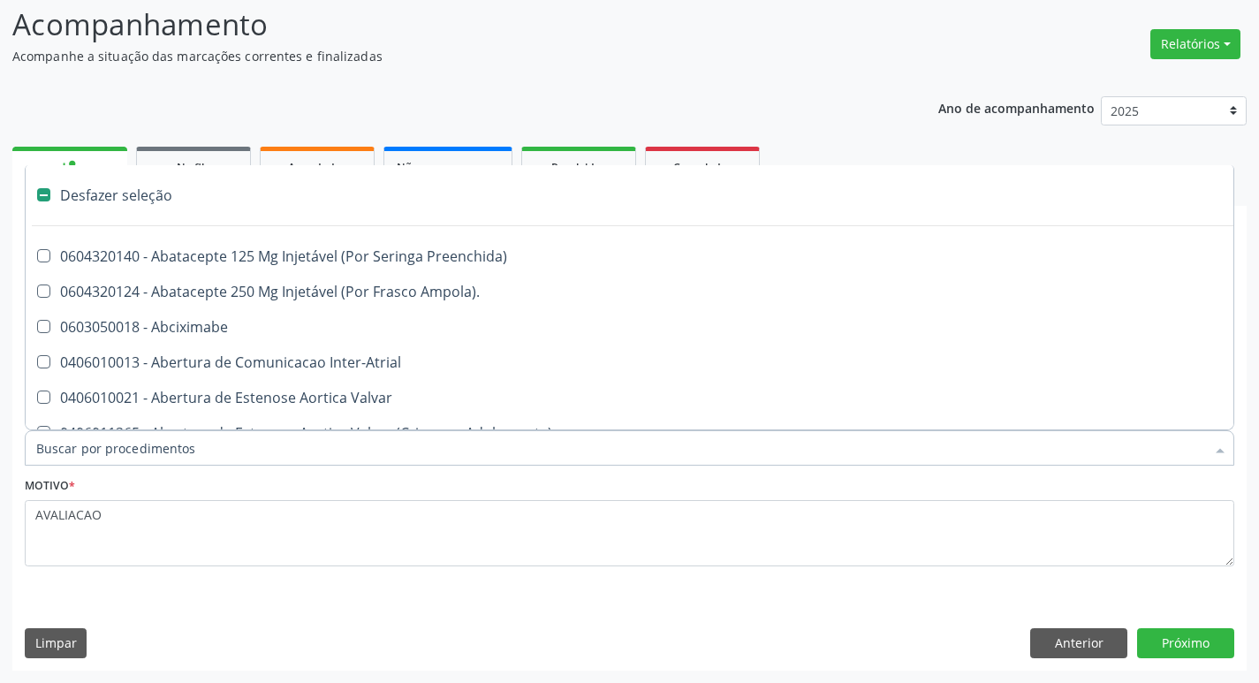
checkbox Preenchida\) "false"
checkbox Inter-Atrial "false"
type input "H"
checkbox Urina "false"
checkbox Coronariano "true"
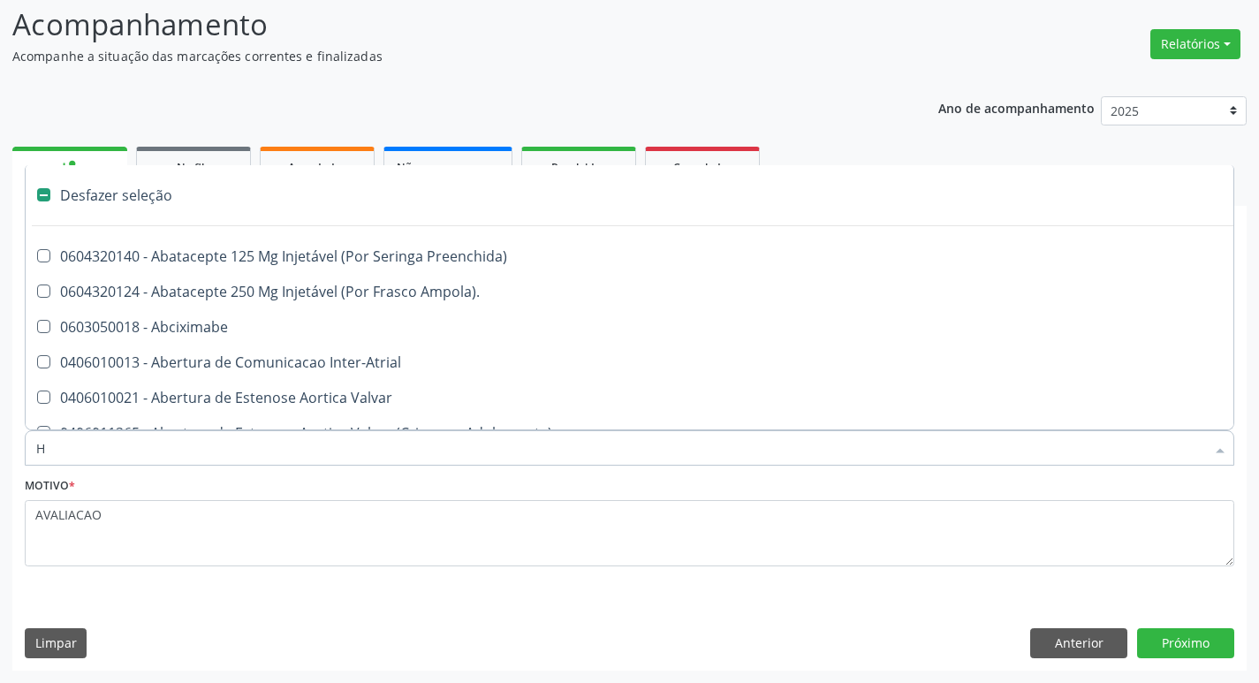
checkbox Lactente\) "true"
checkbox C "true"
checkbox Convencional\) "true"
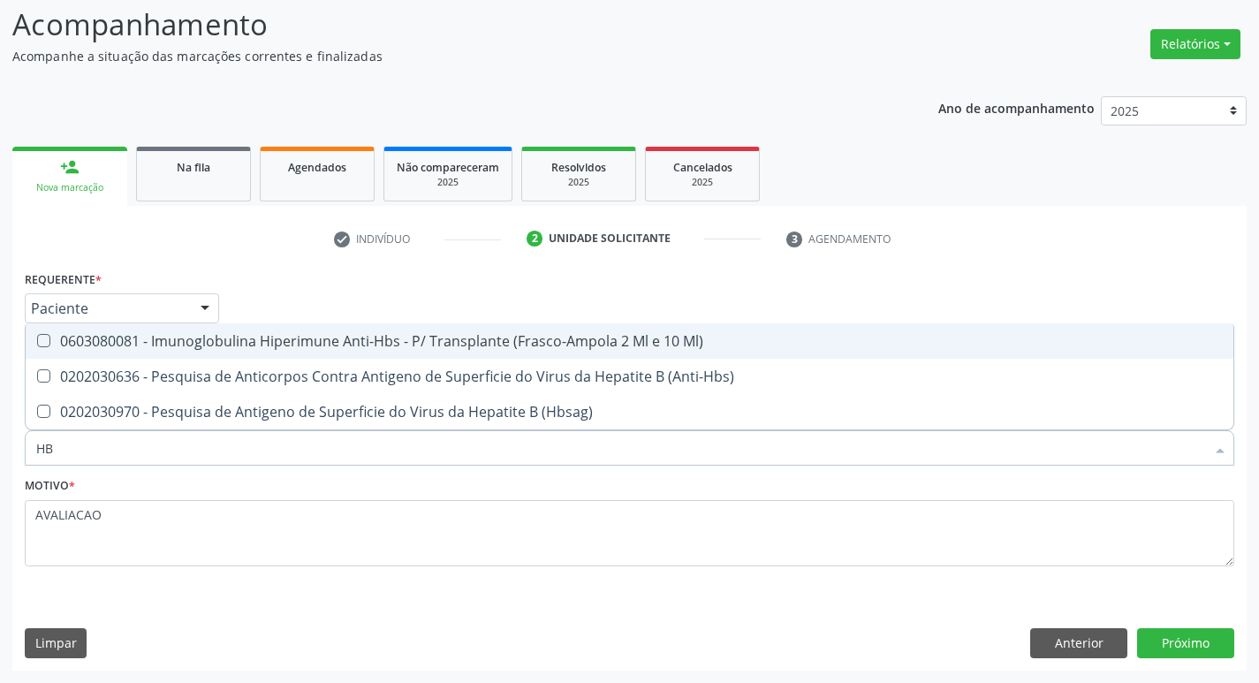
type input "H"
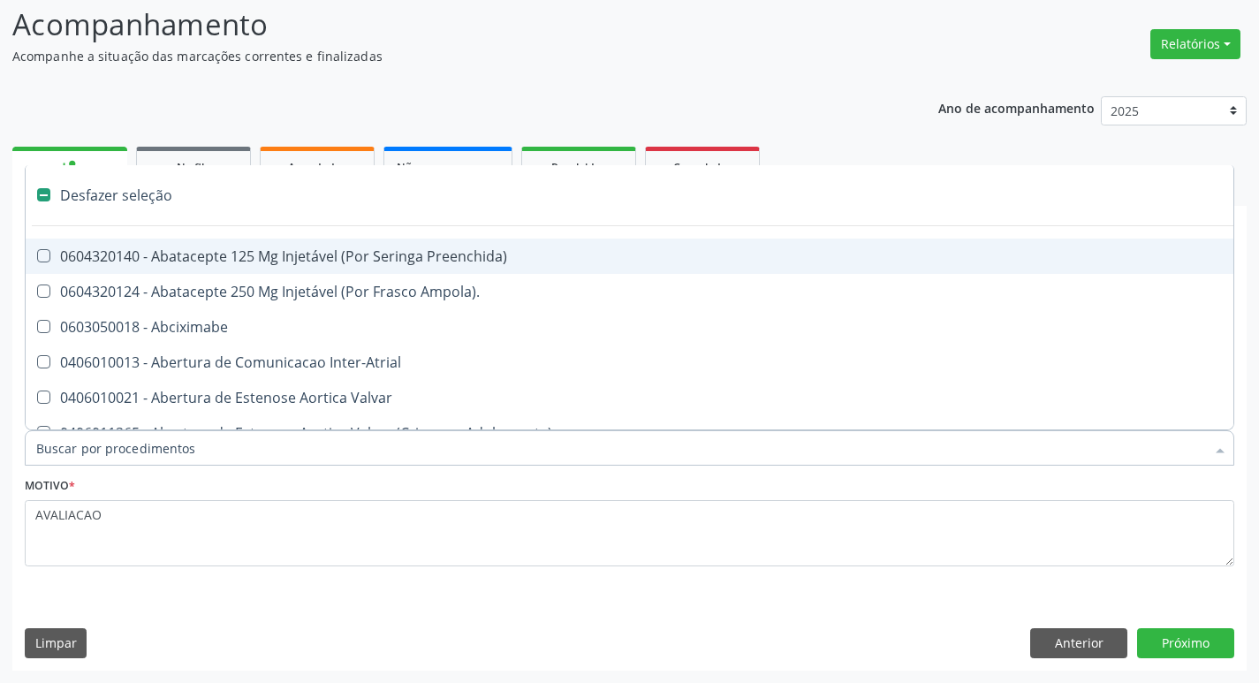
type input "H"
checkbox Urina "false"
checkbox Coronariano "true"
checkbox Lactente\) "true"
checkbox C "true"
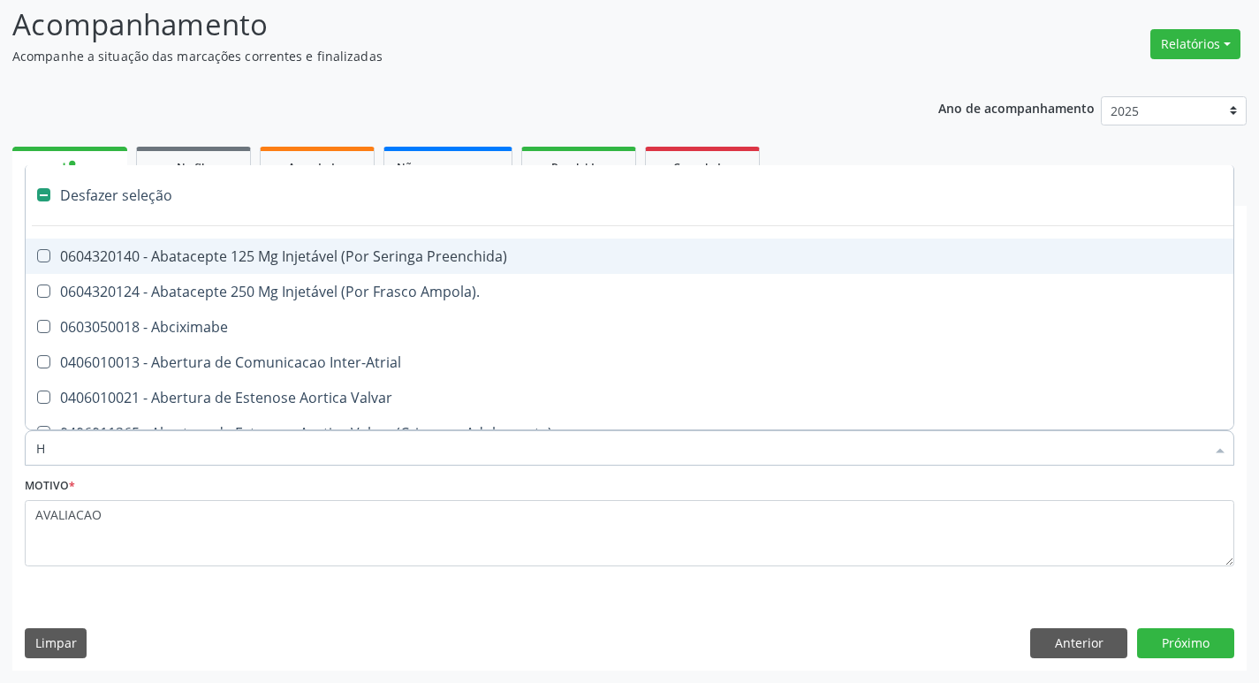
checkbox Convencional\) "true"
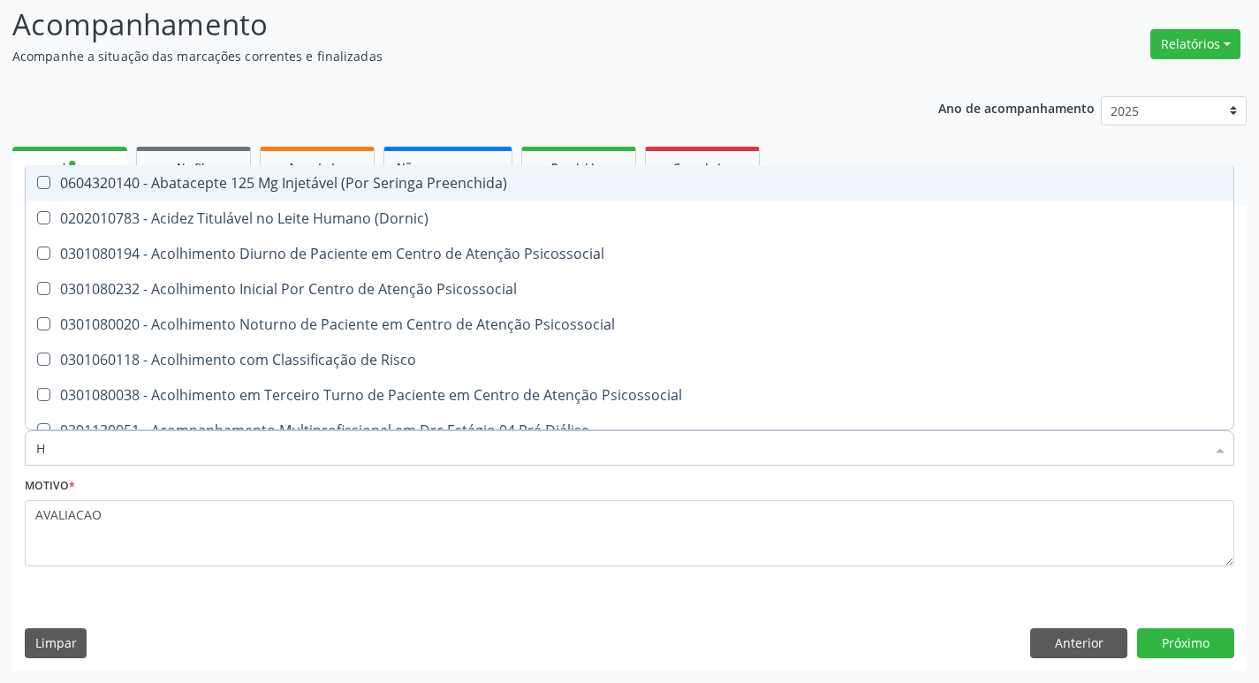
type input "HEMOGLOBINA G"
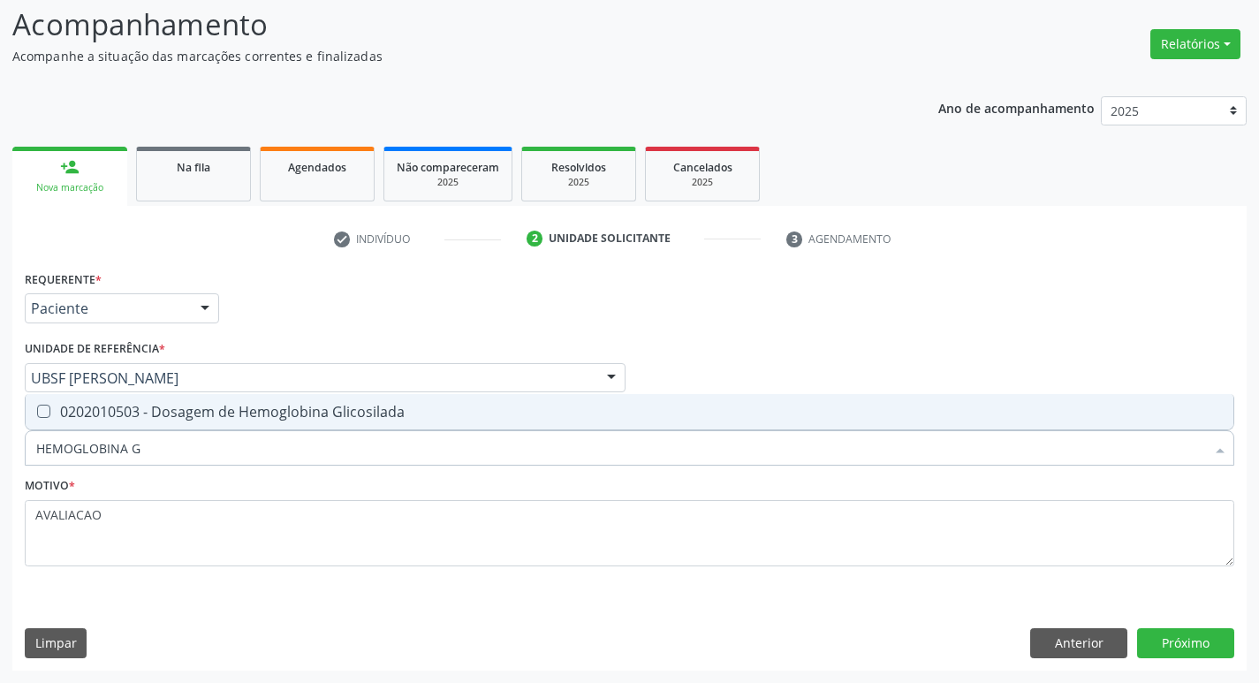
click at [313, 424] on span "0202010503 - Dosagem de Hemoglobina Glicosilada" at bounding box center [630, 411] width 1208 height 35
checkbox Glicosilada "true"
click at [1186, 646] on button "Próximo" at bounding box center [1185, 643] width 97 height 30
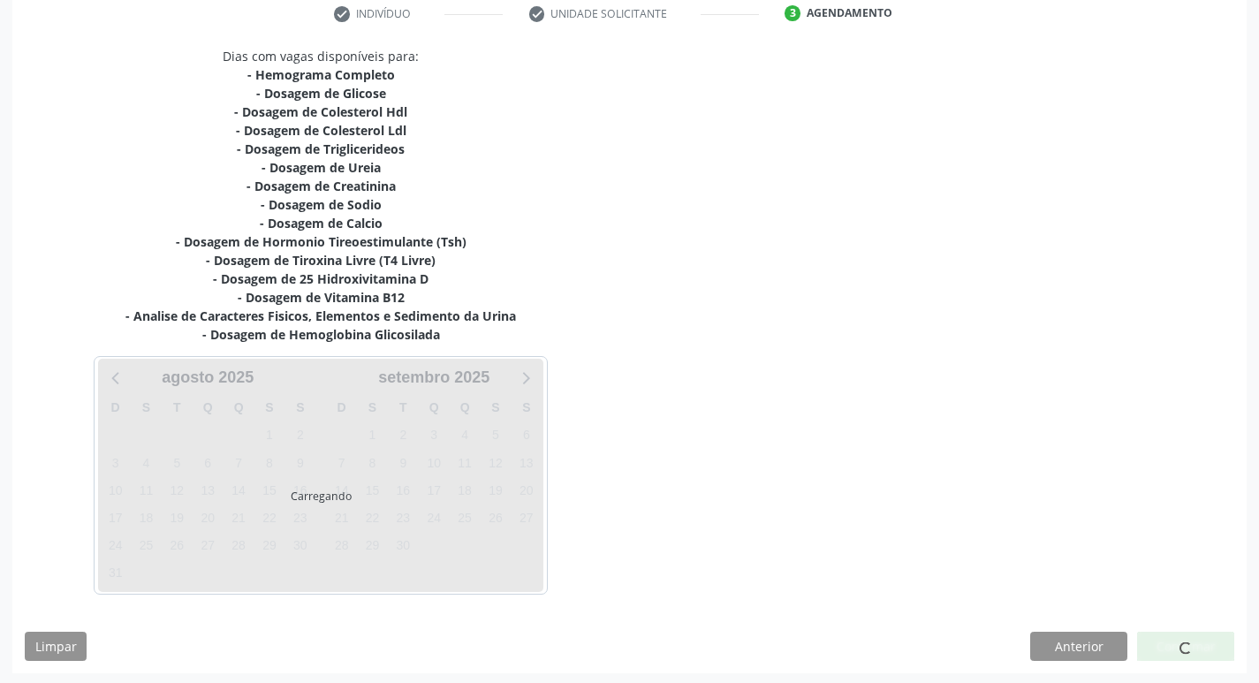
scroll to position [345, 0]
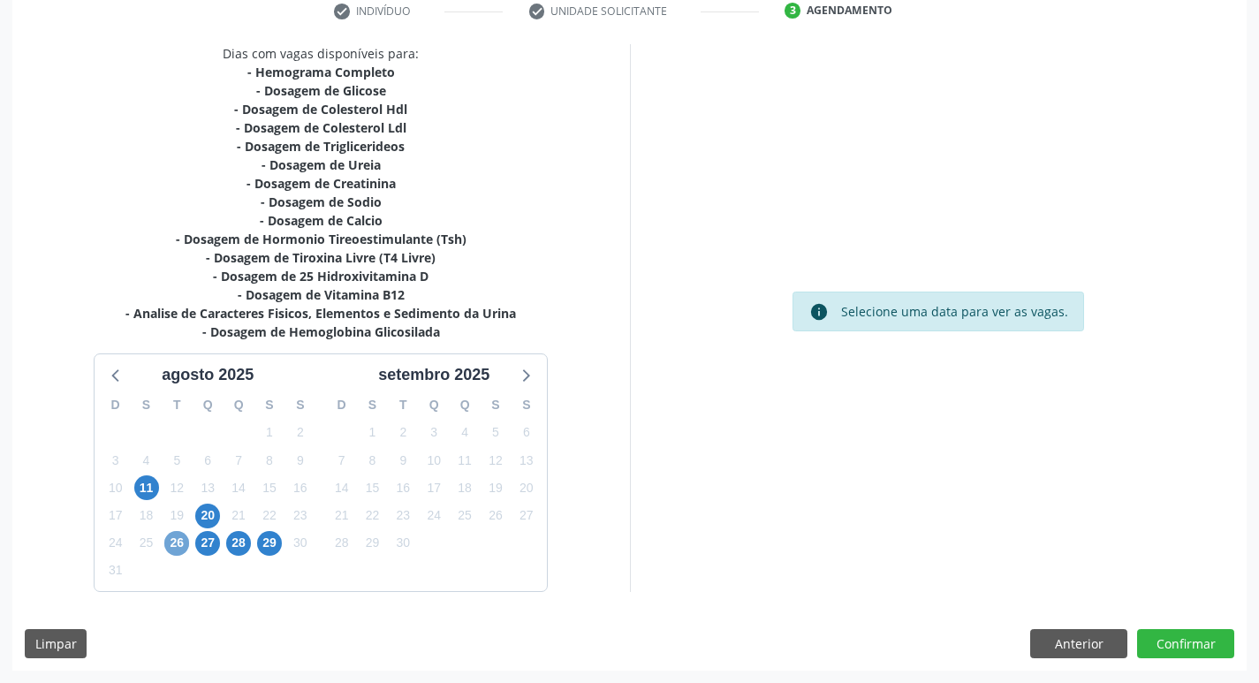
click at [183, 545] on span "26" at bounding box center [176, 543] width 25 height 25
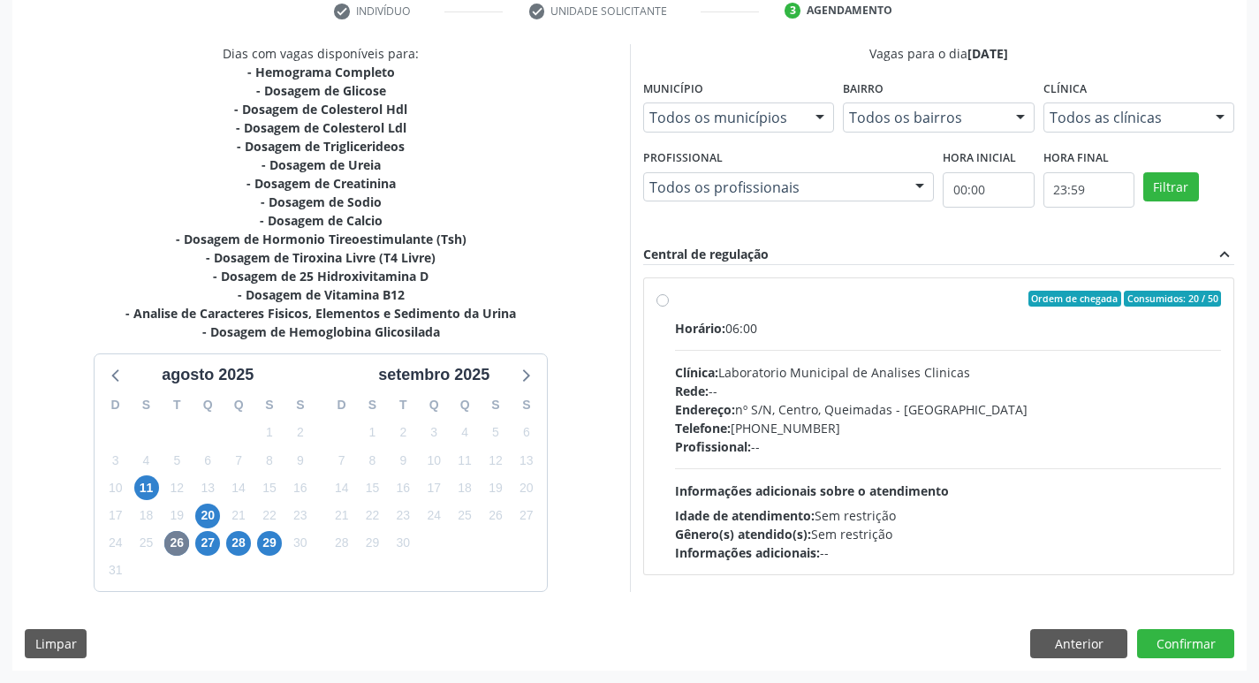
click at [883, 345] on div "Horário: 06:00 Clínica: Laboratorio Municipal de Analises Clinicas Rede: -- End…" at bounding box center [948, 440] width 547 height 243
click at [669, 307] on input "Ordem de chegada Consumidos: 20 / 50 Horário: 06:00 Clínica: Laboratorio Munici…" at bounding box center [662, 299] width 12 height 16
radio input "true"
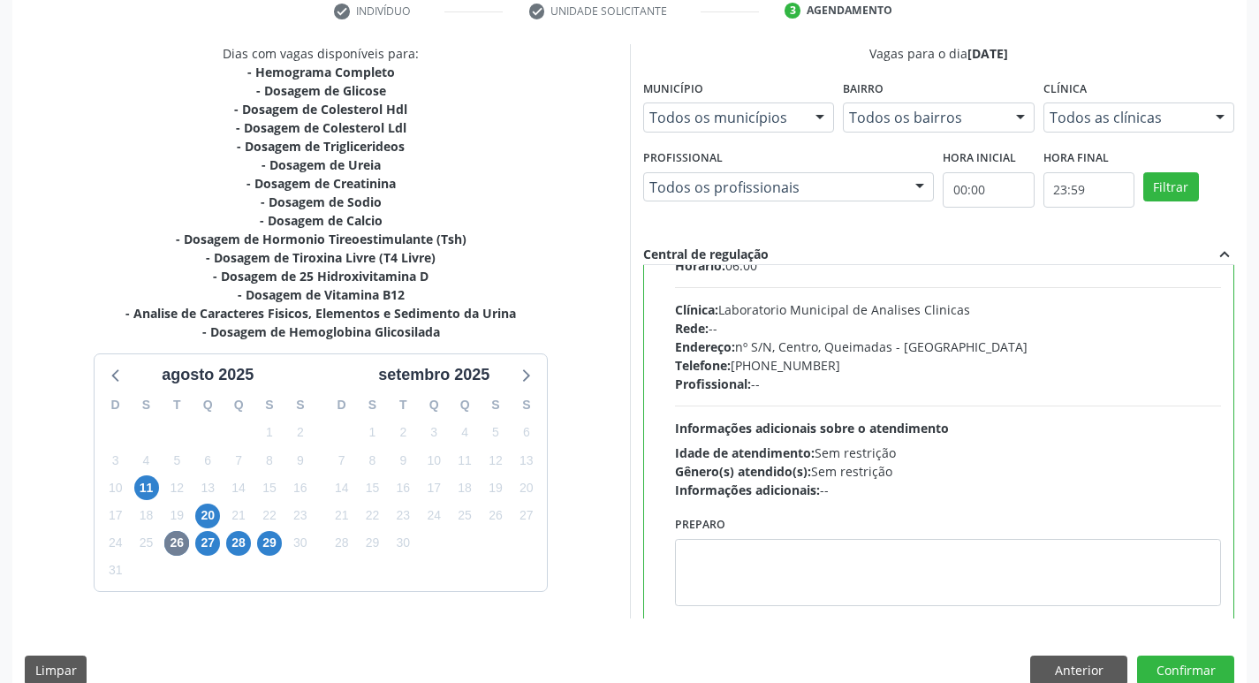
scroll to position [87, 0]
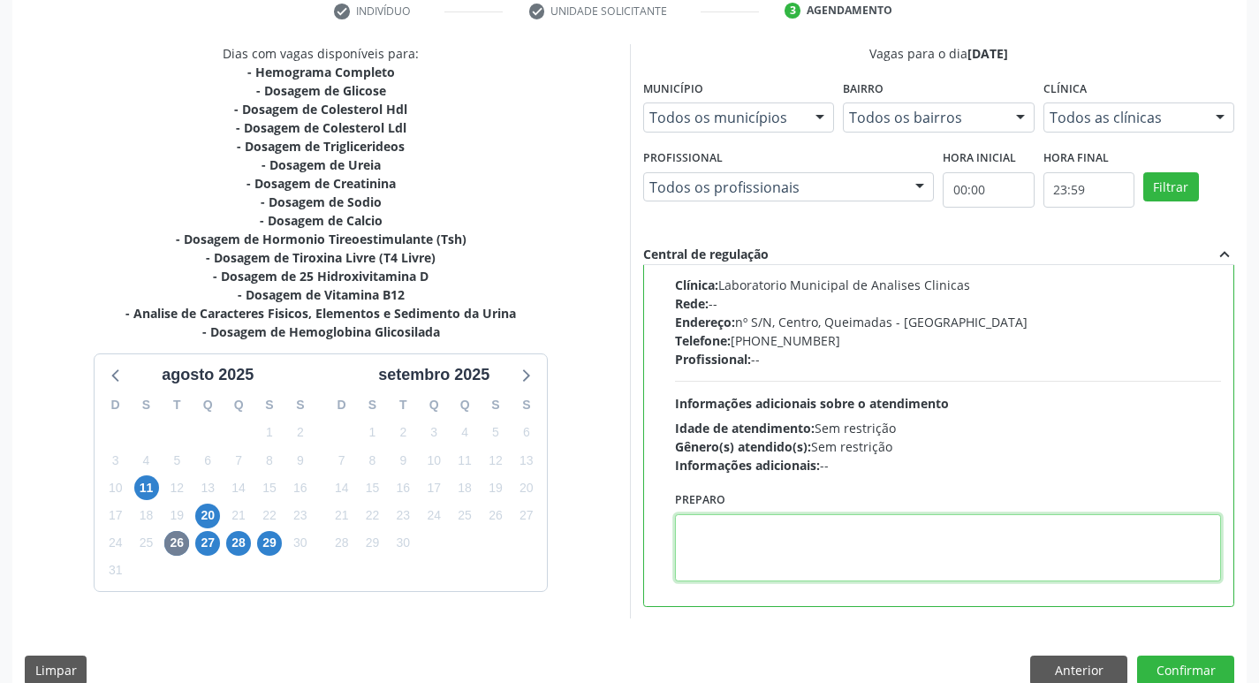
click at [776, 530] on textarea at bounding box center [948, 547] width 547 height 67
paste textarea "IR EM [GEOGRAPHIC_DATA]"
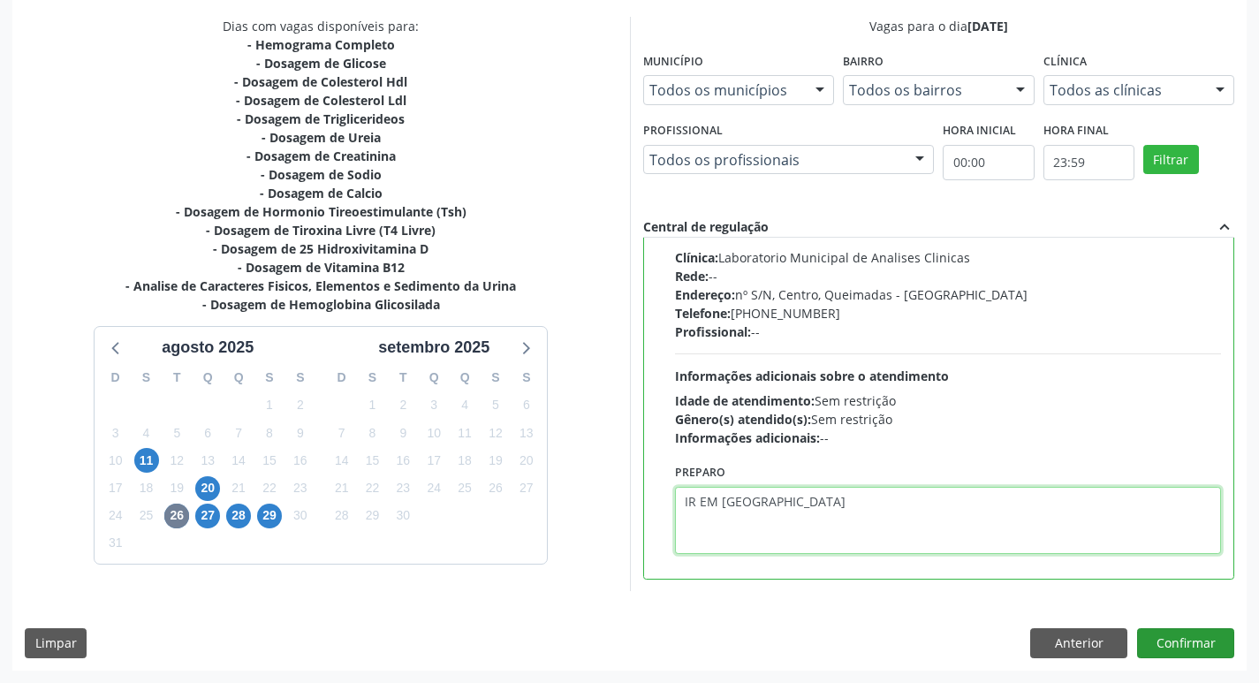
type textarea "IR EM [GEOGRAPHIC_DATA]"
click at [1202, 642] on button "Confirmar" at bounding box center [1185, 643] width 97 height 30
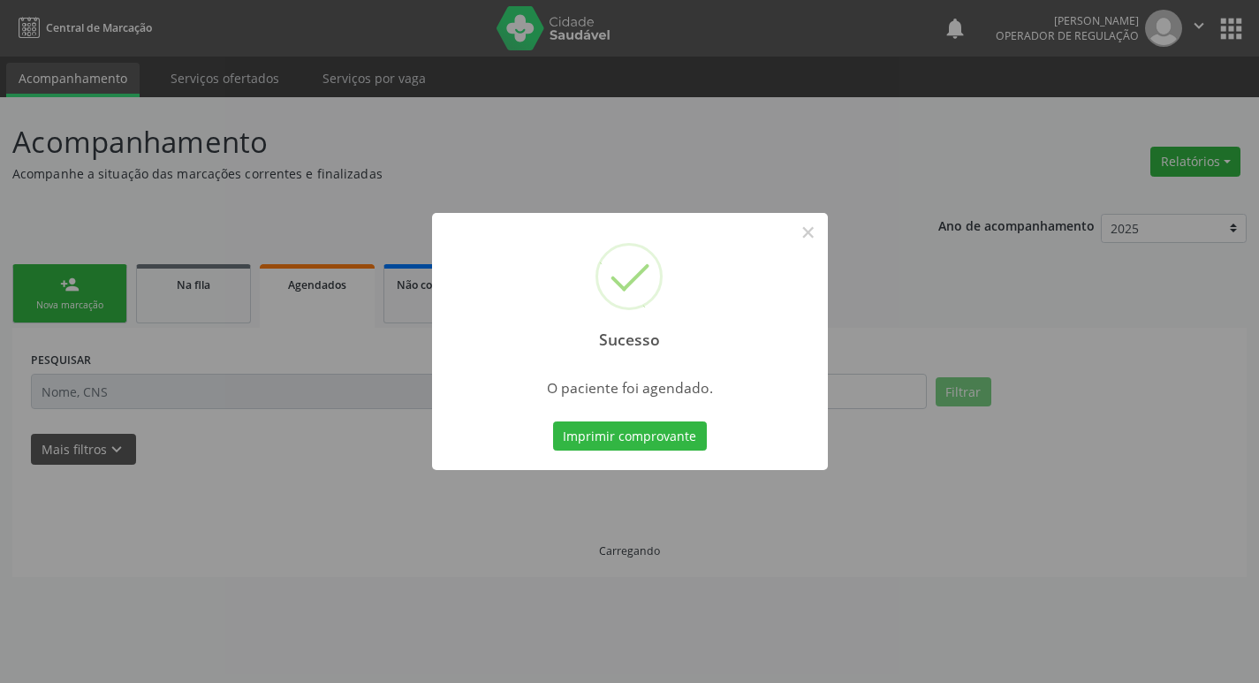
scroll to position [0, 0]
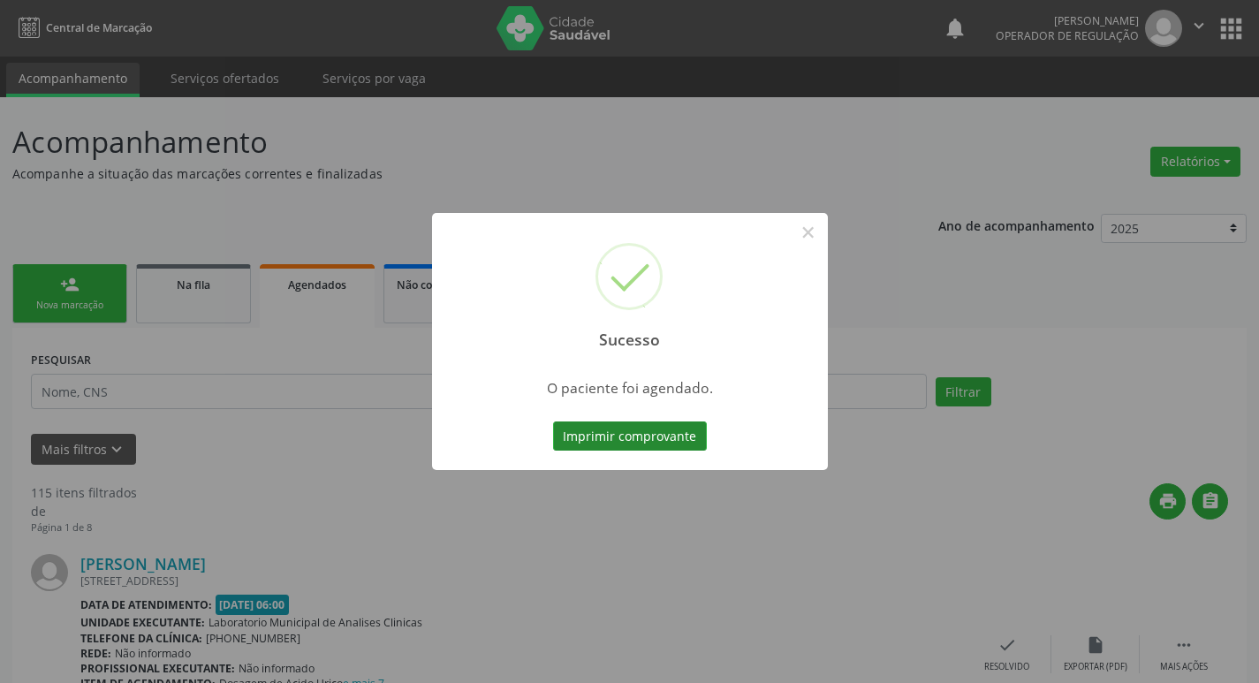
click at [656, 439] on button "Imprimir comprovante" at bounding box center [630, 436] width 154 height 30
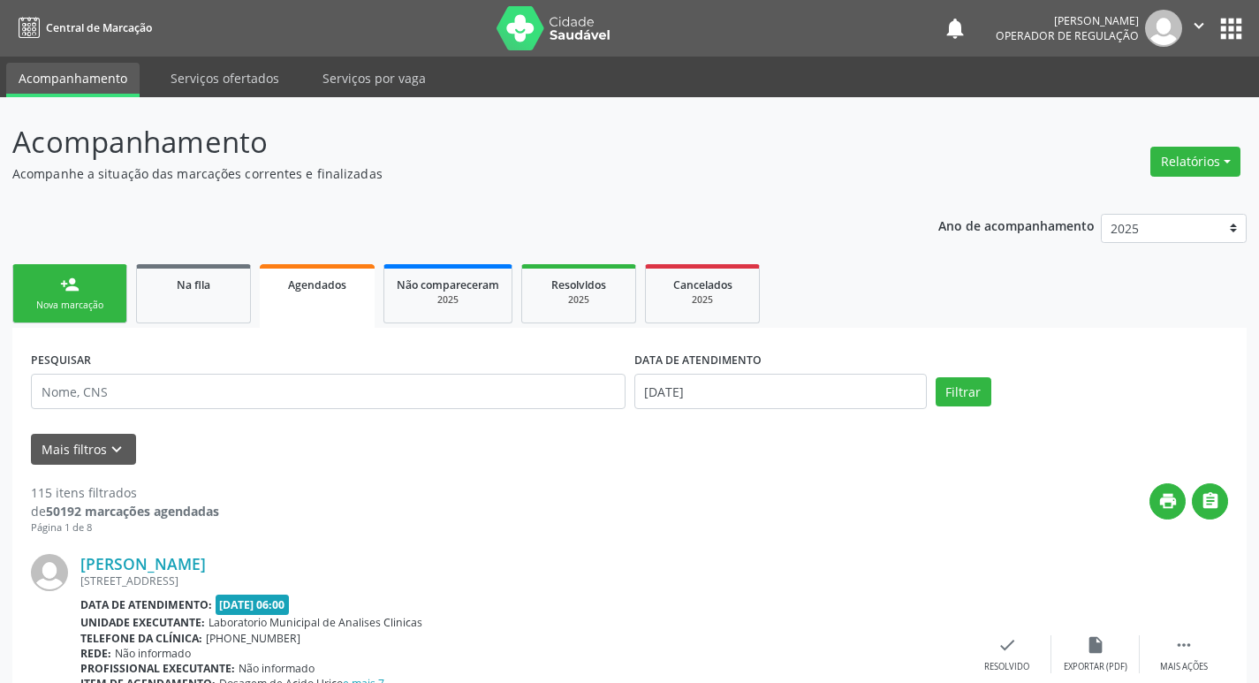
click at [40, 293] on link "person_add Nova marcação" at bounding box center [69, 293] width 115 height 59
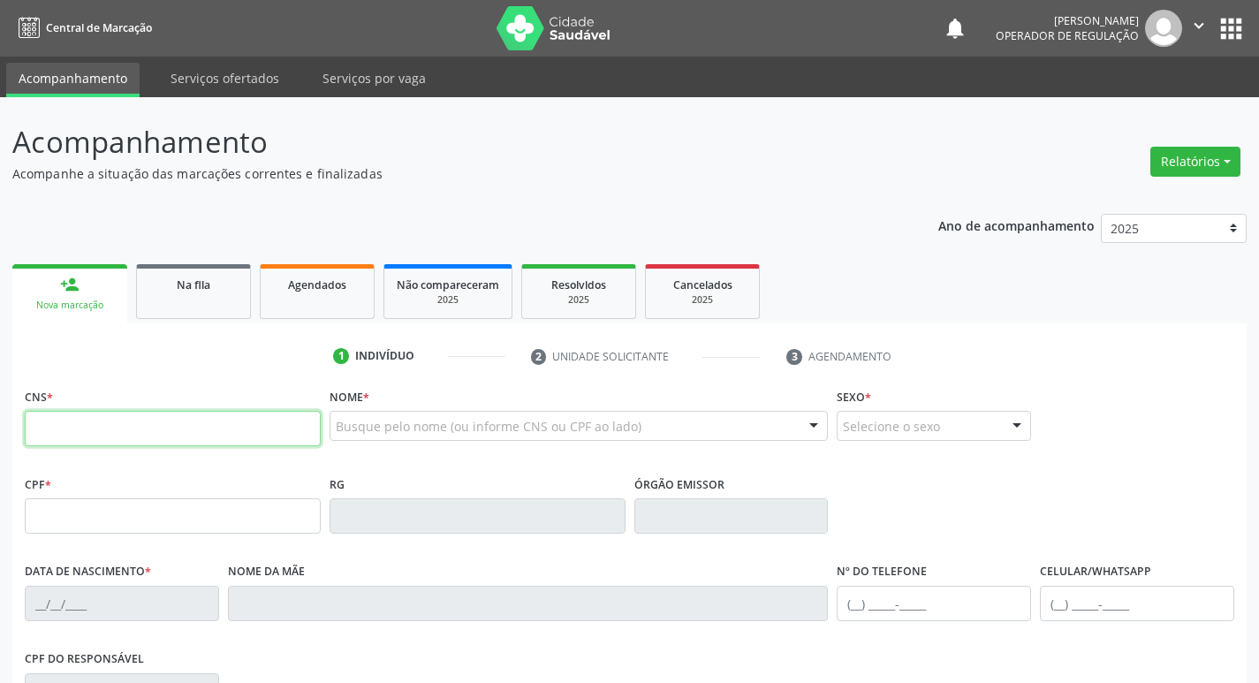
click at [75, 420] on input "text" at bounding box center [173, 428] width 296 height 35
type input "700 4035 0034 2850"
type input "093.597.227-74"
type input "06/12/1980"
type input "Francisca Maria dos Santos Macedo"
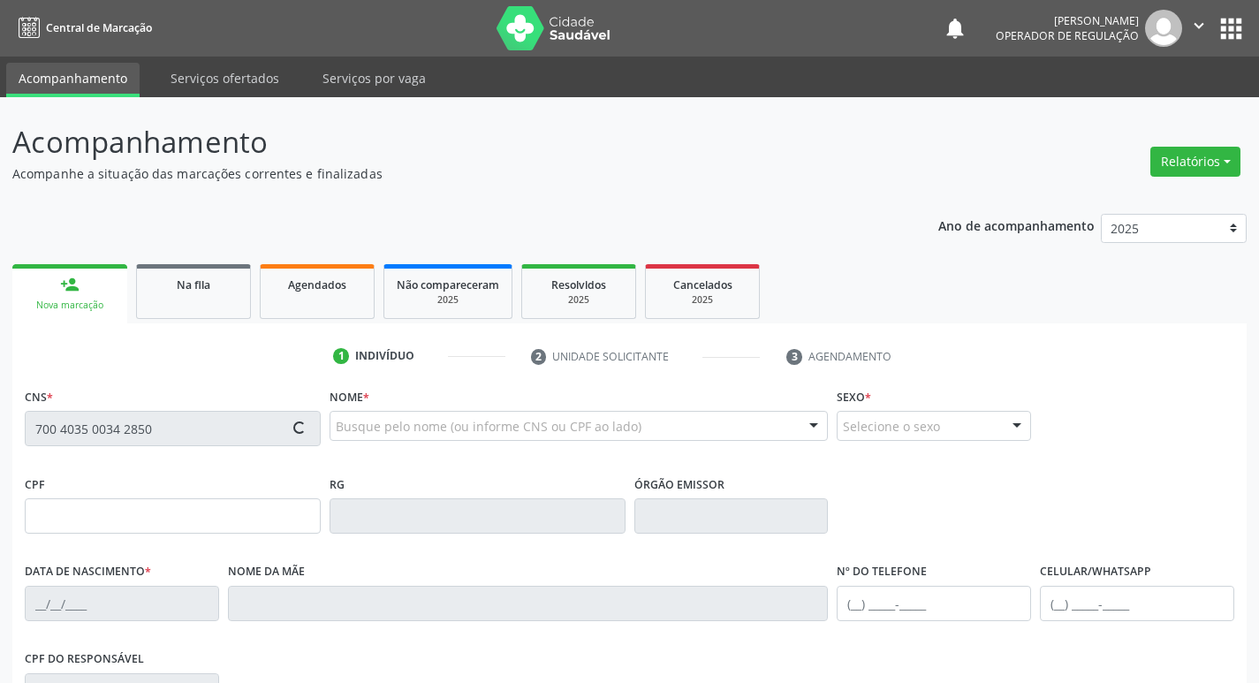
type input "(83) 97400-4542"
type input "(83) 99879-1425"
type input "213"
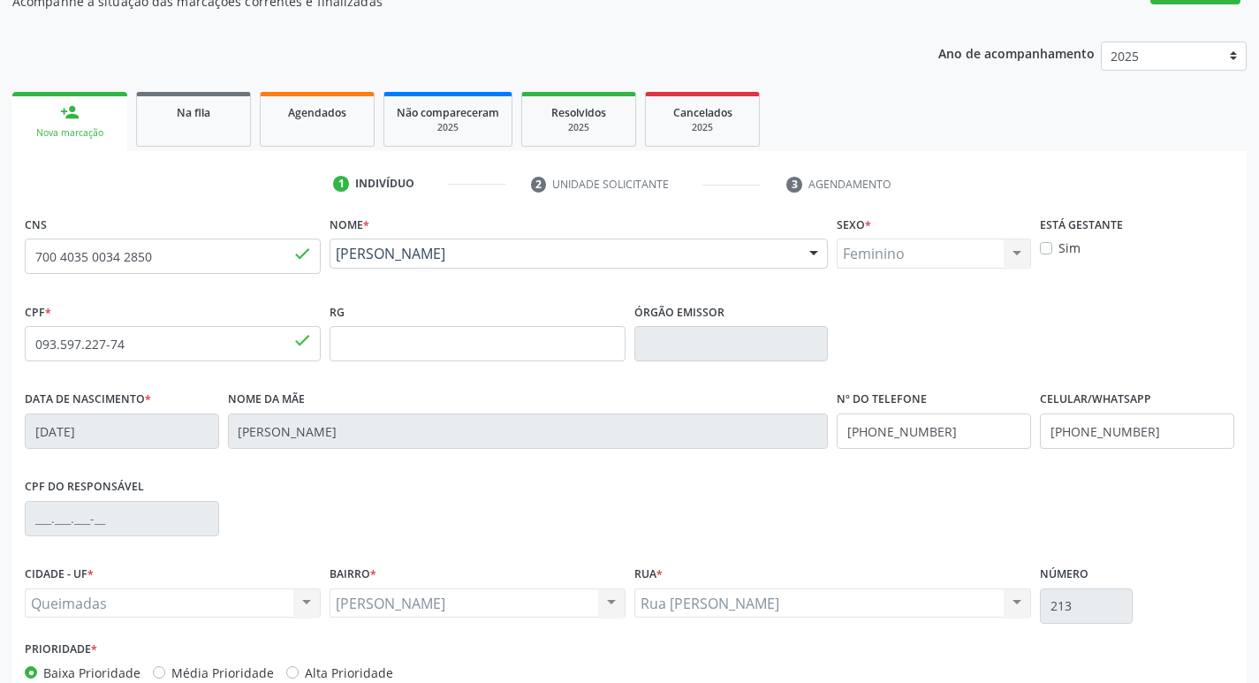
scroll to position [275, 0]
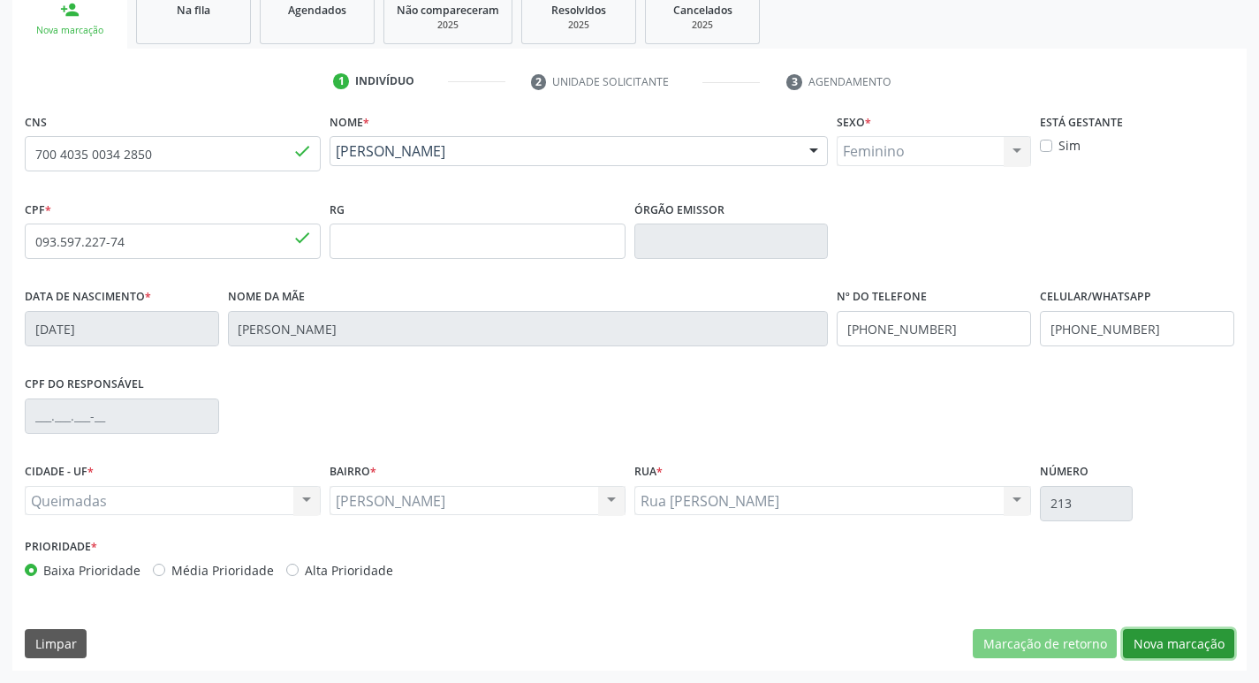
click at [1167, 652] on button "Nova marcação" at bounding box center [1178, 644] width 111 height 30
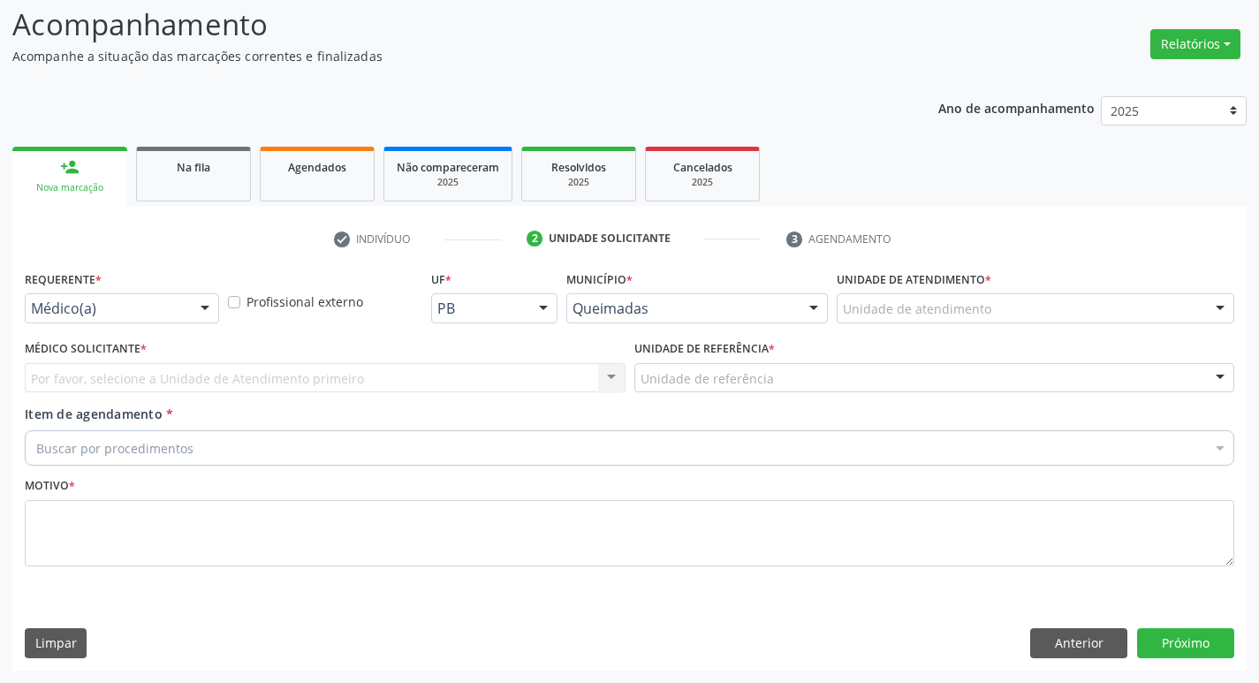
scroll to position [118, 0]
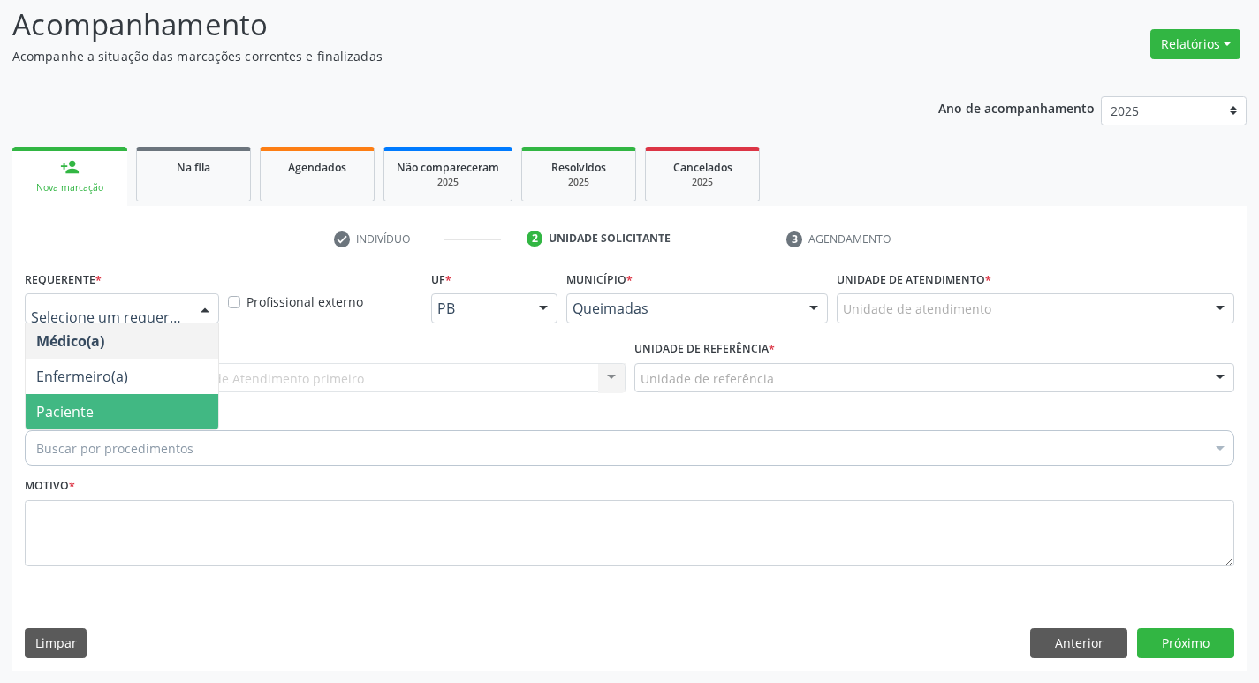
click at [99, 409] on span "Paciente" at bounding box center [122, 411] width 193 height 35
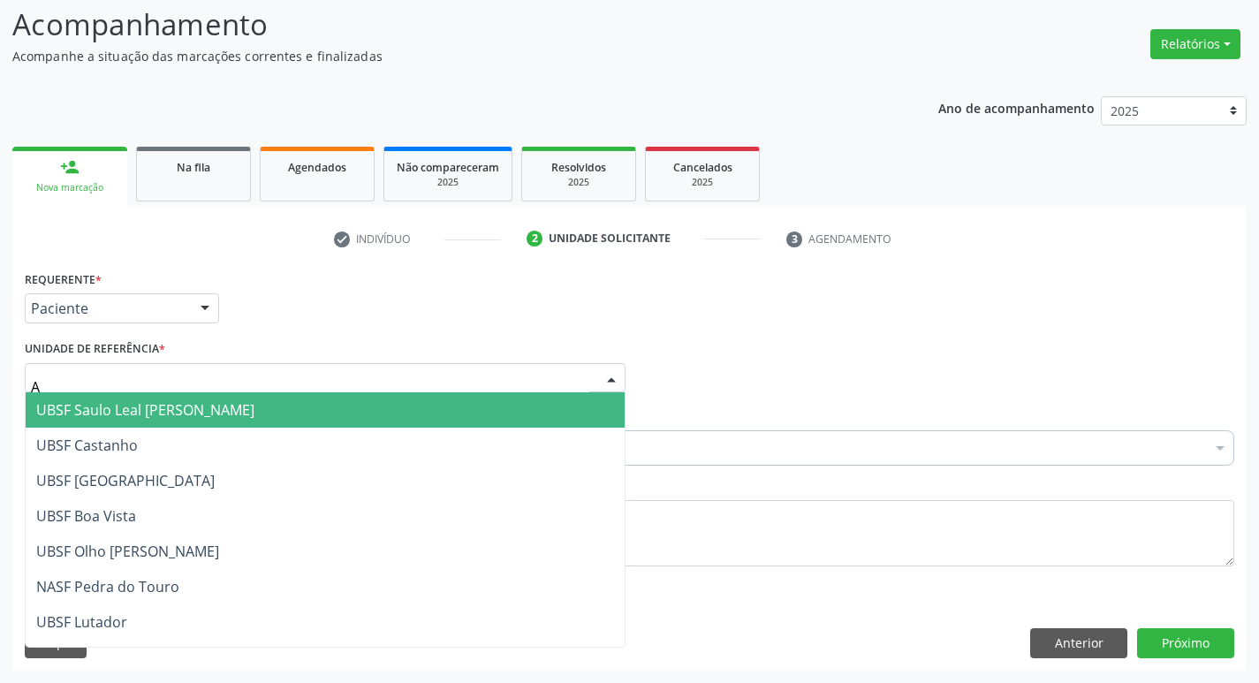
type input "AN"
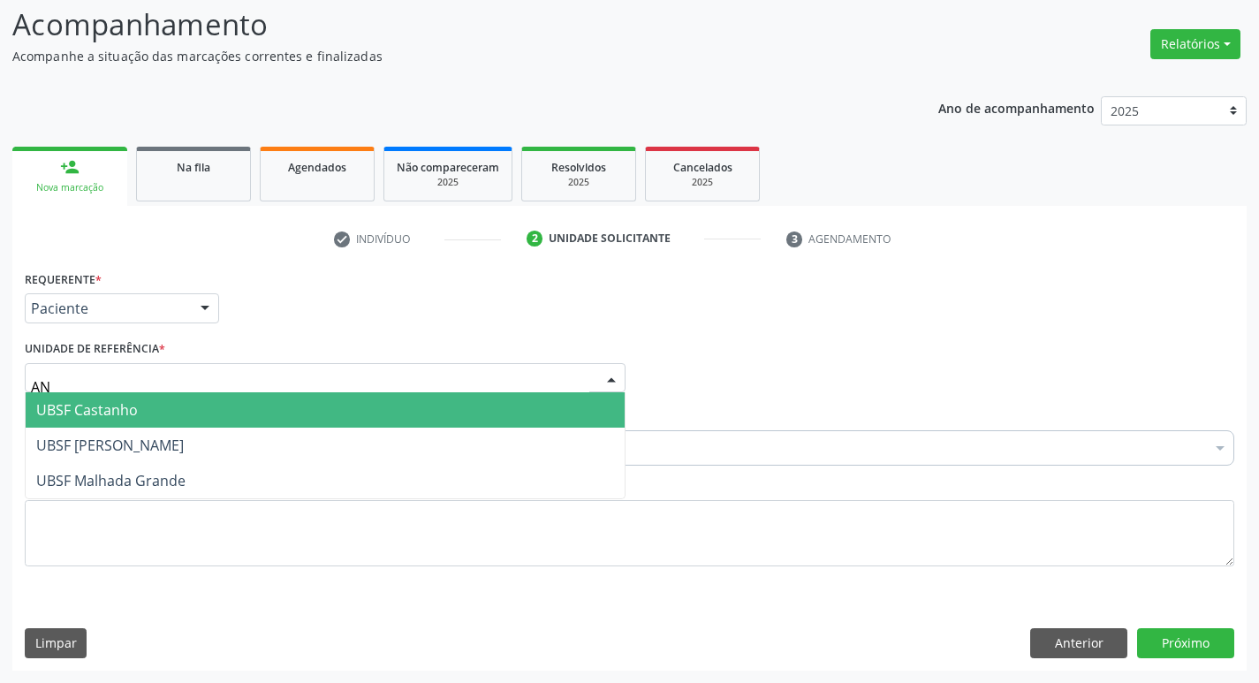
click at [112, 428] on span "UBSF [PERSON_NAME]" at bounding box center [325, 445] width 599 height 35
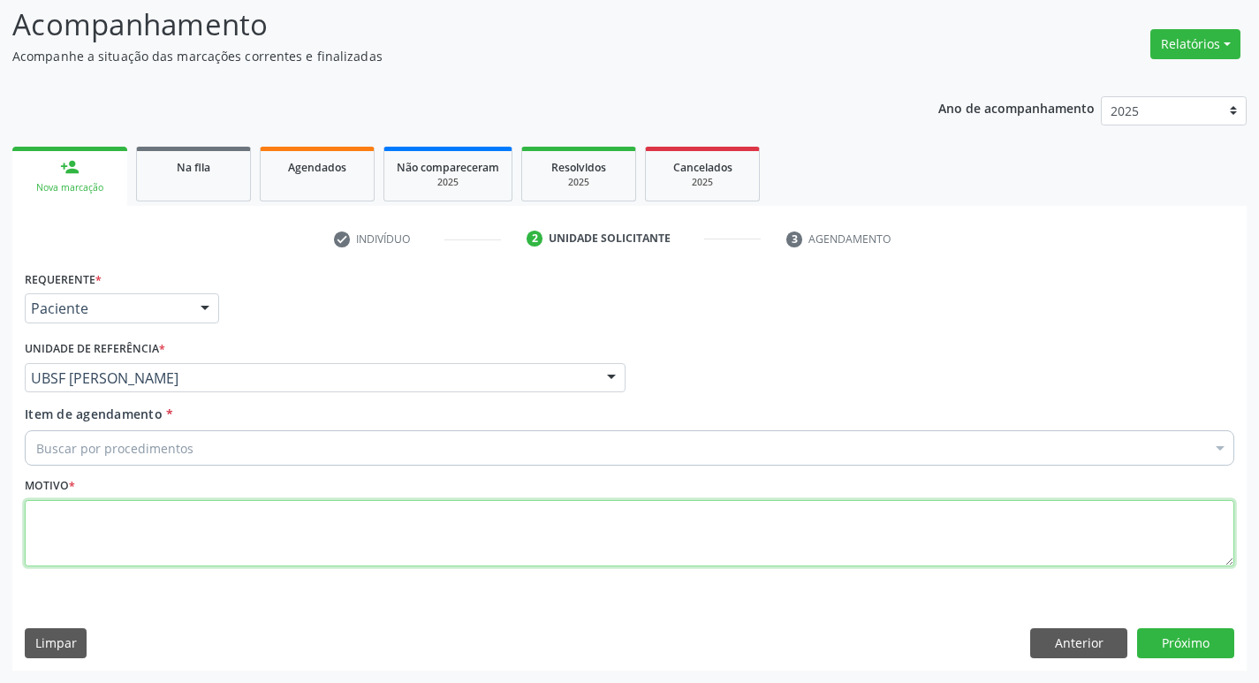
click at [110, 521] on textarea at bounding box center [630, 533] width 1210 height 67
type textarea "AVALIACAO"
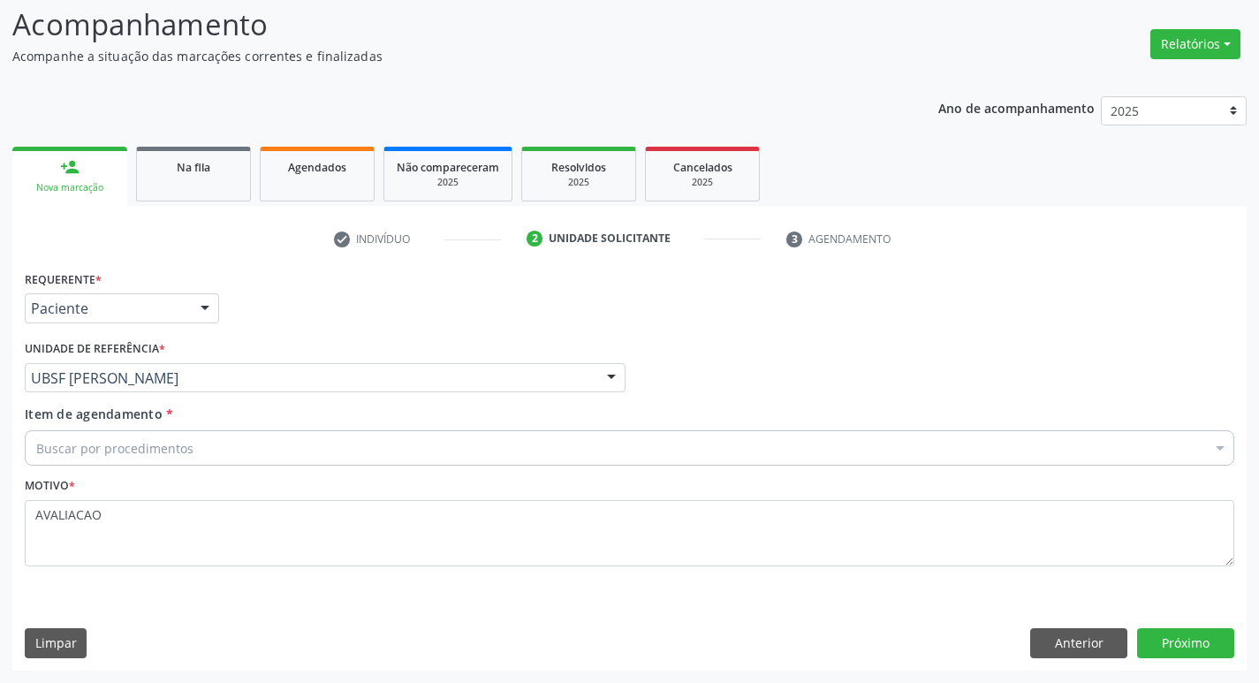
click at [83, 458] on div "Buscar por procedimentos" at bounding box center [630, 447] width 1210 height 35
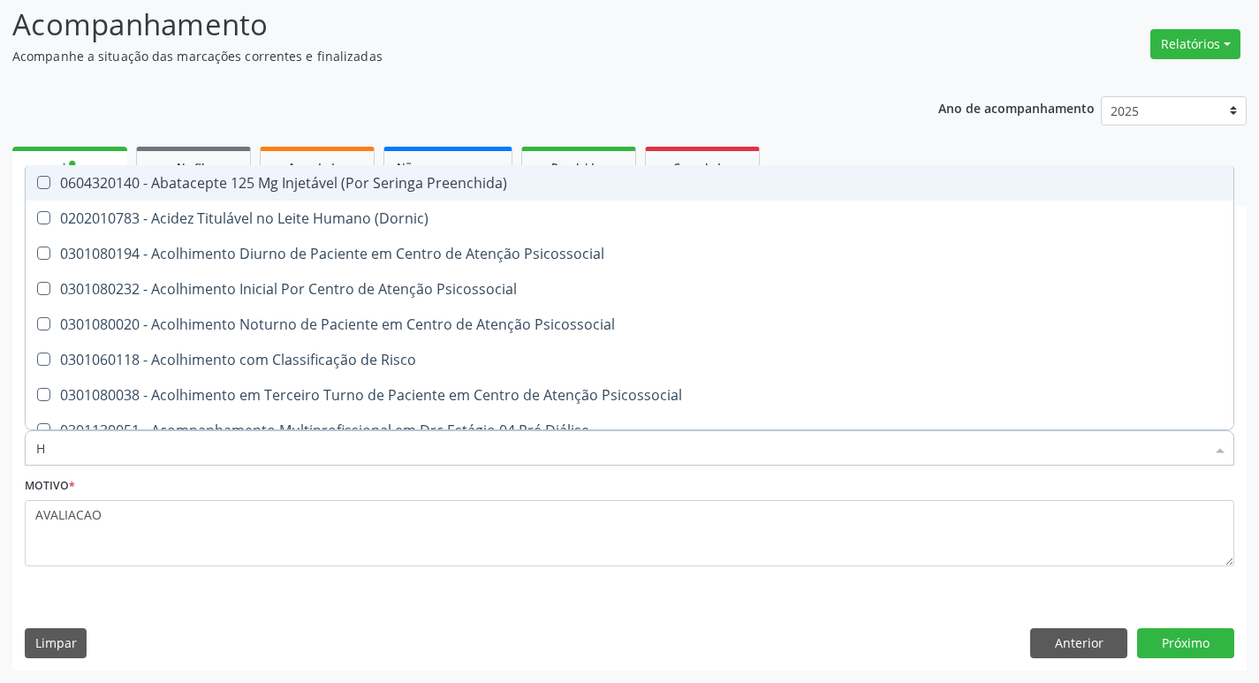
type input "HEMOGR"
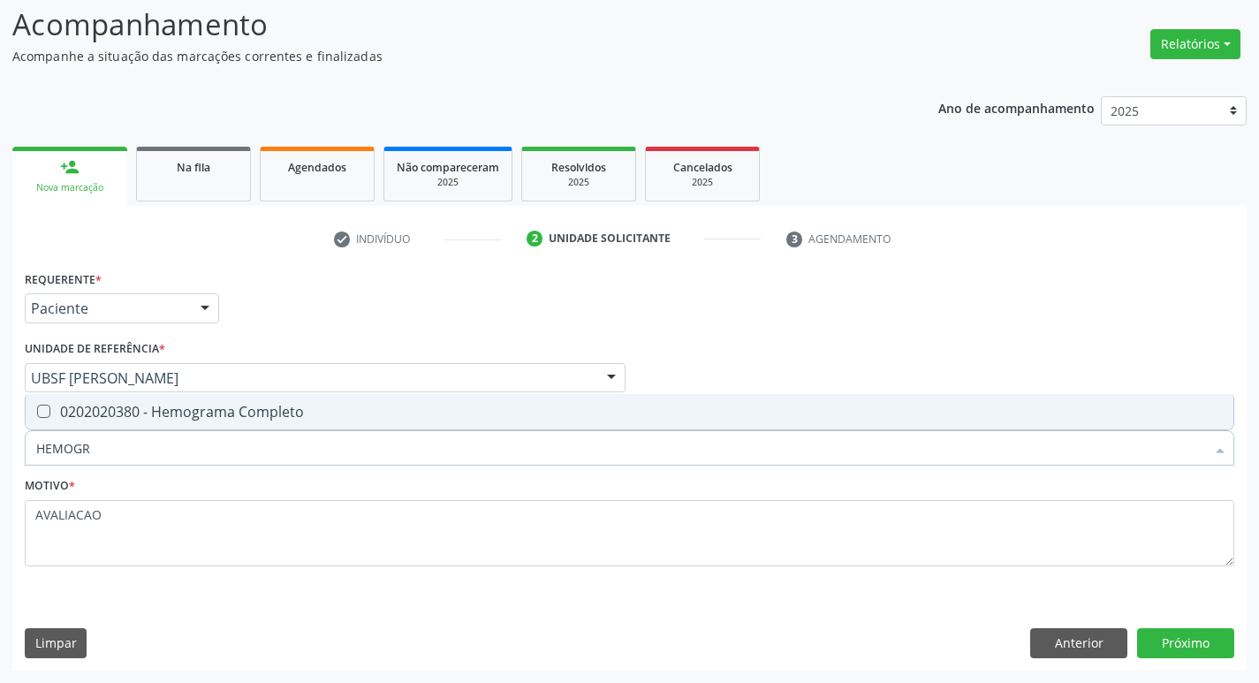
click at [228, 406] on div "0202020380 - Hemograma Completo" at bounding box center [629, 412] width 1187 height 14
checkbox Completo "true"
type input "HEMOG"
checkbox Completo "false"
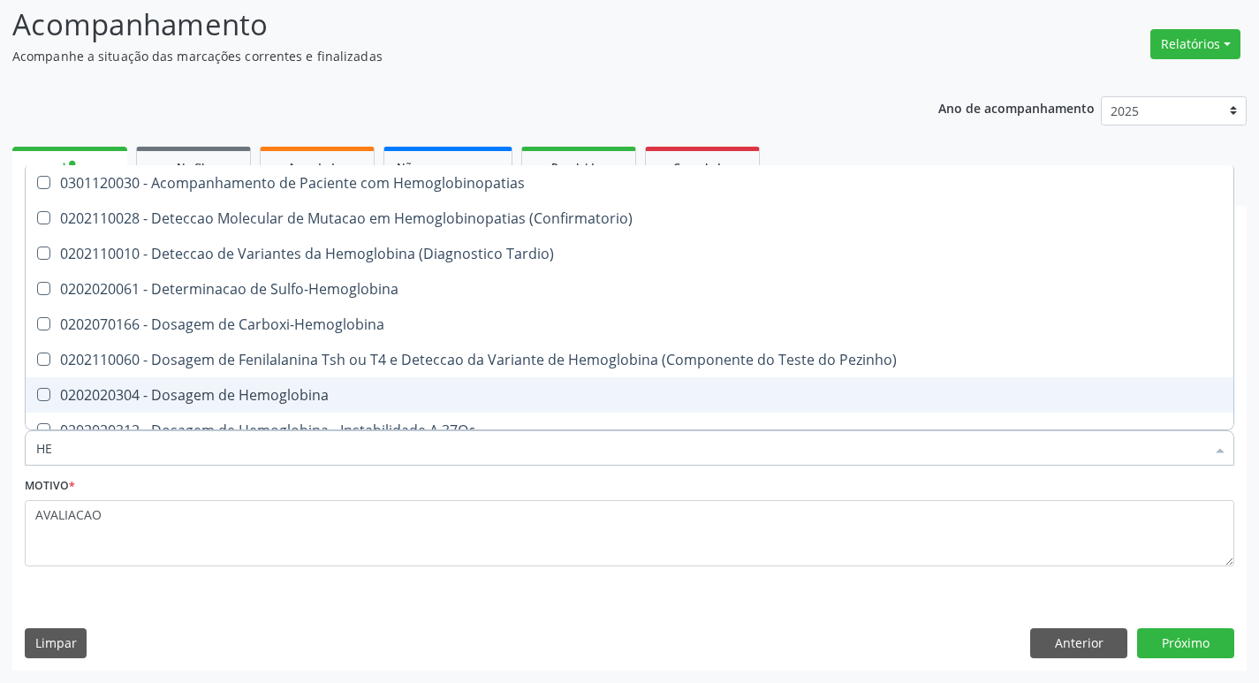
type input "H"
checkbox Completo "false"
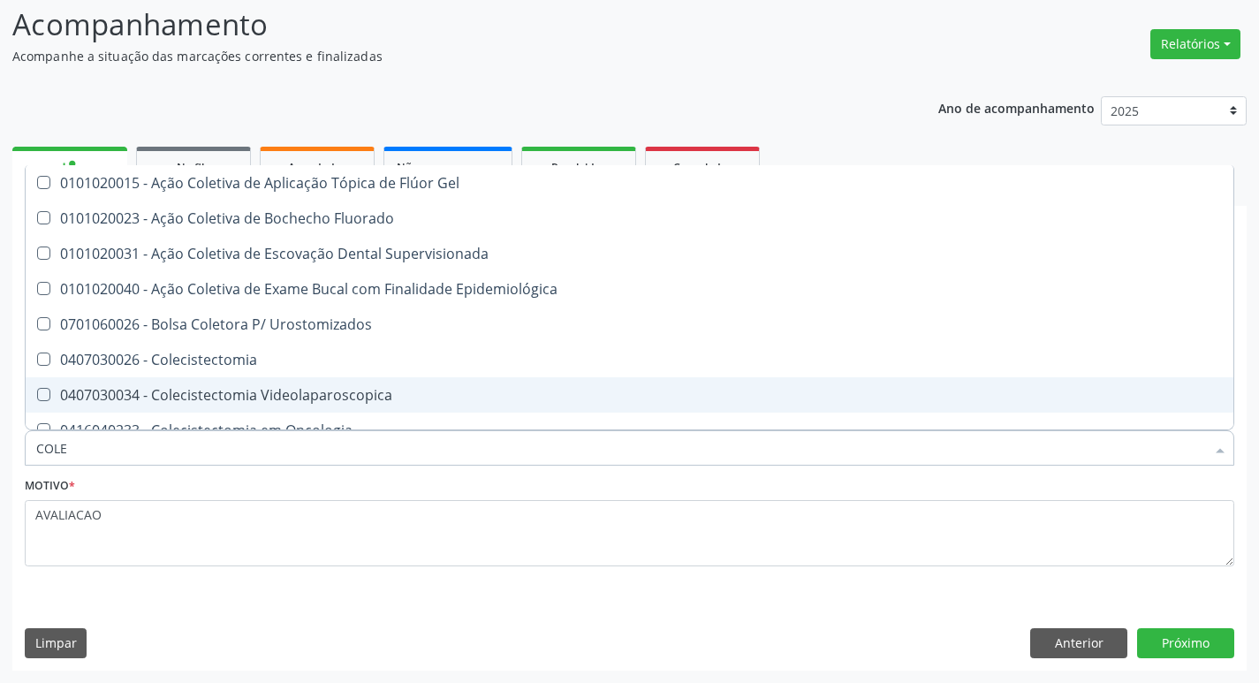
type input "COLES"
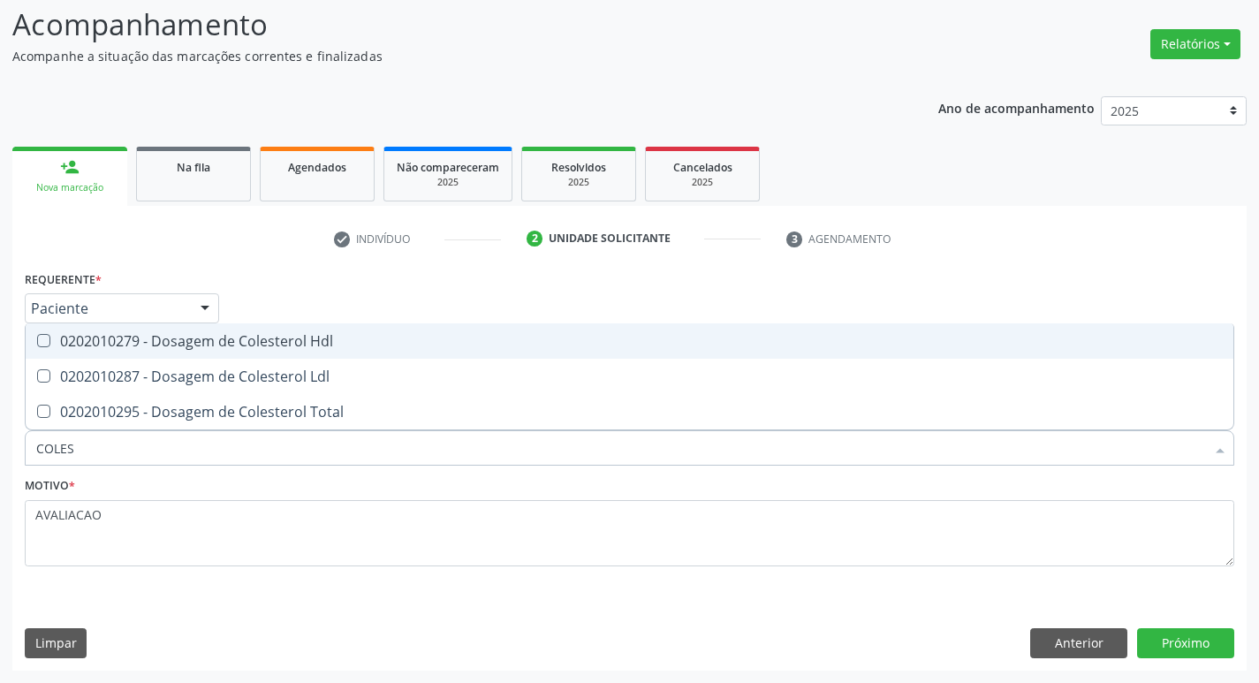
click at [209, 355] on span "0202010279 - Dosagem de Colesterol Hdl" at bounding box center [630, 340] width 1208 height 35
checkbox Hdl "true"
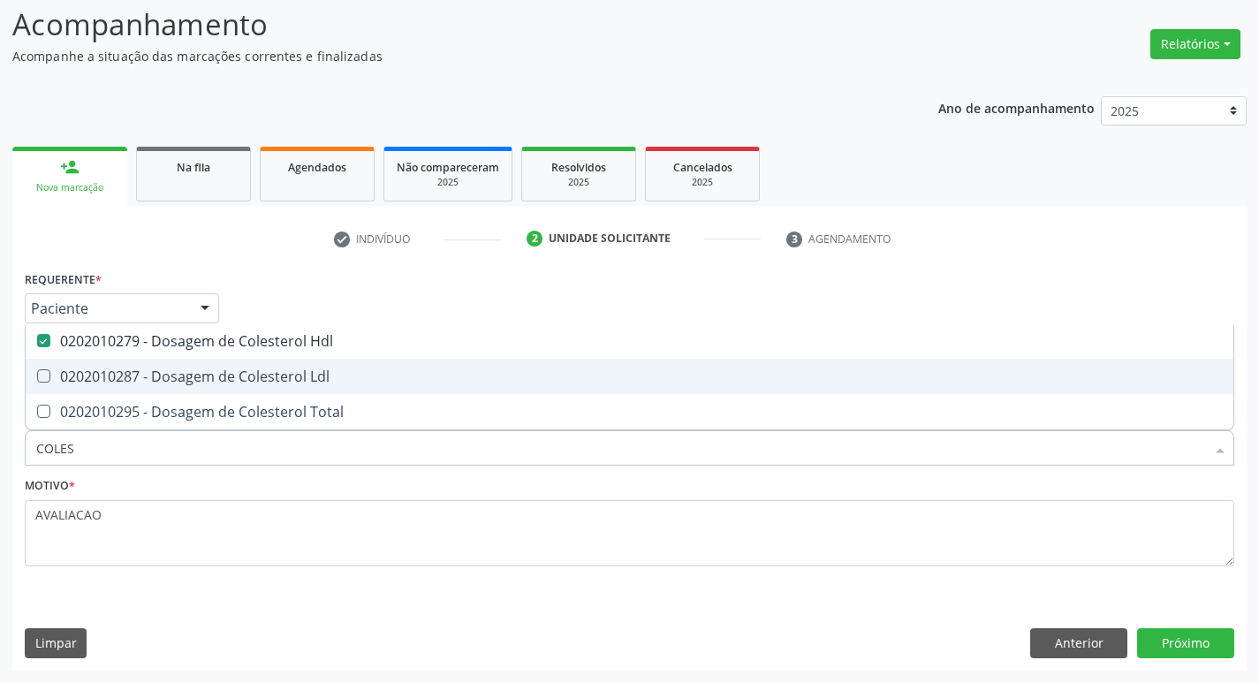
click at [201, 387] on span "0202010287 - Dosagem de Colesterol Ldl" at bounding box center [630, 376] width 1208 height 35
checkbox Ldl "true"
type input "COLE"
checkbox Hdl "false"
checkbox Ldl "false"
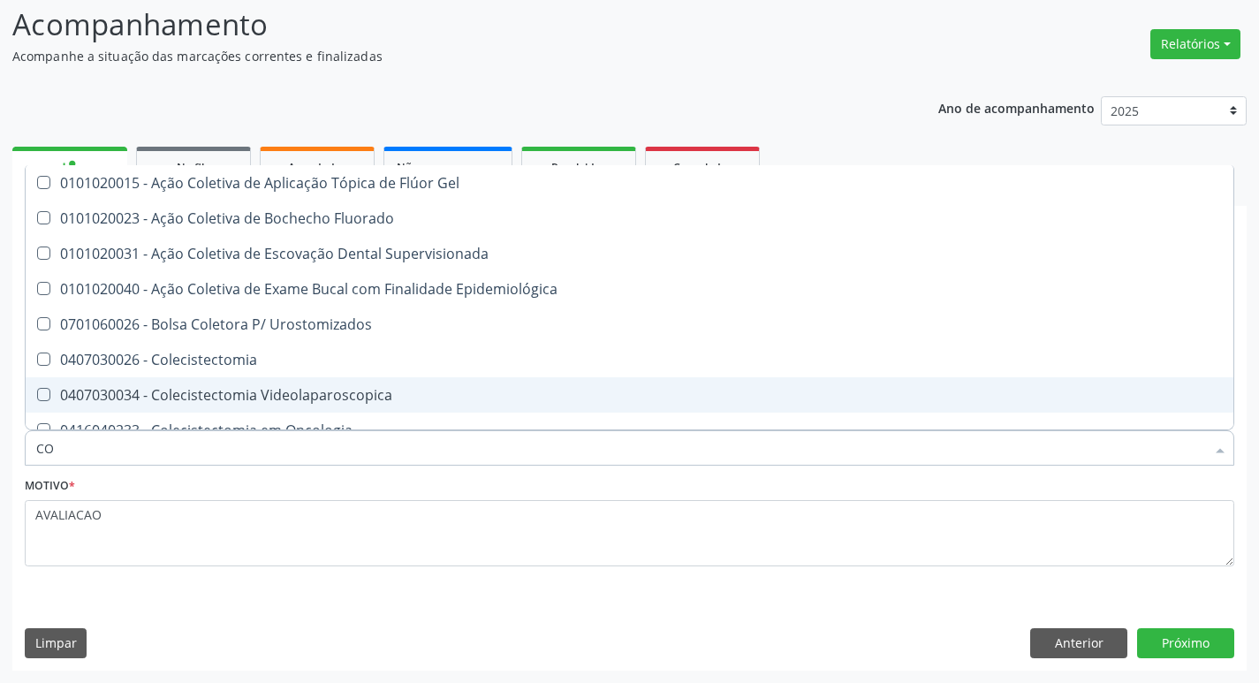
type input "C"
checkbox Hdl "false"
checkbox Ldl "false"
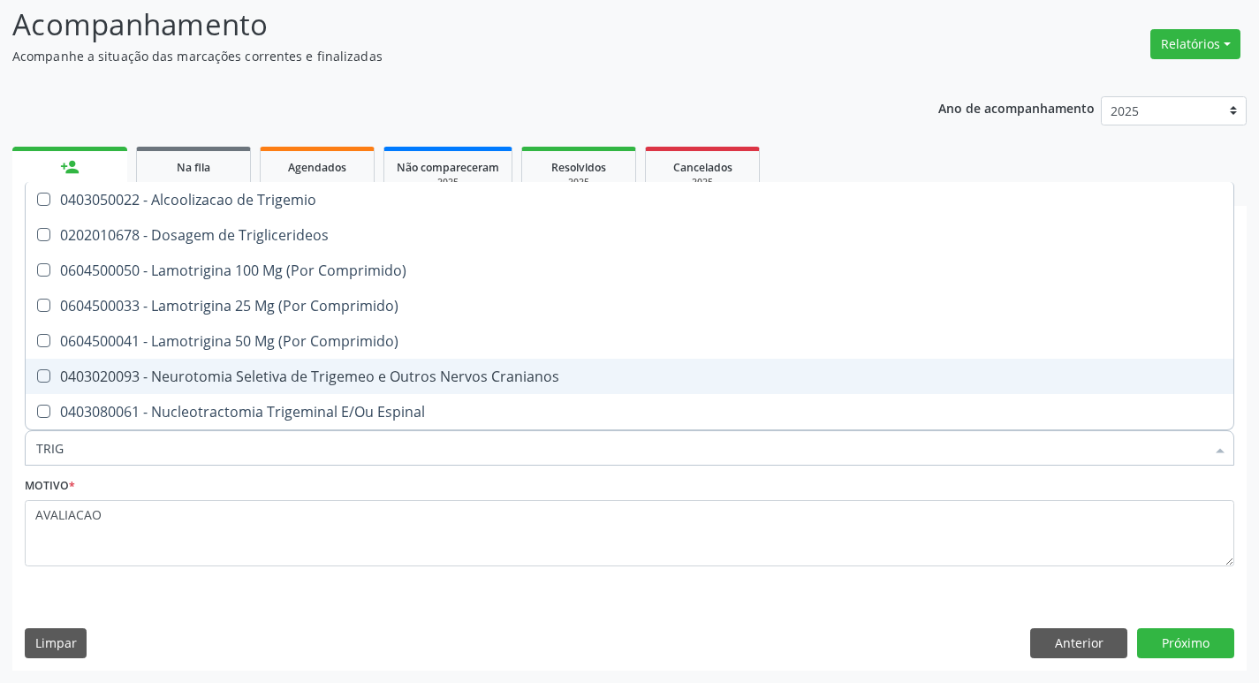
type input "TRIGL"
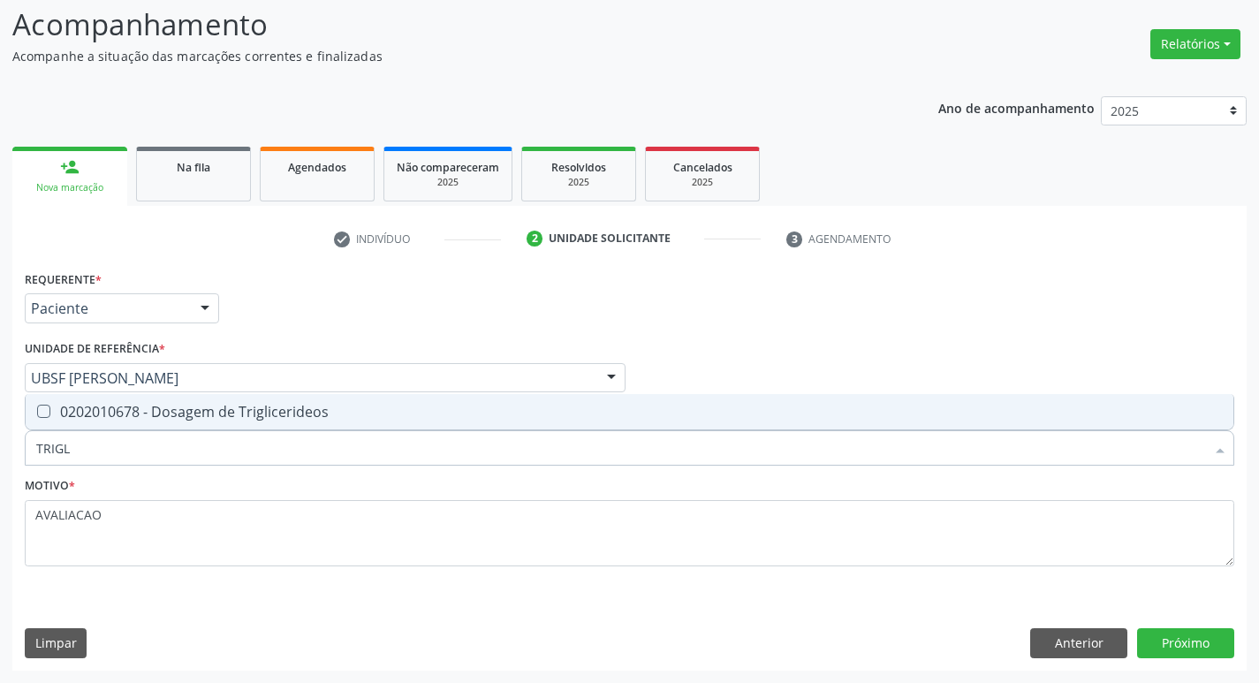
click at [163, 415] on div "0202010678 - Dosagem de Triglicerideos" at bounding box center [629, 412] width 1187 height 14
checkbox Triglicerideos "true"
type input "TRIG"
checkbox Triglicerideos "false"
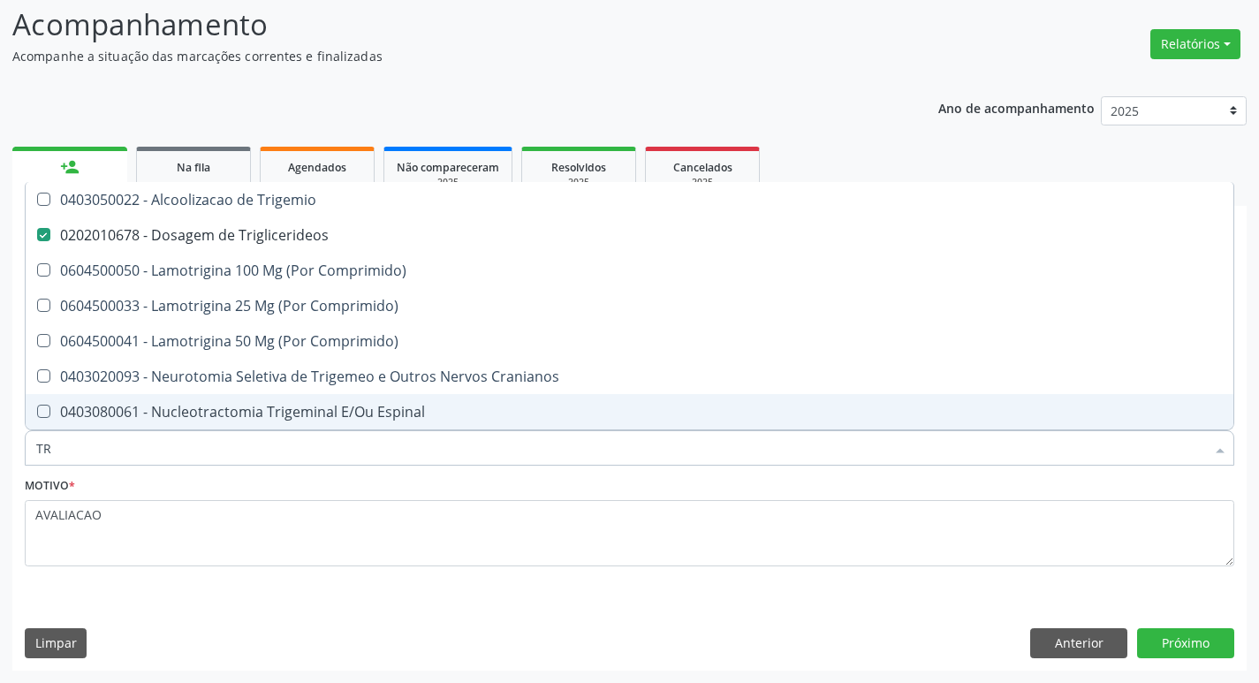
type input "T"
checkbox Triglicerideos "false"
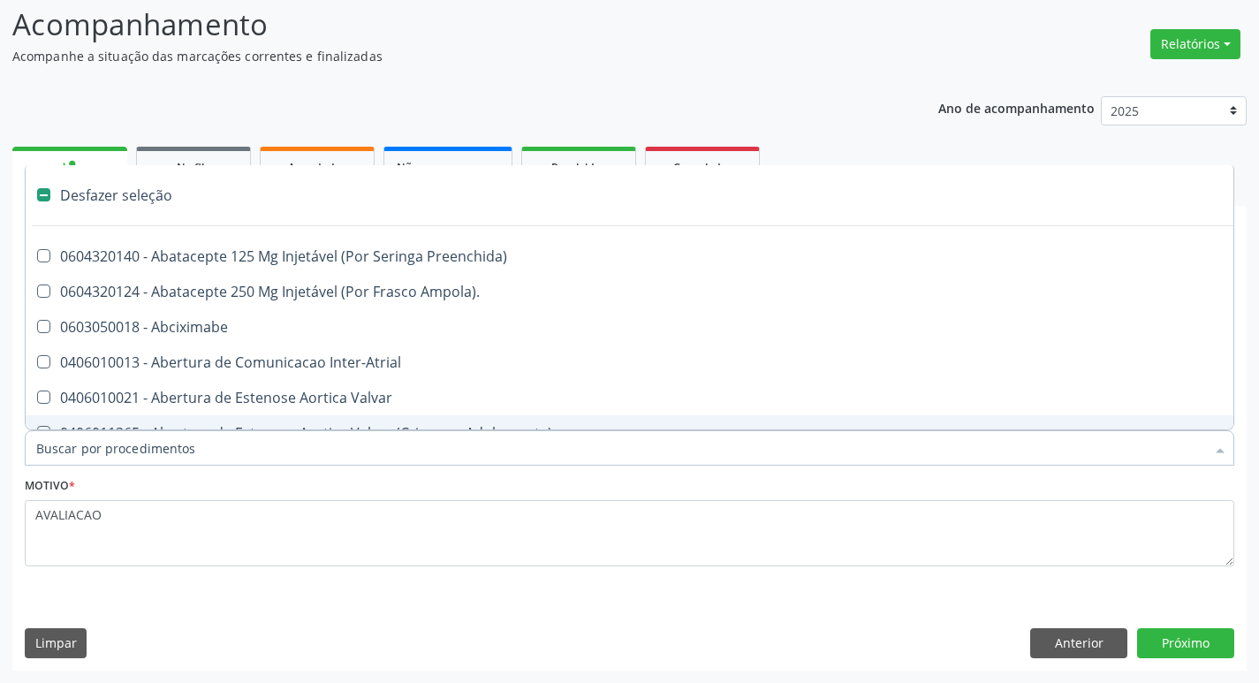
type input "G"
checkbox Comprimido\) "true"
checkbox Sanitária "true"
checkbox Osso "true"
checkbox Persistente "true"
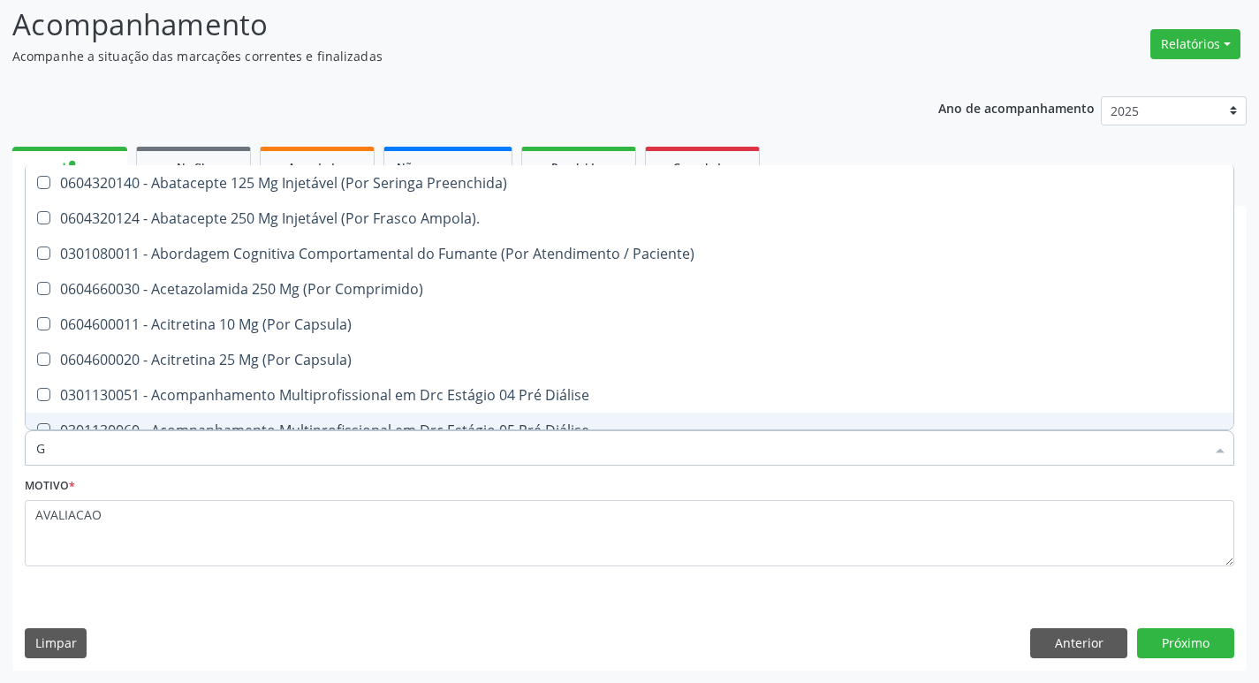
type input "GLICOSE"
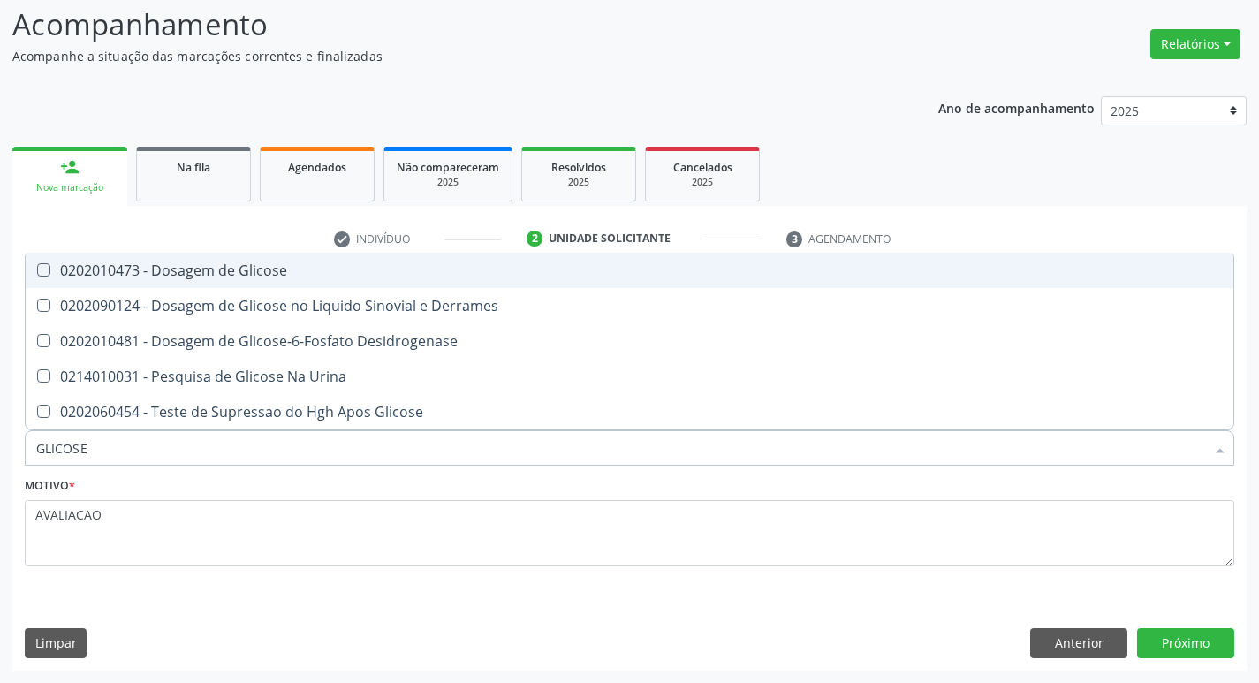
click at [277, 268] on div "0202010473 - Dosagem de Glicose" at bounding box center [629, 270] width 1187 height 14
checkbox Glicose "true"
type input "GLICOS"
checkbox Glicose "false"
checkbox Derrames "true"
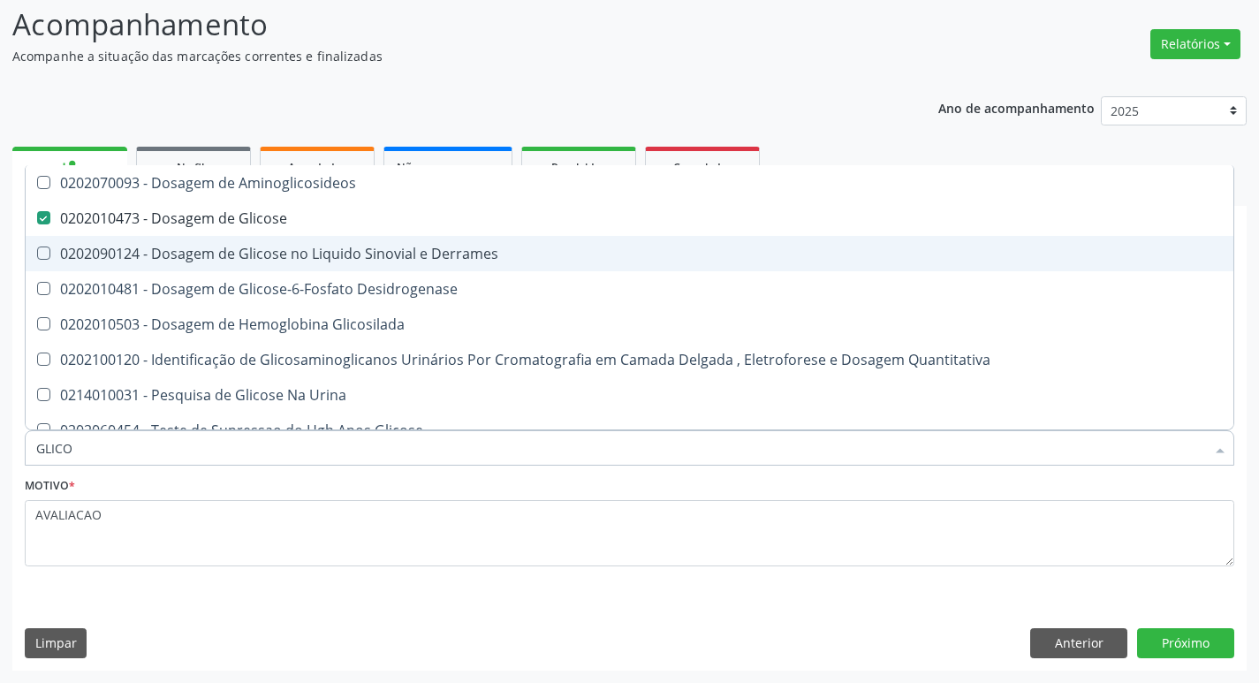
type input "GLIC"
checkbox Glicose "false"
checkbox Derrames "false"
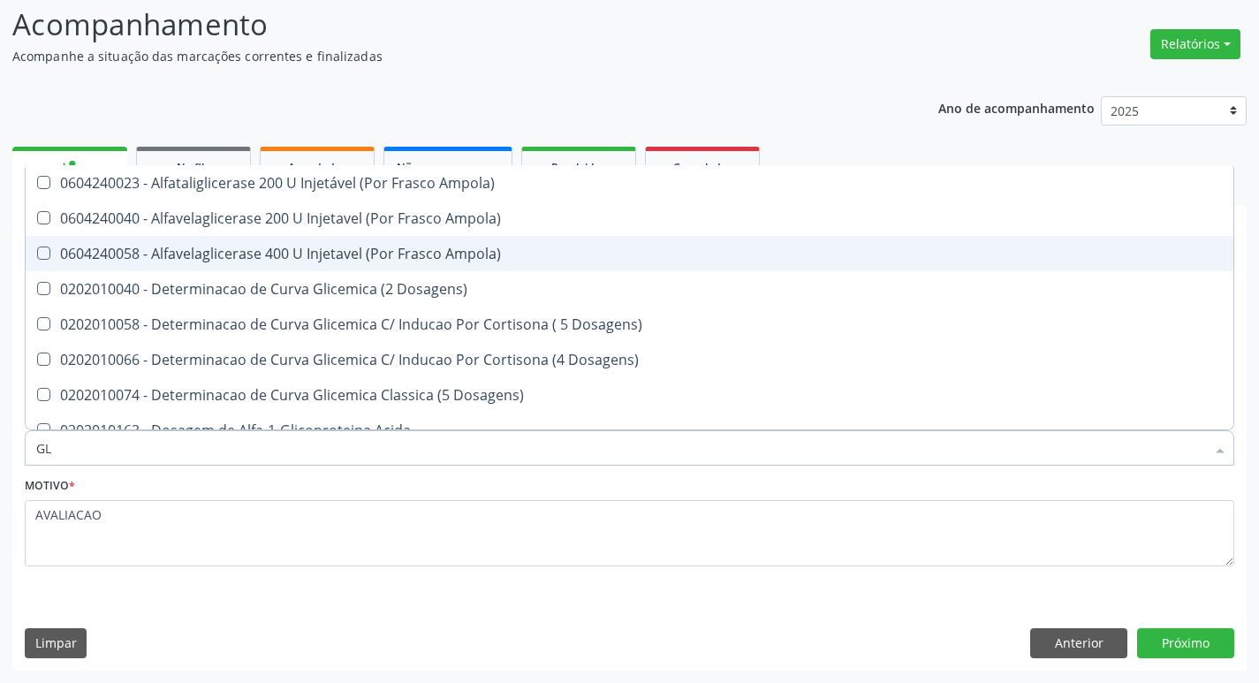
type input "G"
checkbox Glicose "false"
checkbox Derrames "false"
checkbox Triglicerideos "false"
checkbox Capilar "false"
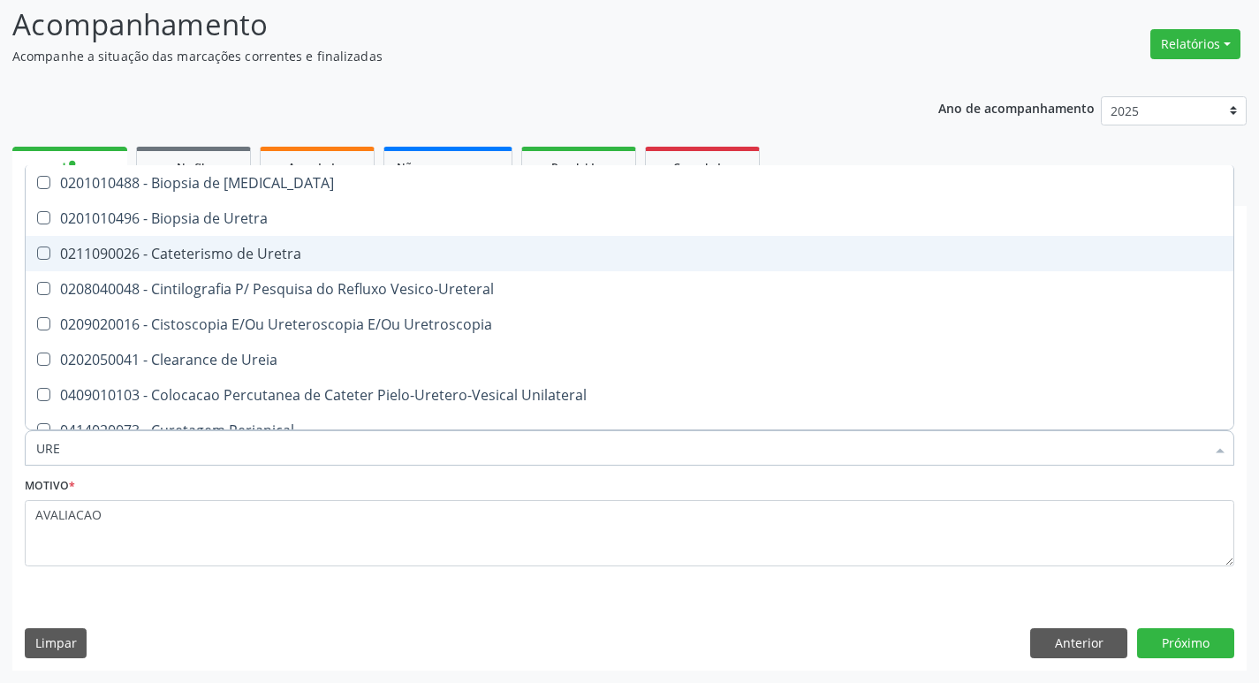
type input "UREI"
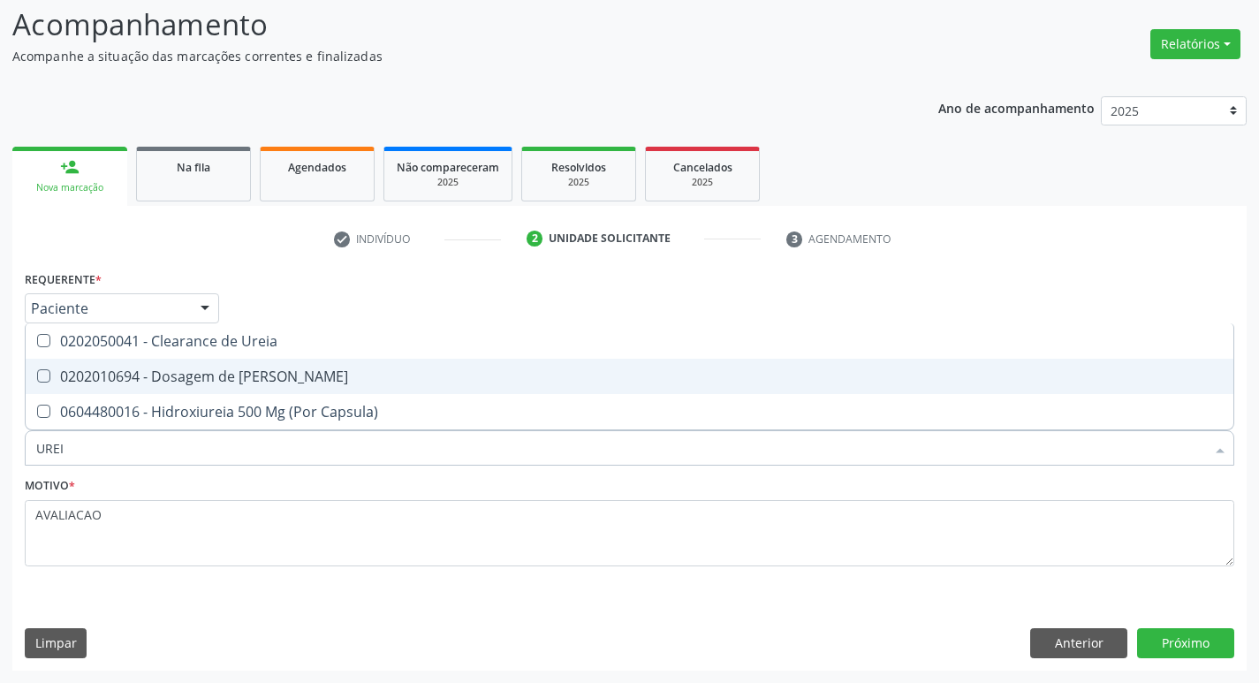
click at [291, 387] on span "0202010694 - Dosagem de [PERSON_NAME]" at bounding box center [630, 376] width 1208 height 35
checkbox Ureia "true"
type input "URE"
checkbox Ureia "false"
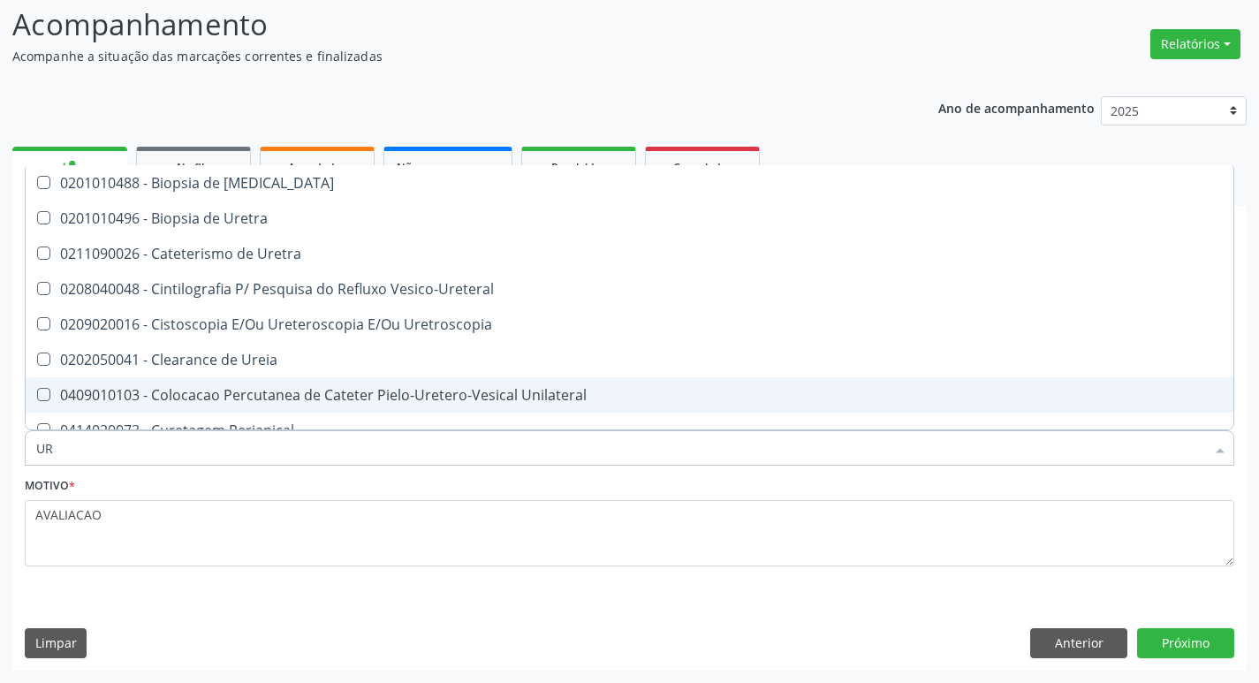
type input "U"
checkbox Ureia "false"
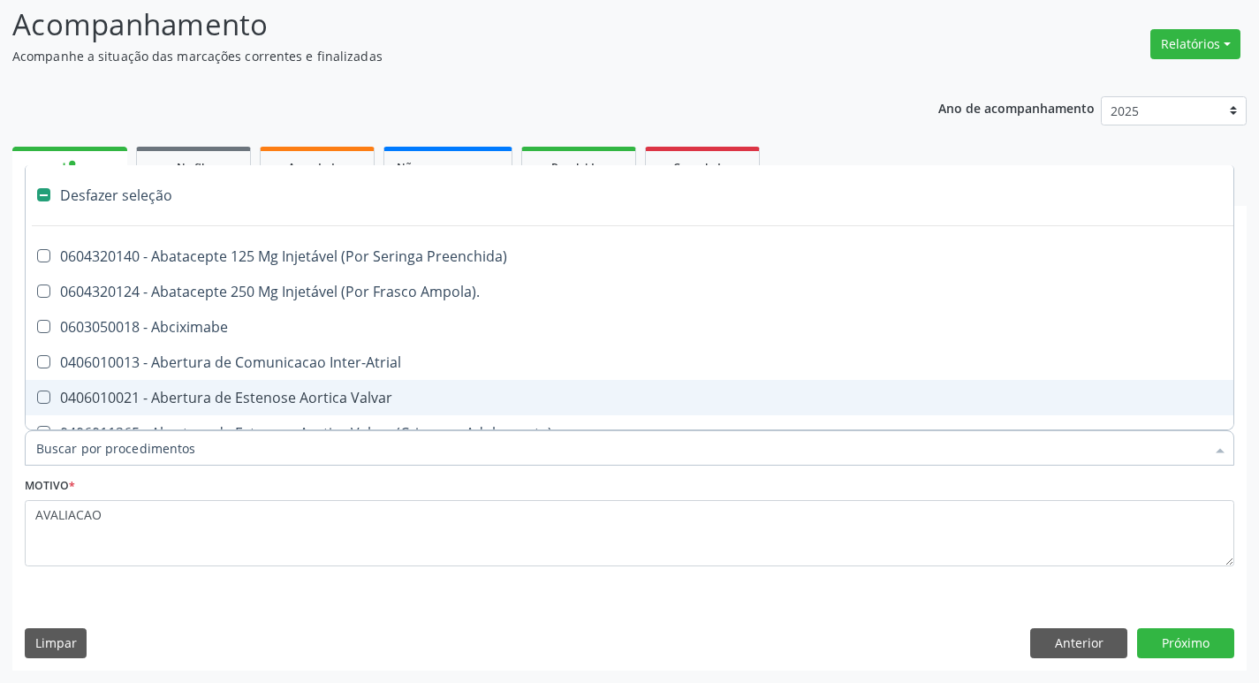
type input "2"
checkbox Monopolar "true"
checkbox Quadril "true"
checkbox Vagina "true"
checkbox Aorto-Cavitarias "true"
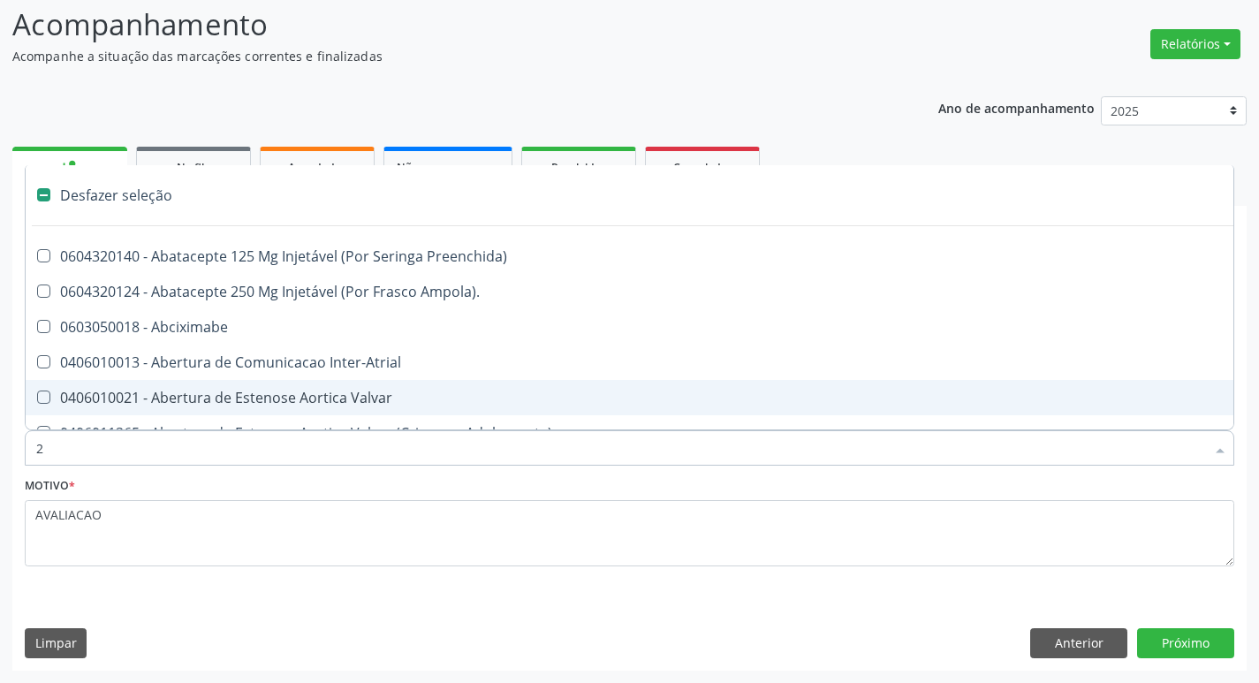
checkbox Congenita "true"
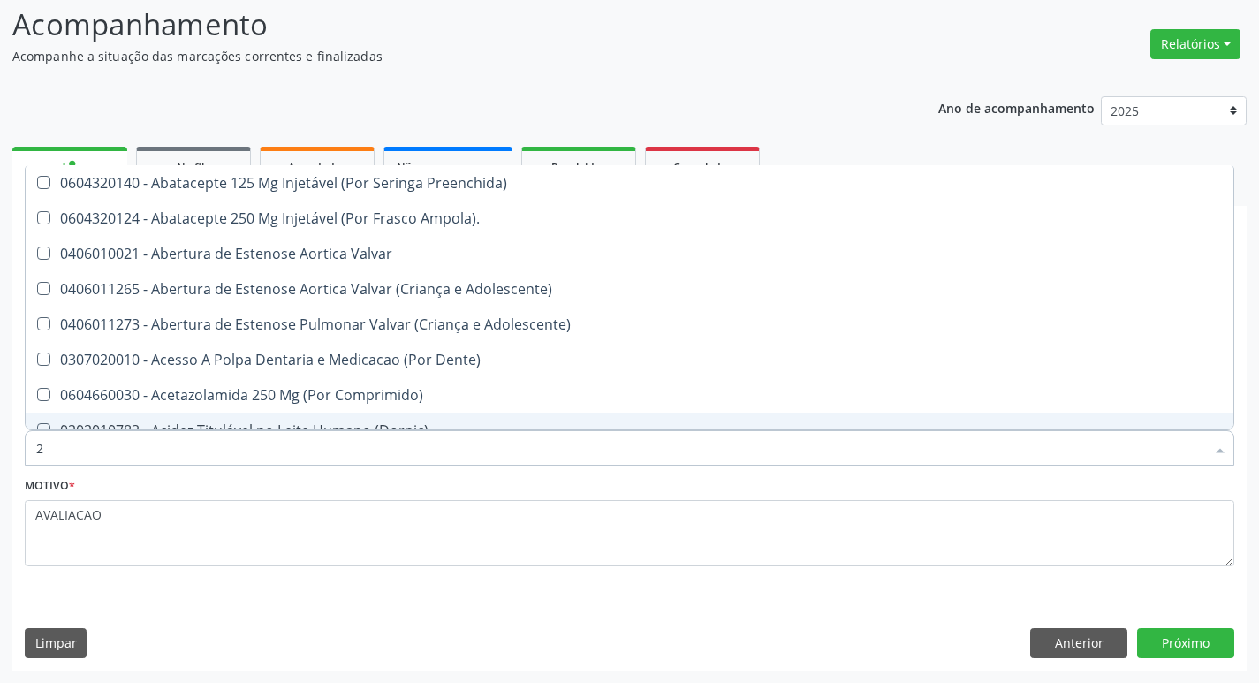
type input "20205001"
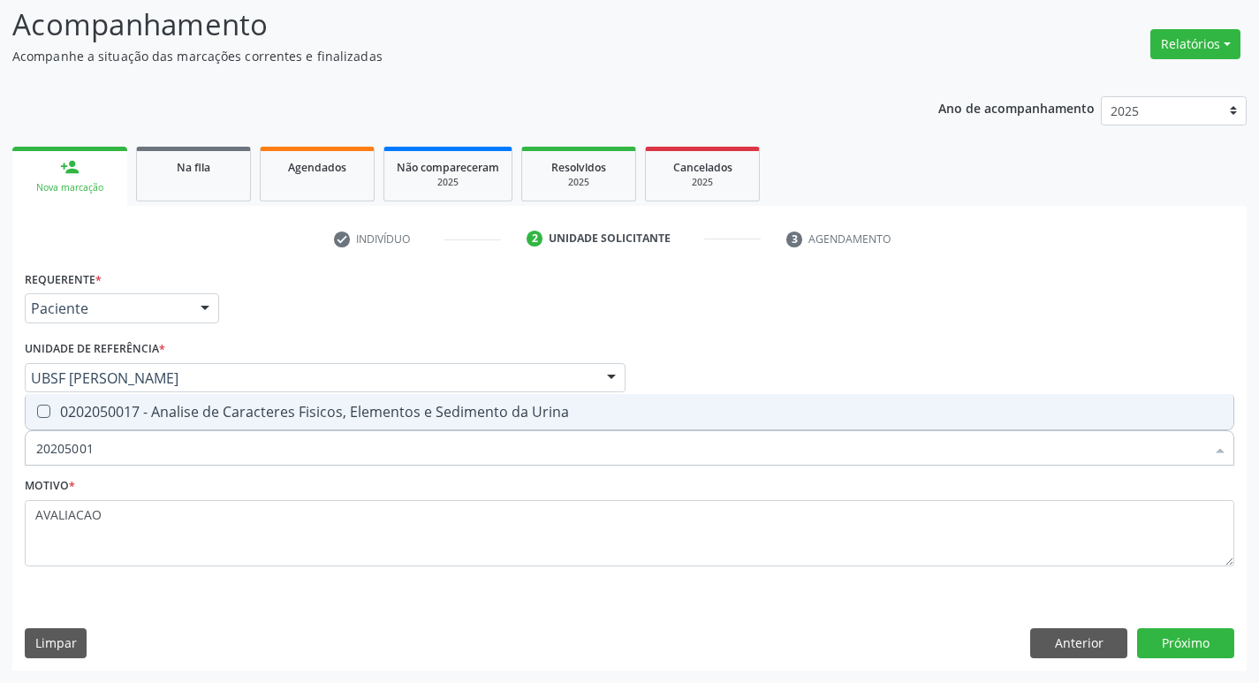
click at [208, 417] on div "0202050017 - Analise de Caracteres Fisicos, Elementos e Sedimento da Urina" at bounding box center [629, 412] width 1187 height 14
checkbox Urina "true"
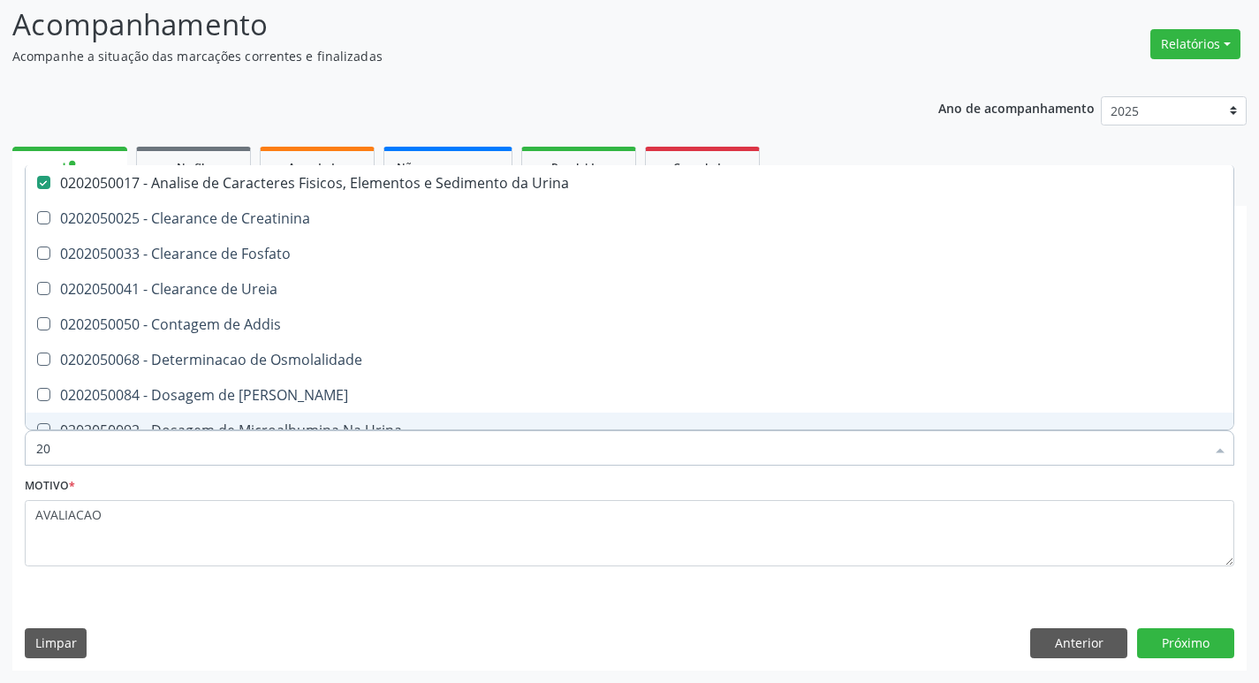
type input "2"
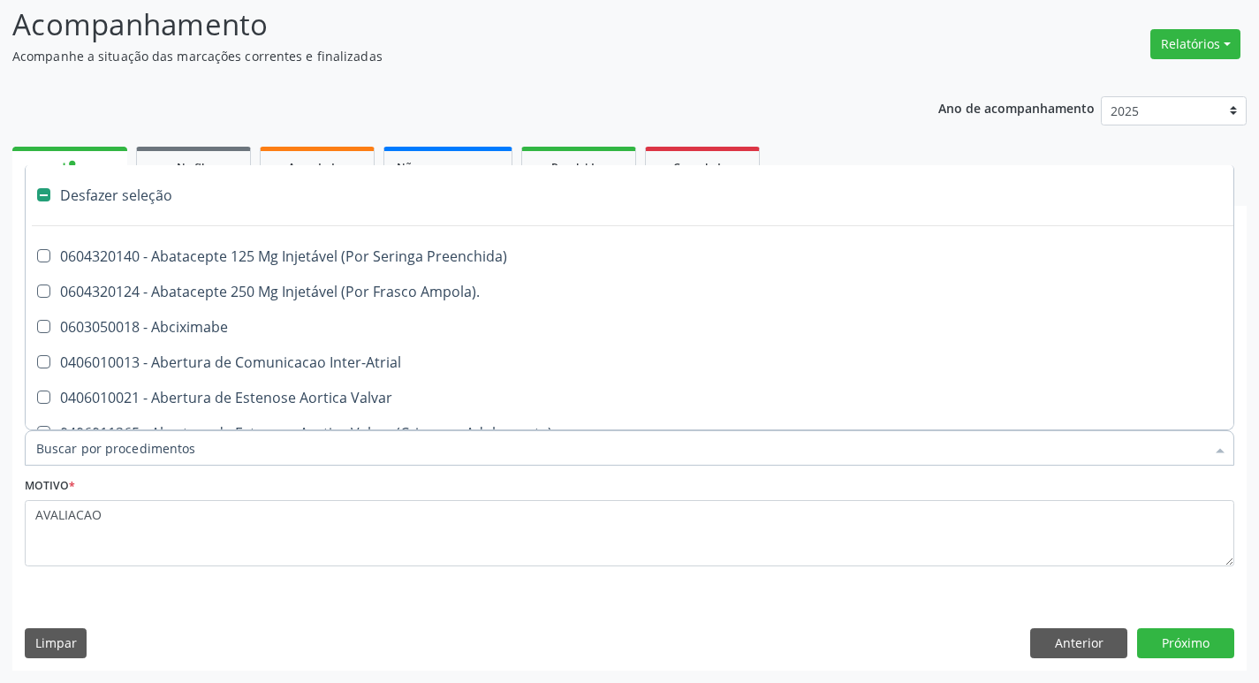
checkbox Preenchida\) "false"
checkbox Inter-Atrial "false"
type input "U"
checkbox Frasco-Ampola\) "true"
checkbox Urina "false"
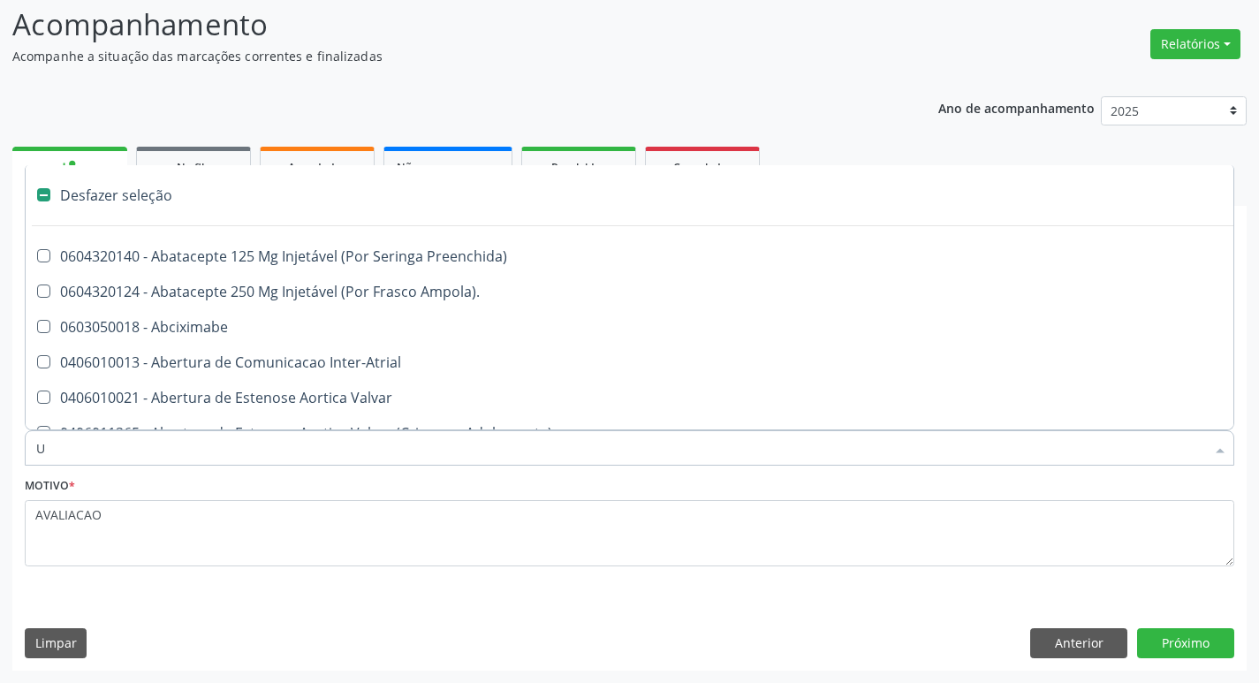
checkbox Pulmonar\) "true"
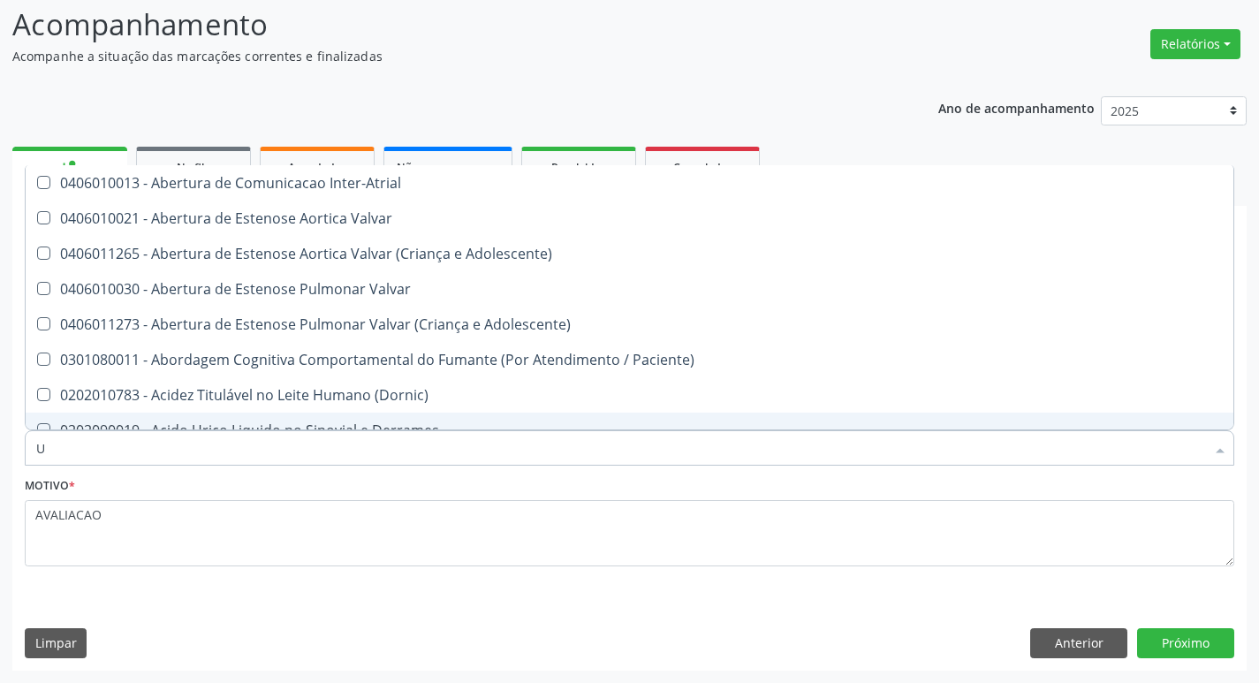
type input "UR"
checkbox Reabilitacao "true"
checkbox Urina "false"
checkbox Nivel "true"
type input "URI"
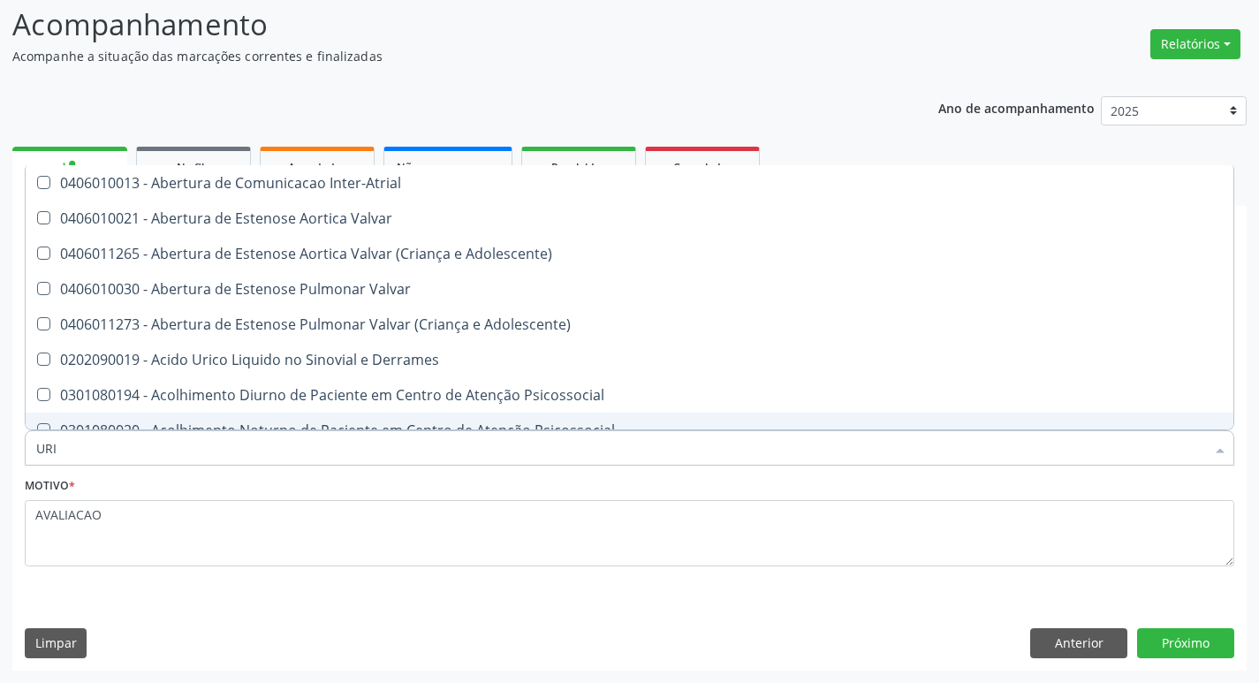
checkbox Adolescente\) "true"
checkbox Urina "false"
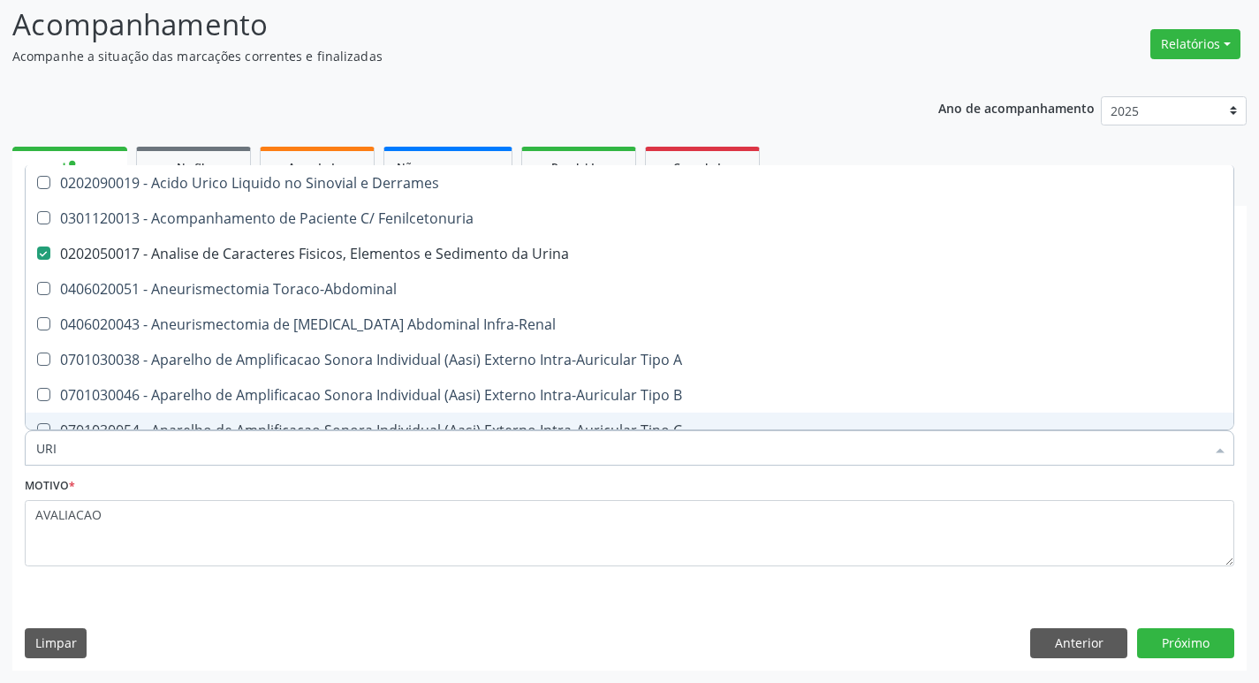
type input "URIC"
checkbox Urina "false"
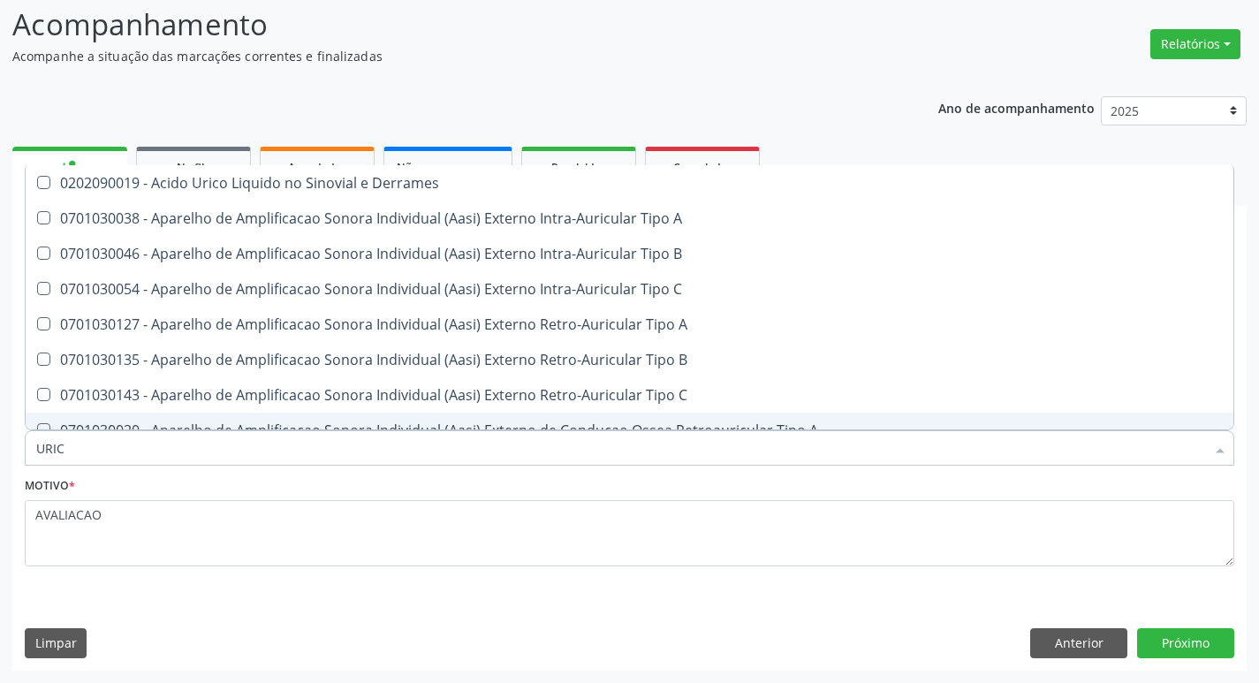
type input "URICO"
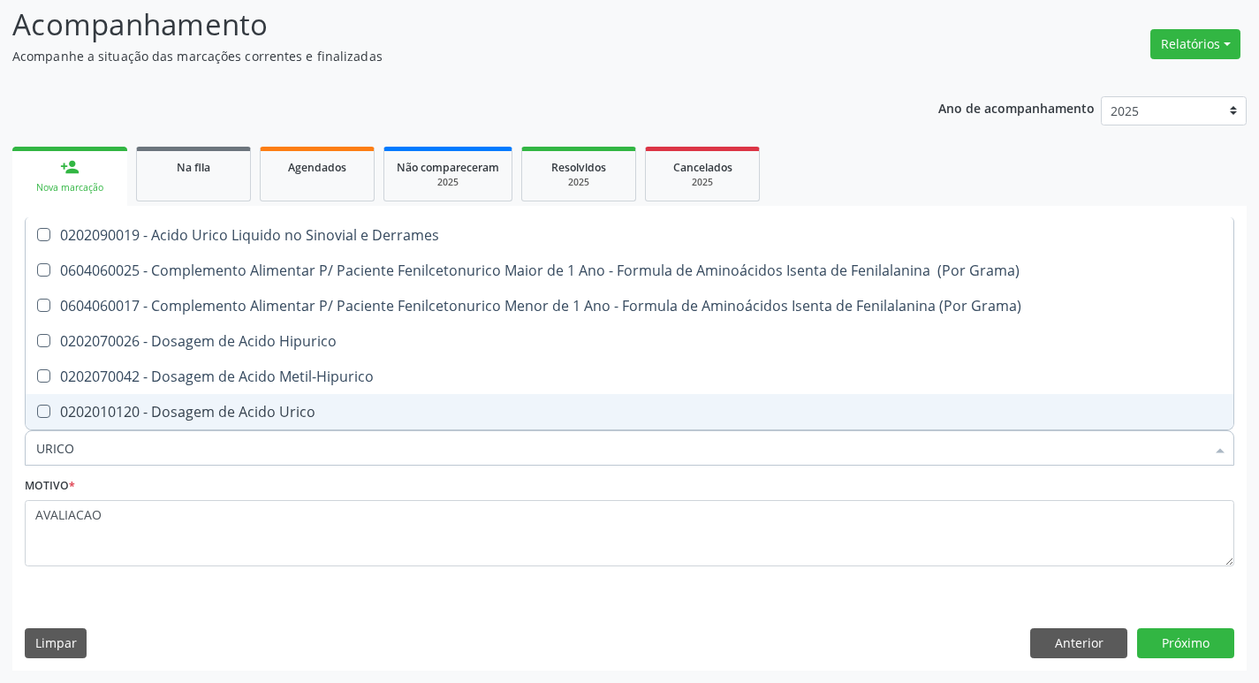
click at [208, 417] on div "0202010120 - Dosagem de Acido Urico" at bounding box center [629, 412] width 1187 height 14
checkbox Urico "true"
click at [1189, 633] on button "Próximo" at bounding box center [1185, 643] width 97 height 30
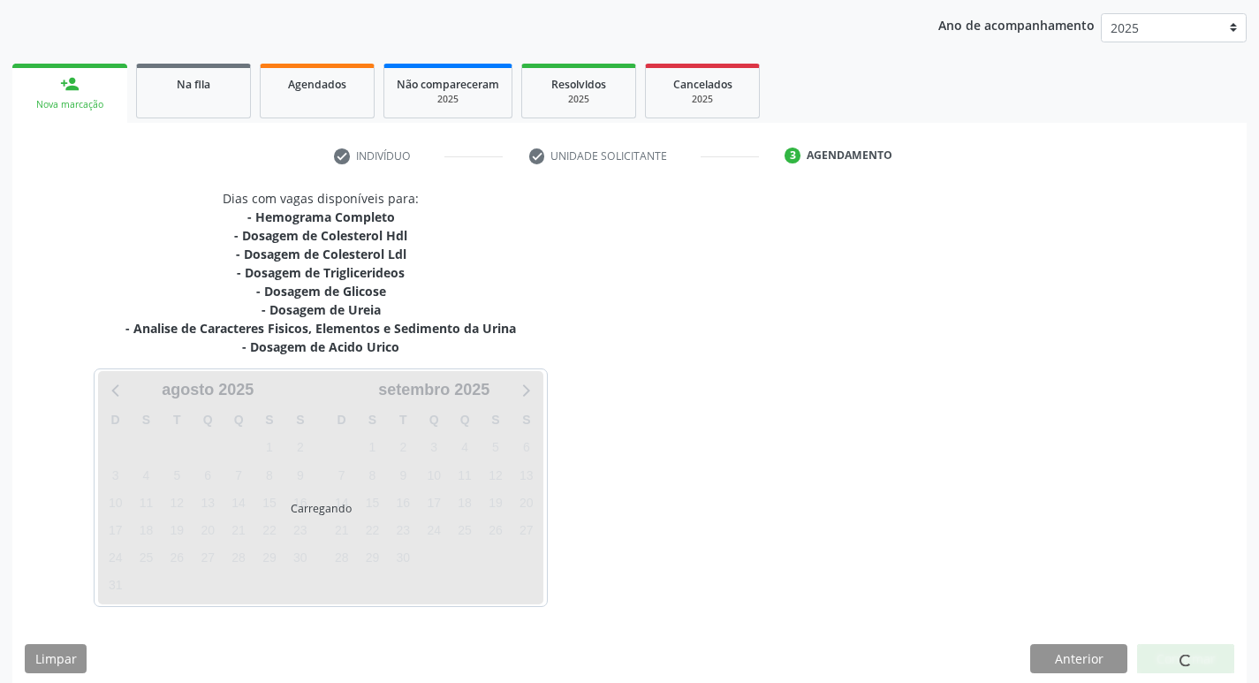
scroll to position [216, 0]
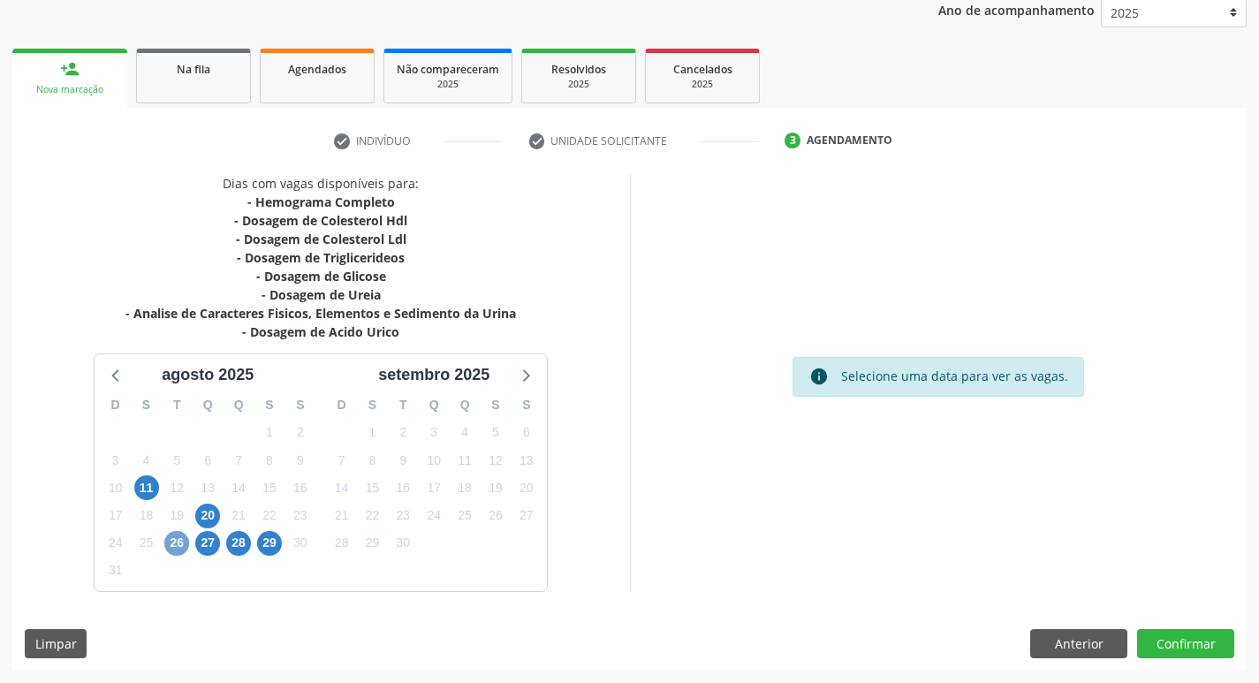
click at [170, 538] on span "26" at bounding box center [176, 543] width 25 height 25
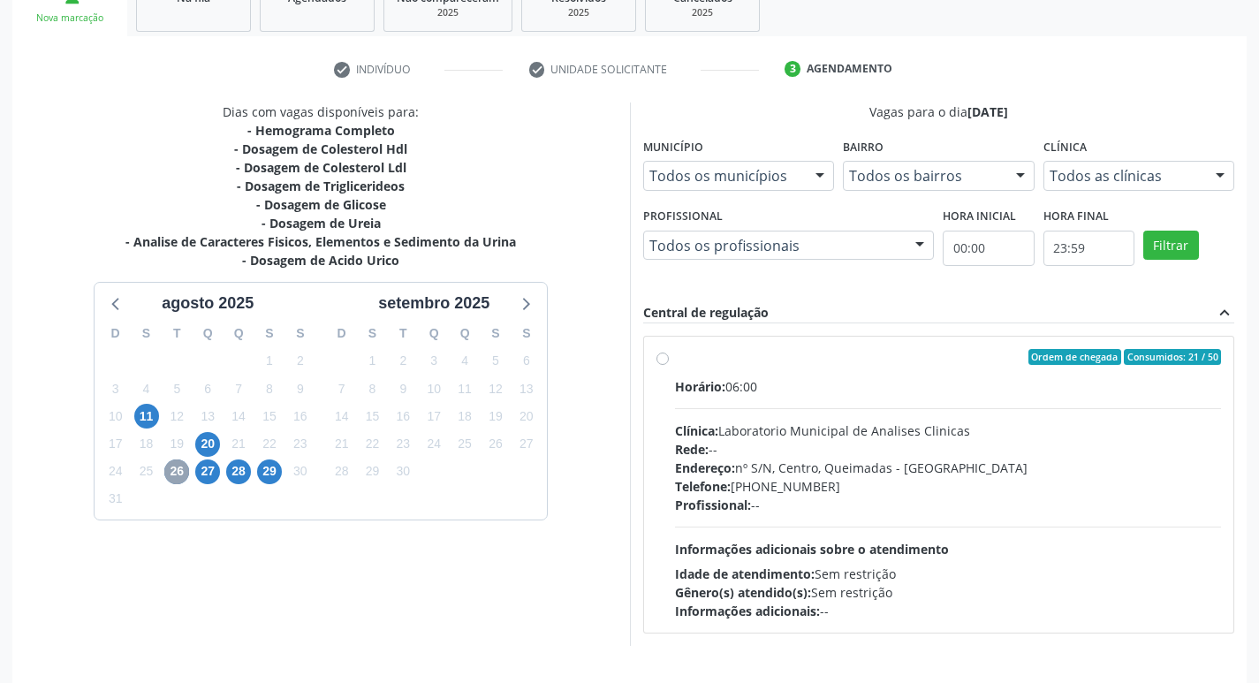
scroll to position [341, 0]
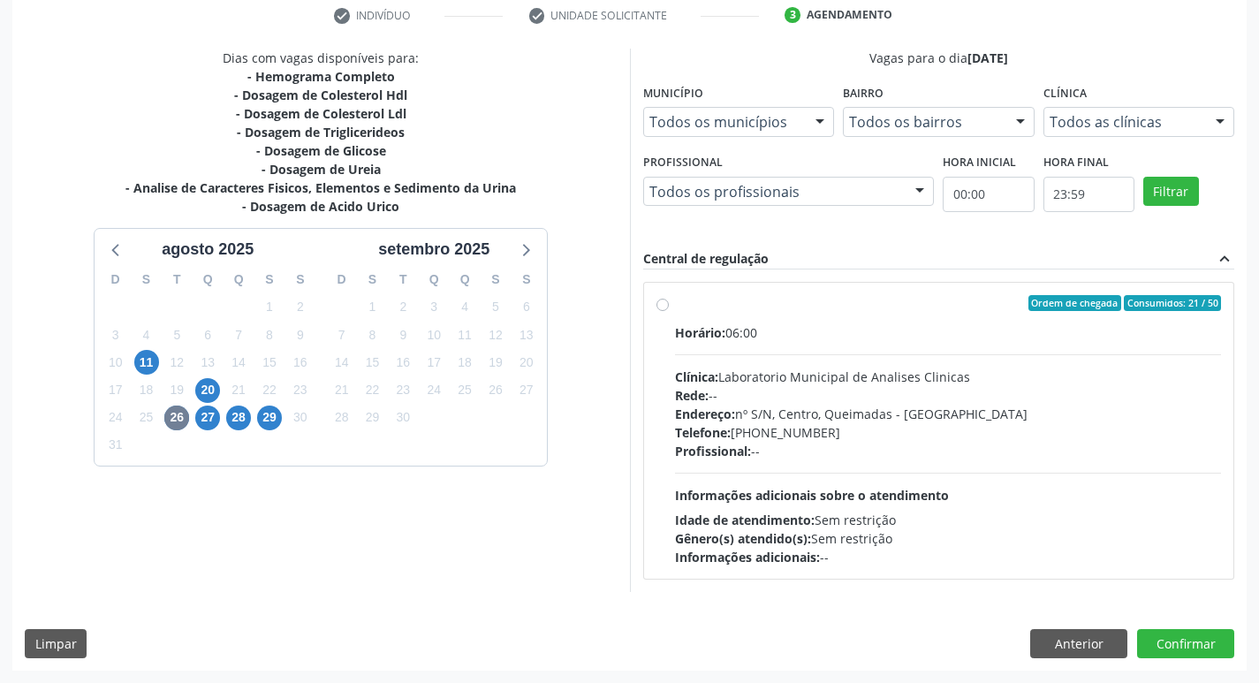
click at [855, 385] on div "Clínica: Laboratorio Municipal de Analises Clinicas" at bounding box center [948, 377] width 547 height 19
click at [669, 311] on input "Ordem de chegada Consumidos: 21 / 50 Horário: 06:00 Clínica: Laboratorio Munici…" at bounding box center [662, 303] width 12 height 16
radio input "true"
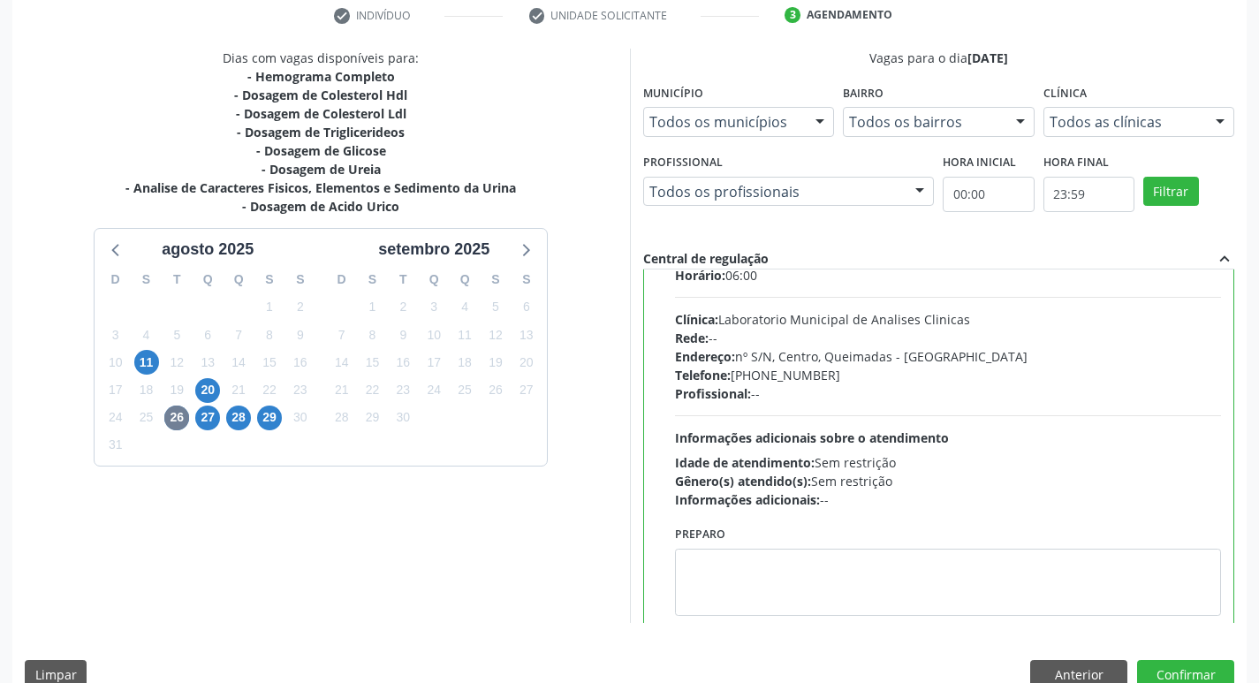
scroll to position [87, 0]
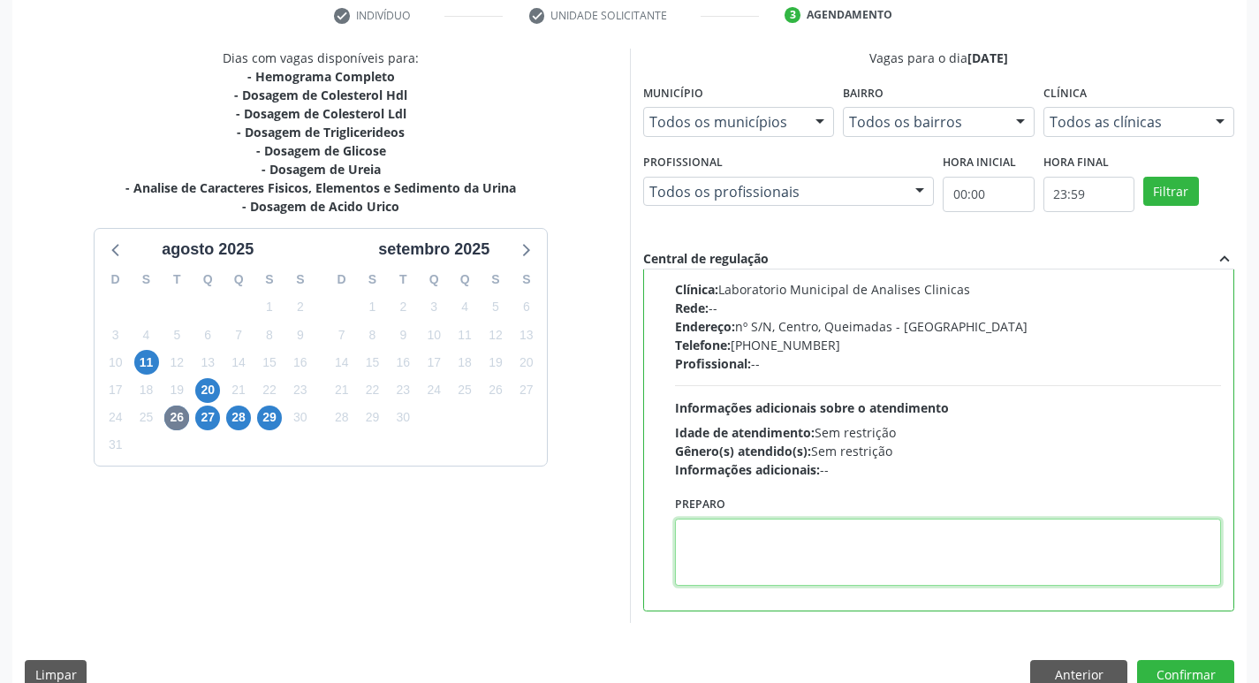
click at [840, 565] on textarea at bounding box center [948, 552] width 547 height 67
paste textarea "IR EM [GEOGRAPHIC_DATA]"
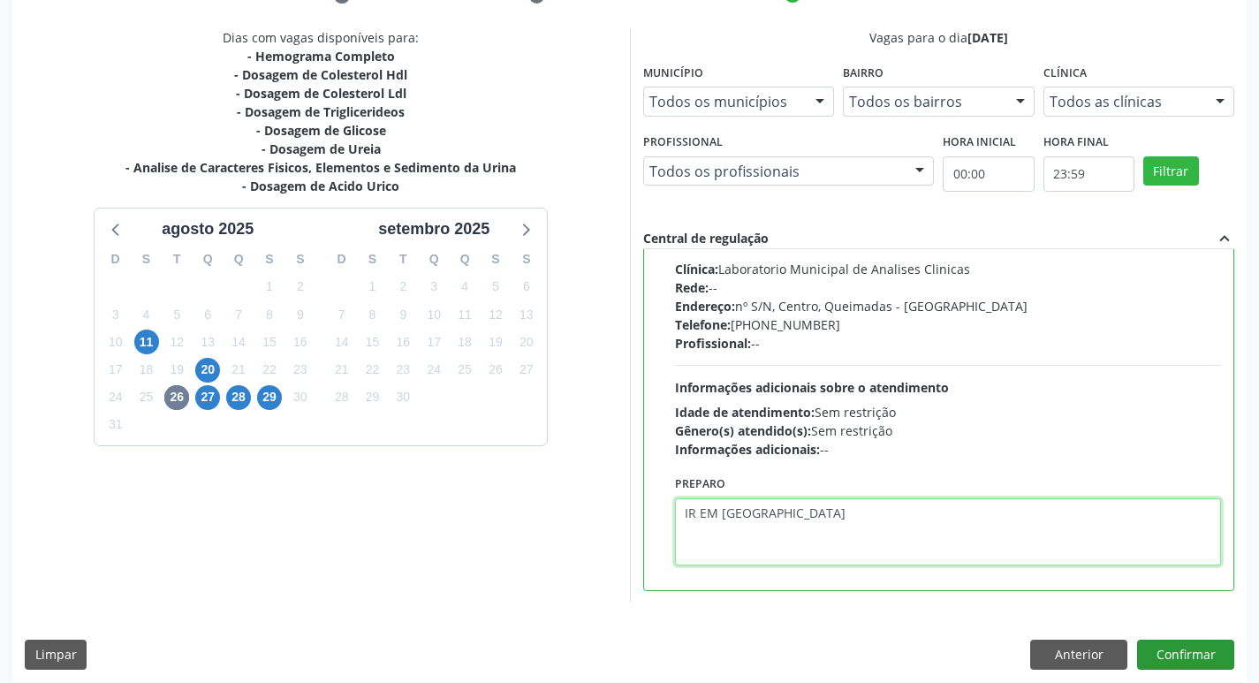
scroll to position [373, 0]
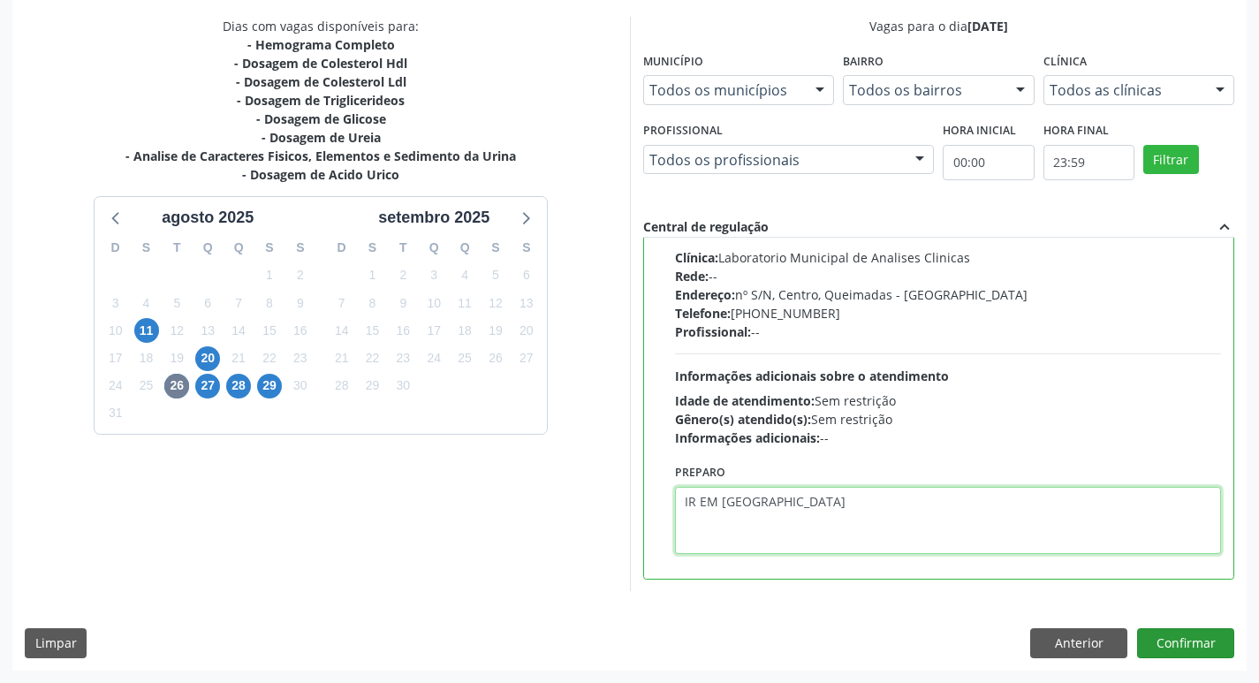
type textarea "IR EM [GEOGRAPHIC_DATA]"
click at [1164, 641] on button "Confirmar" at bounding box center [1185, 643] width 97 height 30
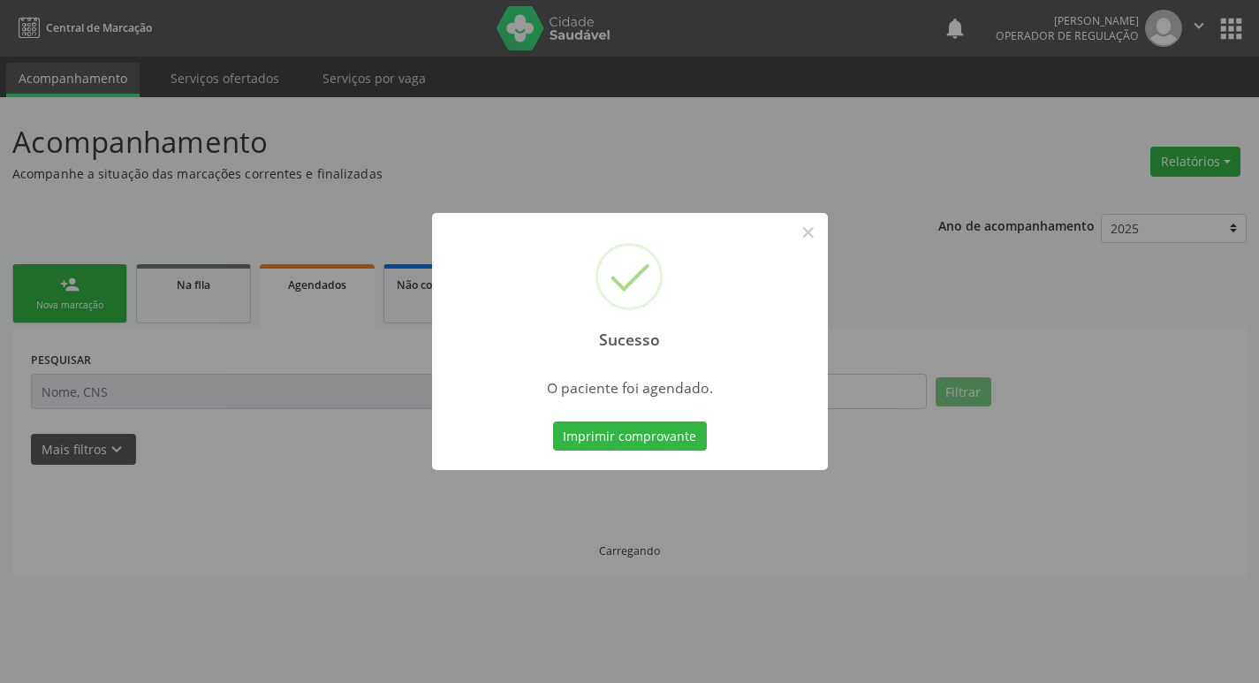
scroll to position [0, 0]
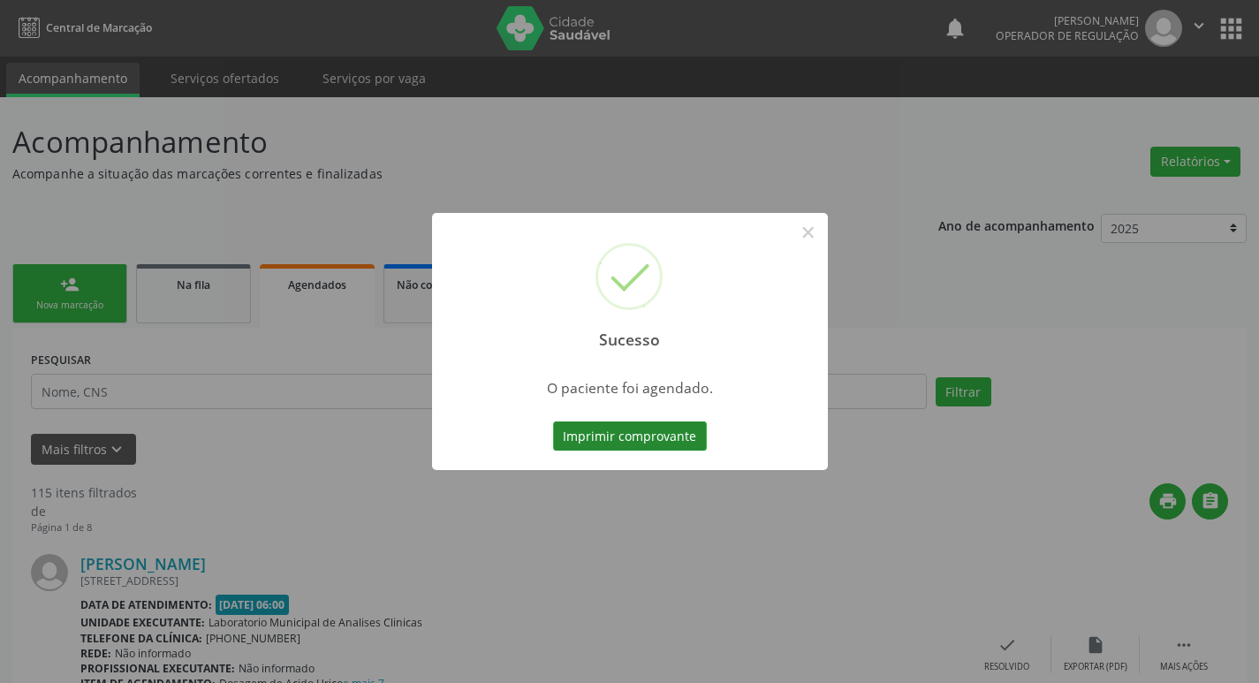
click at [638, 433] on button "Imprimir comprovante" at bounding box center [630, 436] width 154 height 30
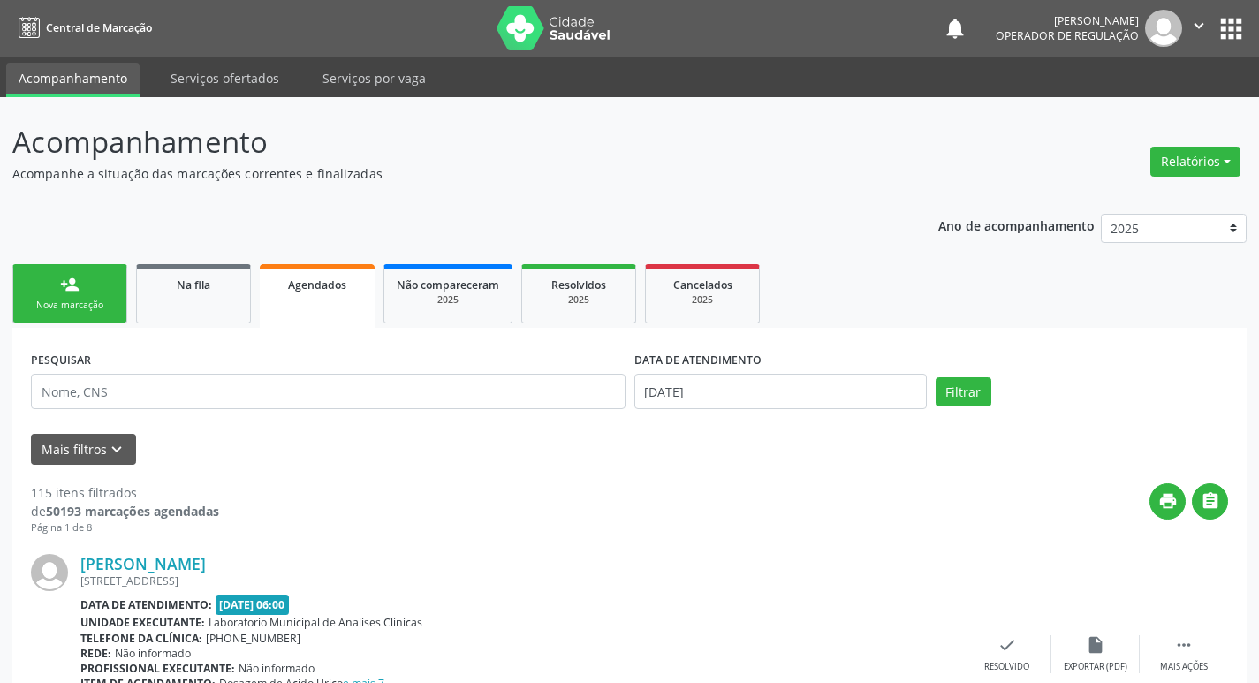
click at [326, 307] on link "Agendados" at bounding box center [317, 296] width 115 height 64
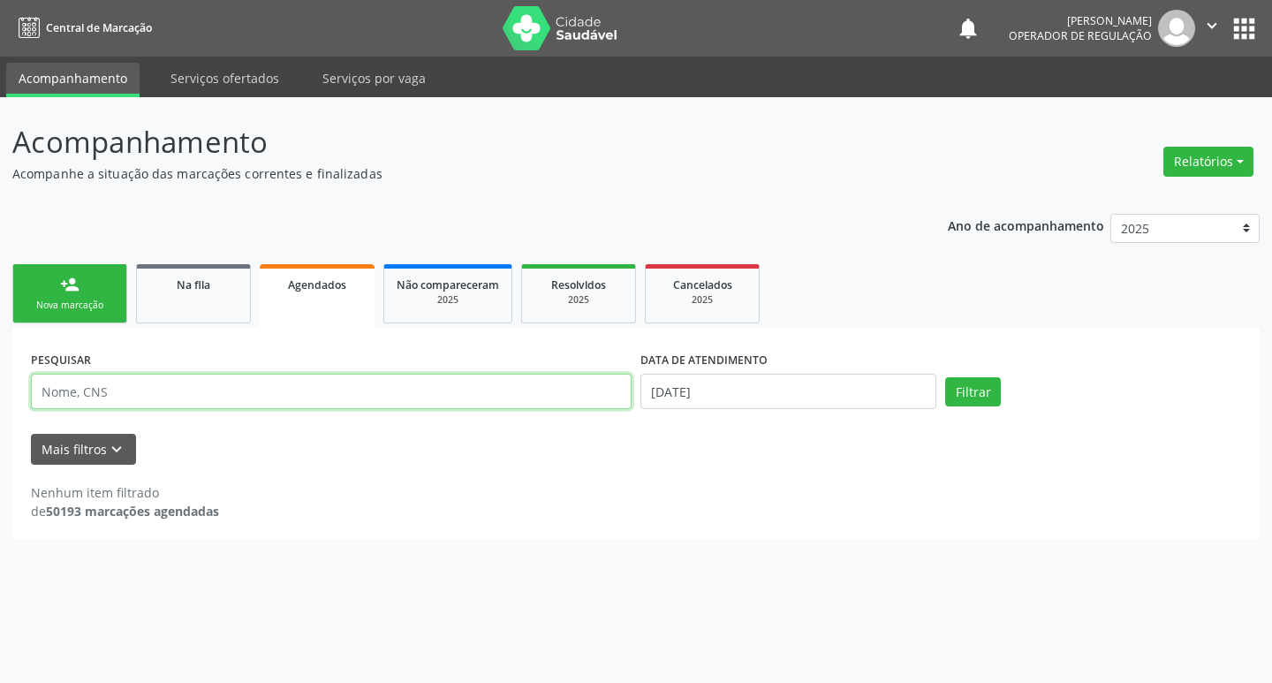
click at [262, 398] on input "text" at bounding box center [331, 391] width 601 height 35
type input "LINETE NUNES"
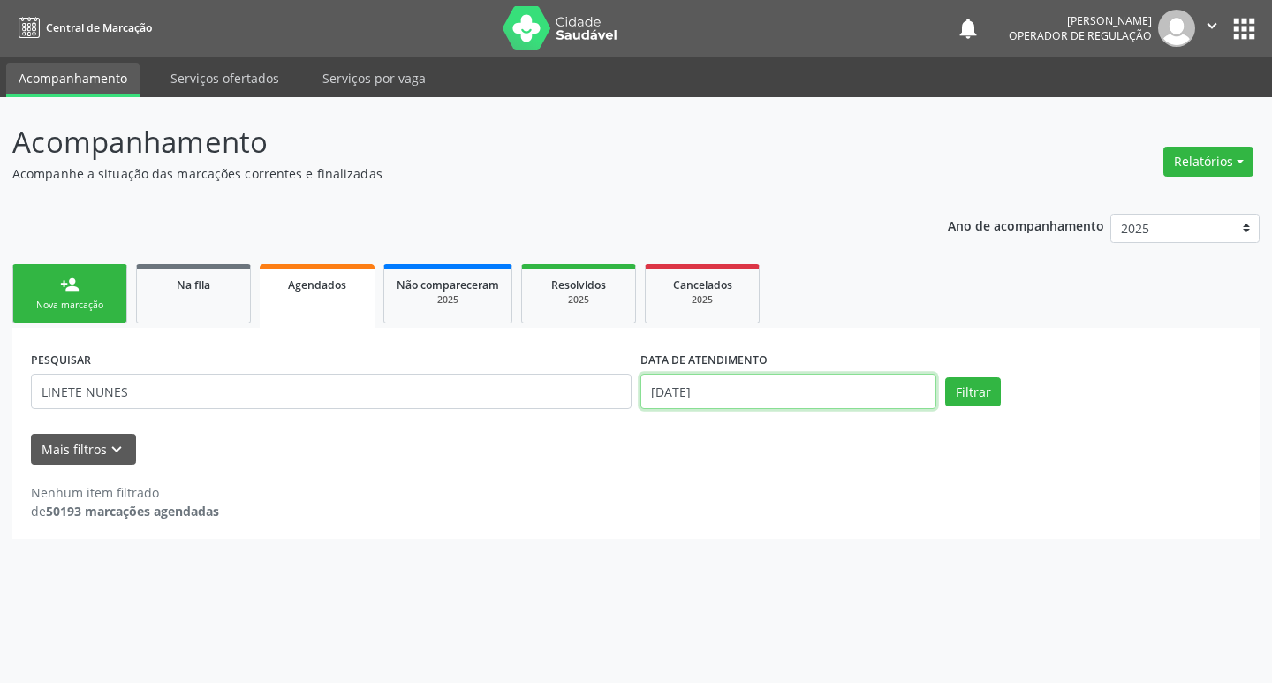
click at [730, 376] on input "15/[DATE]" at bounding box center [789, 391] width 296 height 35
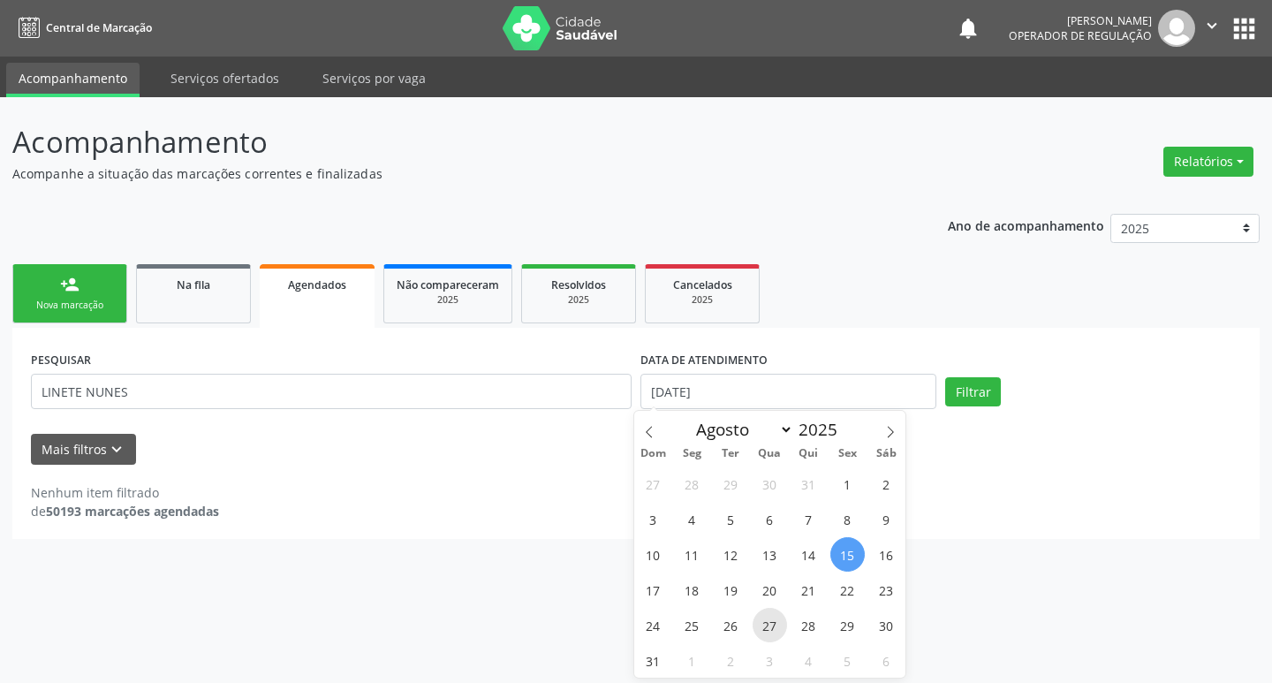
click at [767, 618] on span "27" at bounding box center [770, 625] width 34 height 34
type input "27/08/2025"
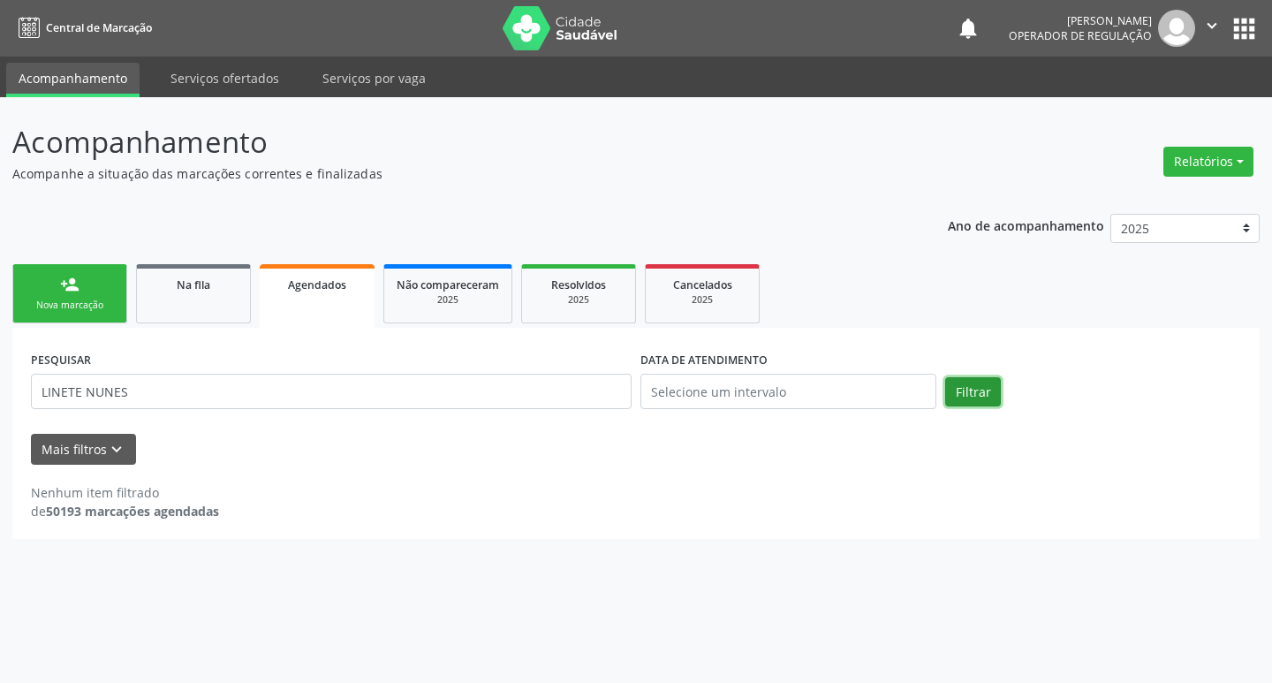
click at [980, 390] on button "Filtrar" at bounding box center [973, 392] width 56 height 30
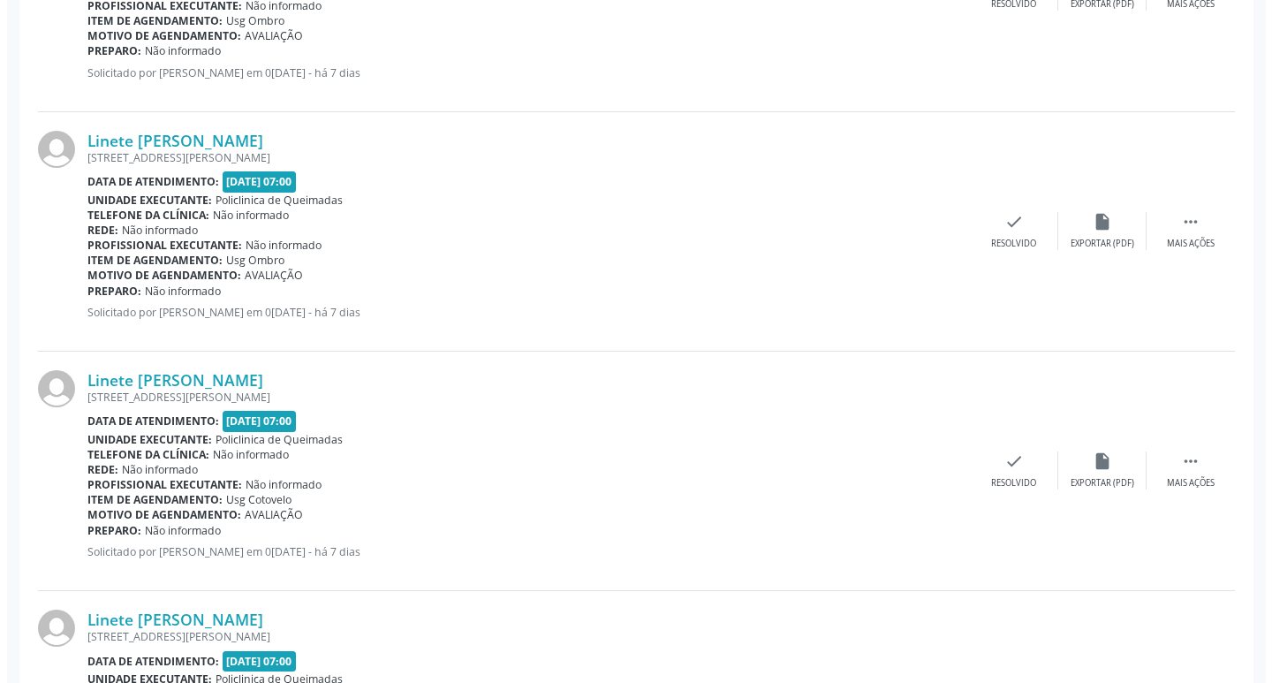
scroll to position [1080, 0]
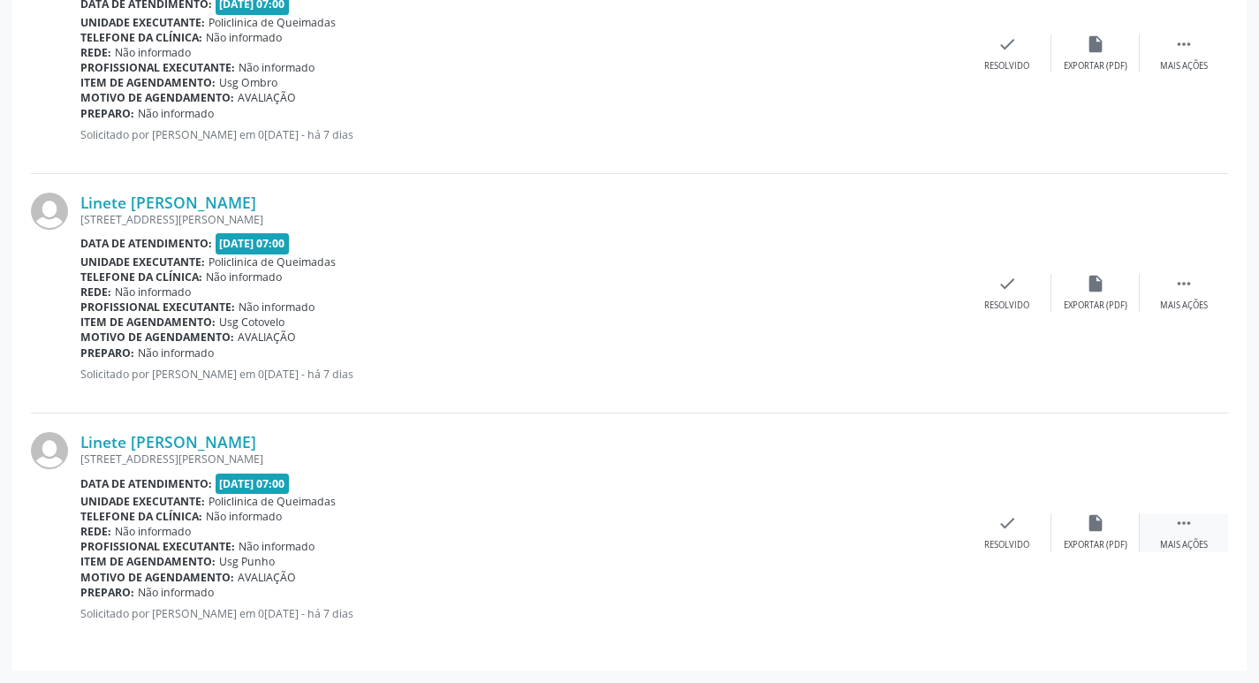
click at [1187, 539] on div "Mais ações" at bounding box center [1184, 545] width 48 height 12
click at [931, 534] on div "cancel Cancelar" at bounding box center [919, 532] width 88 height 38
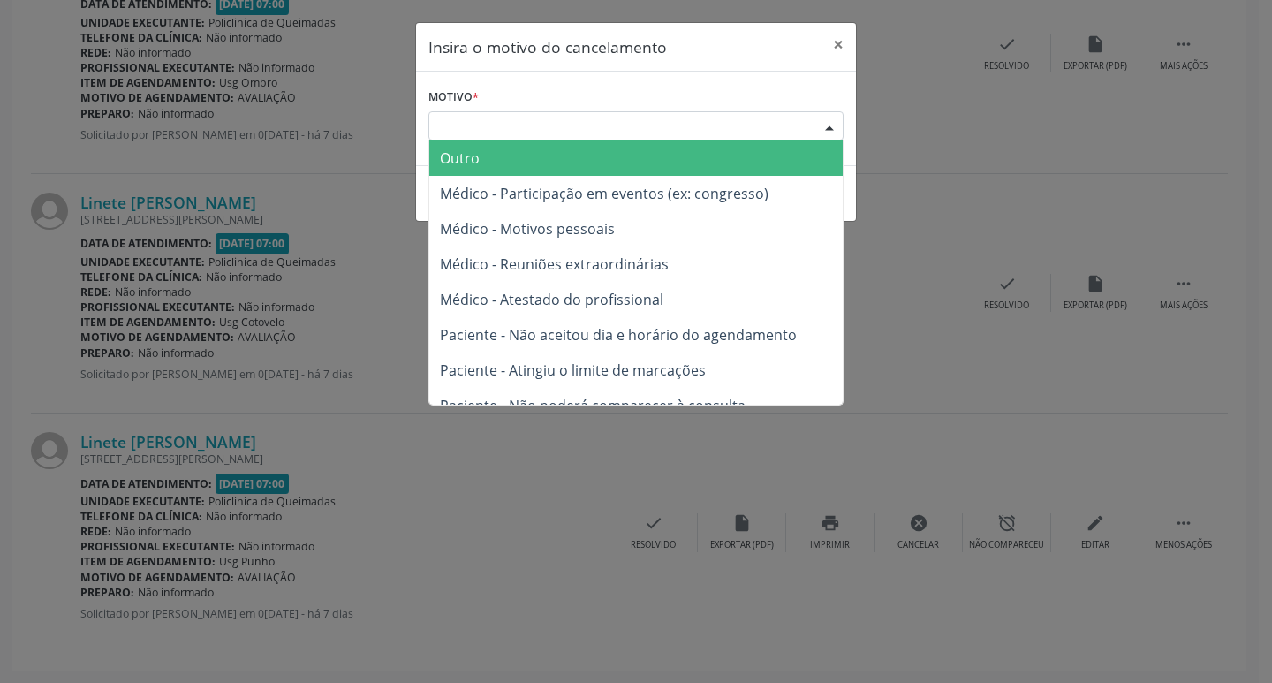
click at [532, 136] on div "Escolha o motivo" at bounding box center [636, 126] width 415 height 30
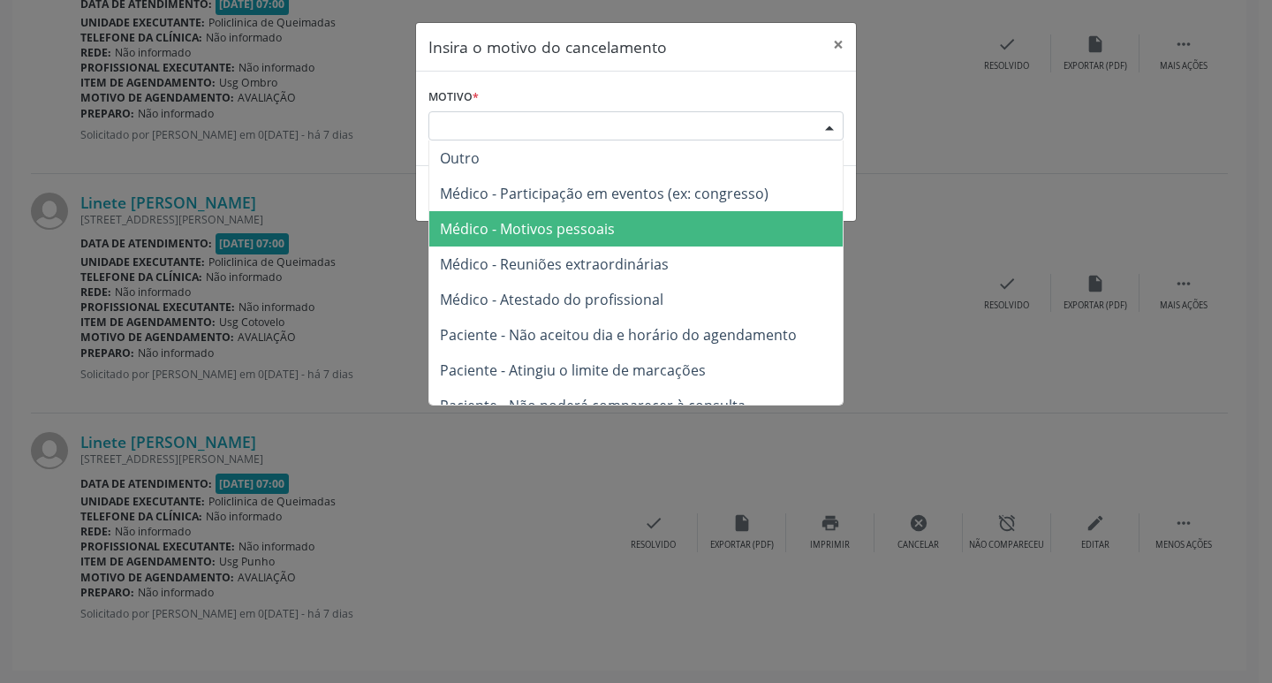
click at [562, 229] on span "Médico - Motivos pessoais" at bounding box center [527, 228] width 175 height 19
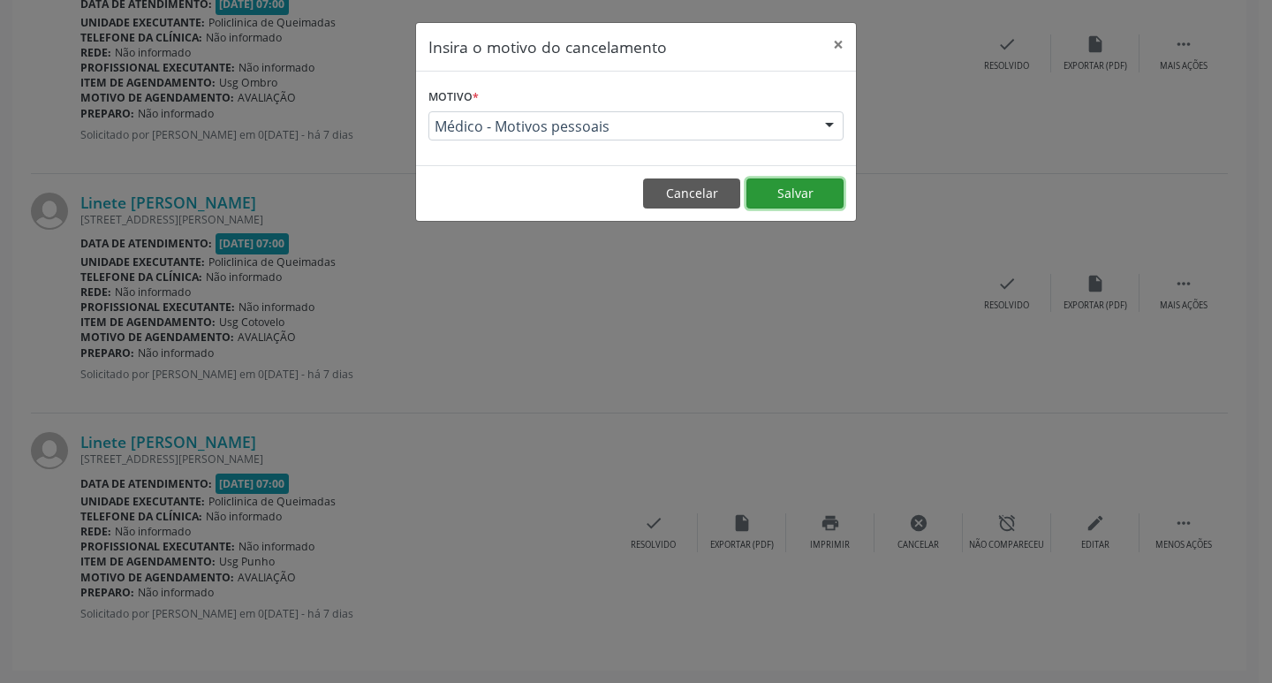
click at [789, 198] on button "Salvar" at bounding box center [795, 193] width 97 height 30
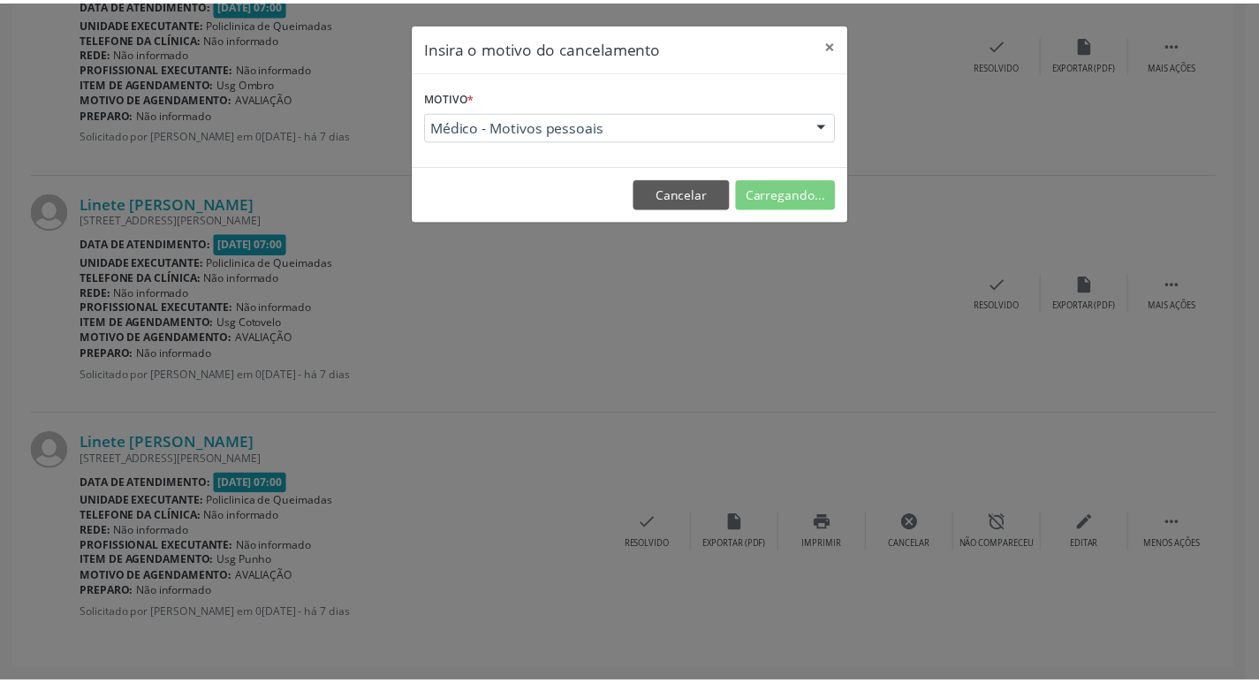
scroll to position [0, 0]
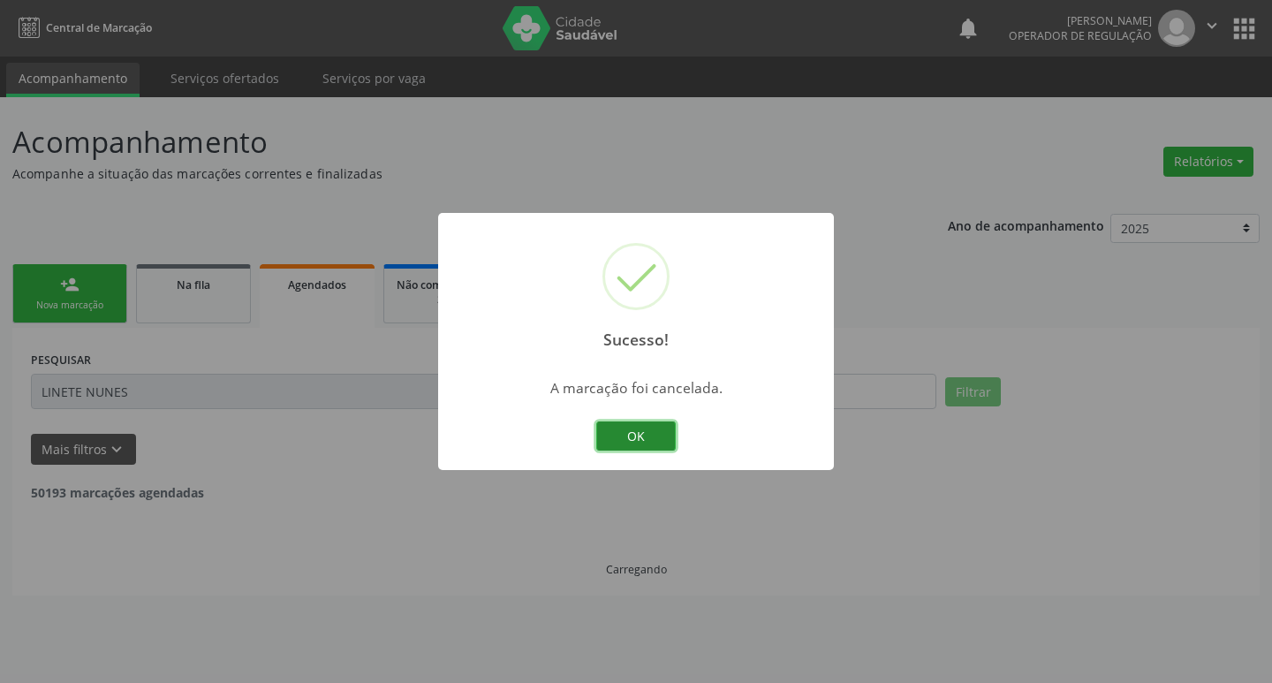
click at [657, 451] on button "OK" at bounding box center [636, 436] width 80 height 30
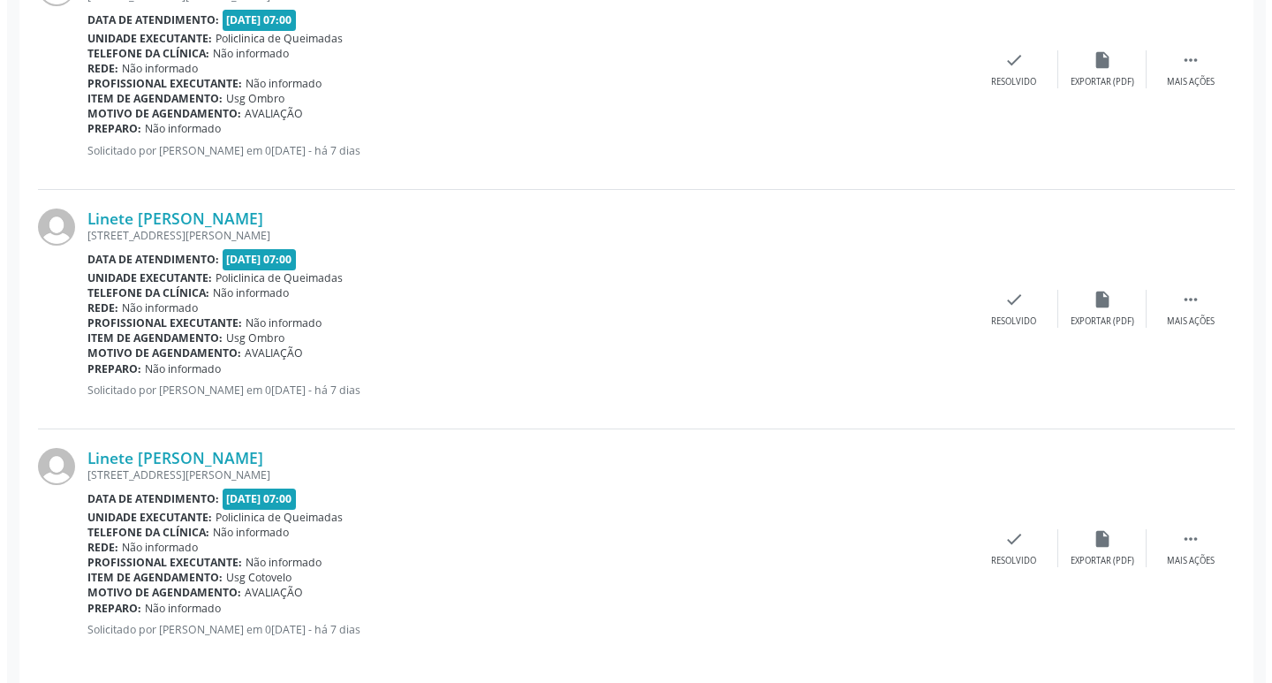
scroll to position [840, 0]
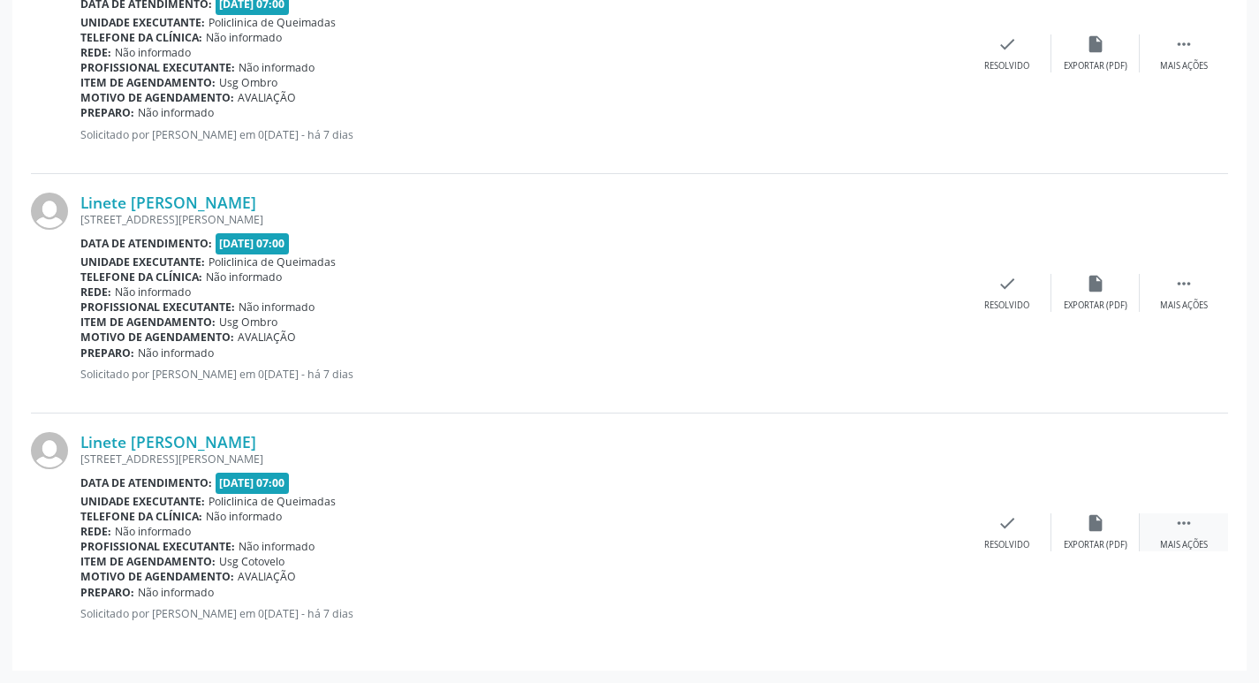
click at [1187, 535] on div " Mais ações" at bounding box center [1184, 532] width 88 height 38
click at [929, 535] on div "cancel Cancelar" at bounding box center [919, 532] width 88 height 38
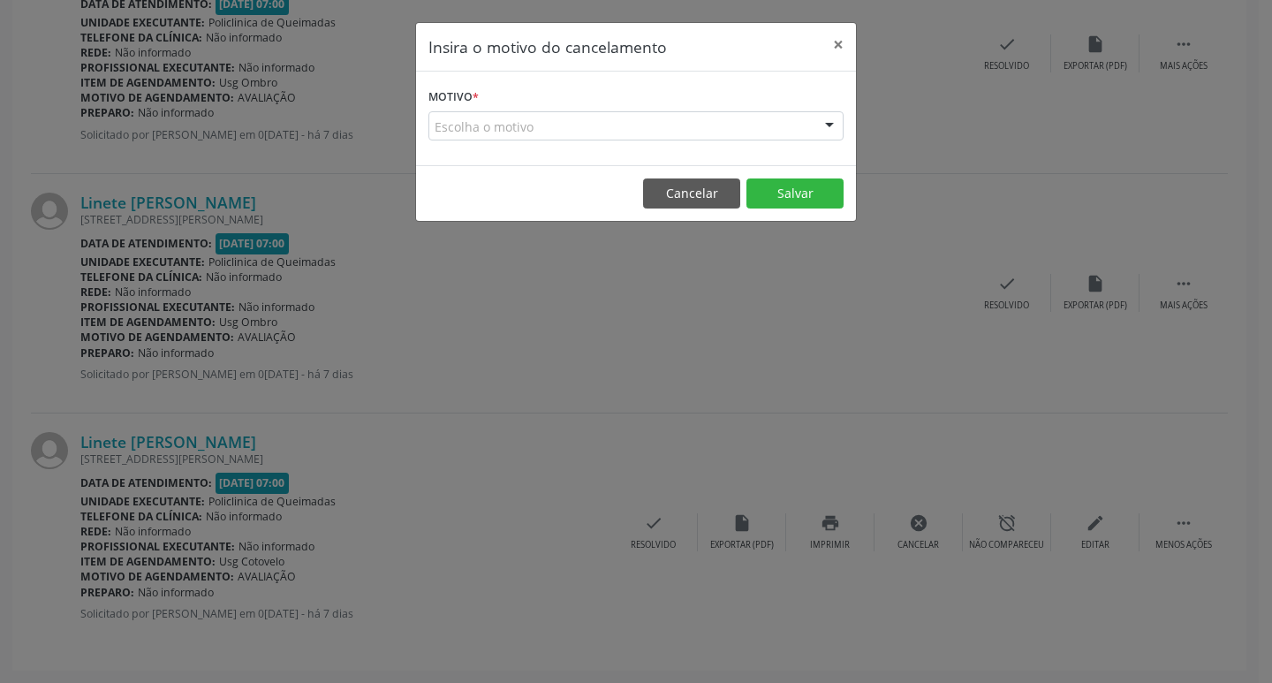
click at [527, 117] on div "Escolha o motivo" at bounding box center [636, 126] width 415 height 30
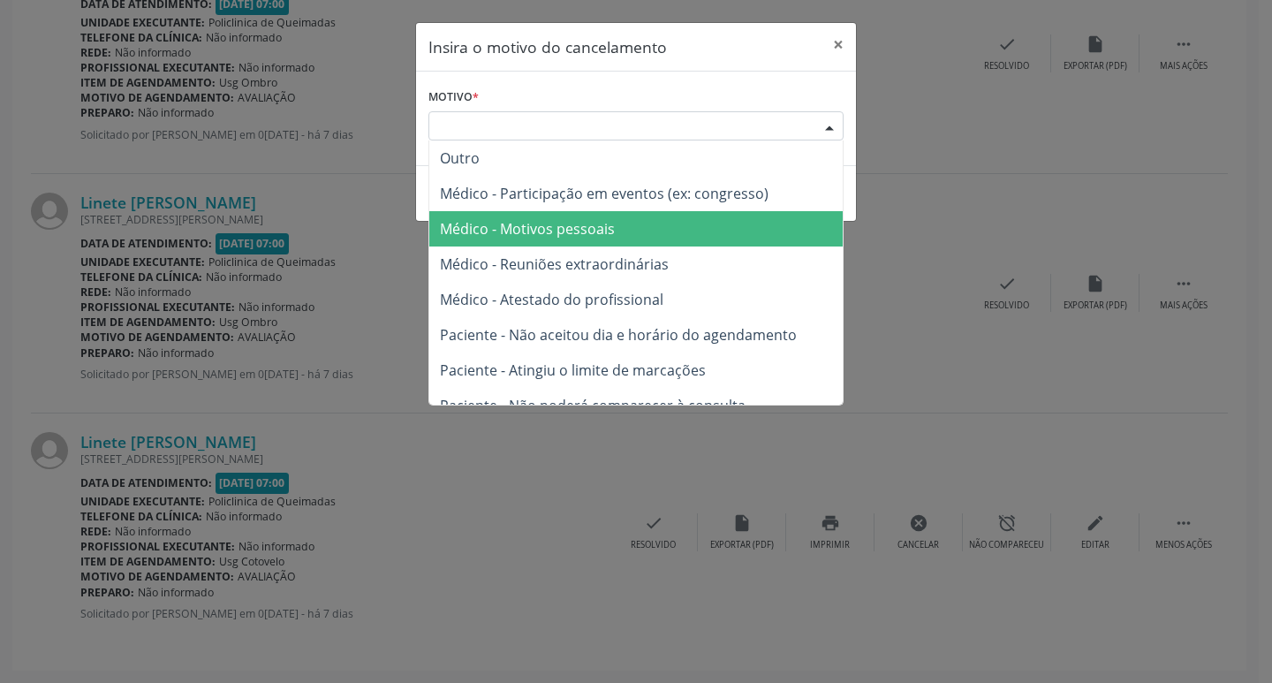
click at [546, 240] on span "Médico - Motivos pessoais" at bounding box center [635, 228] width 413 height 35
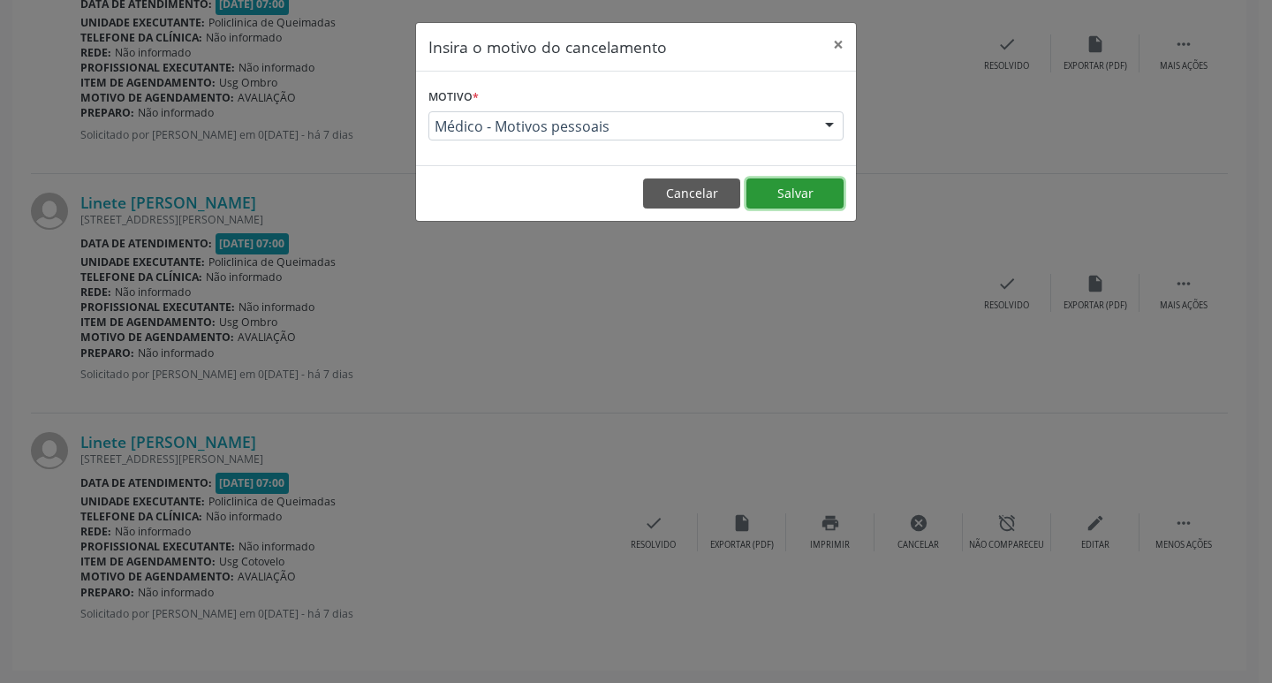
click at [792, 202] on button "Salvar" at bounding box center [795, 193] width 97 height 30
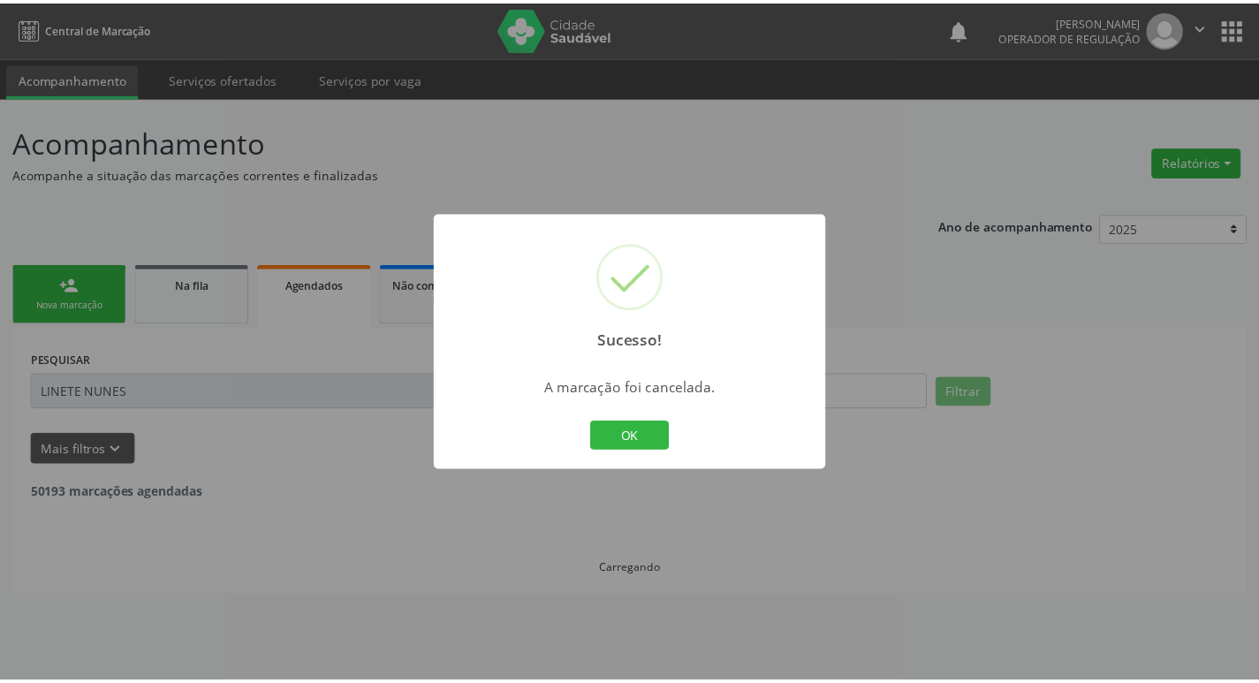
scroll to position [0, 0]
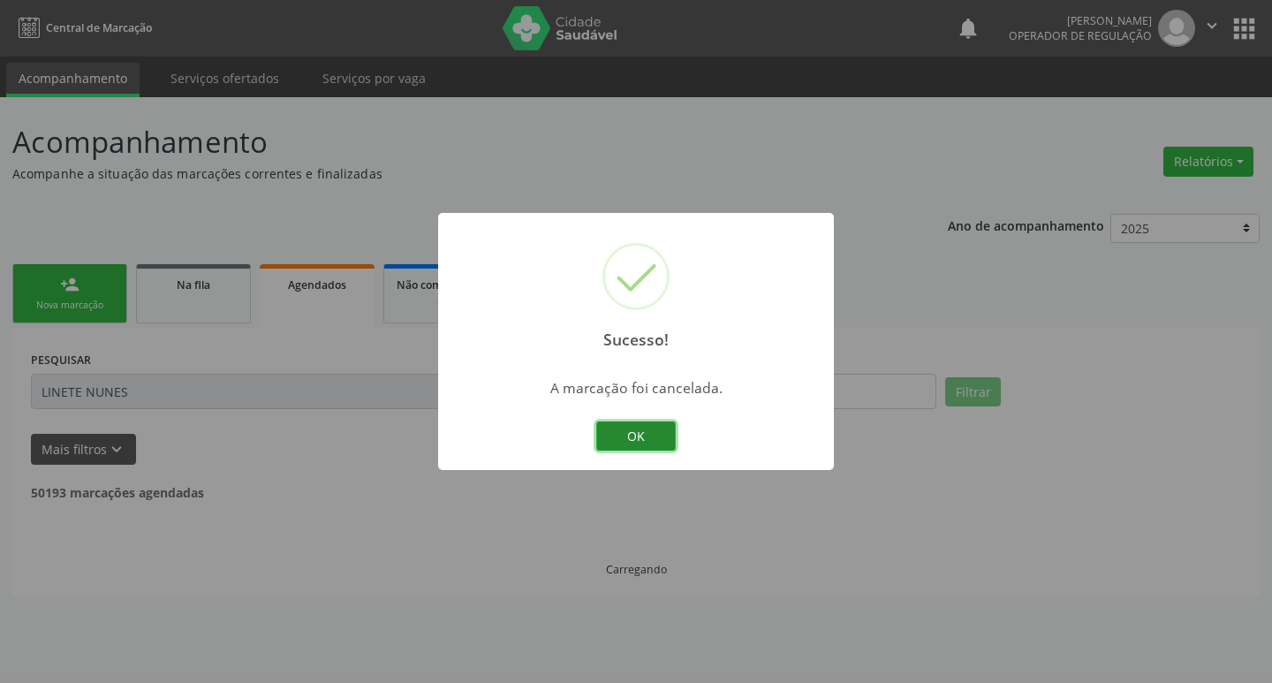
click at [653, 444] on button "OK" at bounding box center [636, 436] width 80 height 30
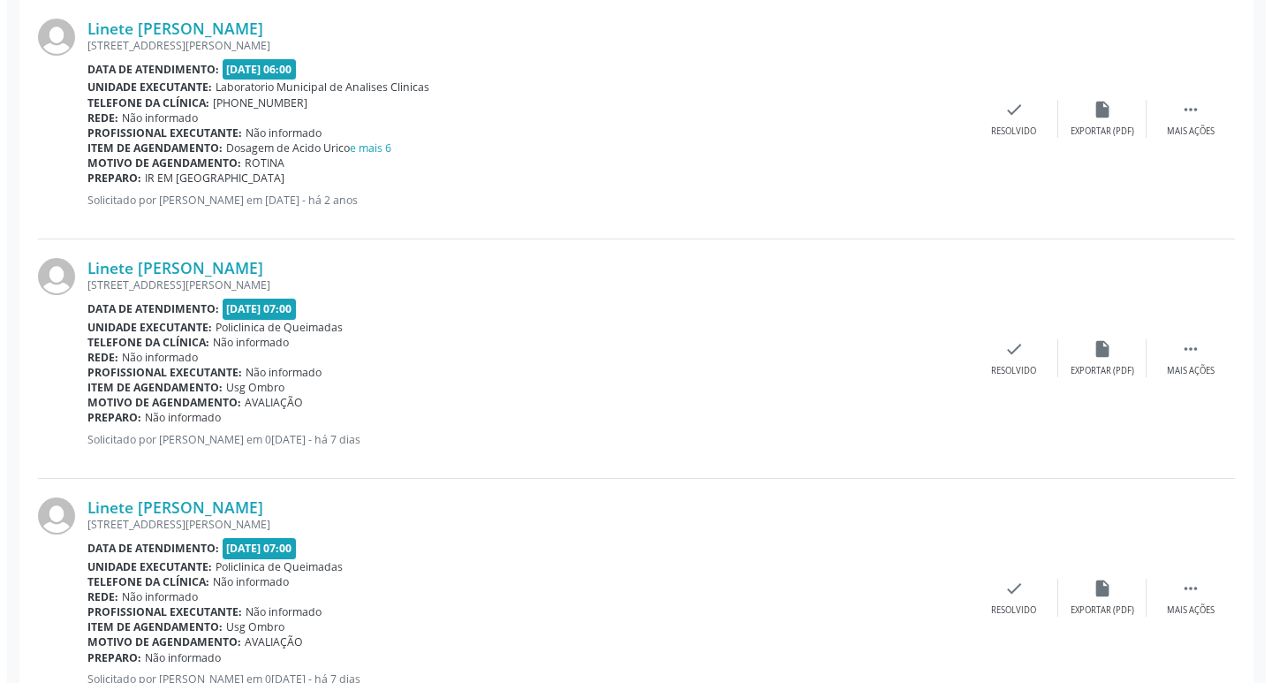
scroll to position [601, 0]
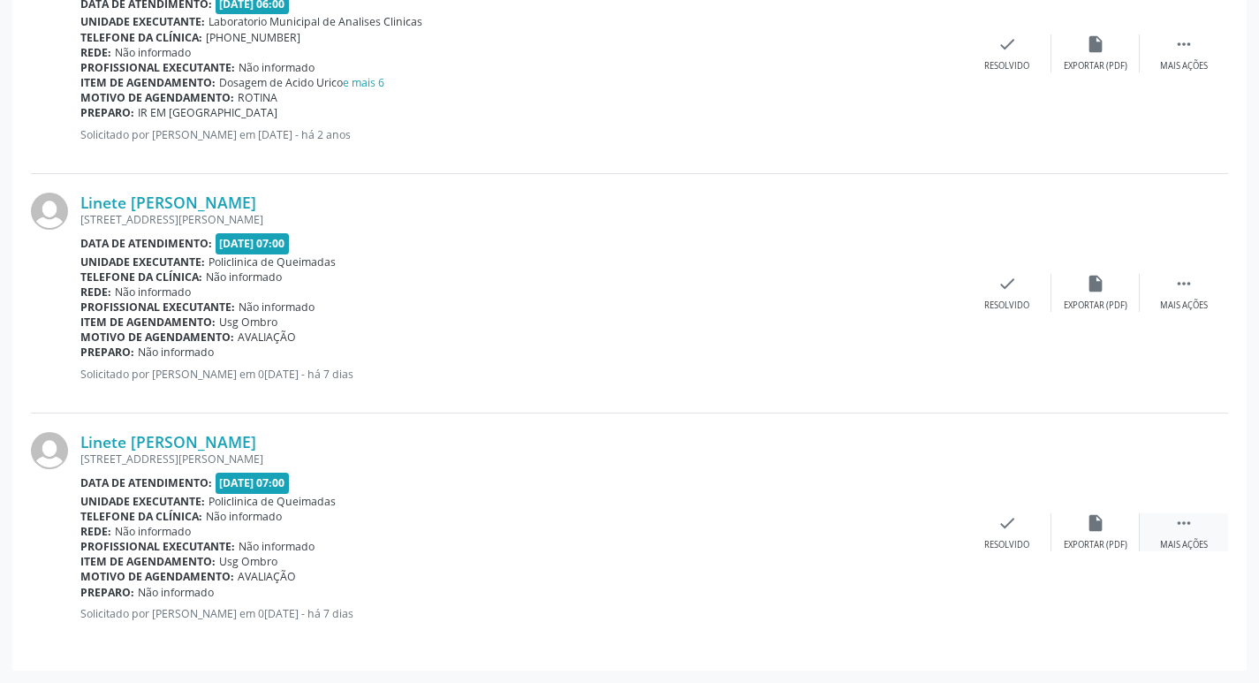
click at [1181, 535] on div " Mais ações" at bounding box center [1184, 532] width 88 height 38
click at [929, 533] on div "cancel Cancelar" at bounding box center [919, 532] width 88 height 38
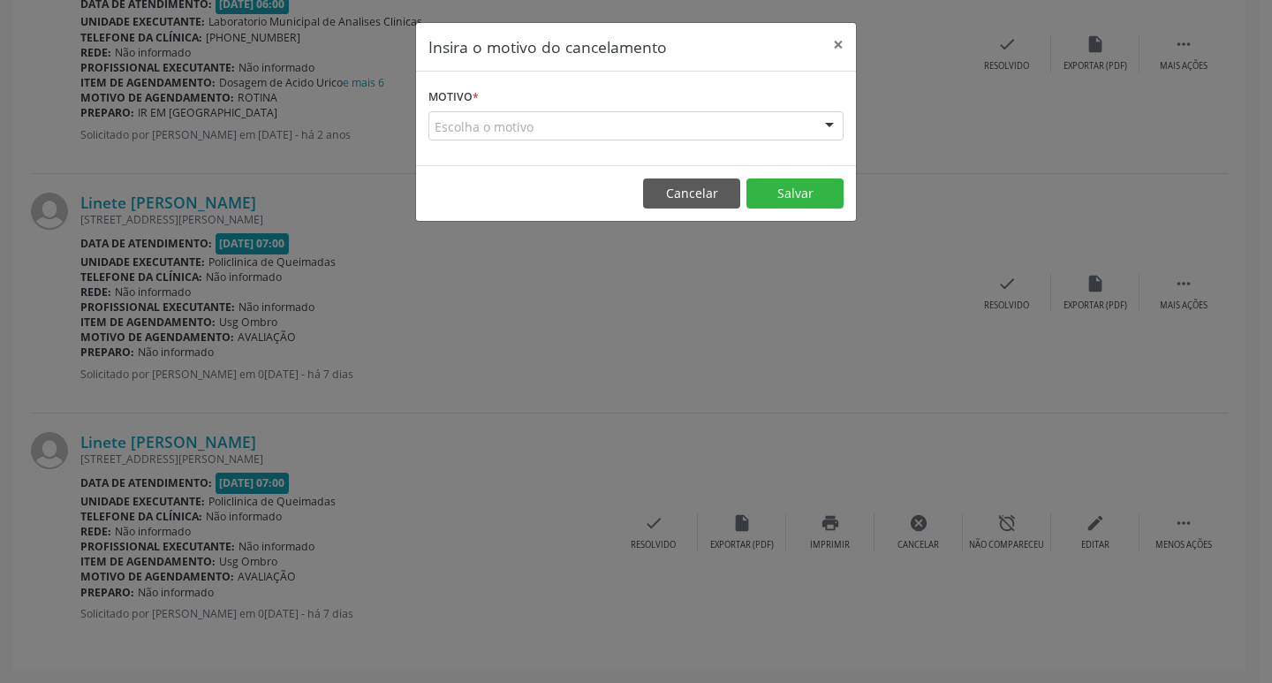
click at [557, 126] on div "Escolha o motivo" at bounding box center [636, 126] width 415 height 30
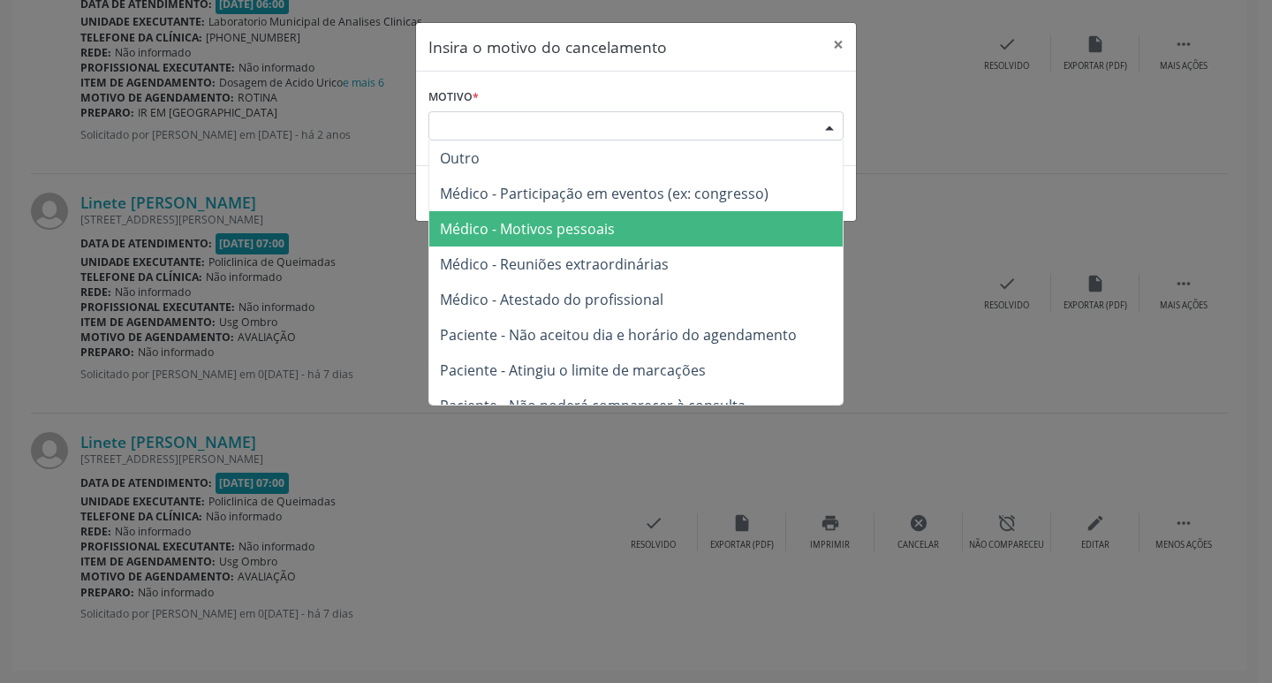
click at [570, 233] on span "Médico - Motivos pessoais" at bounding box center [527, 228] width 175 height 19
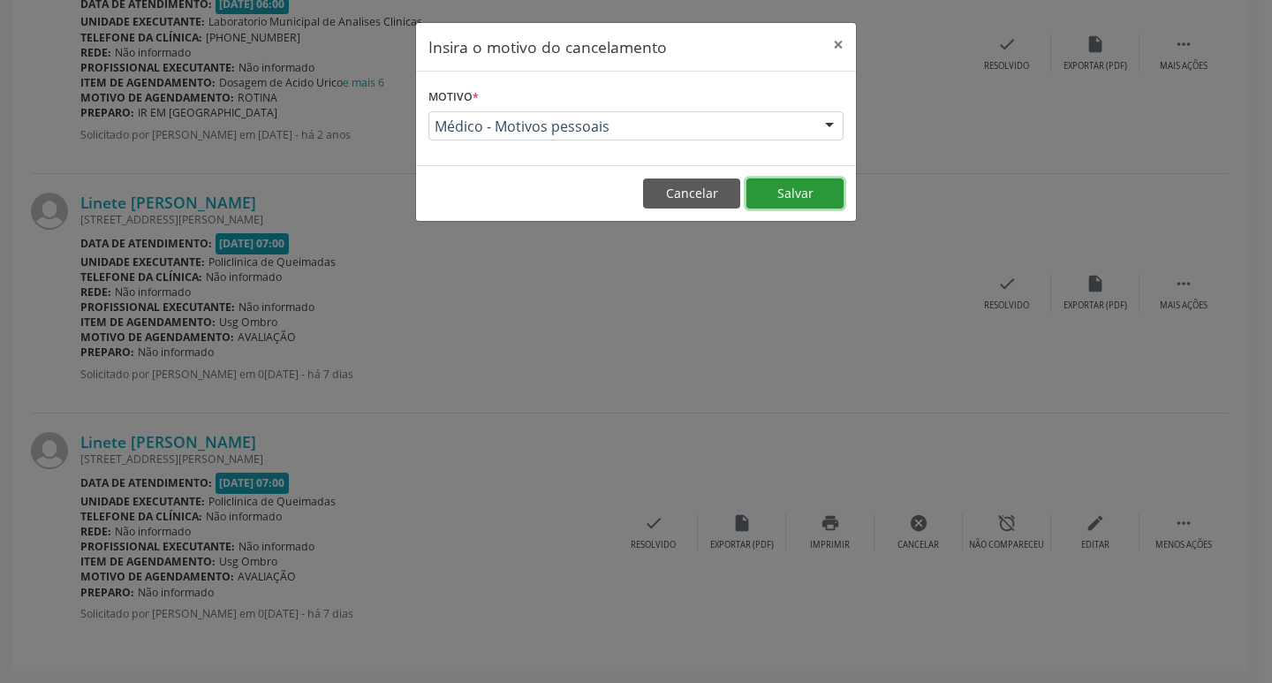
click at [781, 199] on button "Salvar" at bounding box center [795, 193] width 97 height 30
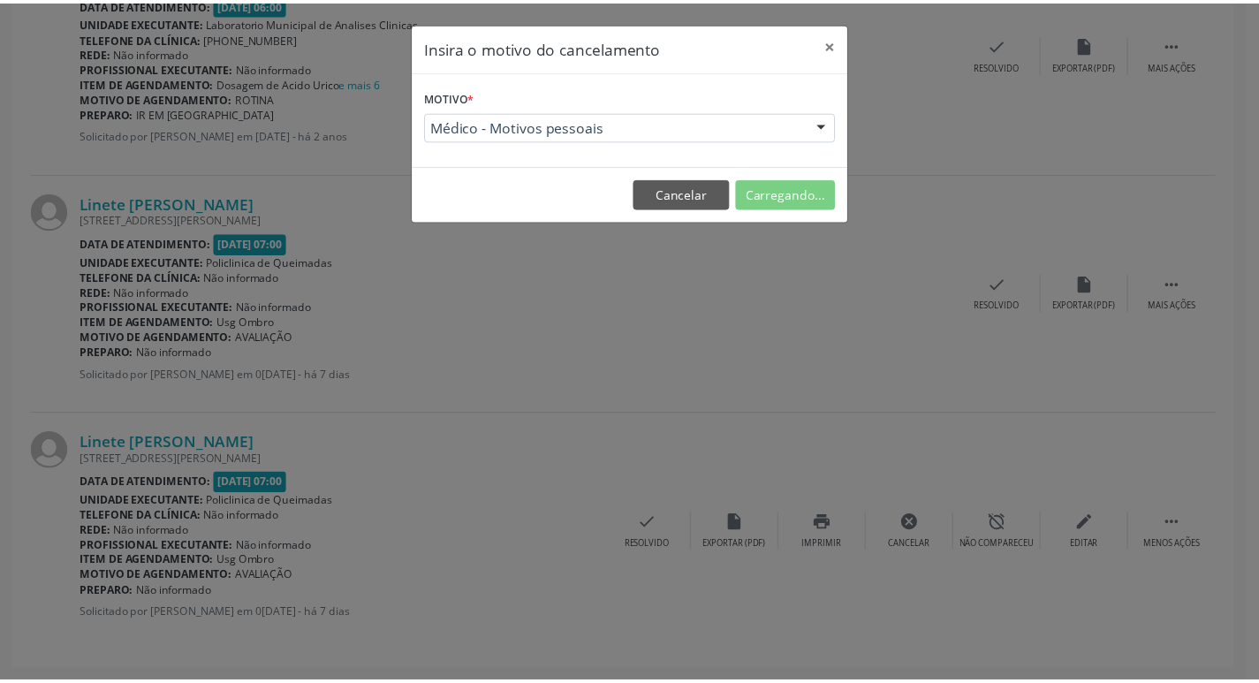
scroll to position [0, 0]
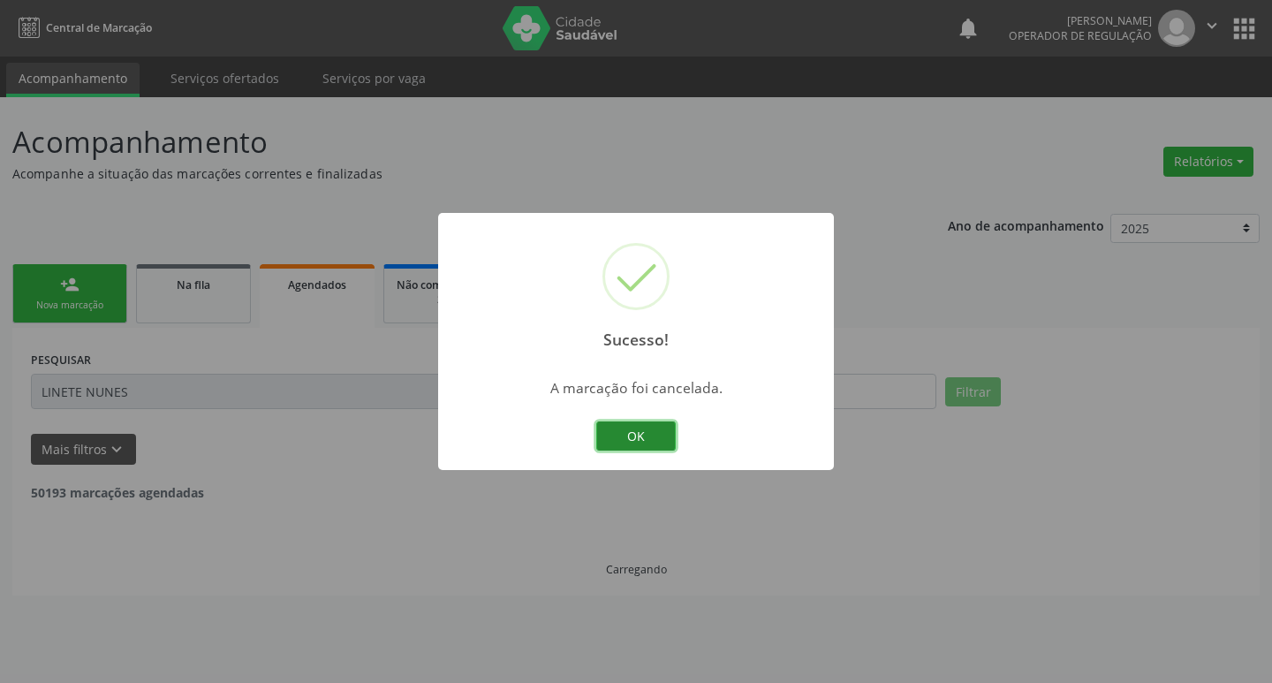
click at [632, 430] on button "OK" at bounding box center [636, 436] width 80 height 30
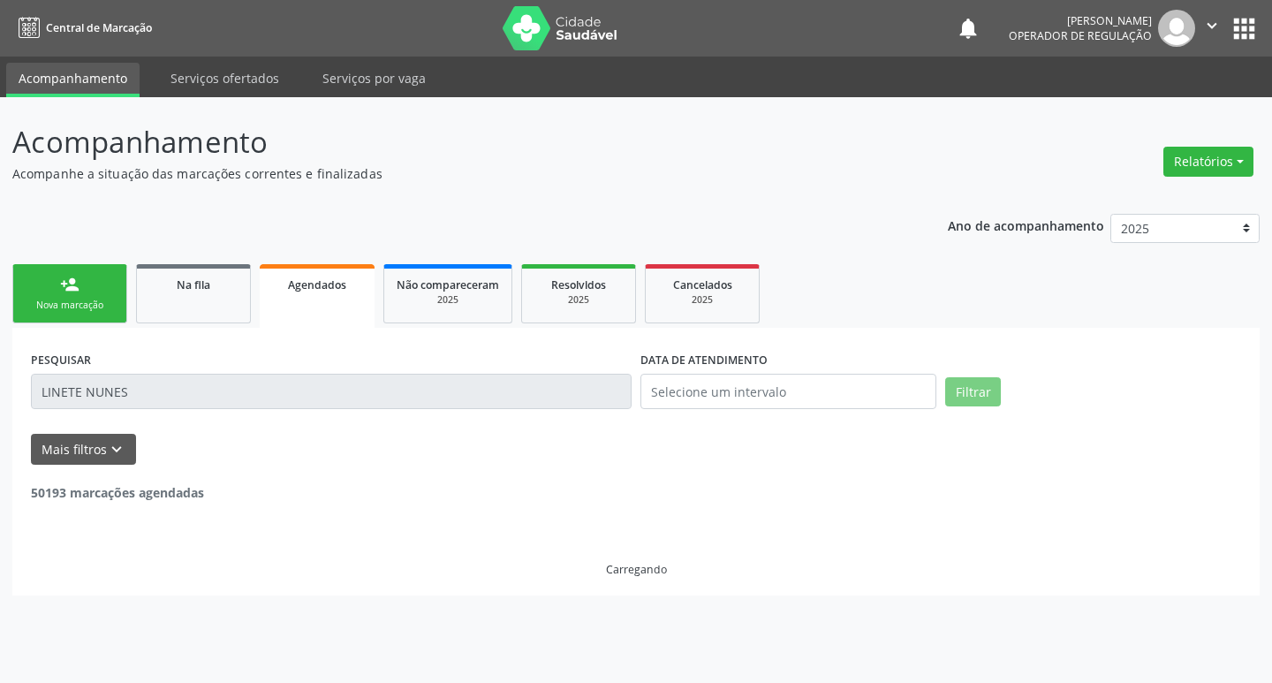
click at [88, 299] on div "Nova marcação" at bounding box center [70, 305] width 88 height 13
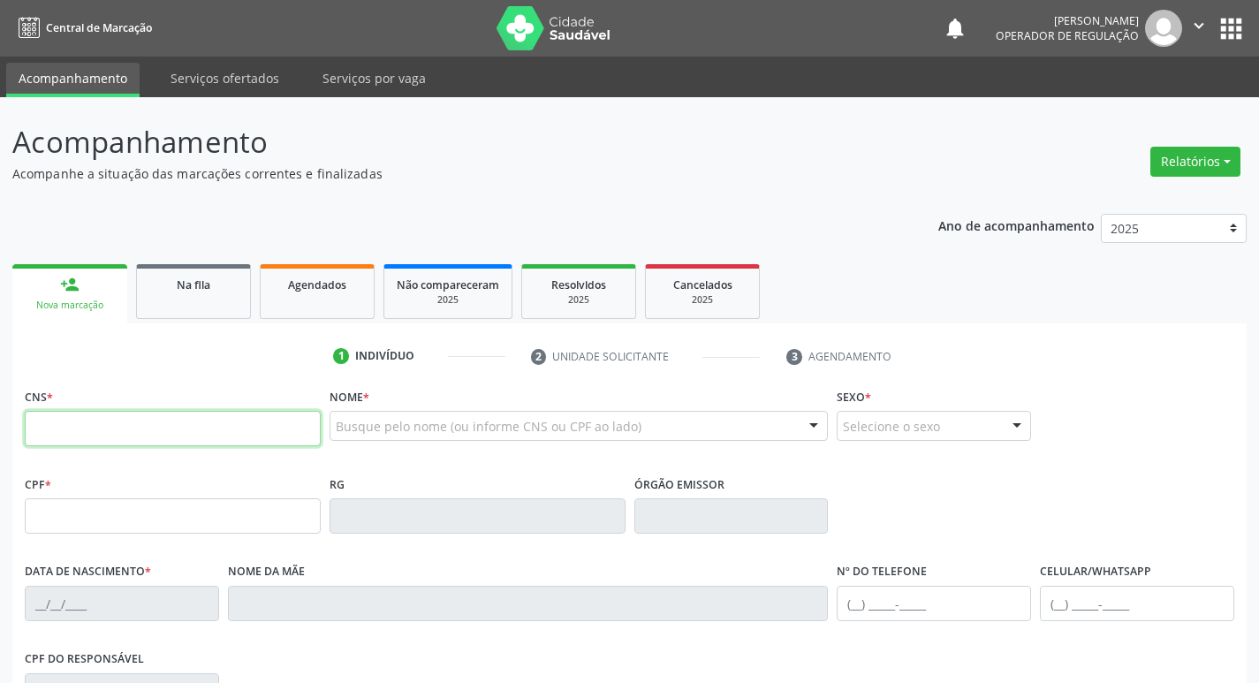
click at [141, 421] on input "text" at bounding box center [173, 428] width 296 height 35
type input "708 0058 2379 1127"
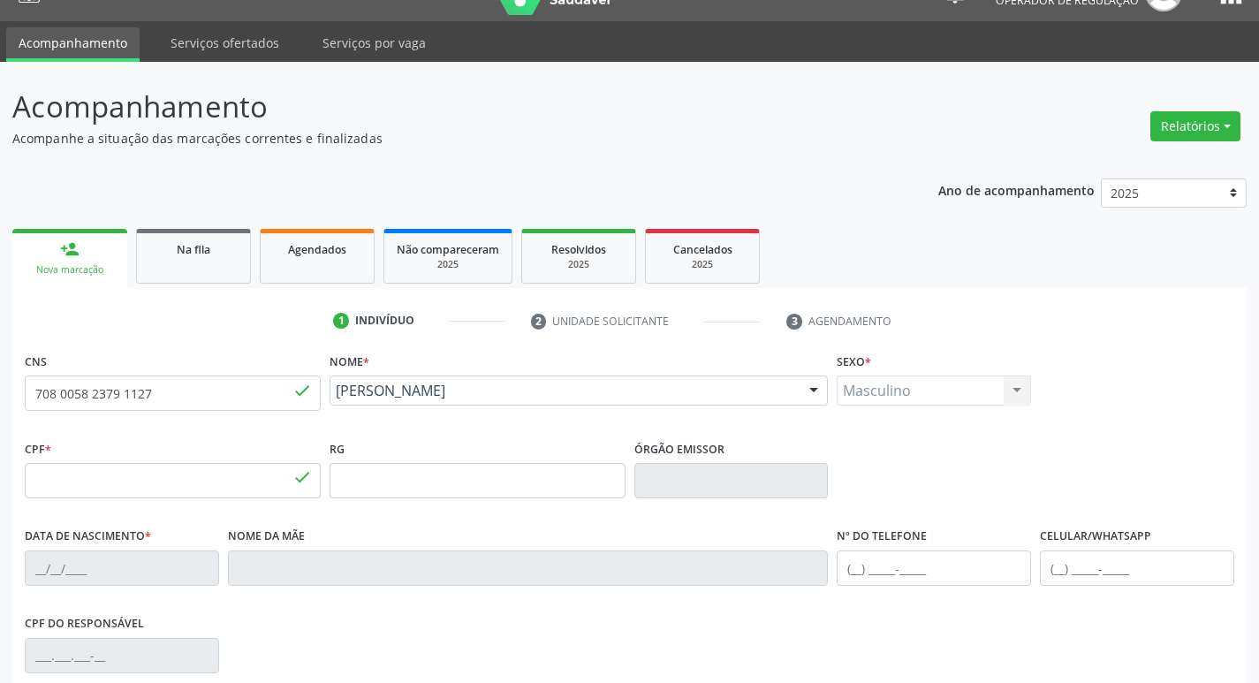
type input "094.327.014-68"
type input "20/06/1950"
type input "Josefa Maria da Conceição"
type input "(83) 99365-8398"
type input "000.751.384-41"
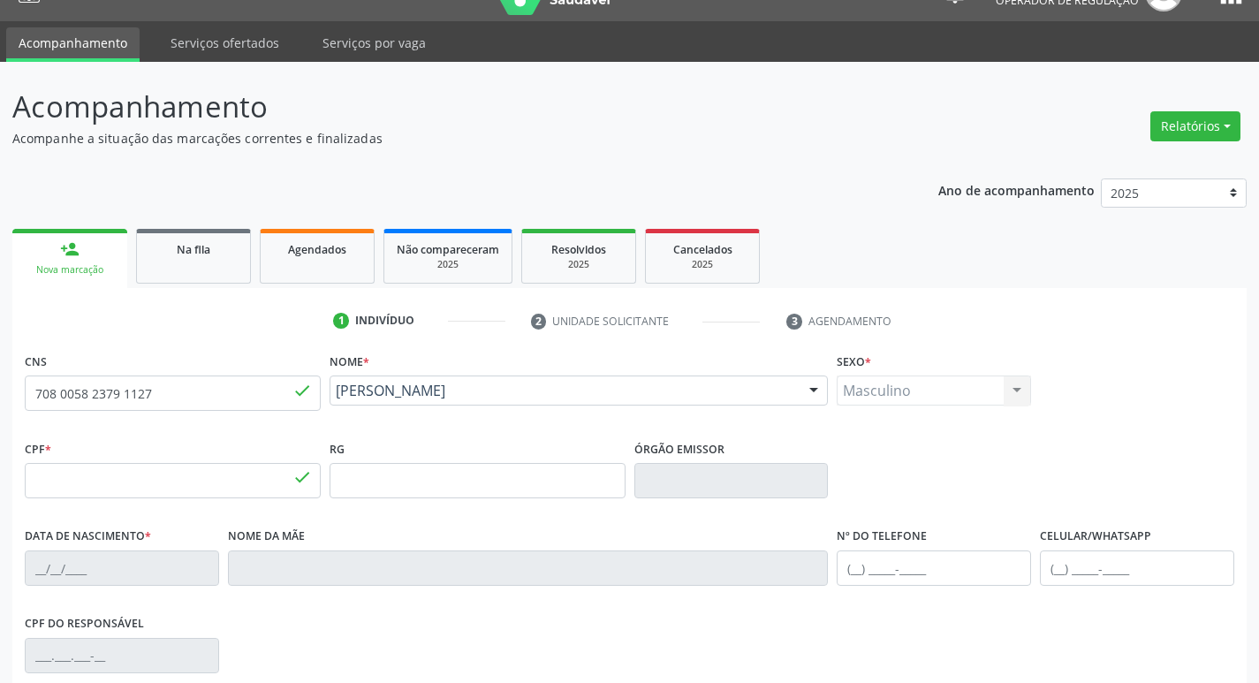
type input "71"
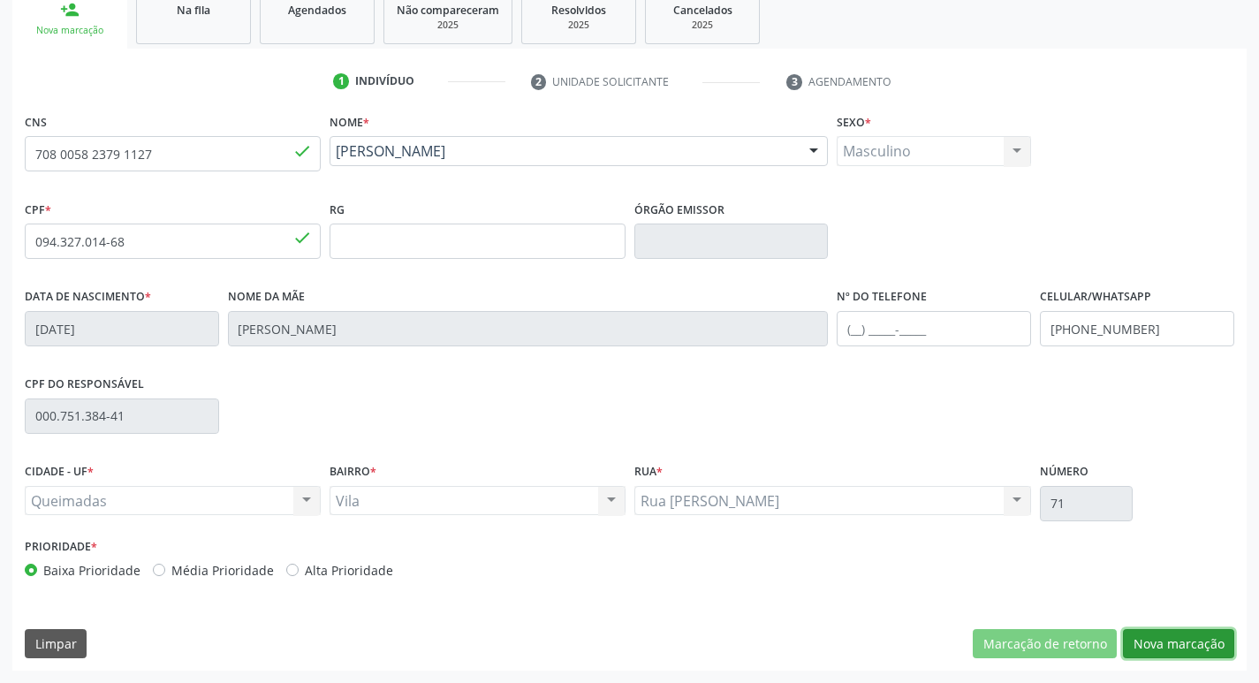
click at [1149, 635] on button "Nova marcação" at bounding box center [1178, 644] width 111 height 30
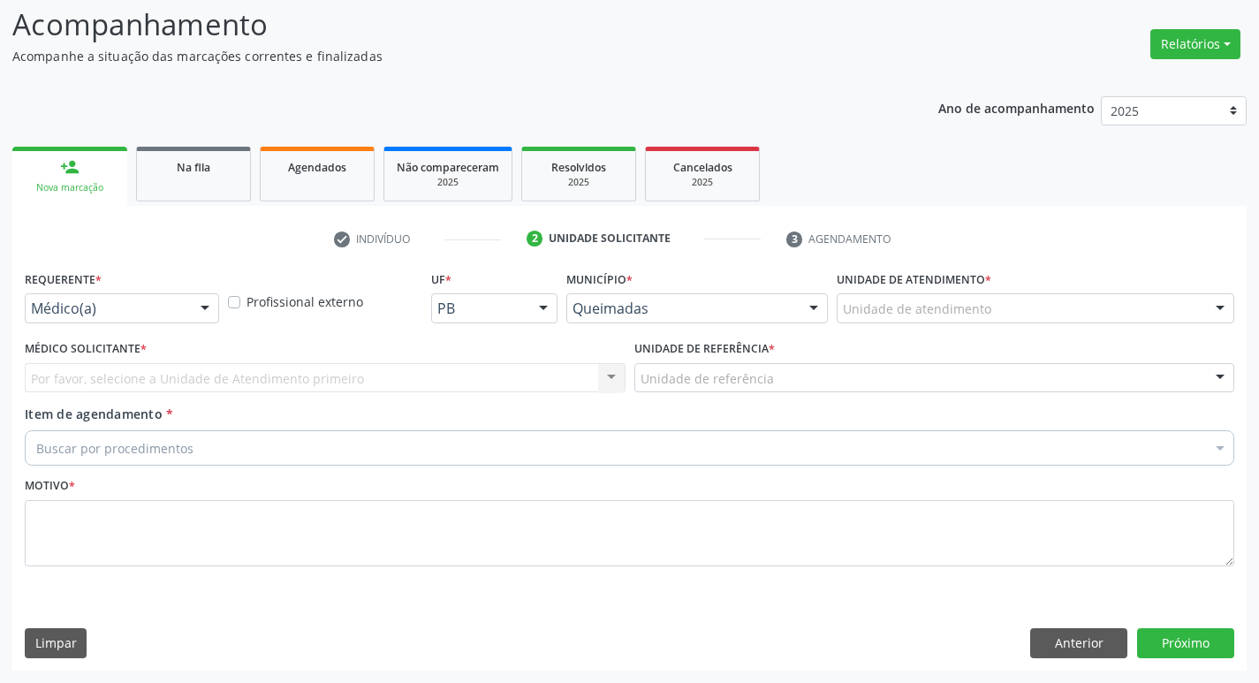
scroll to position [118, 0]
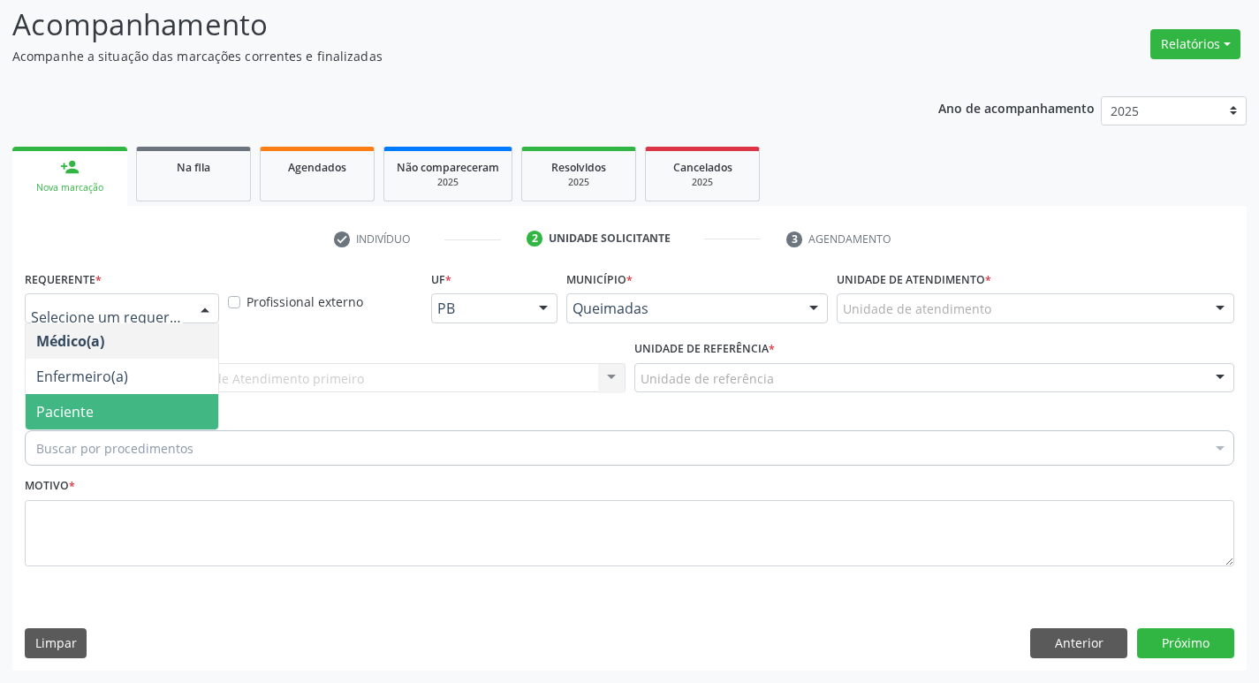
click at [131, 408] on span "Paciente" at bounding box center [122, 411] width 193 height 35
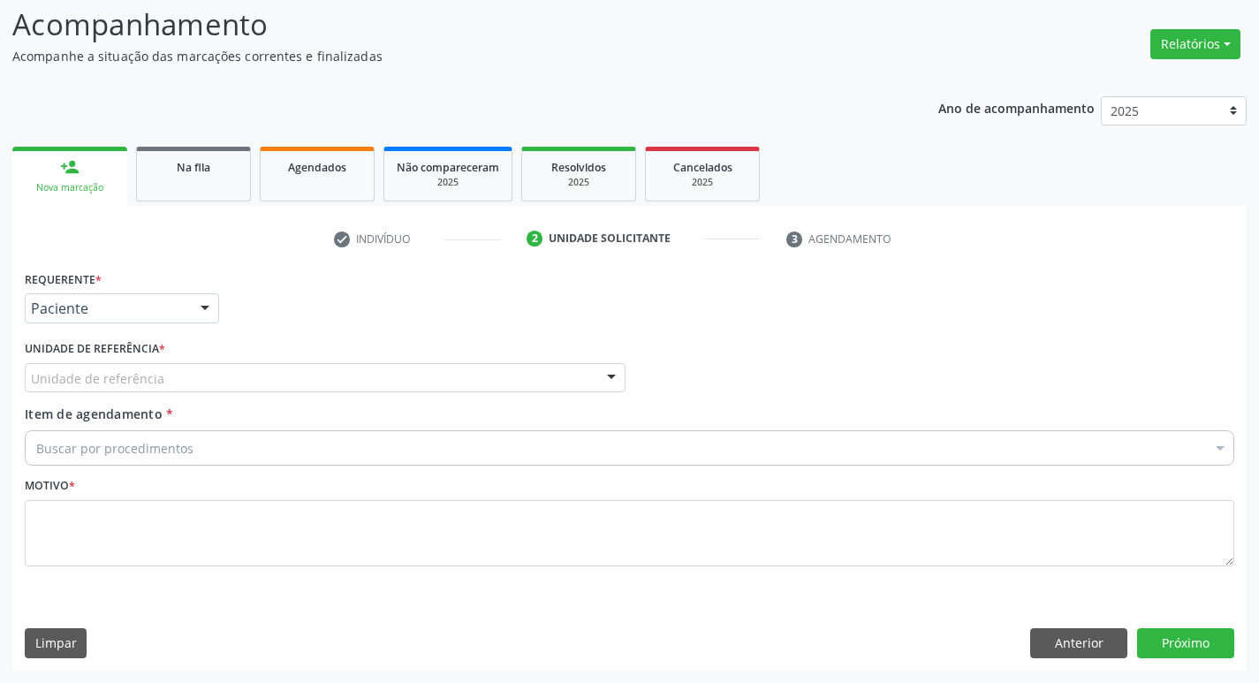
click at [110, 390] on div "Unidade de referência" at bounding box center [325, 378] width 601 height 30
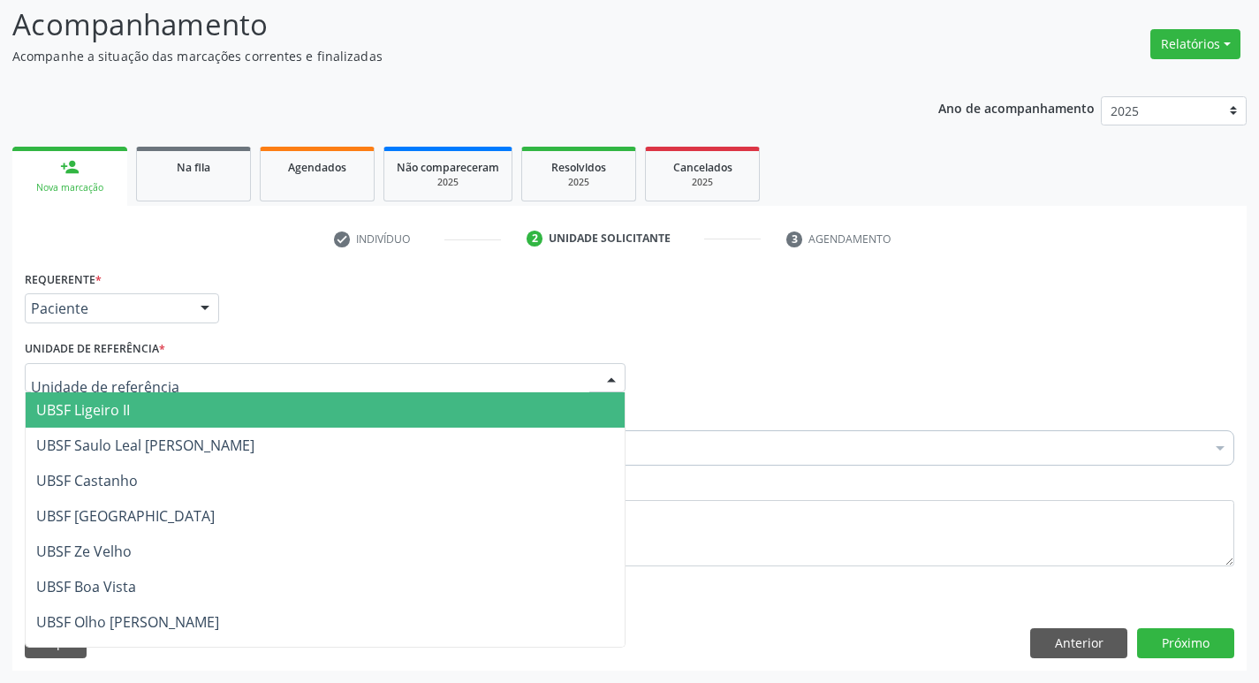
type input "V"
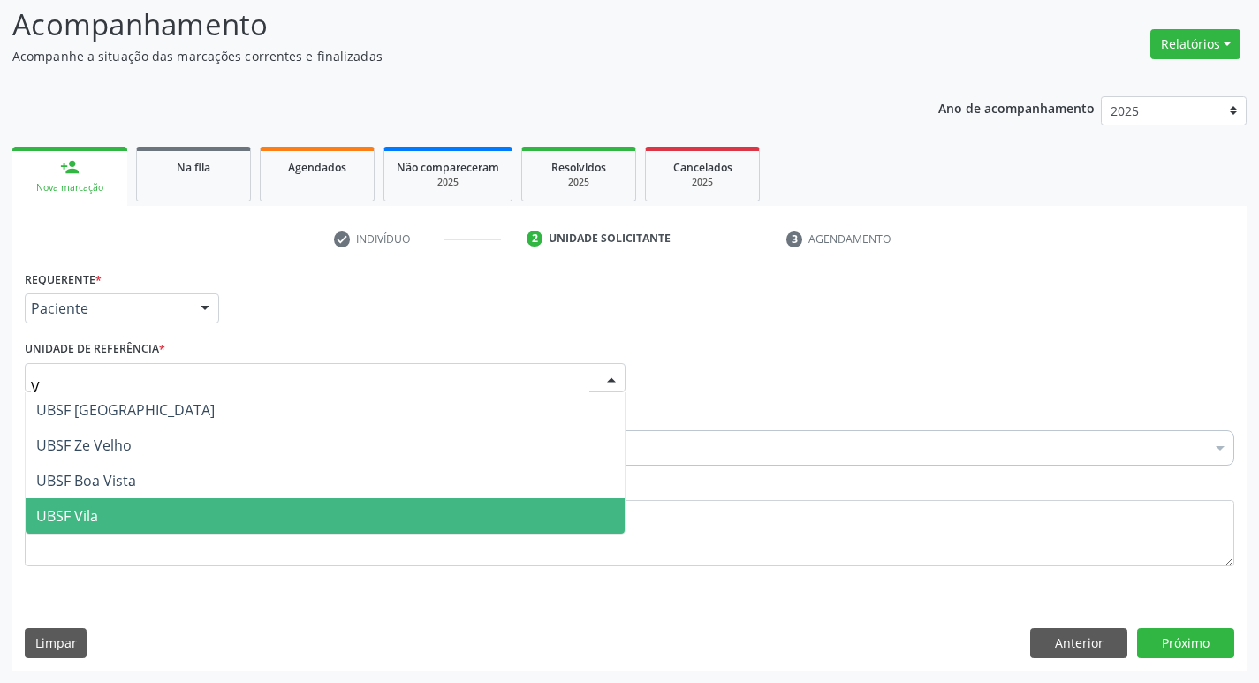
click at [144, 514] on span "UBSF Vila" at bounding box center [325, 515] width 599 height 35
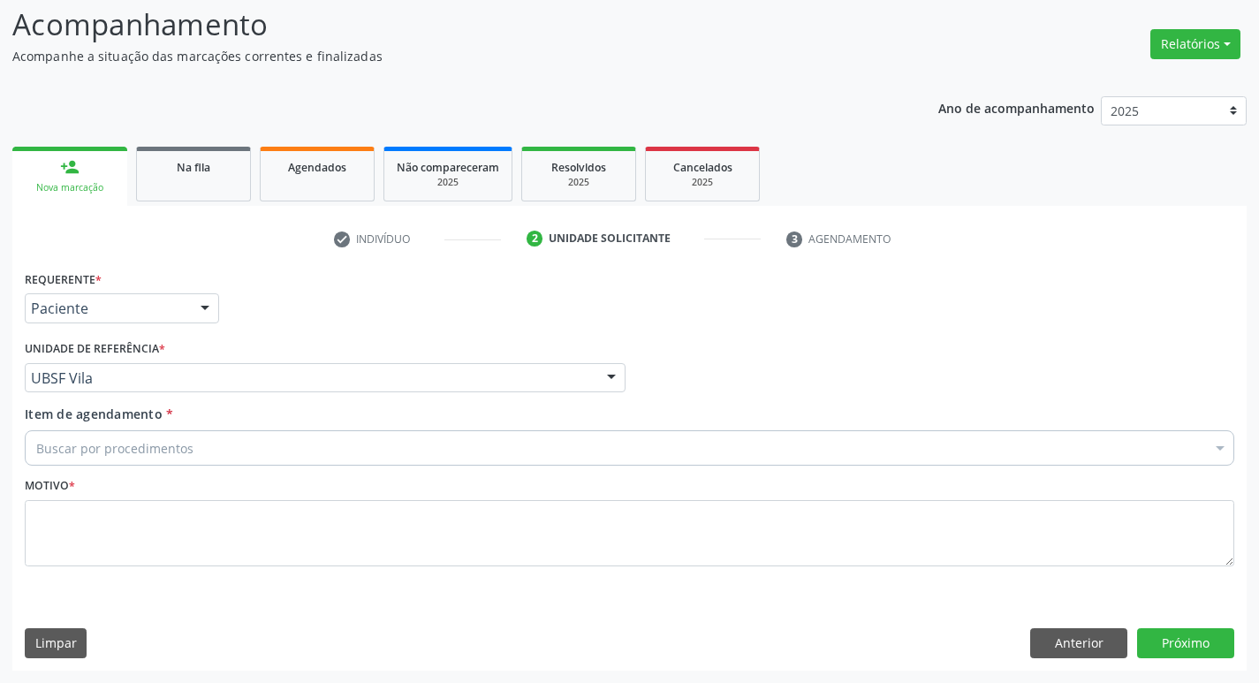
click at [174, 461] on div "Buscar por procedimentos" at bounding box center [630, 447] width 1210 height 35
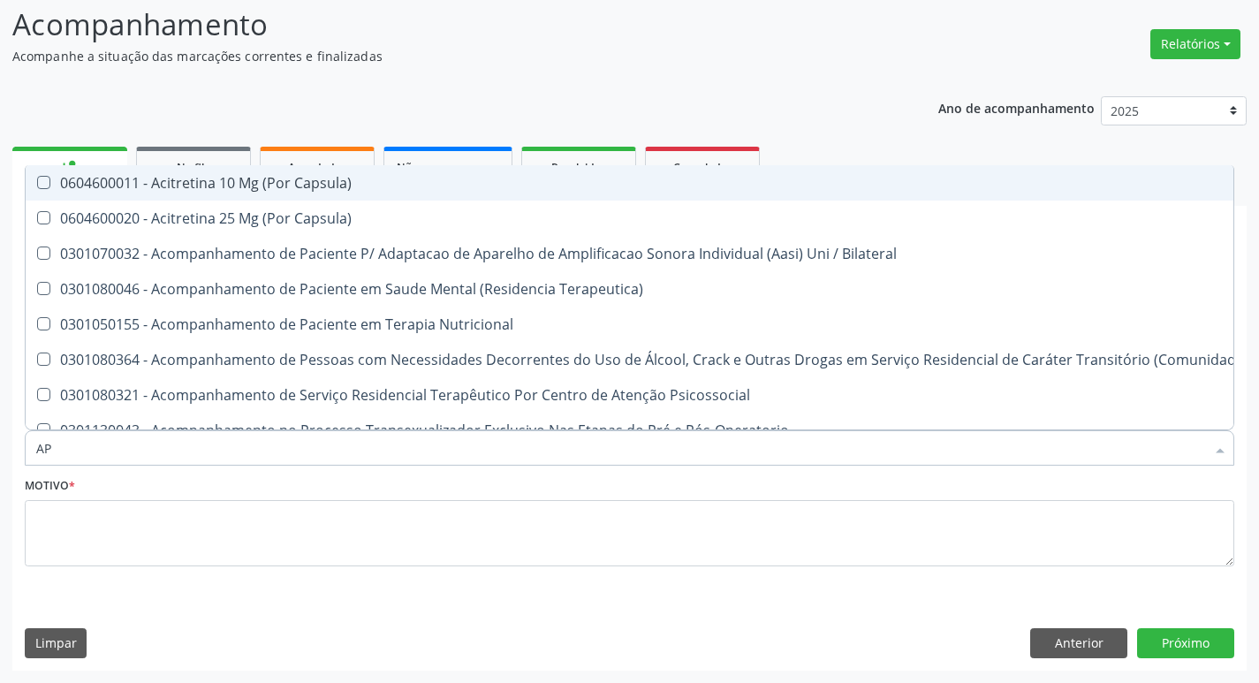
type input "aparelho u"
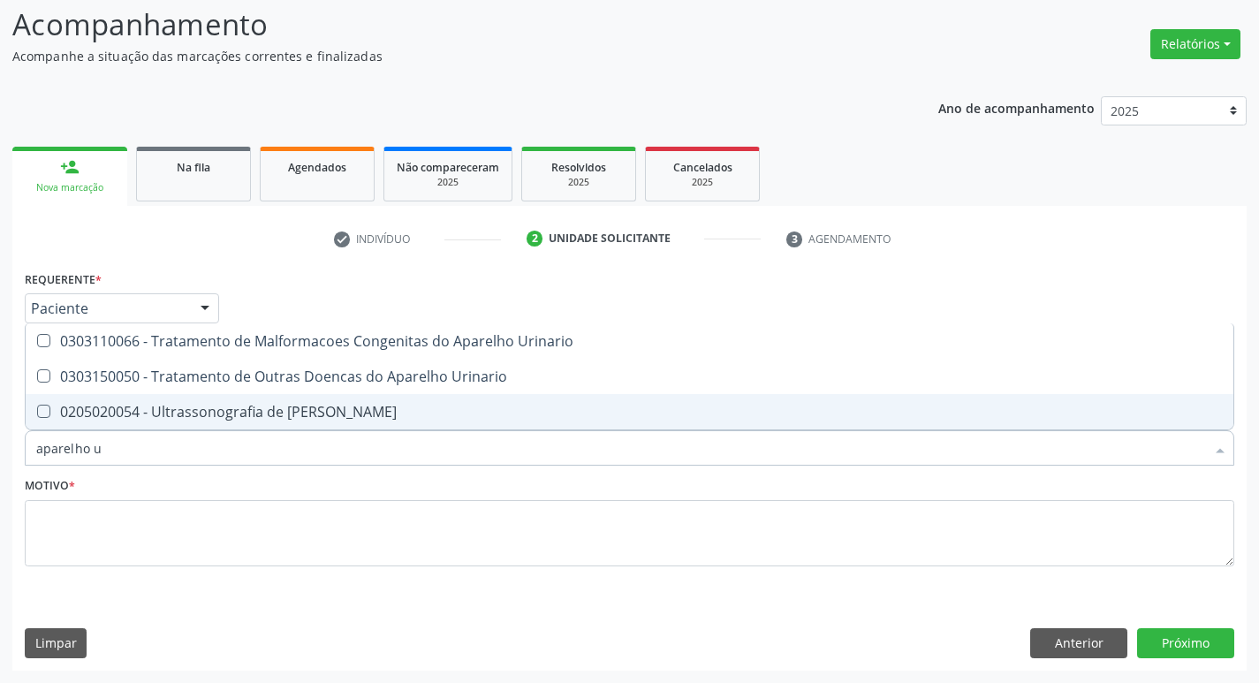
click at [267, 399] on span "0205020054 - Ultrassonografia de [PERSON_NAME]" at bounding box center [630, 411] width 1208 height 35
checkbox Urinario "true"
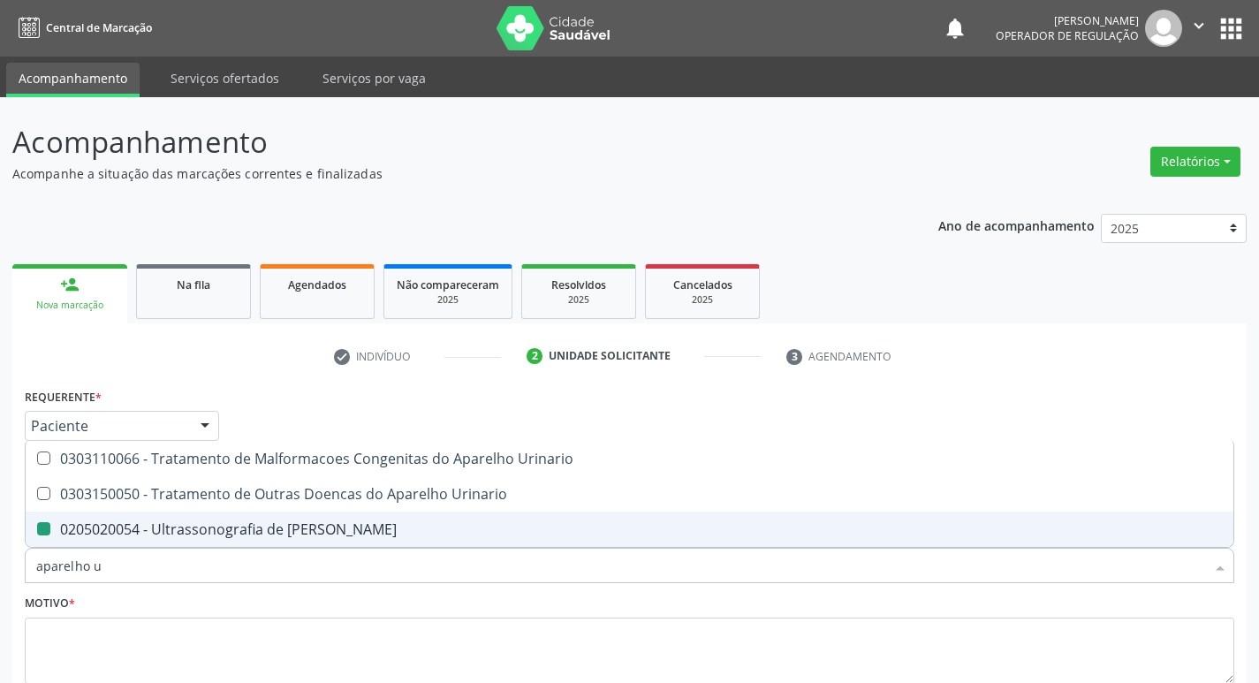
type input "aparelho"
checkbox Urinario "false"
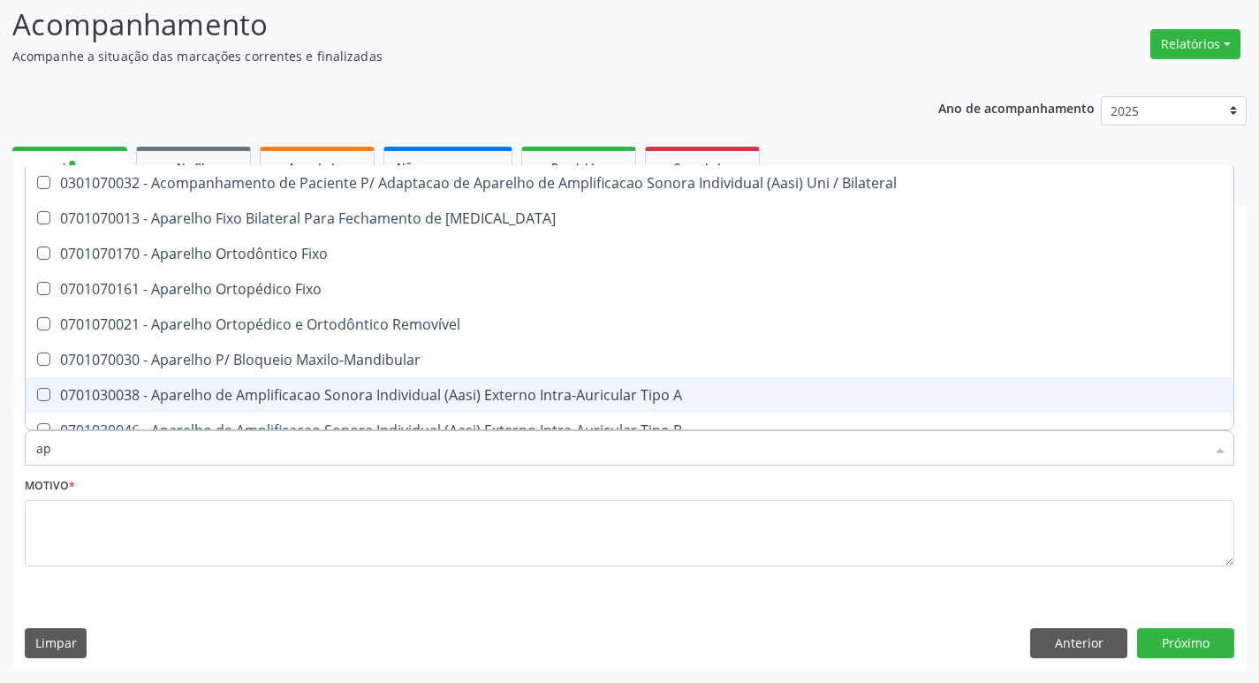
type input "a"
checkbox Urinario "false"
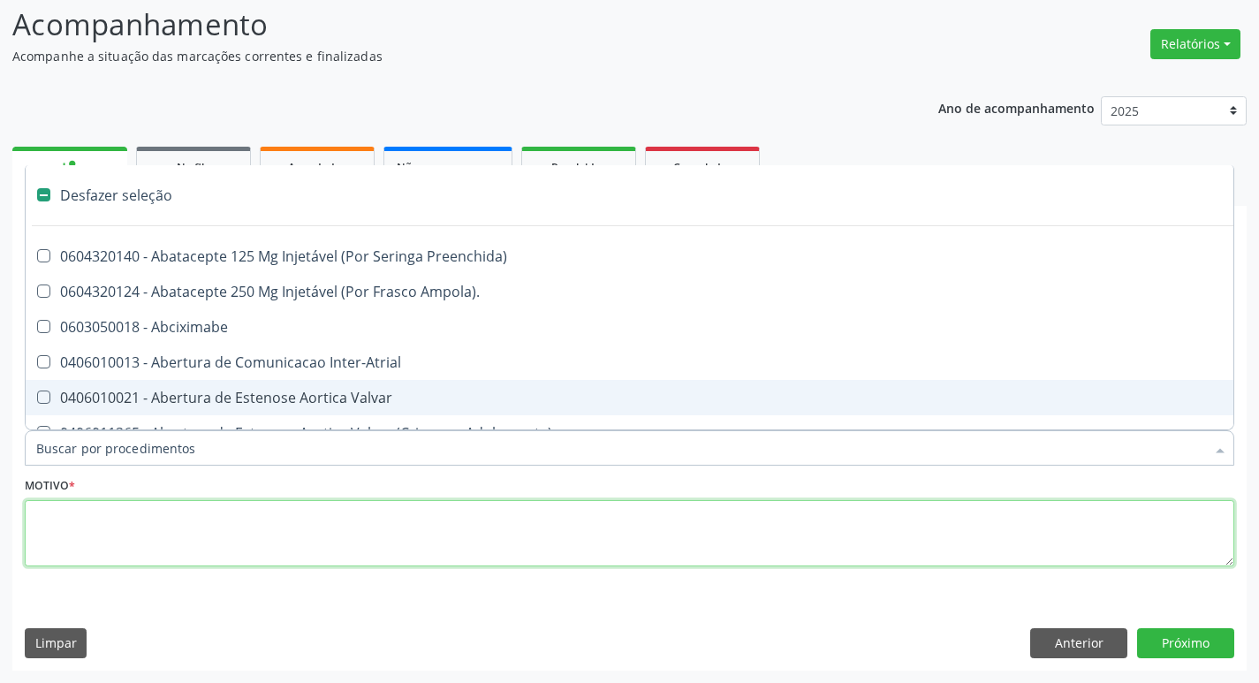
click at [239, 554] on textarea at bounding box center [630, 533] width 1210 height 67
checkbox Ampola\)\ "true"
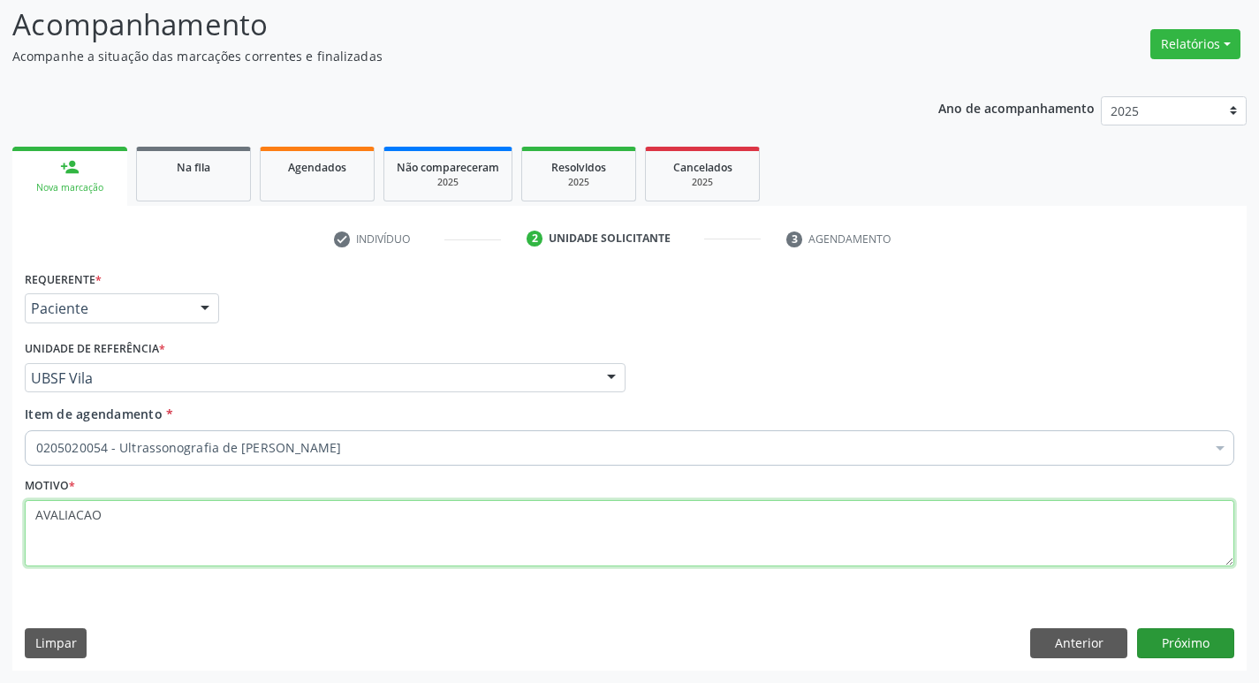
type textarea "AVALIACAO"
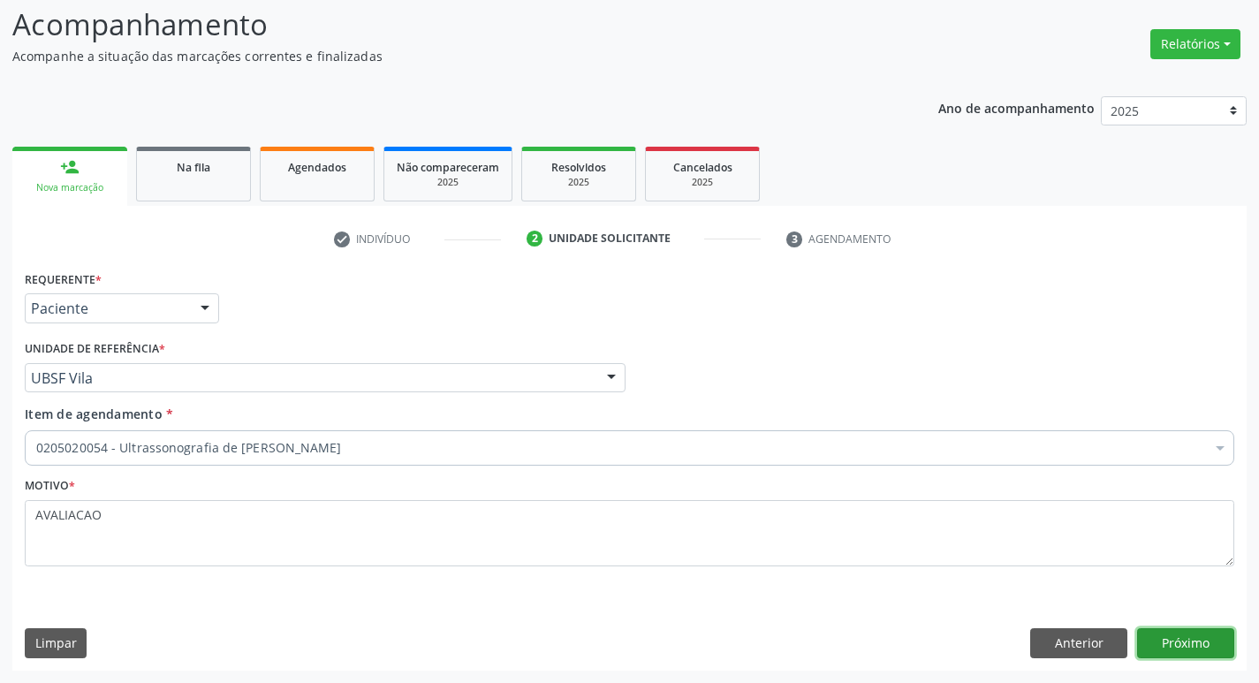
click at [1181, 632] on button "Próximo" at bounding box center [1185, 643] width 97 height 30
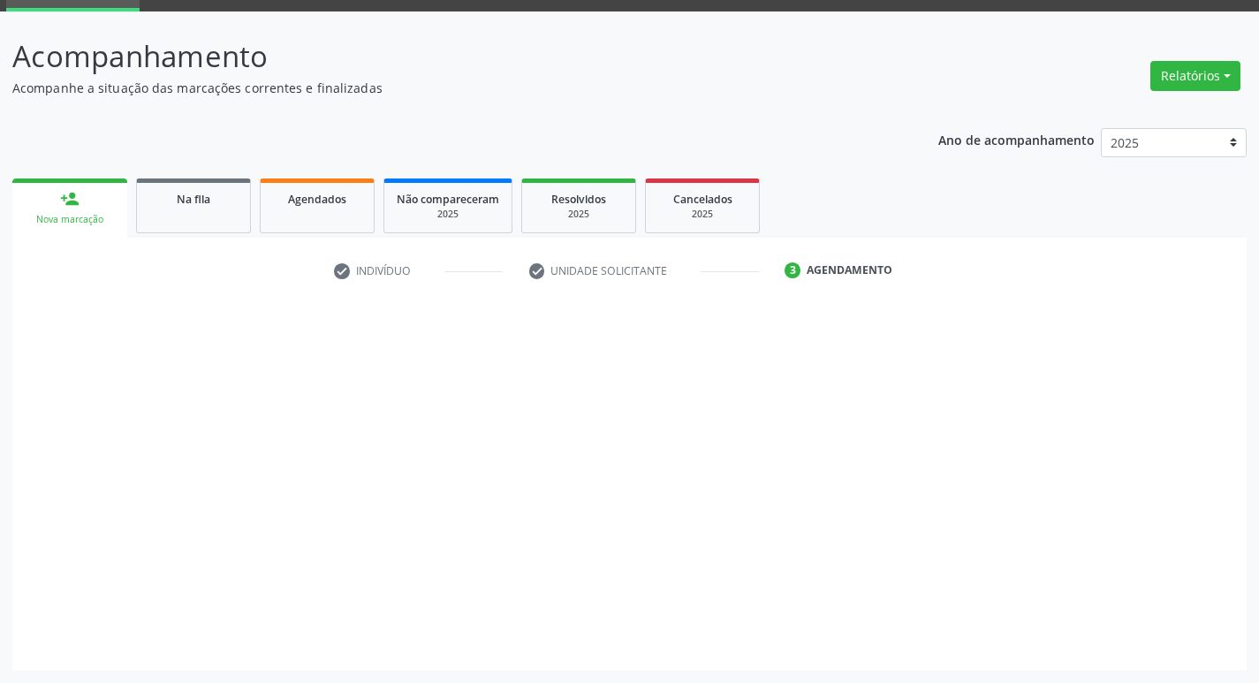
scroll to position [86, 0]
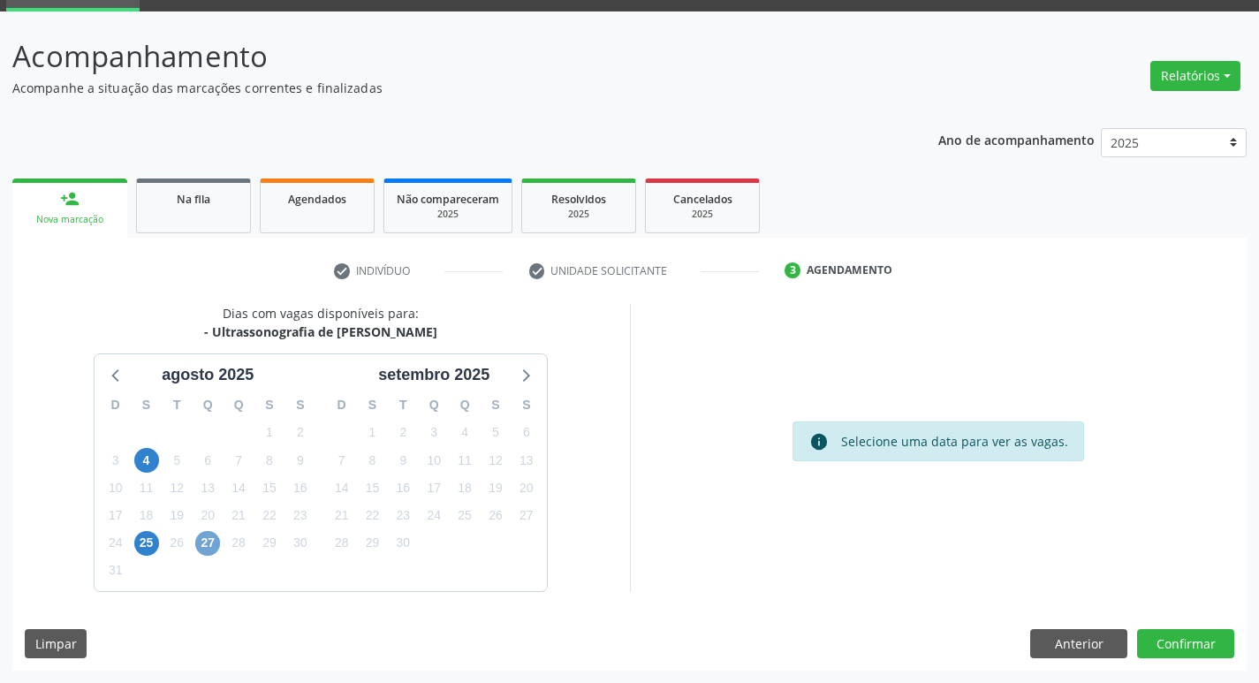
click at [201, 551] on span "27" at bounding box center [207, 543] width 25 height 25
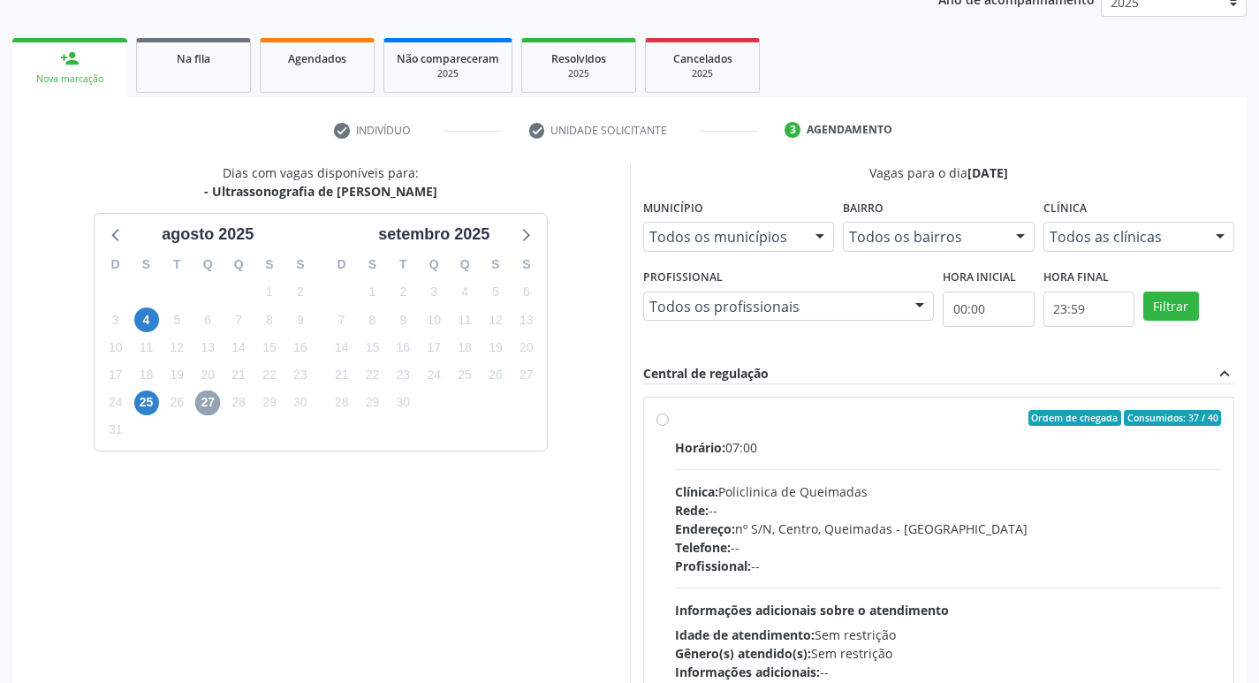
scroll to position [341, 0]
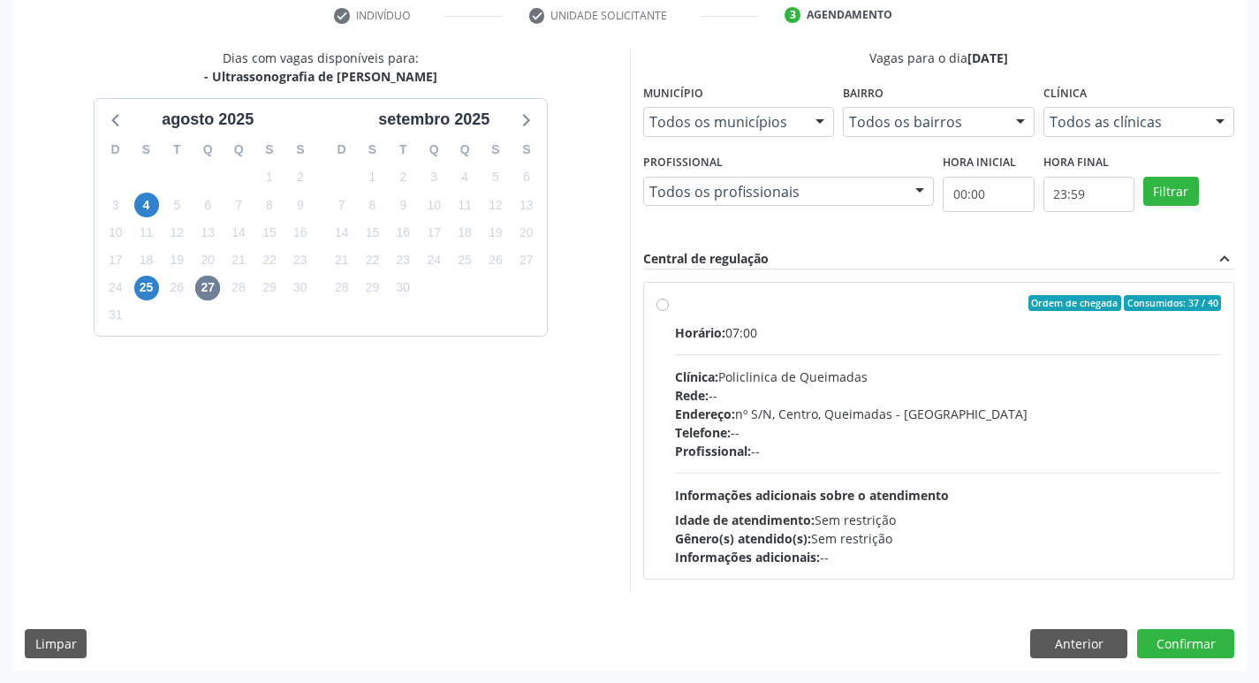
click at [769, 391] on div "Rede: --" at bounding box center [948, 395] width 547 height 19
click at [669, 311] on input "Ordem de chegada Consumidos: 37 / 40 Horário: 07:00 Clínica: Policlinica de Que…" at bounding box center [662, 303] width 12 height 16
radio input "true"
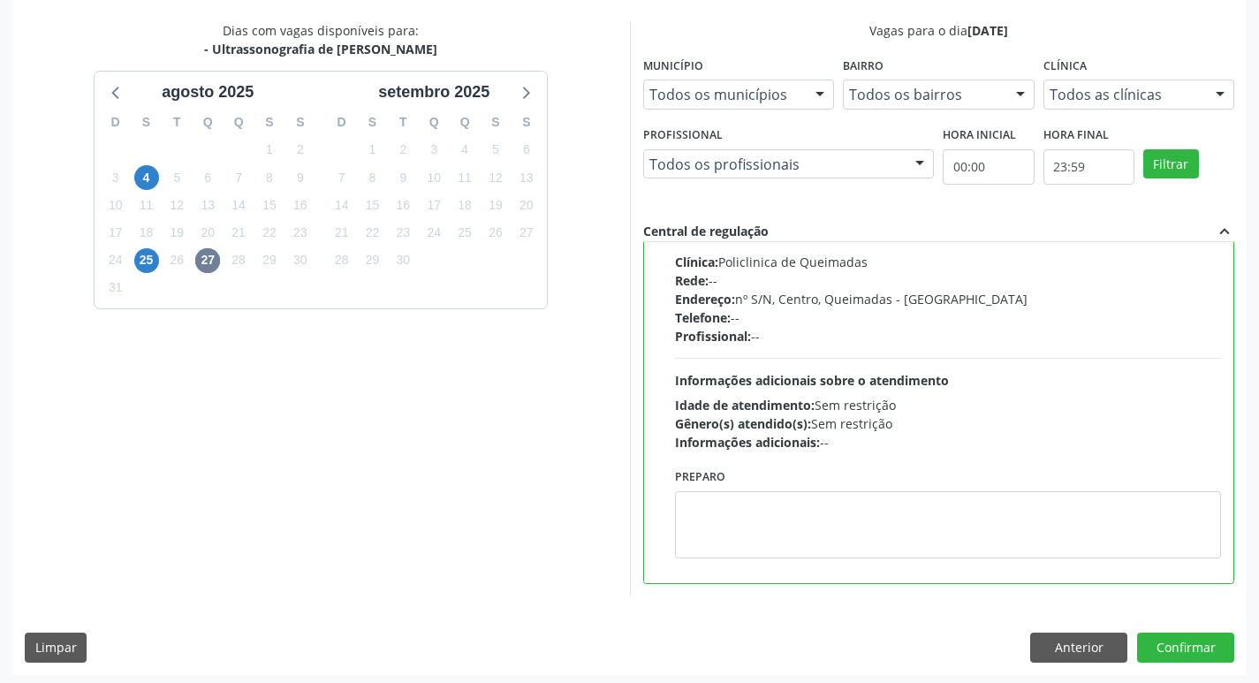
scroll to position [373, 0]
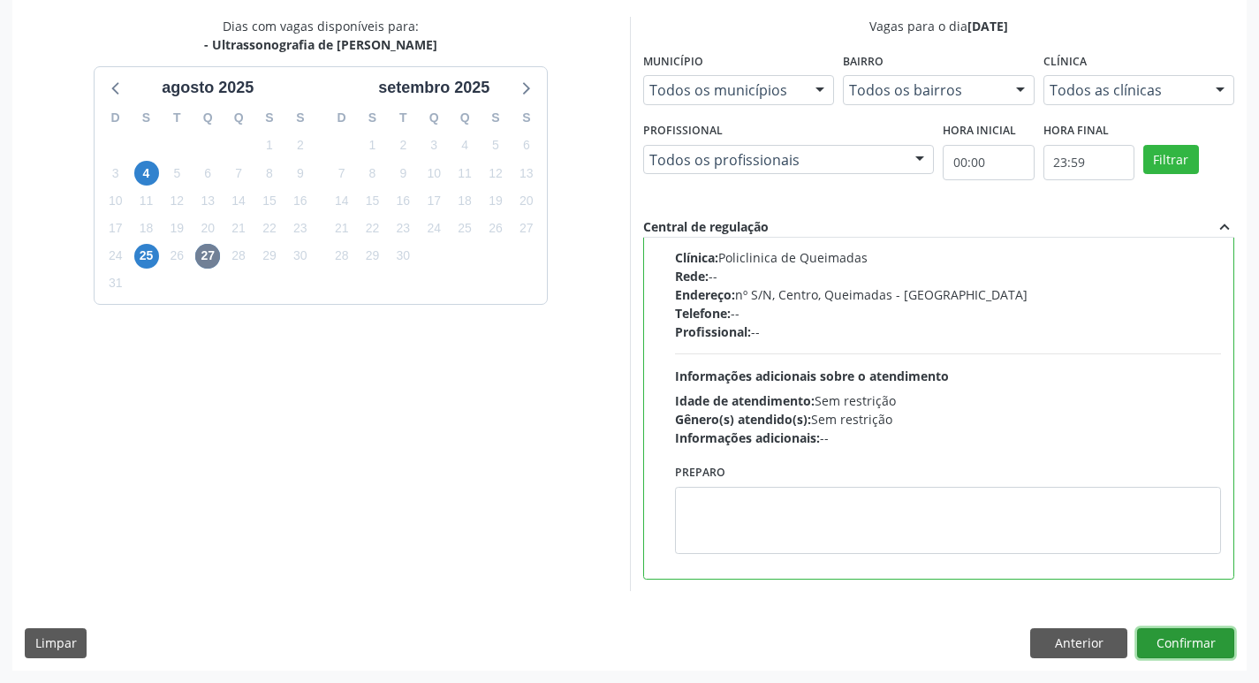
click at [1172, 638] on button "Confirmar" at bounding box center [1185, 643] width 97 height 30
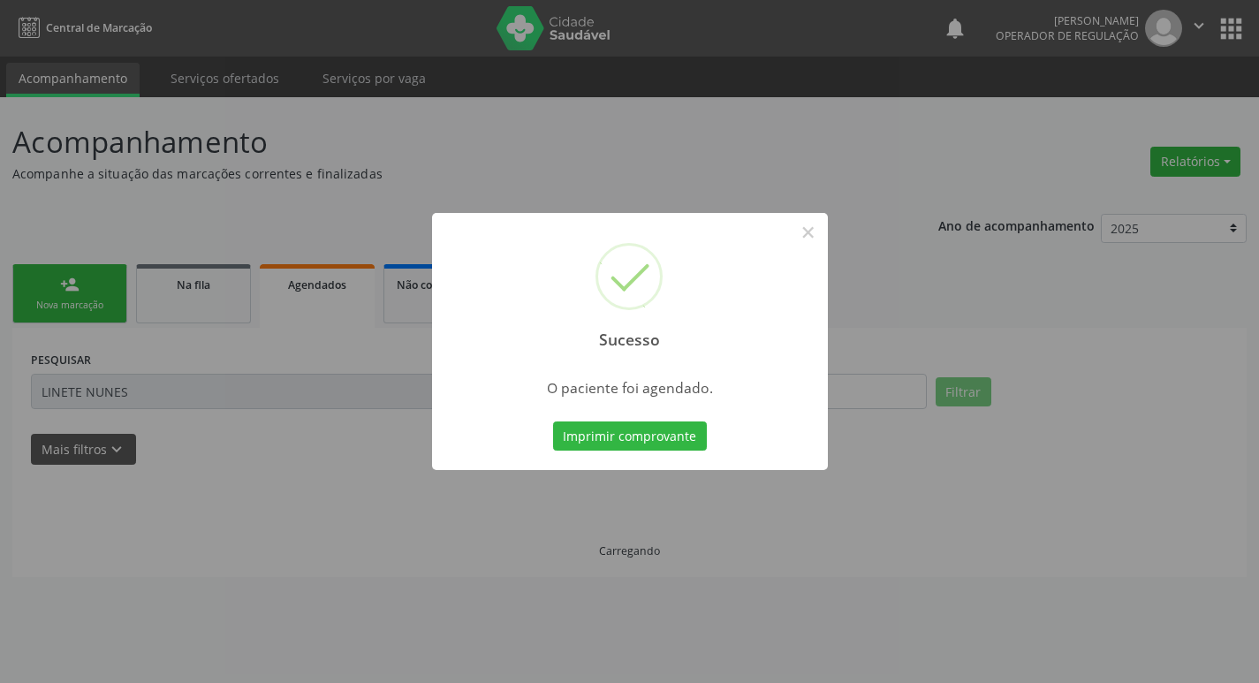
scroll to position [0, 0]
click at [679, 429] on button "Imprimir comprovante" at bounding box center [636, 436] width 154 height 30
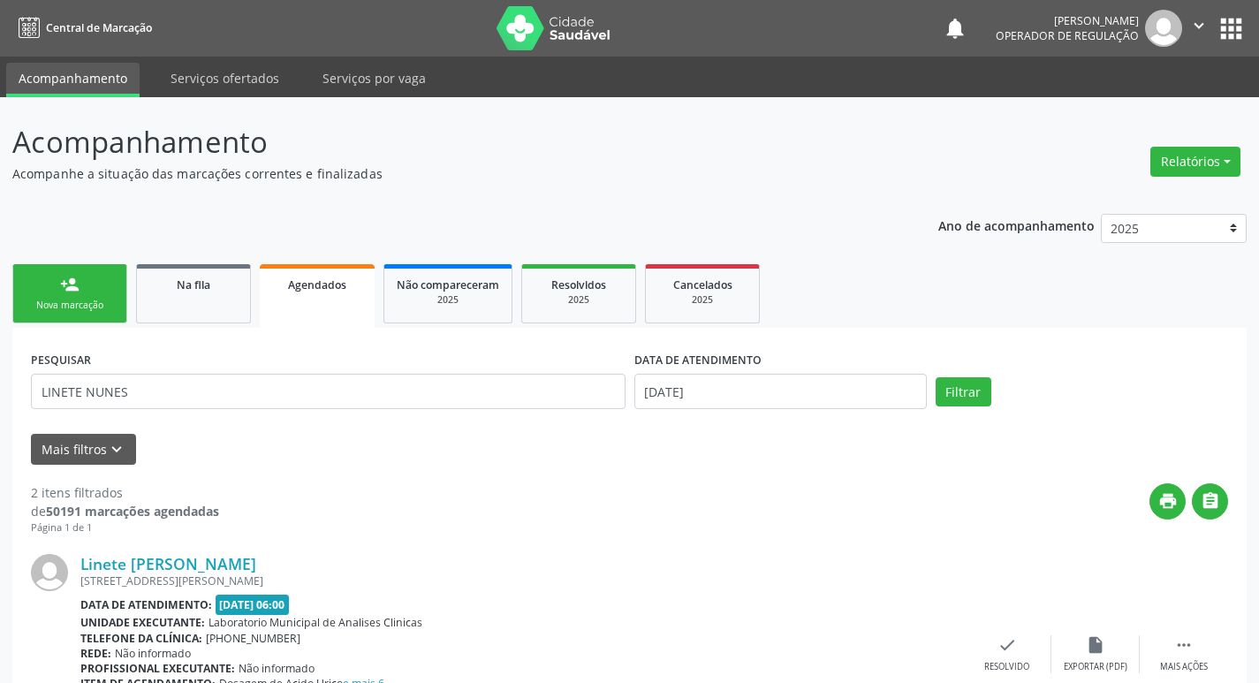
click at [87, 300] on div "Nova marcação" at bounding box center [70, 305] width 88 height 13
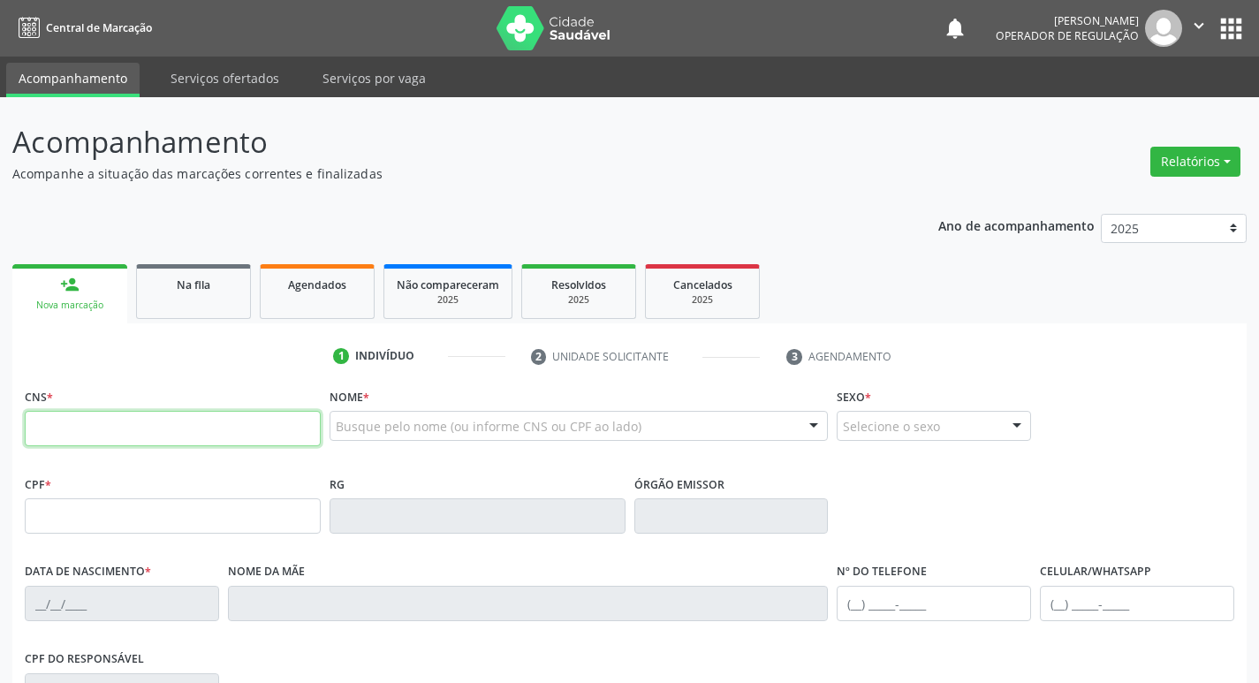
click at [126, 429] on input "text" at bounding box center [173, 428] width 296 height 35
type input "708 0058 2379 1127"
type input "094.327.014-68"
type input "20/06/1950"
type input "Josefa Maria da Conceição"
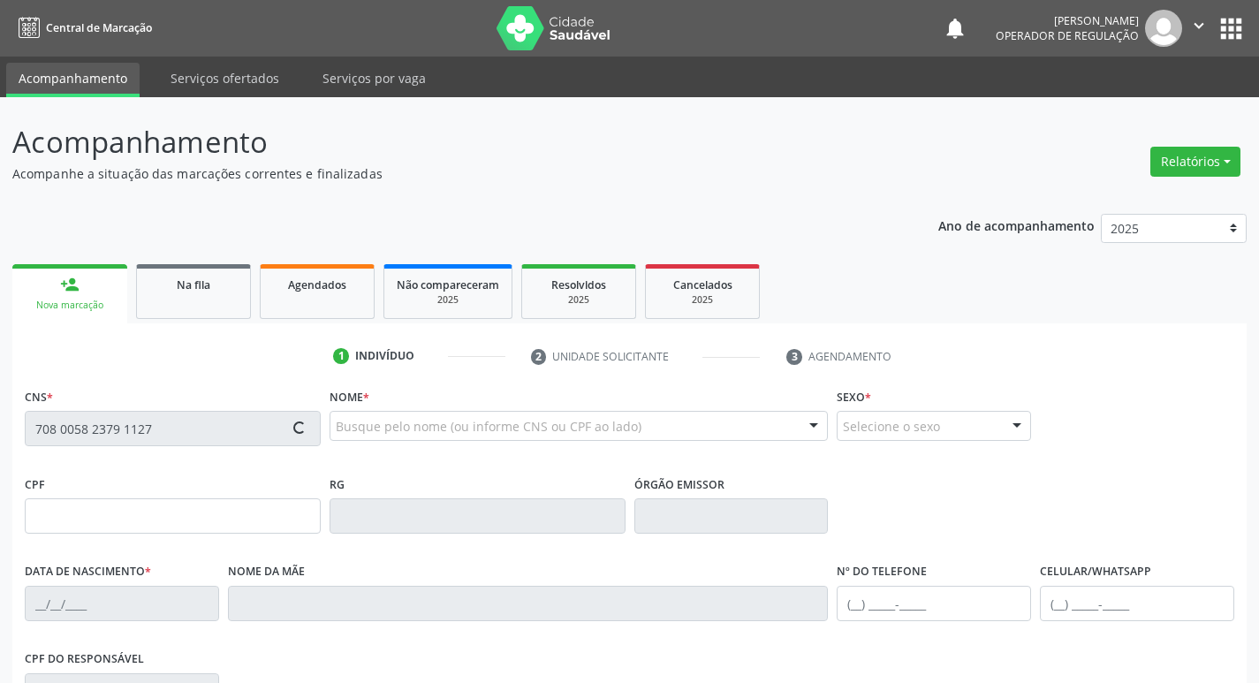
type input "(83) 99365-8398"
type input "000.751.384-41"
type input "71"
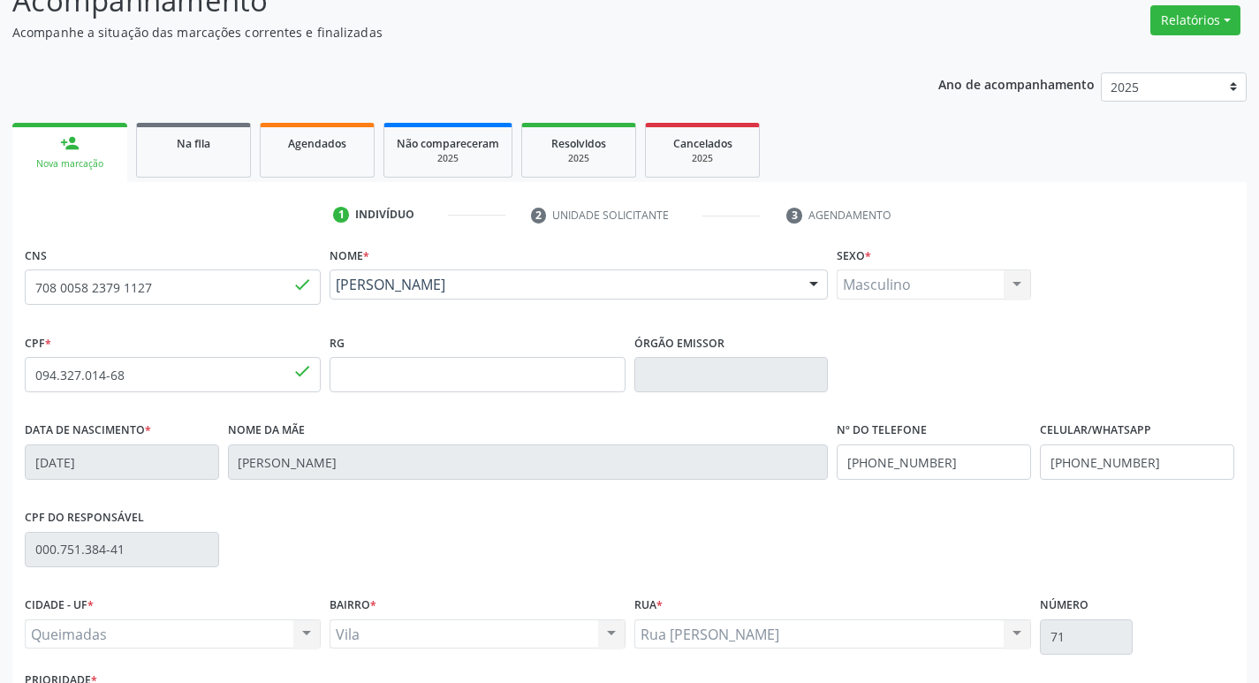
scroll to position [275, 0]
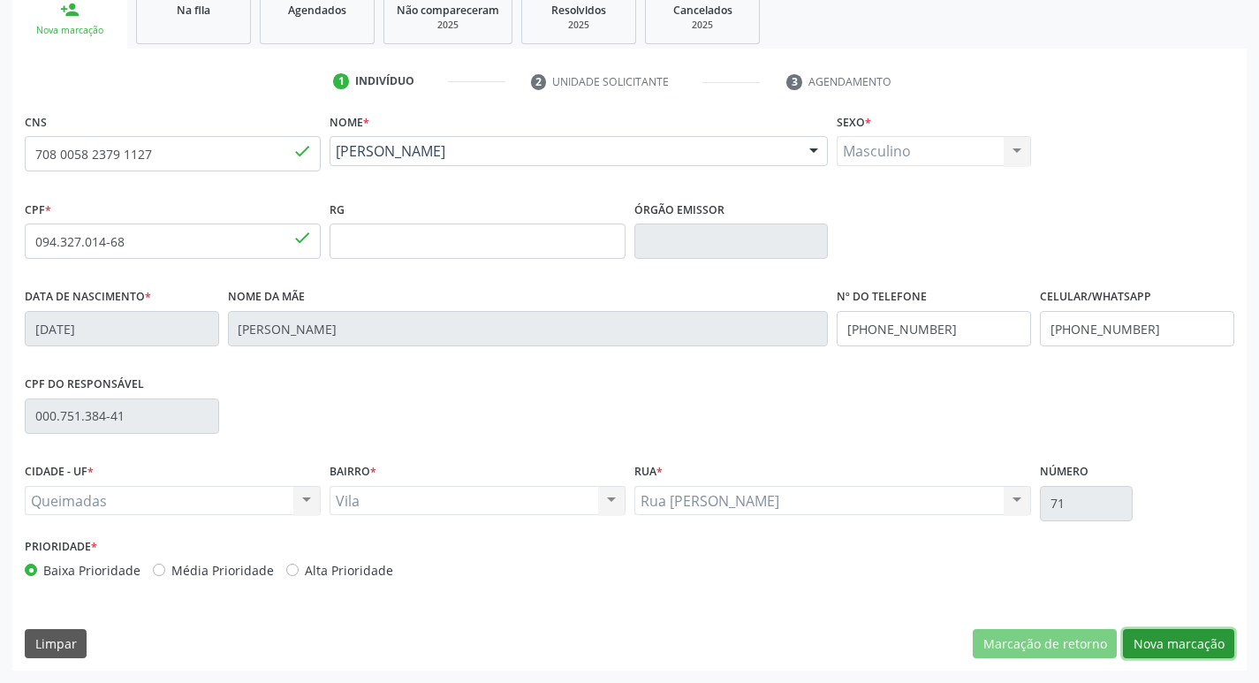
click at [1196, 641] on button "Nova marcação" at bounding box center [1178, 644] width 111 height 30
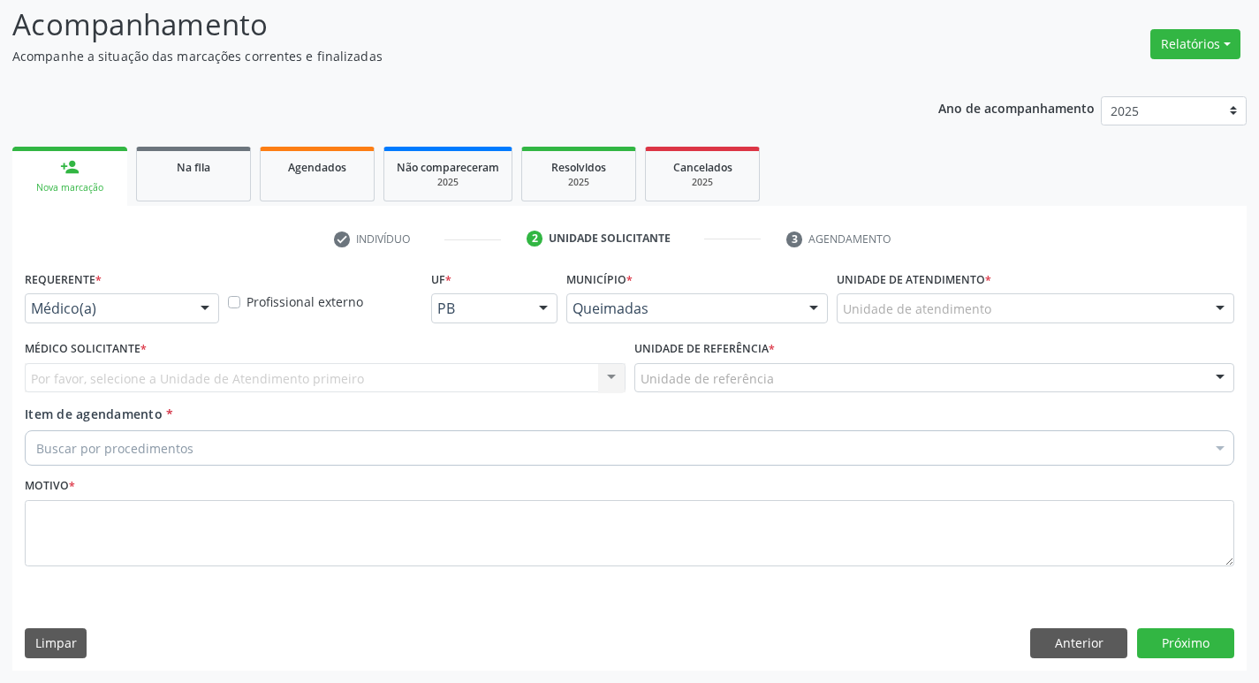
scroll to position [118, 0]
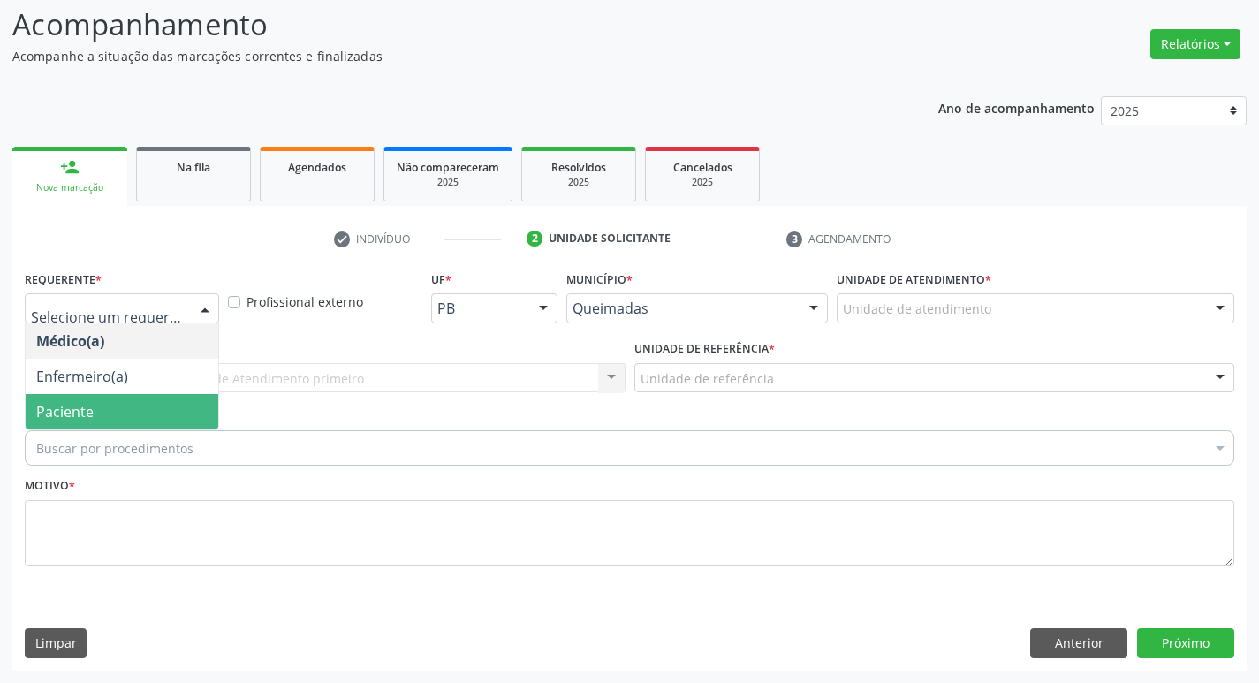
click at [111, 408] on span "Paciente" at bounding box center [122, 411] width 193 height 35
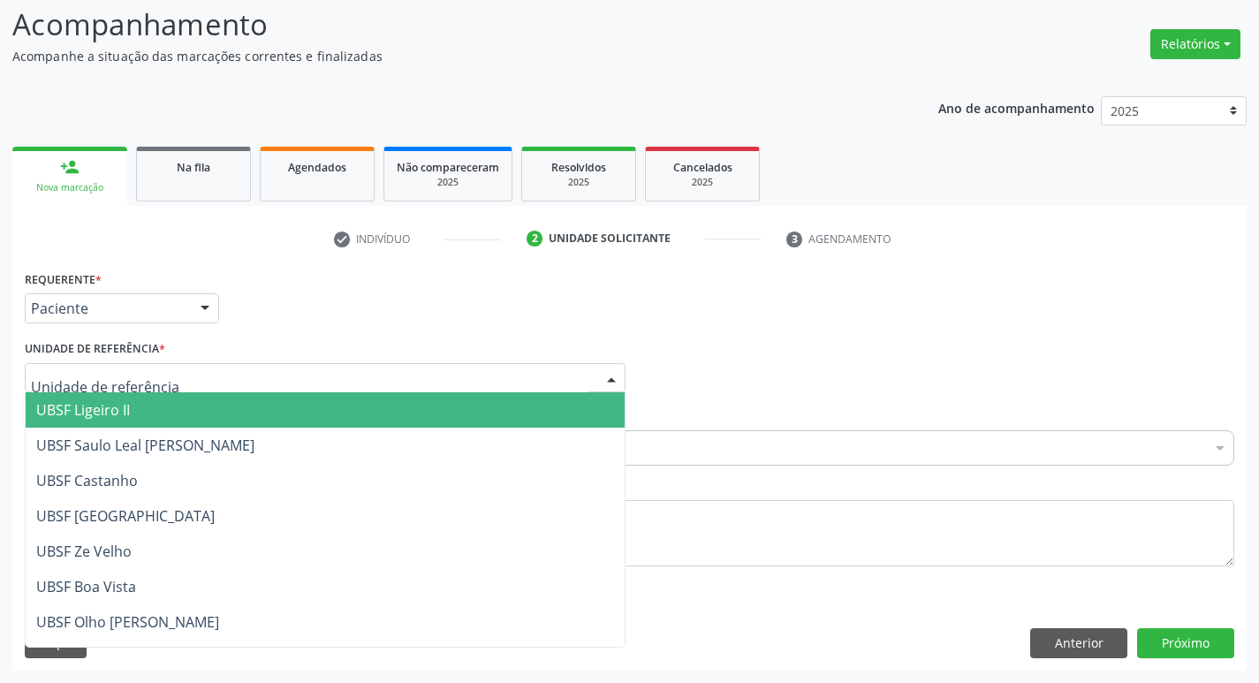
click at [184, 384] on div at bounding box center [325, 378] width 601 height 30
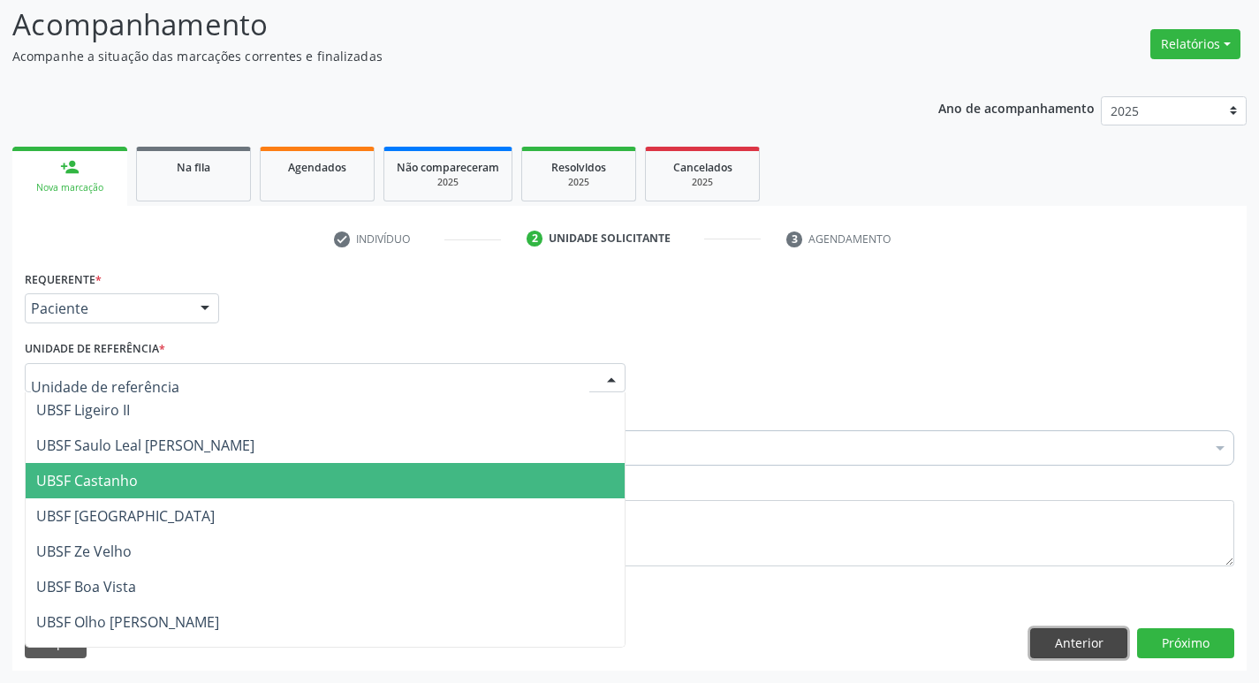
click at [1066, 650] on button "Anterior" at bounding box center [1078, 643] width 97 height 30
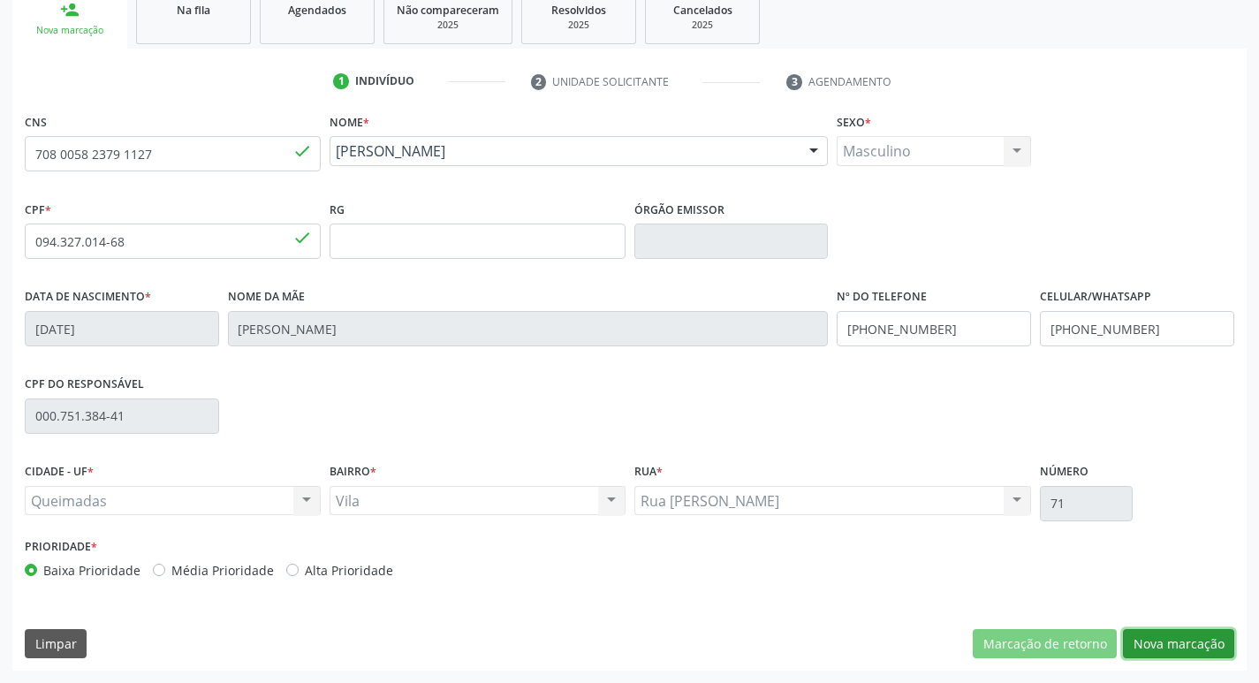
click at [1154, 633] on button "Nova marcação" at bounding box center [1178, 644] width 111 height 30
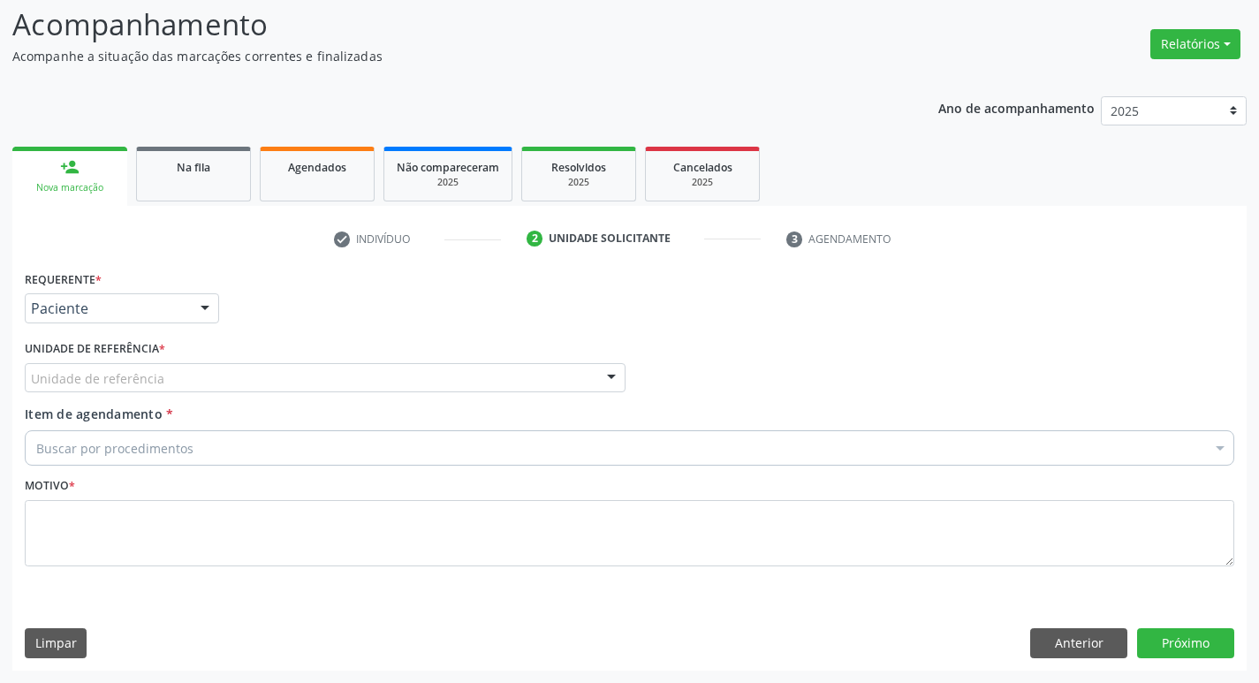
click at [213, 386] on div "Unidade de referência" at bounding box center [325, 378] width 601 height 30
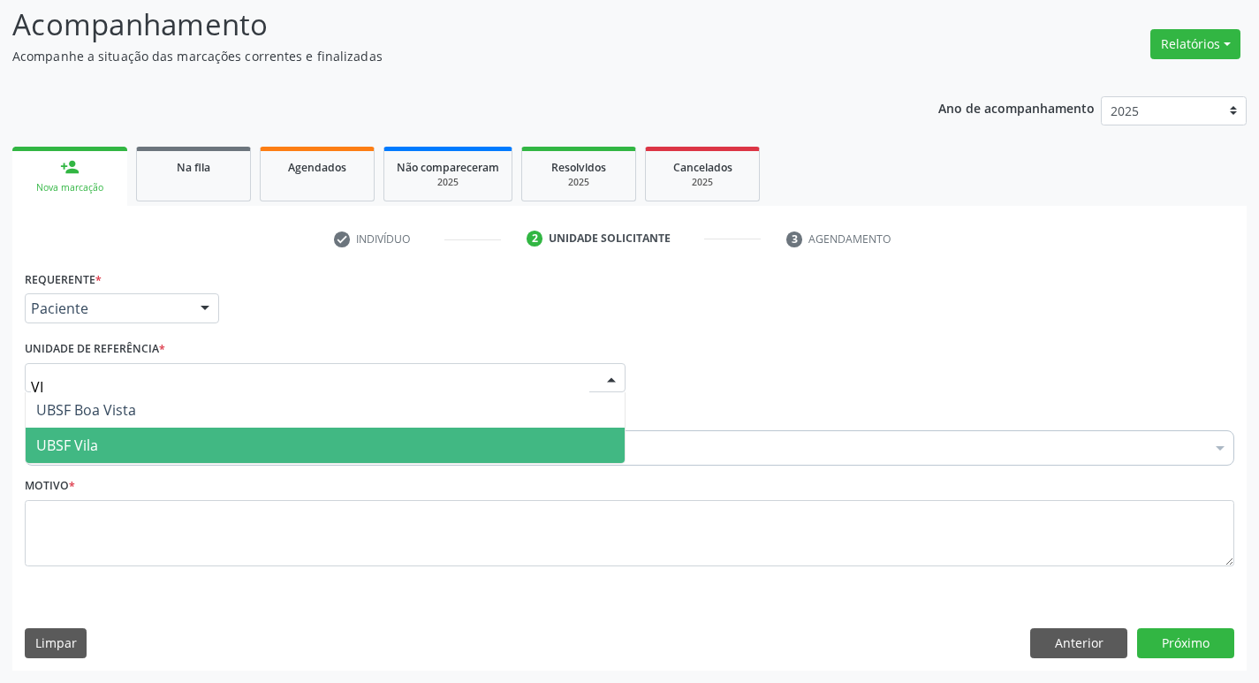
type input "VIL"
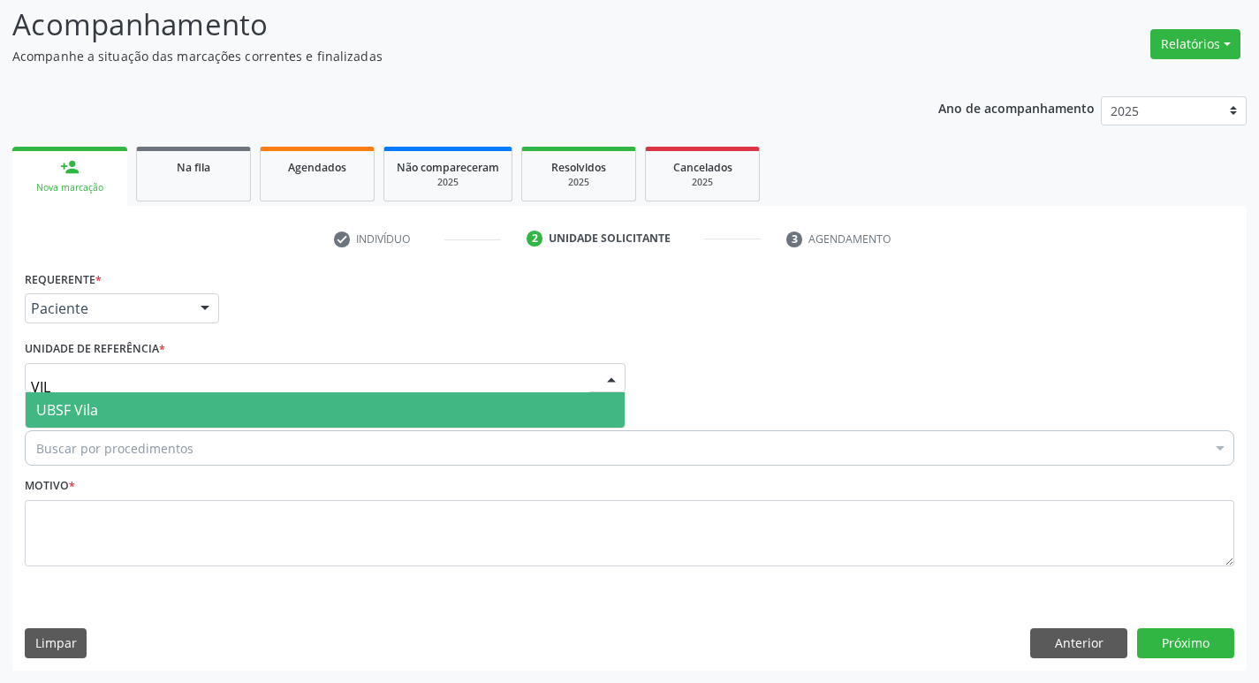
click at [148, 419] on span "UBSF Vila" at bounding box center [325, 409] width 599 height 35
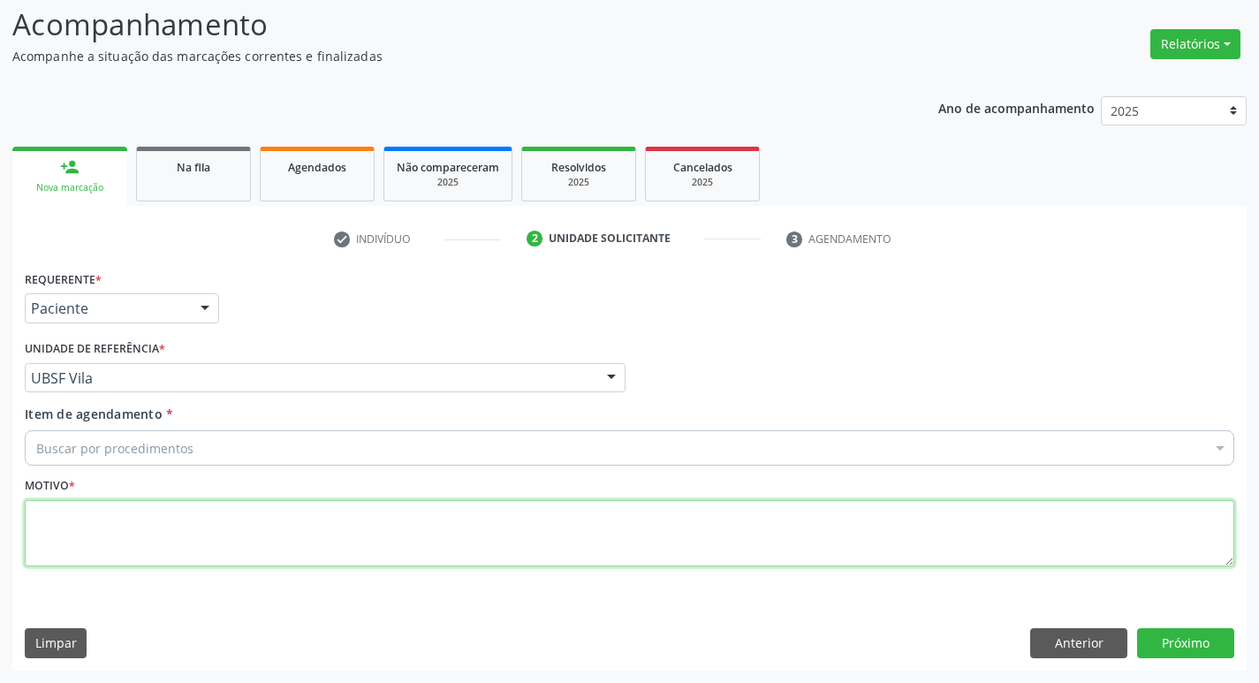
click at [140, 524] on textarea at bounding box center [630, 533] width 1210 height 67
type textarea "AVALIACAO"
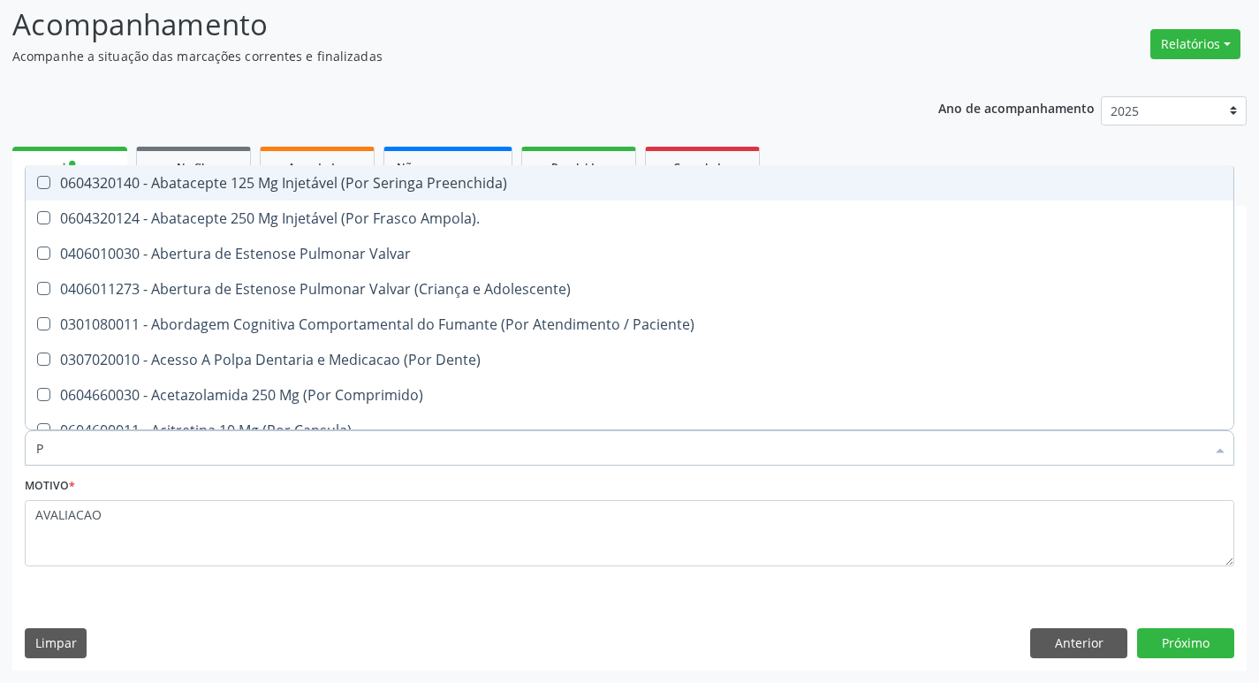
type input "PROSTA"
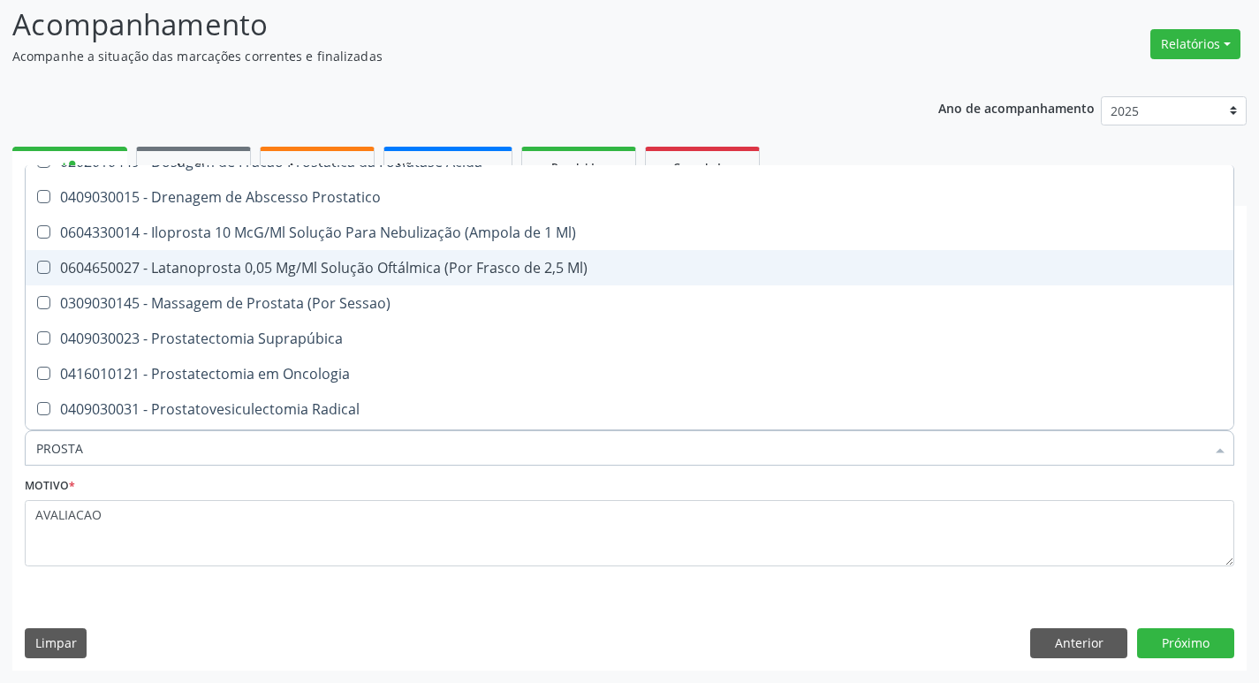
scroll to position [301, 0]
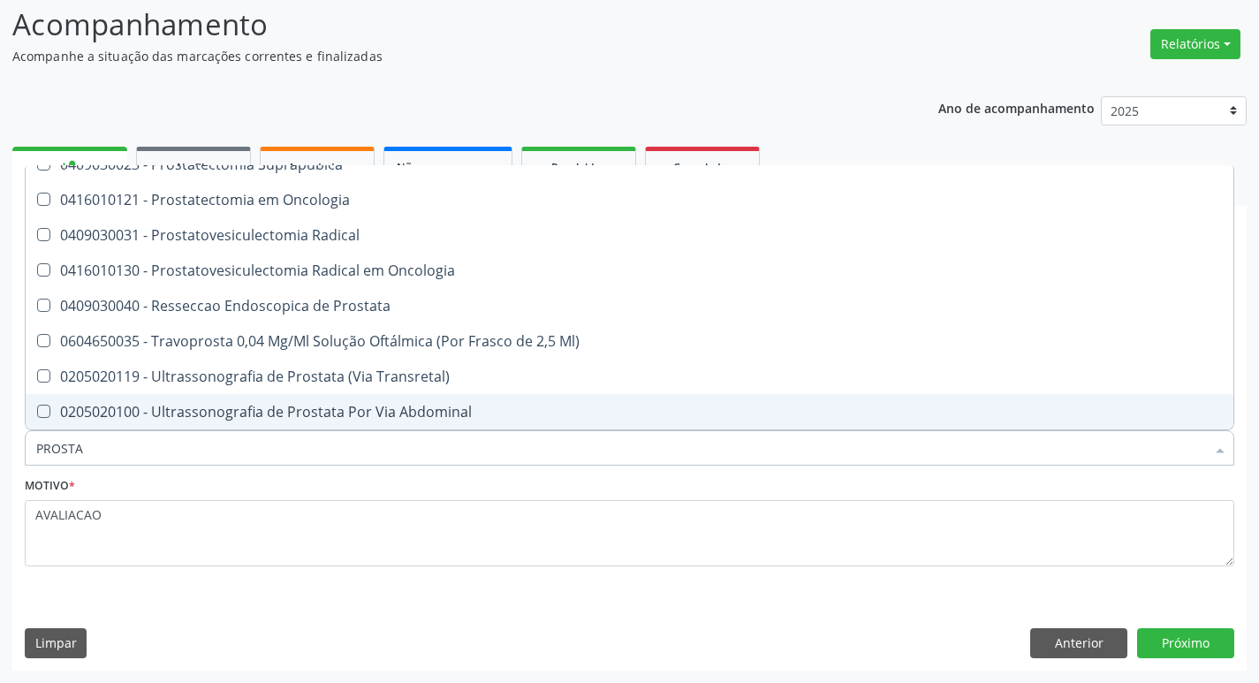
click at [308, 405] on div "0205020100 - Ultrassonografia de Prostata Por Via Abdominal" at bounding box center [629, 412] width 1187 height 14
checkbox Abdominal "true"
click at [1187, 645] on button "Próximo" at bounding box center [1185, 643] width 97 height 30
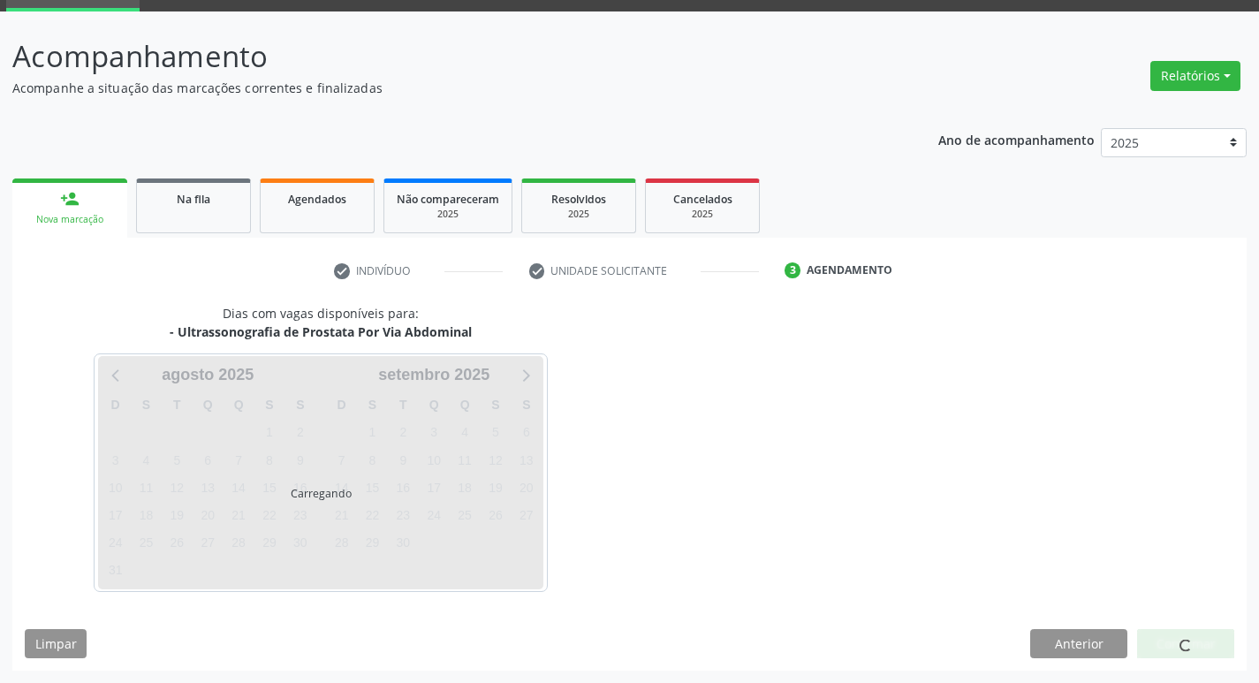
scroll to position [0, 0]
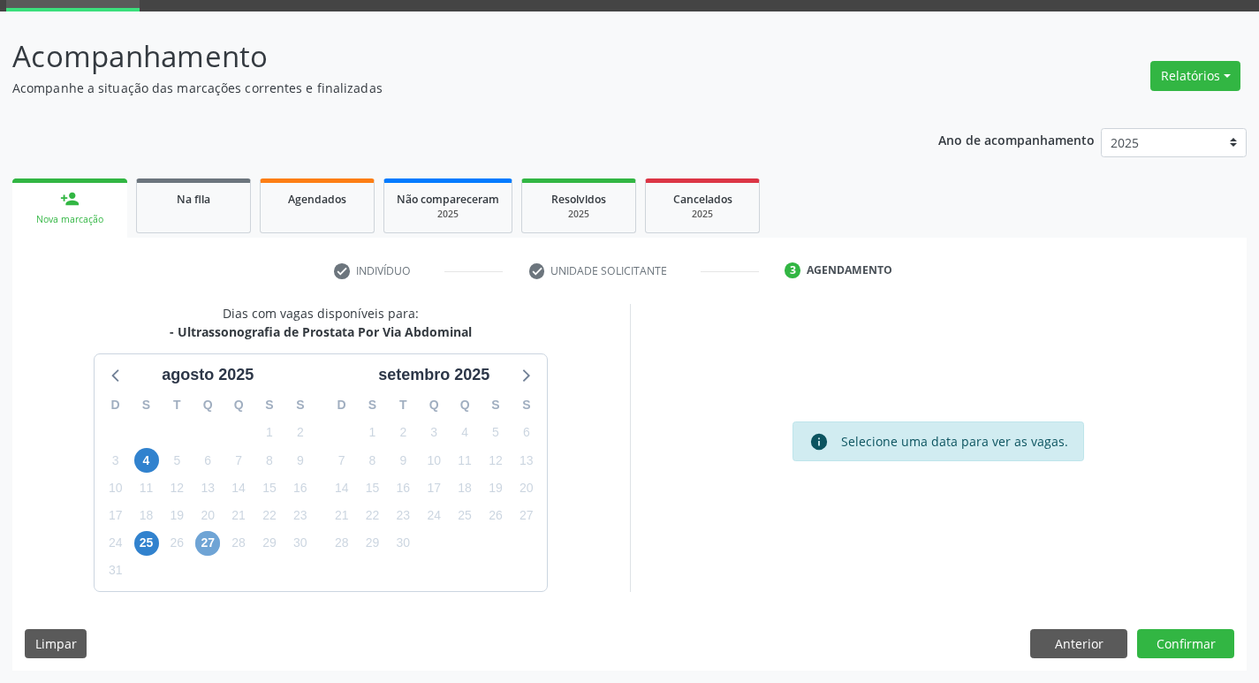
click at [207, 539] on span "27" at bounding box center [207, 543] width 25 height 25
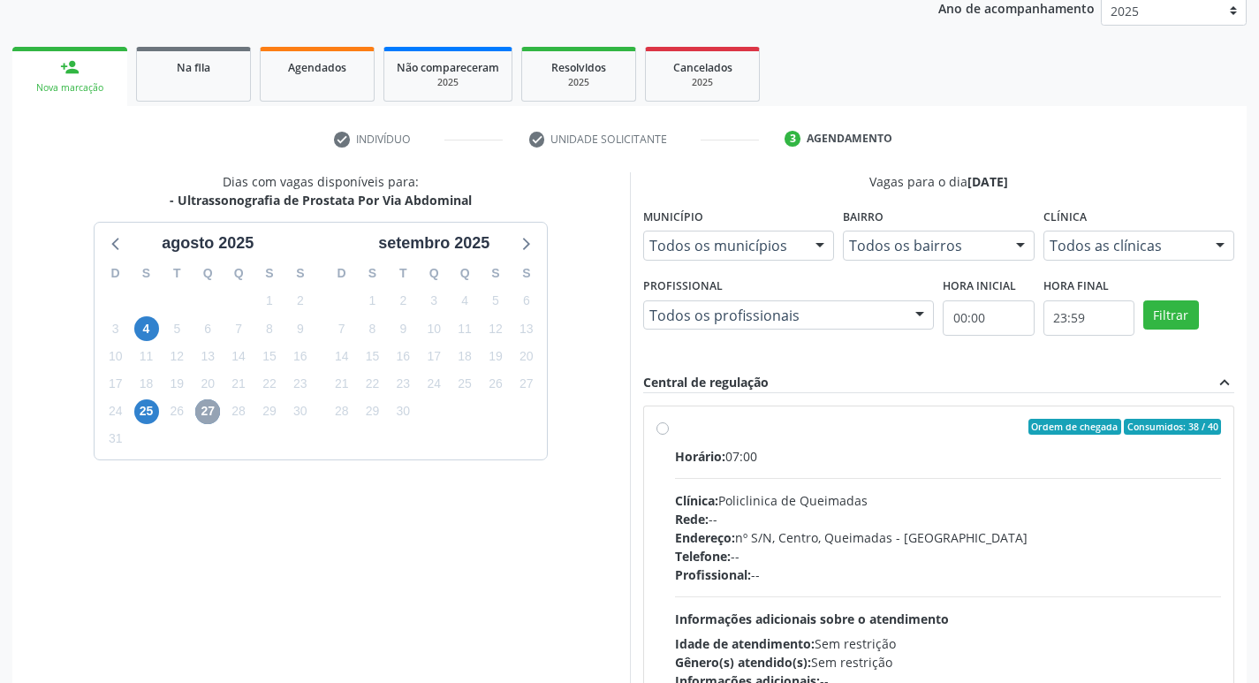
scroll to position [341, 0]
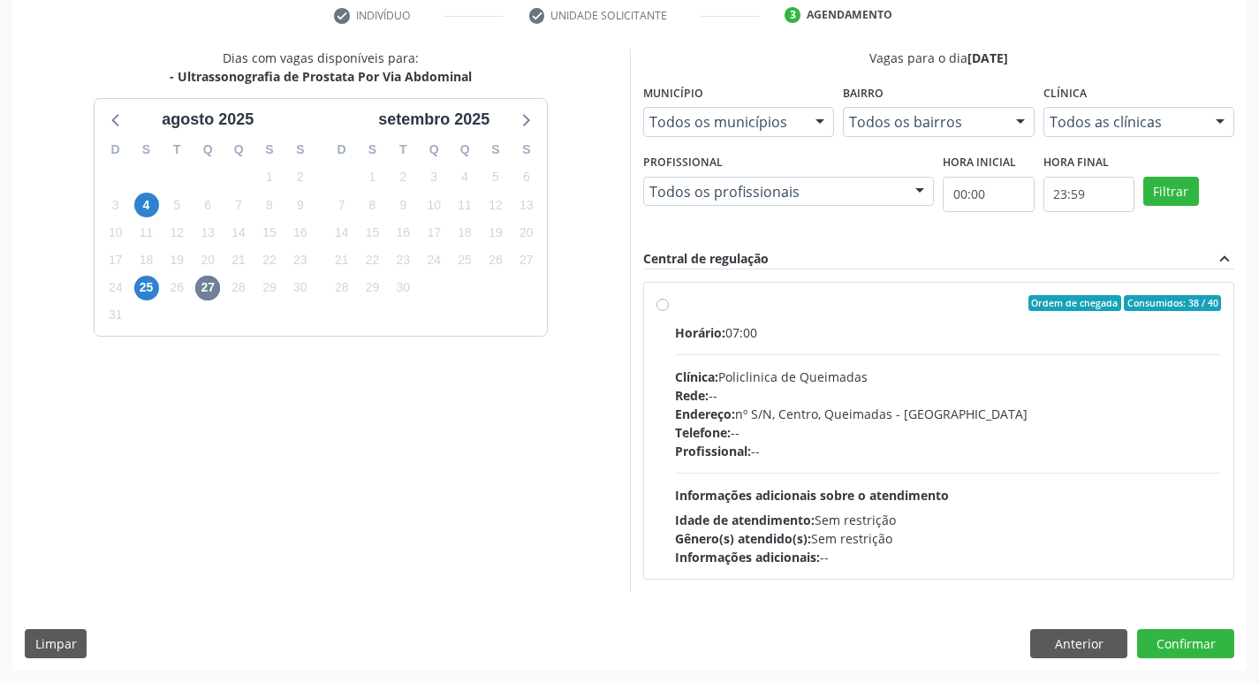
click at [809, 420] on div "Endereço: nº S/N, Centro, Queimadas - PB" at bounding box center [948, 414] width 547 height 19
click at [669, 311] on input "Ordem de chegada Consumidos: 38 / 40 Horário: 07:00 Clínica: Policlinica de Que…" at bounding box center [662, 303] width 12 height 16
radio input "true"
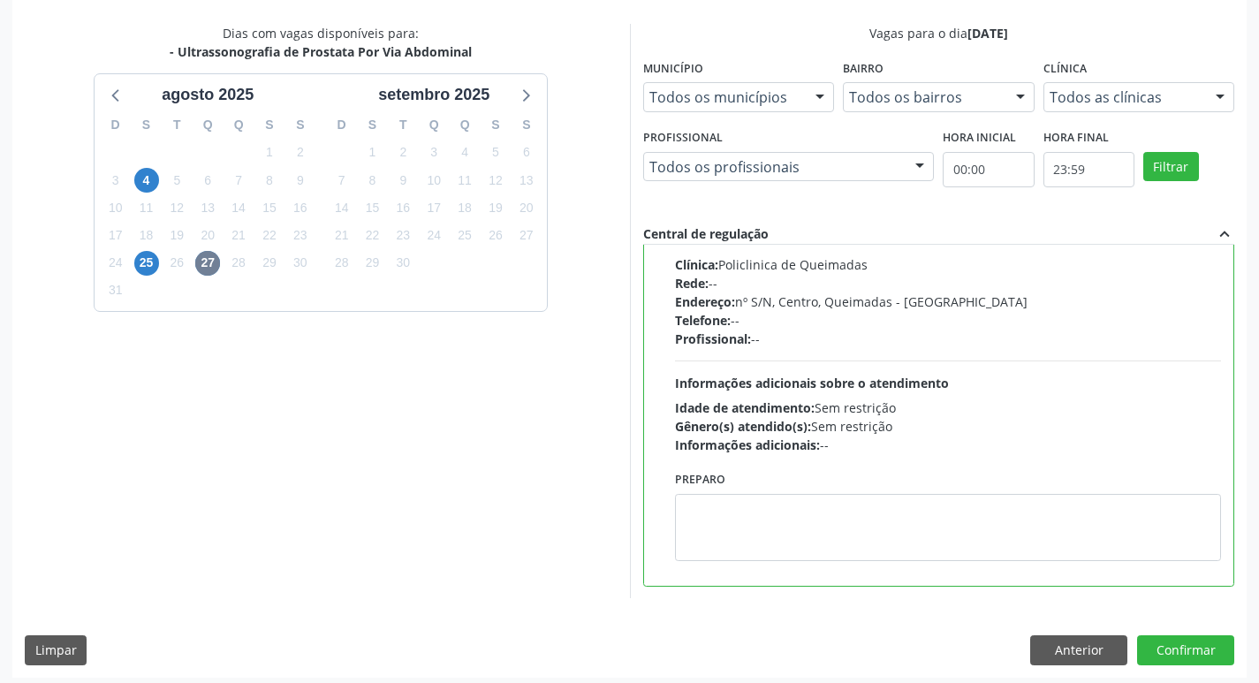
scroll to position [373, 0]
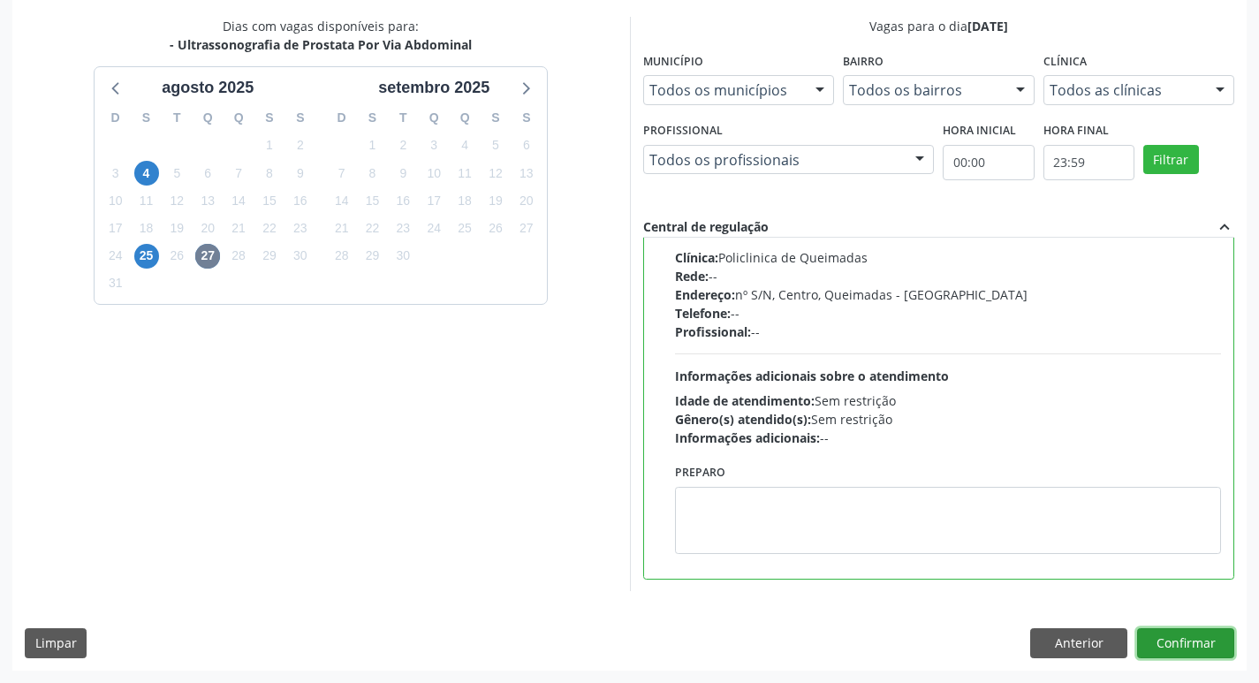
click at [1182, 633] on button "Confirmar" at bounding box center [1185, 643] width 97 height 30
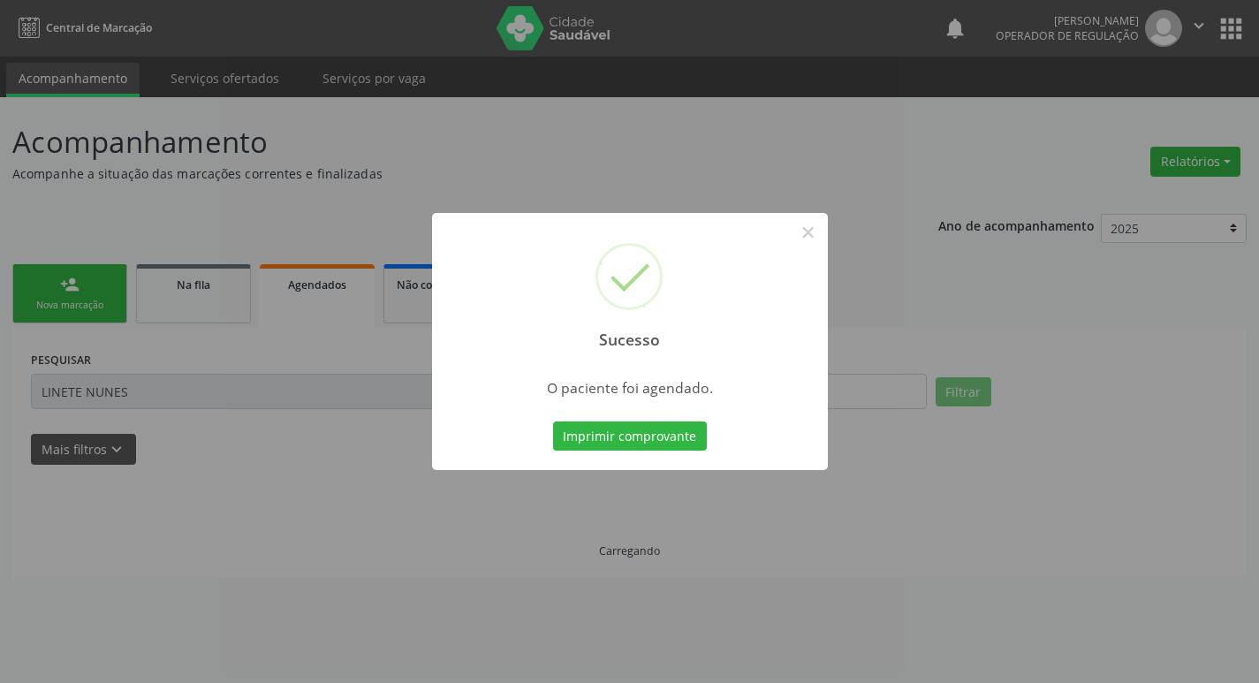
scroll to position [0, 0]
click at [585, 436] on button "Imprimir comprovante" at bounding box center [636, 436] width 154 height 30
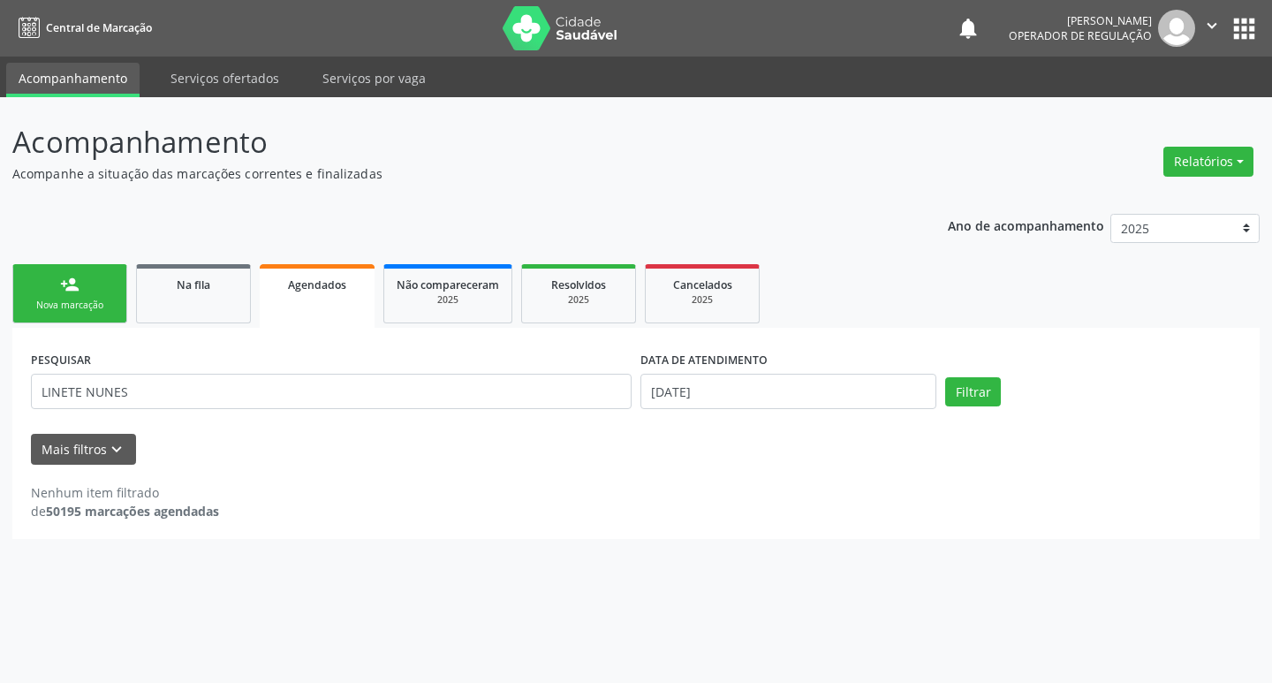
click at [118, 311] on link "person_add Nova marcação" at bounding box center [69, 293] width 115 height 59
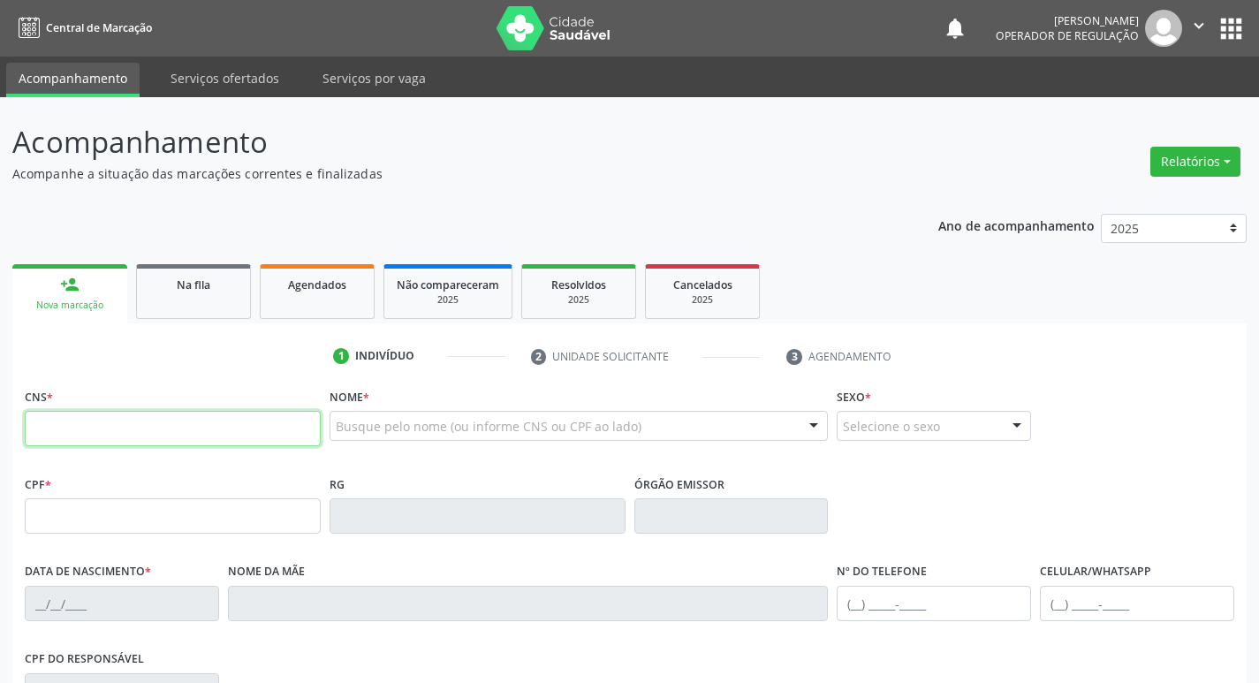
click at [226, 416] on input "text" at bounding box center [173, 428] width 296 height 35
type input "702 5083 6352 9539"
type input "178.187.424-76"
type input "25/08/2021"
type input "Joana Darc da Conceicao"
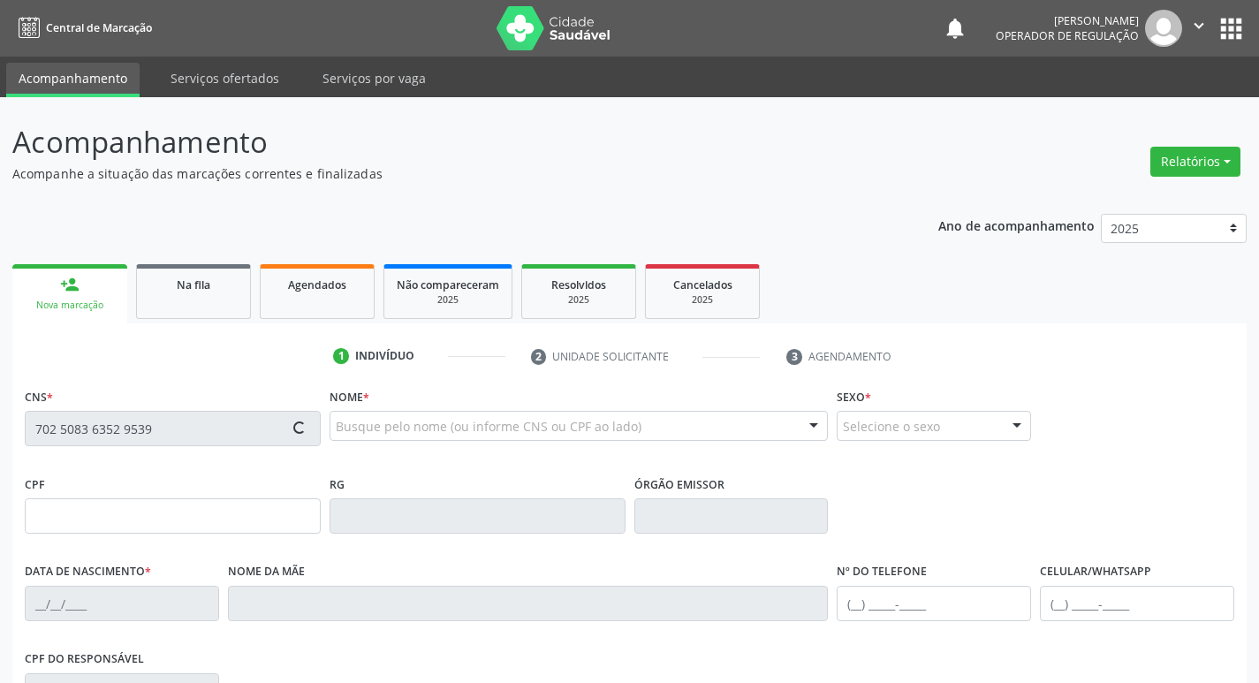
type input "(83) 98233-5110"
type input "059.316.164-54"
type input "1451"
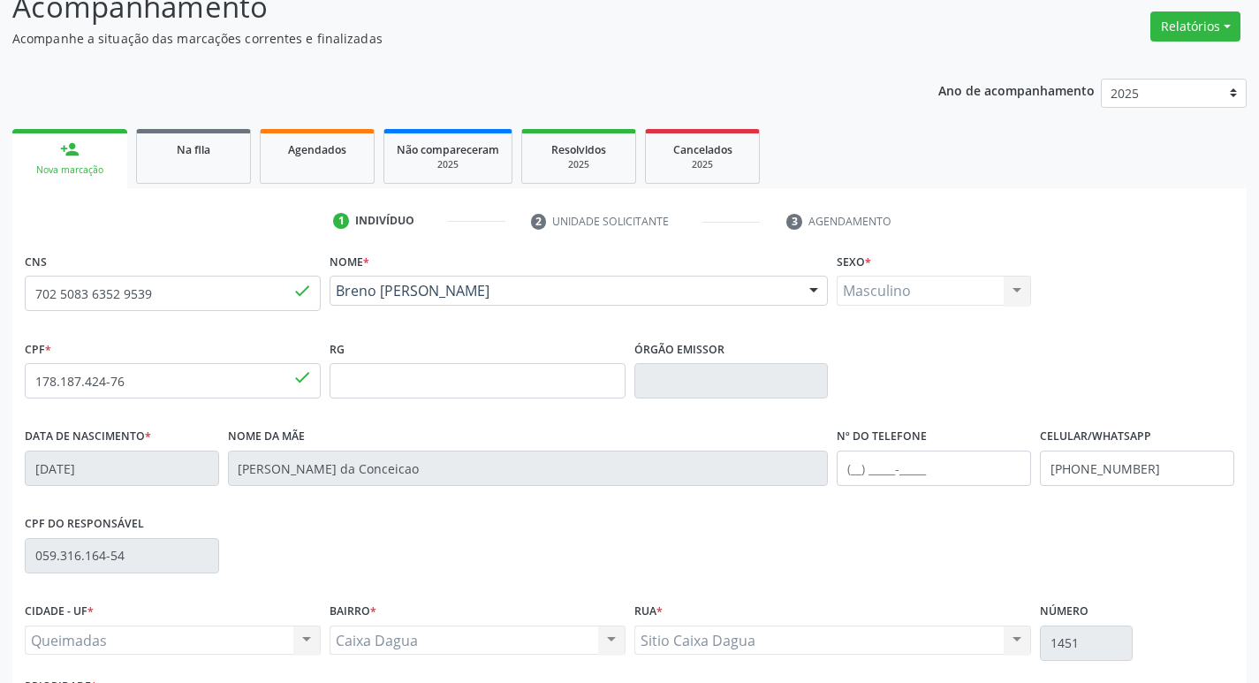
scroll to position [275, 0]
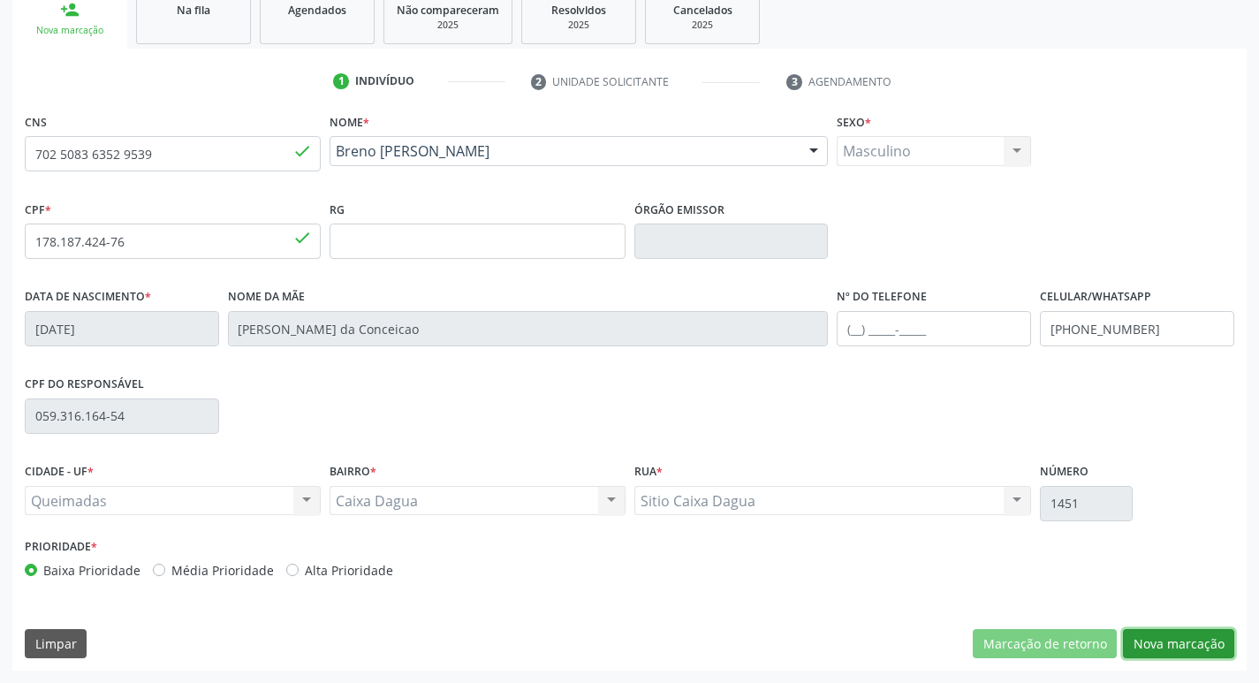
click at [1195, 636] on button "Nova marcação" at bounding box center [1178, 644] width 111 height 30
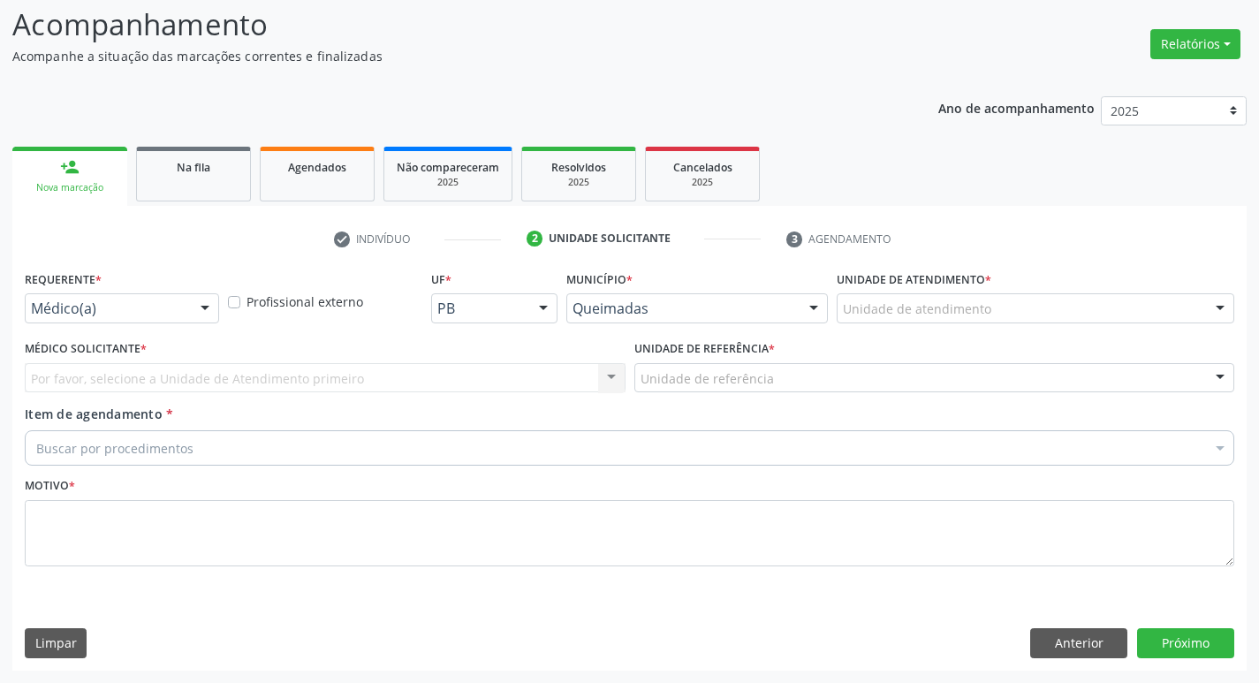
scroll to position [118, 0]
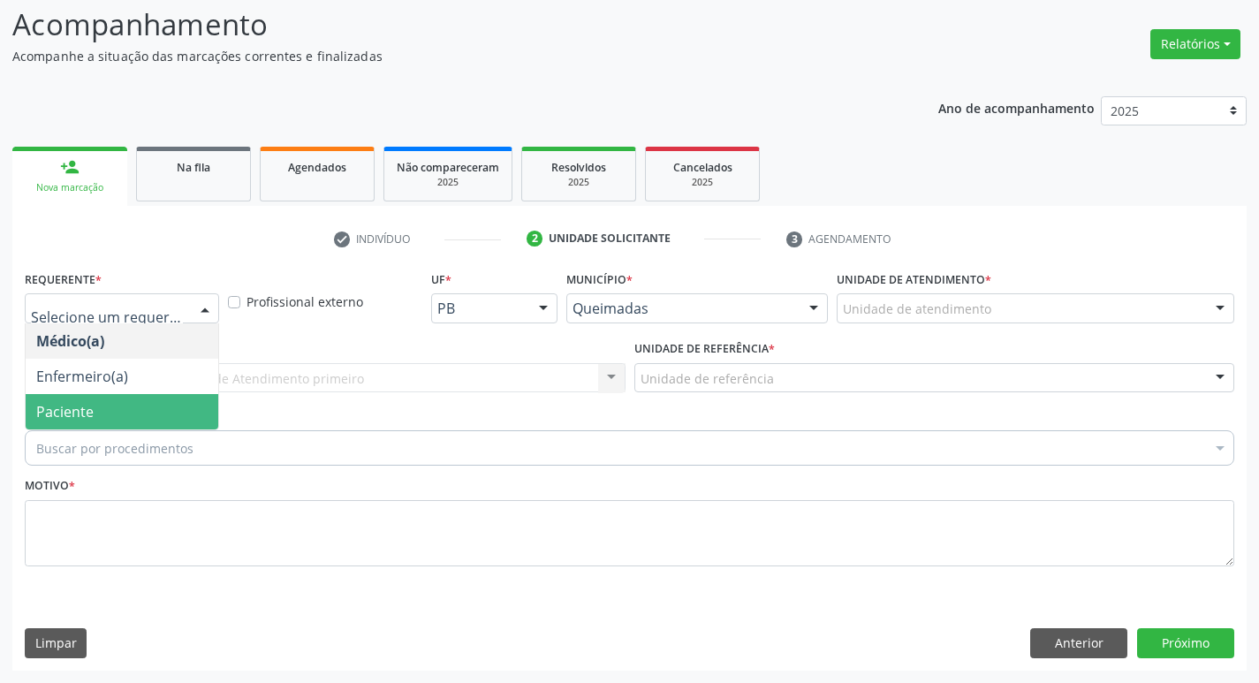
click at [116, 408] on span "Paciente" at bounding box center [122, 411] width 193 height 35
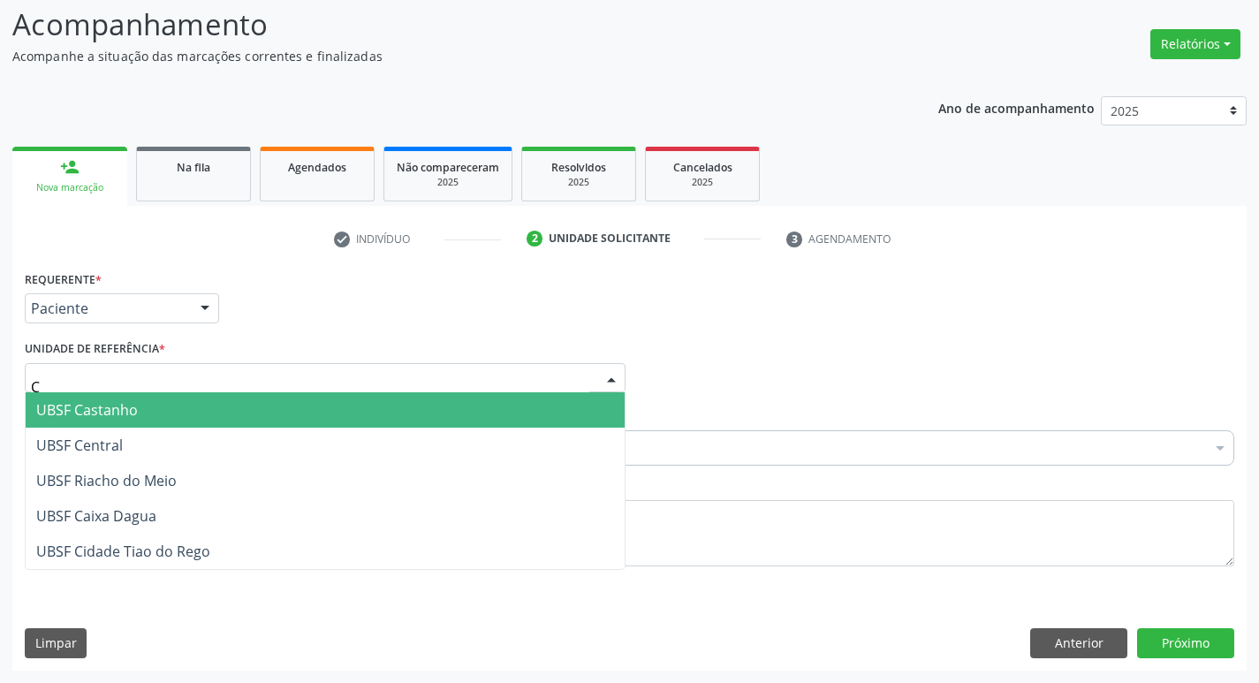
type input "CA"
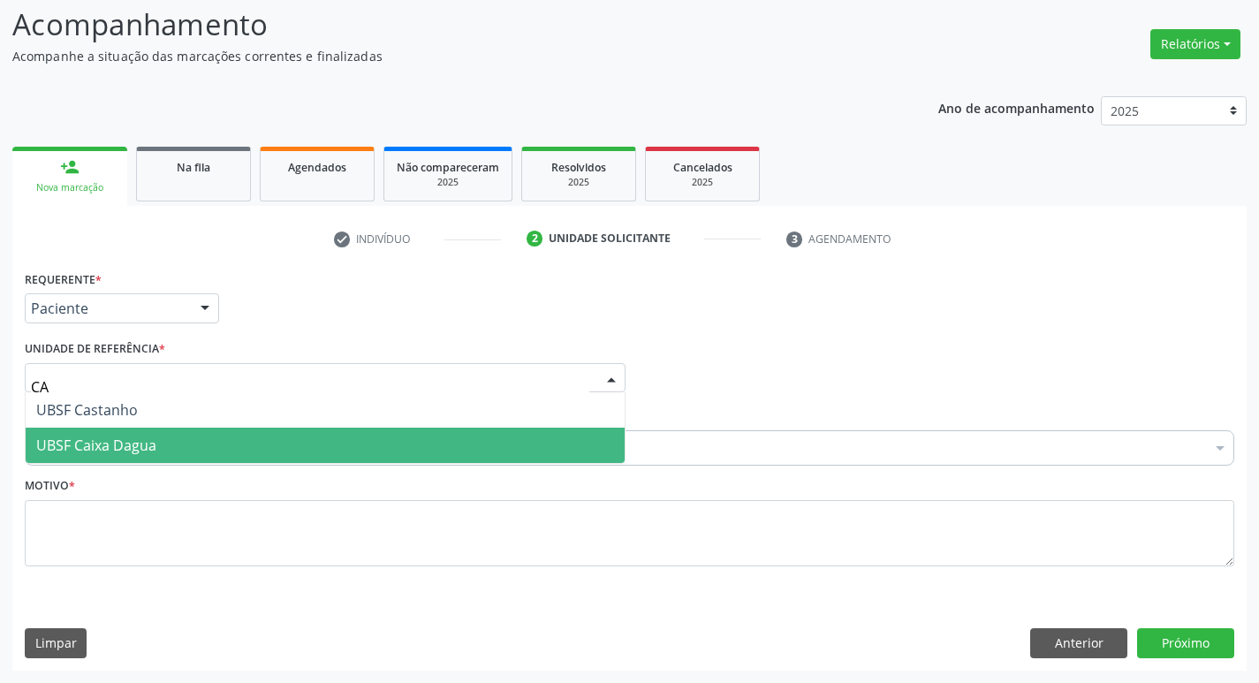
click at [149, 451] on span "UBSF Caixa Dagua" at bounding box center [96, 445] width 120 height 19
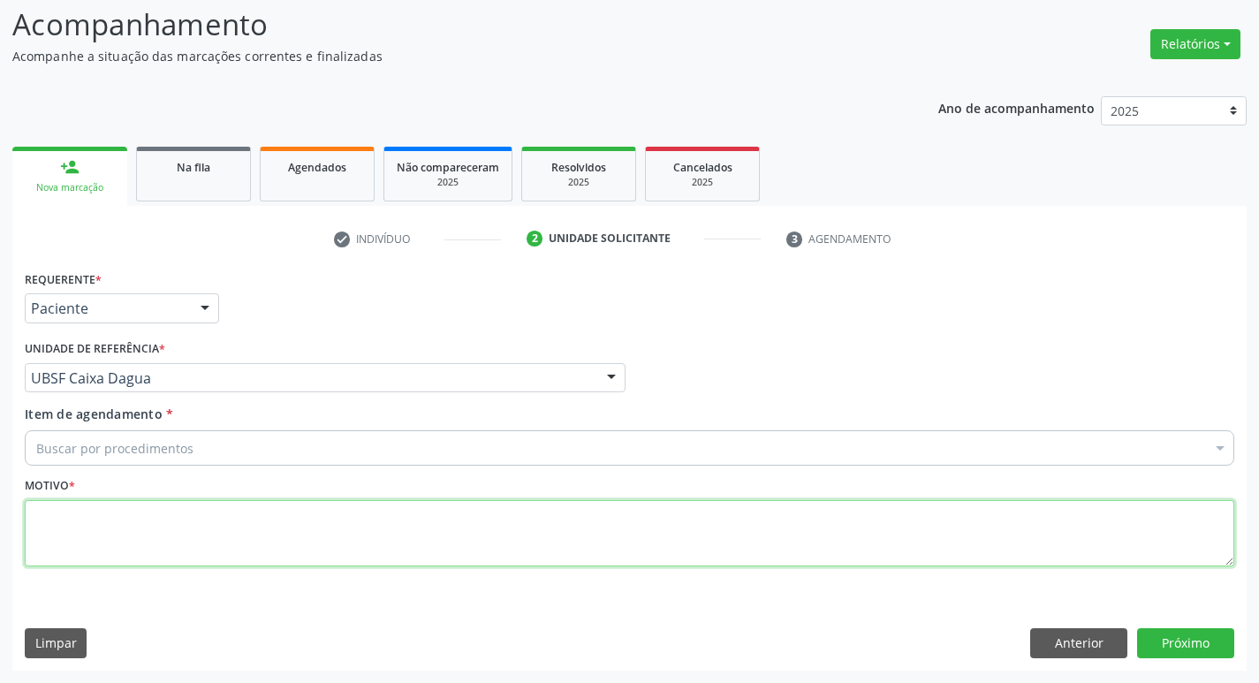
click at [146, 532] on textarea at bounding box center [630, 533] width 1210 height 67
type textarea "retorno"
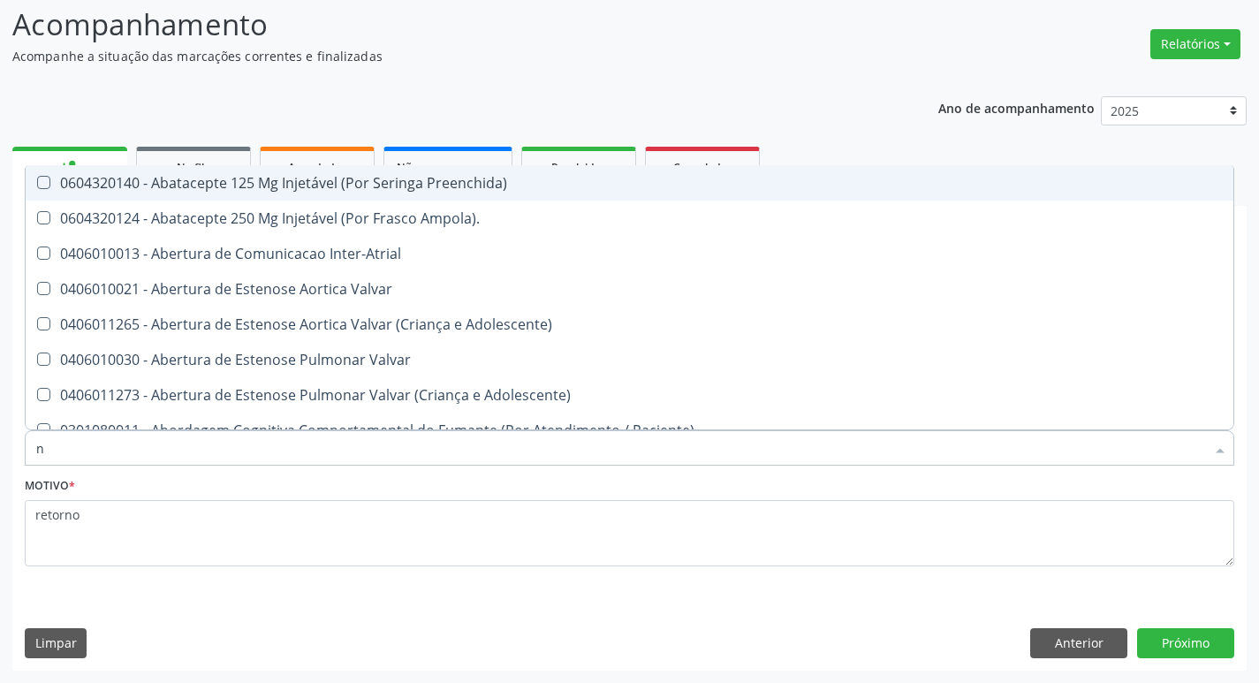
type input "NEUROLOGISTA"
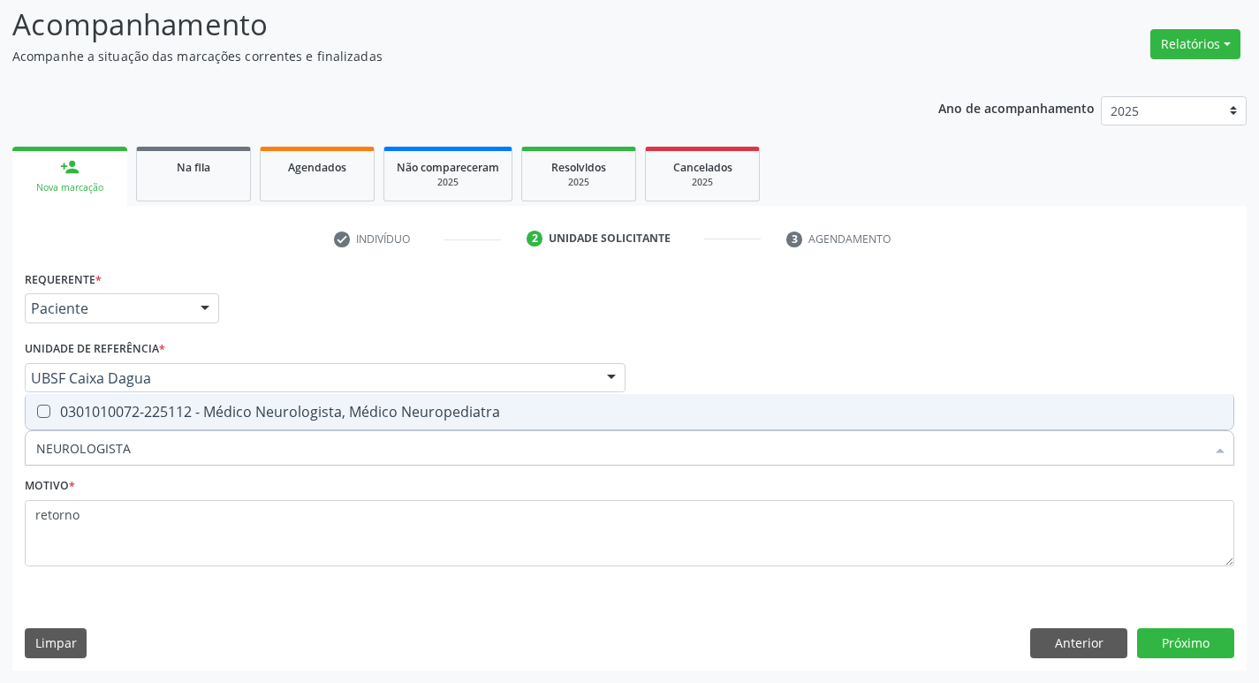
click at [368, 415] on div "0301010072-225112 - Médico Neurologista, Médico Neuropediatra" at bounding box center [629, 412] width 1187 height 14
checkbox Neuropediatra "true"
click at [1195, 634] on button "Próximo" at bounding box center [1185, 643] width 97 height 30
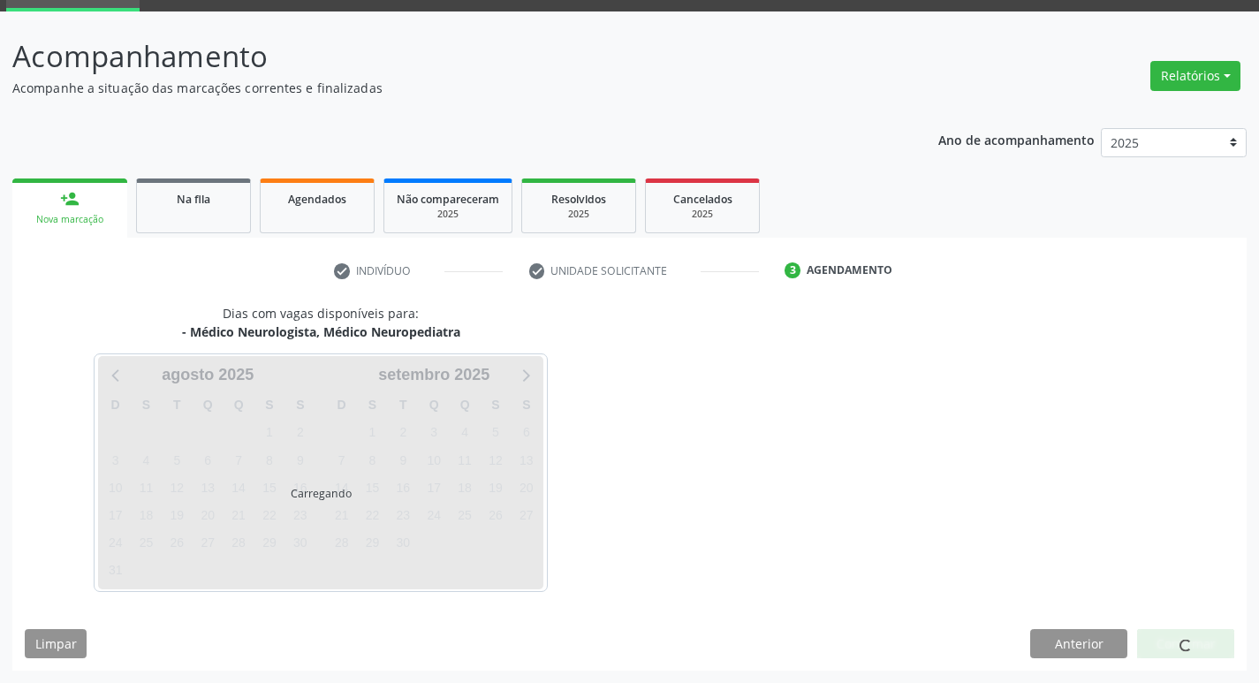
scroll to position [86, 0]
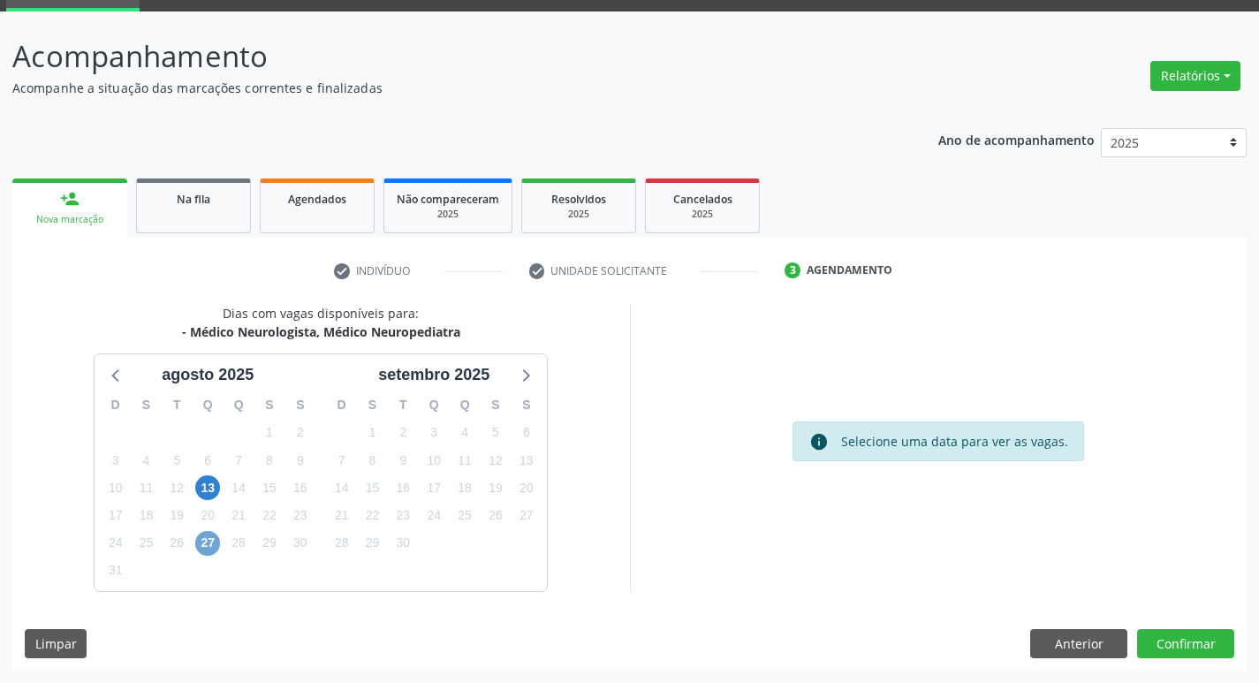
click at [215, 546] on span "27" at bounding box center [207, 543] width 25 height 25
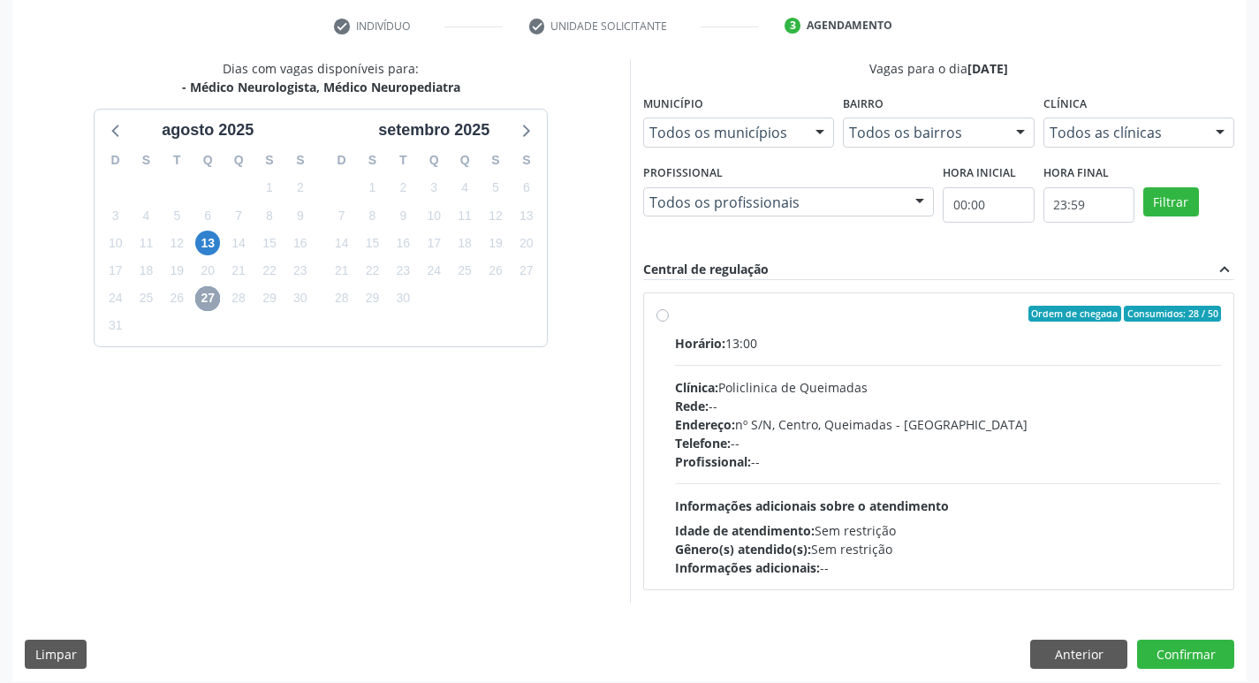
scroll to position [341, 0]
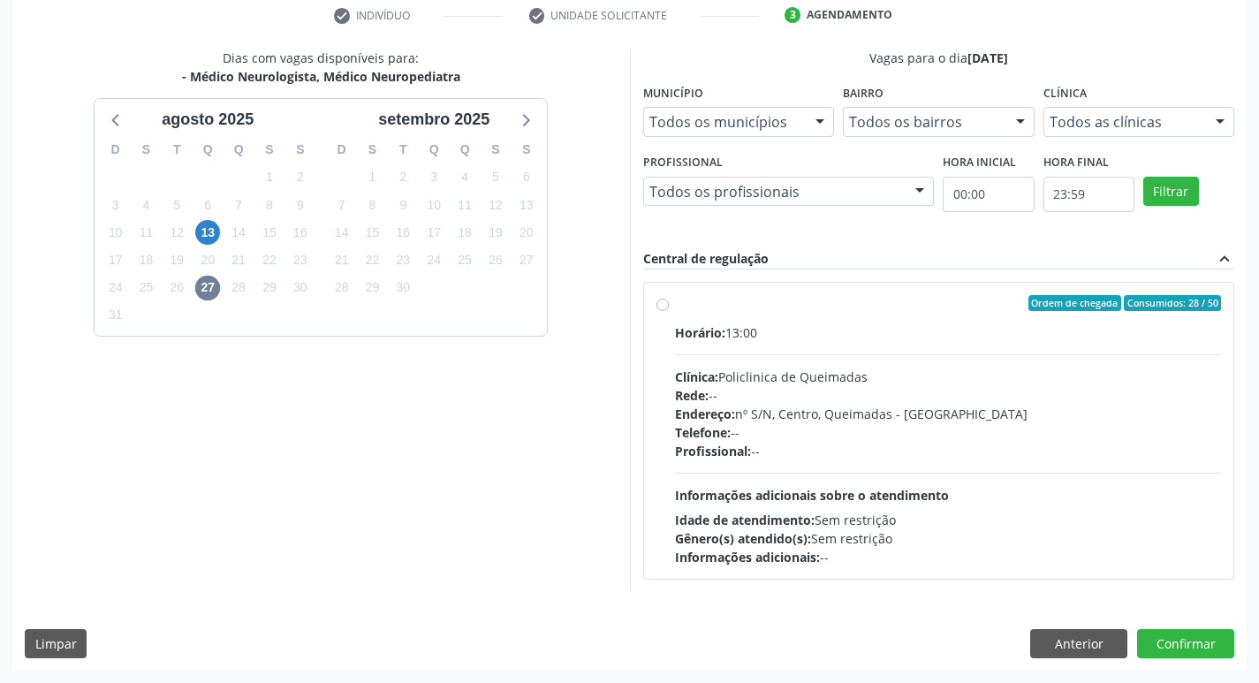
click at [1008, 421] on div "Endereço: nº S/N, Centro, Queimadas - PB" at bounding box center [948, 414] width 547 height 19
click at [669, 311] on input "Ordem de chegada Consumidos: 28 / 50 Horário: 13:00 Clínica: Policlinica de Que…" at bounding box center [662, 303] width 12 height 16
radio input "true"
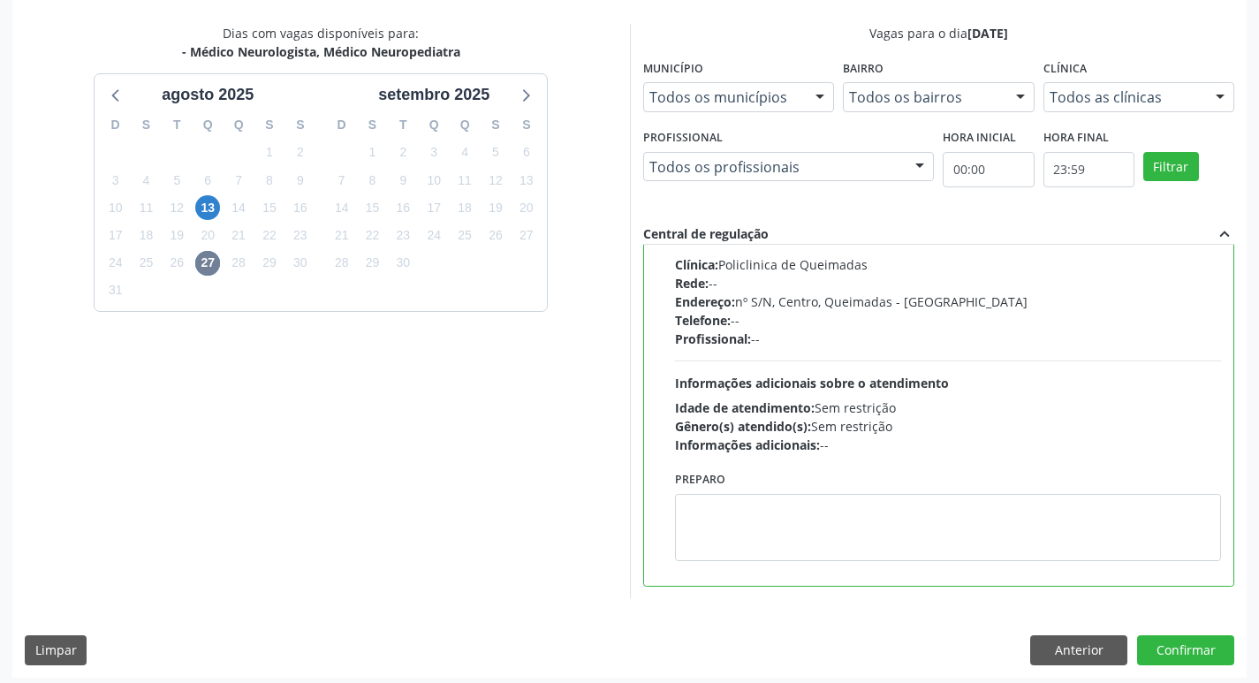
scroll to position [373, 0]
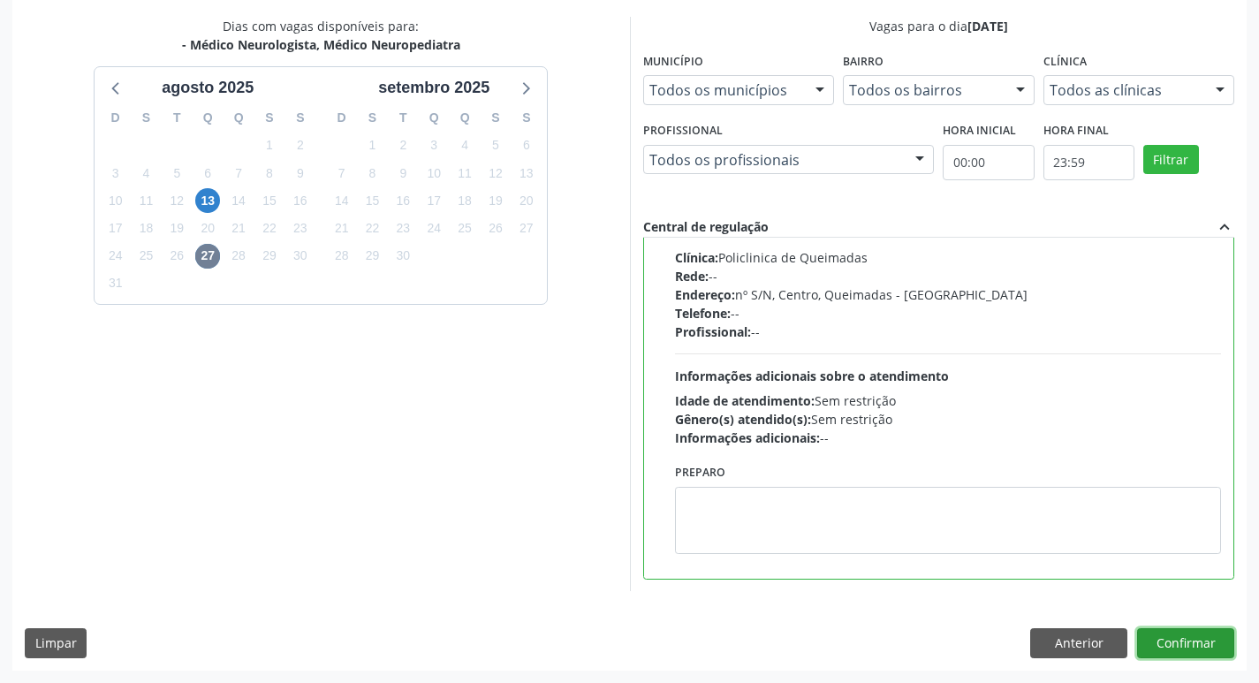
click at [1188, 649] on button "Confirmar" at bounding box center [1185, 643] width 97 height 30
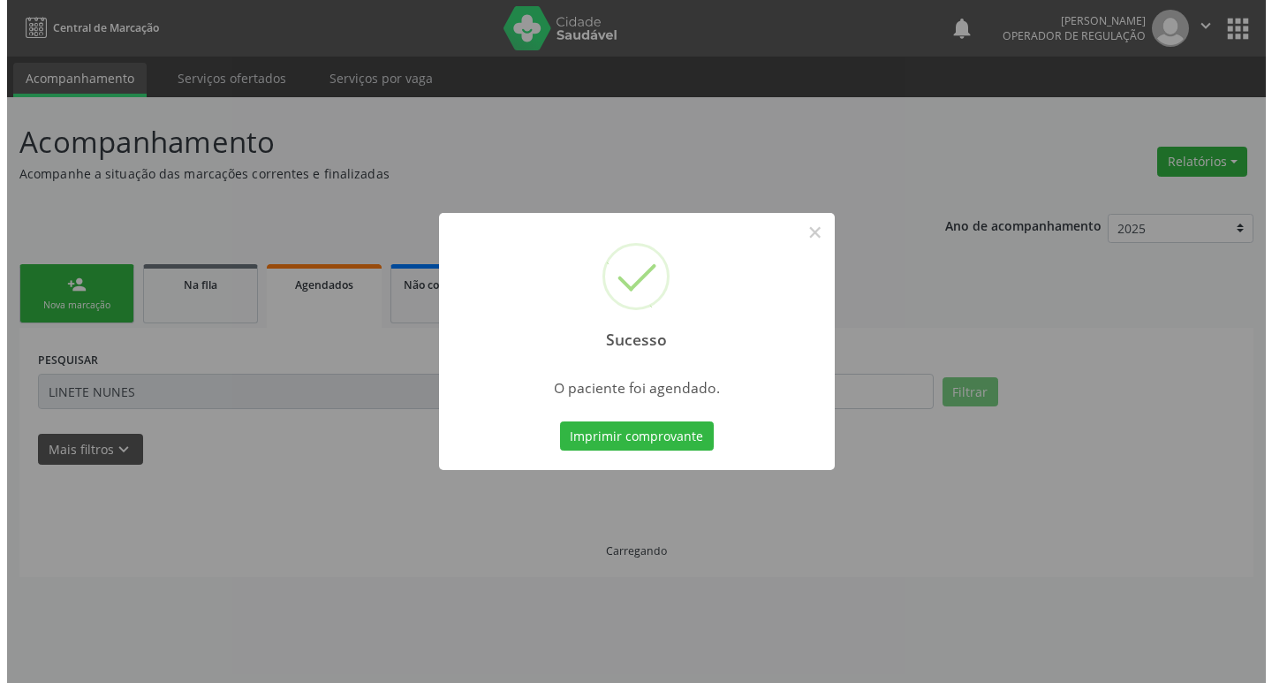
scroll to position [0, 0]
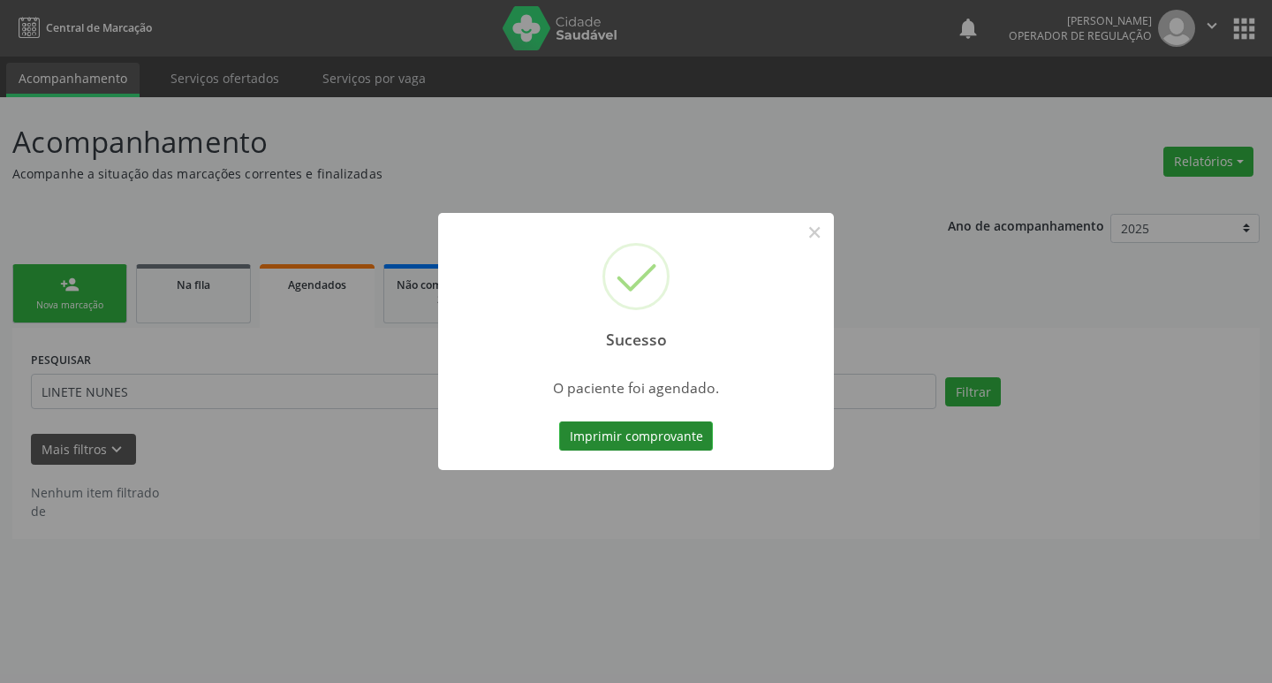
click at [642, 439] on button "Imprimir comprovante" at bounding box center [636, 436] width 154 height 30
